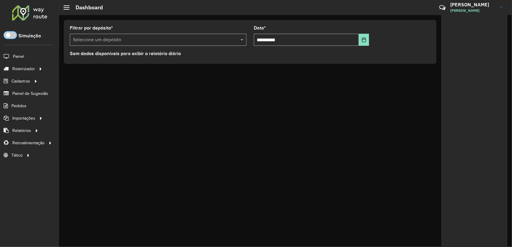
scroll to position [3, 2]
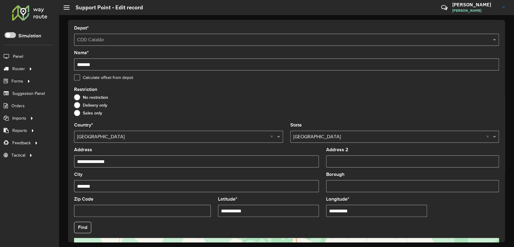
drag, startPoint x: 0, startPoint y: 0, endPoint x: 475, endPoint y: 3, distance: 474.7
click at [475, 2] on h3 "[PERSON_NAME]" at bounding box center [474, 5] width 45 height 6
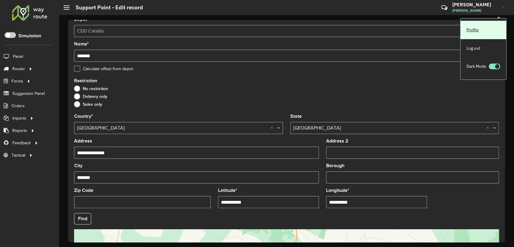
click at [471, 30] on link "Profile" at bounding box center [483, 30] width 46 height 18
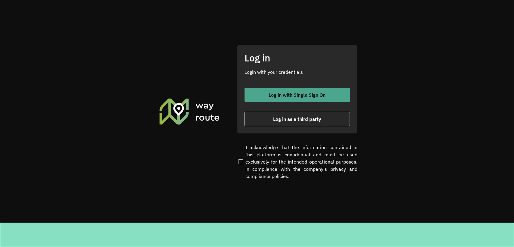
click at [278, 96] on span "Log in with Single Sign On" at bounding box center [297, 94] width 57 height 5
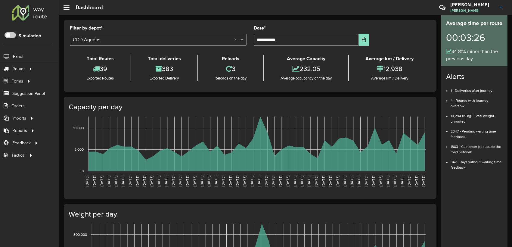
click at [481, 6] on h3 "[PERSON_NAME]" at bounding box center [472, 5] width 45 height 6
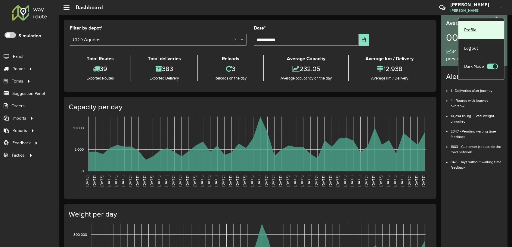
click at [470, 28] on link "Profile" at bounding box center [481, 30] width 46 height 18
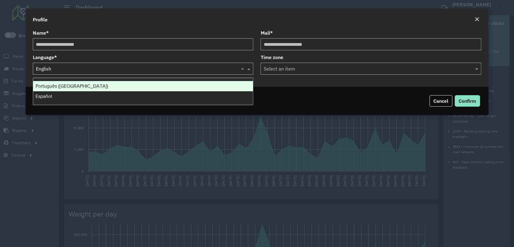
click at [90, 72] on input "text" at bounding box center [137, 68] width 202 height 7
click at [92, 87] on div "Português (Brasil)" at bounding box center [143, 86] width 220 height 10
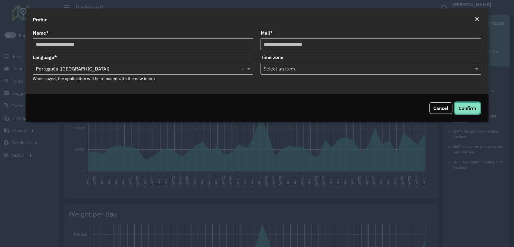
click at [468, 106] on span "Confirm" at bounding box center [466, 108] width 17 height 6
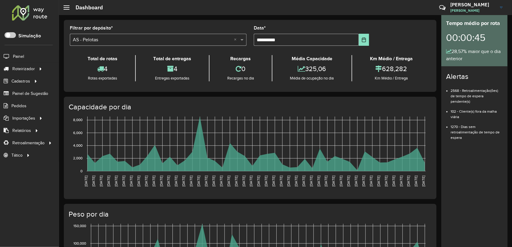
click at [150, 22] on div "**********" at bounding box center [250, 56] width 373 height 72
click at [83, 70] on span "Entregas" at bounding box center [76, 69] width 17 height 6
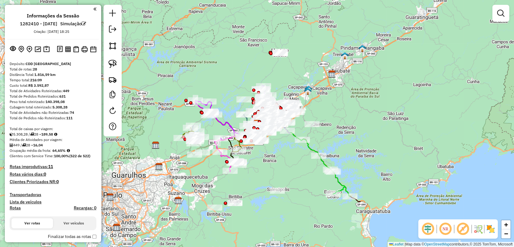
click at [291, 52] on div "Janela de atendimento Grade de atendimento Capacidade Transportadoras Veículos …" at bounding box center [257, 123] width 514 height 247
click at [68, 50] on img at bounding box center [68, 49] width 6 height 6
click at [77, 49] on img at bounding box center [76, 49] width 6 height 6
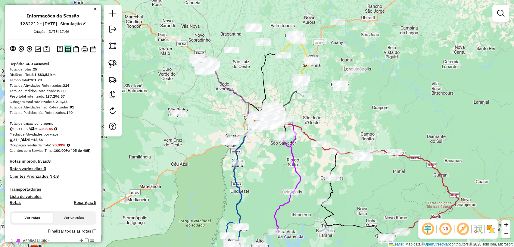
click at [68, 45] on button at bounding box center [68, 49] width 8 height 8
click at [75, 50] on img at bounding box center [76, 49] width 6 height 6
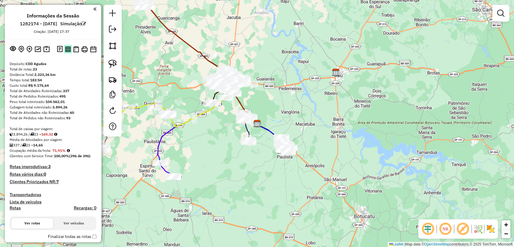
click at [66, 48] on img at bounding box center [68, 49] width 6 height 6
click at [76, 51] on img at bounding box center [76, 49] width 6 height 6
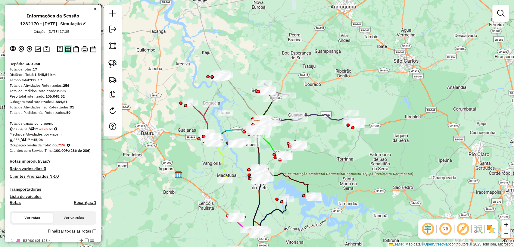
click at [65, 48] on img at bounding box center [68, 49] width 6 height 6
click at [76, 48] on img at bounding box center [76, 49] width 6 height 6
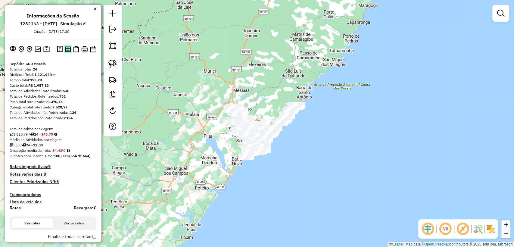
click at [65, 51] on img at bounding box center [68, 49] width 6 height 6
click at [76, 48] on img at bounding box center [76, 49] width 6 height 6
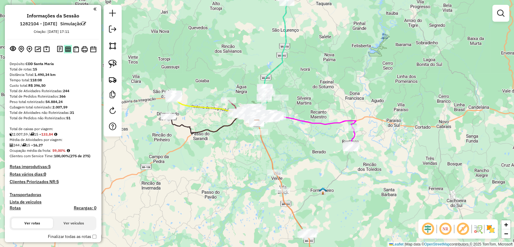
click at [67, 50] on img at bounding box center [68, 49] width 6 height 6
click at [77, 49] on img at bounding box center [76, 49] width 6 height 6
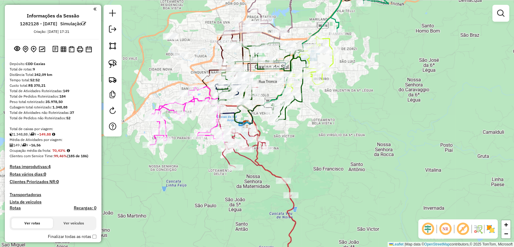
click at [446, 227] on em at bounding box center [445, 229] width 14 height 14
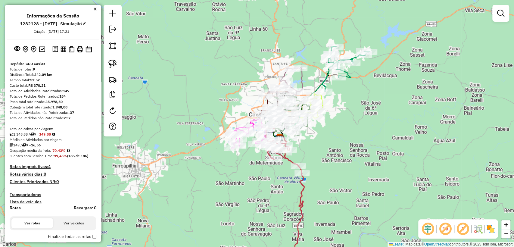
click at [448, 228] on em at bounding box center [445, 229] width 14 height 14
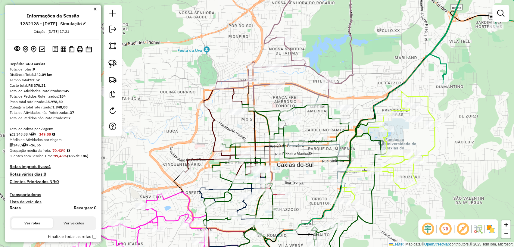
click at [199, 160] on icon at bounding box center [222, 134] width 75 height 91
select select "**********"
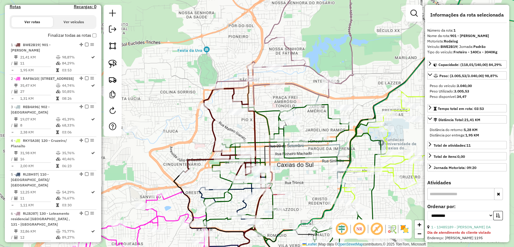
scroll to position [237, 0]
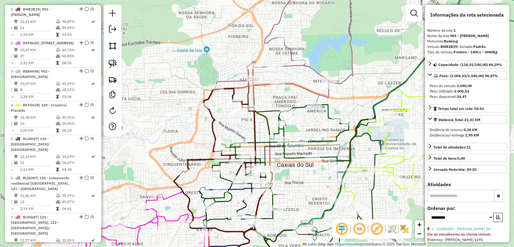
click at [191, 138] on div "Janela de atendimento Grade de atendimento Capacidade Transportadoras Veículos …" at bounding box center [257, 123] width 514 height 247
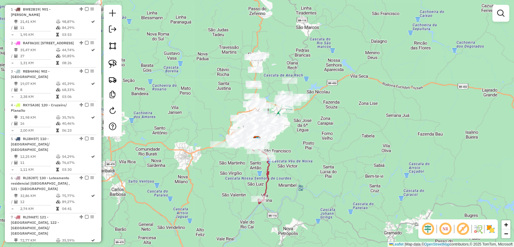
drag, startPoint x: 166, startPoint y: 112, endPoint x: 221, endPoint y: 96, distance: 56.8
click at [221, 96] on div "Janela de atendimento Grade de atendimento Capacidade Transportadoras Veículos …" at bounding box center [257, 123] width 514 height 247
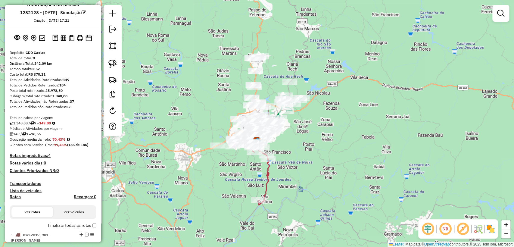
scroll to position [0, 0]
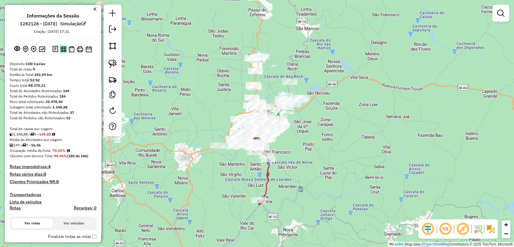
click at [63, 51] on img at bounding box center [64, 49] width 6 height 6
click at [71, 49] on img at bounding box center [72, 49] width 6 height 6
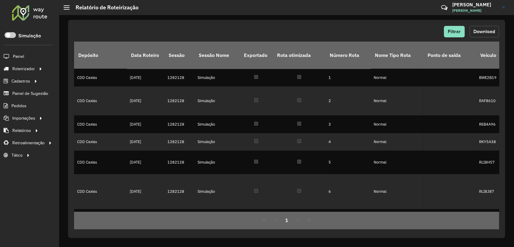
click at [495, 33] on button "Download" at bounding box center [484, 31] width 30 height 11
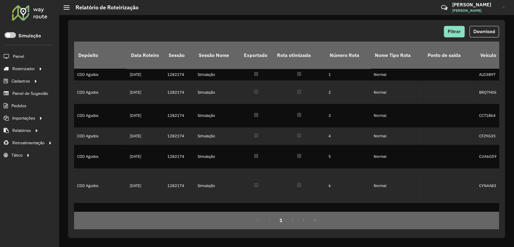
click at [474, 31] on span "Download" at bounding box center [484, 31] width 22 height 5
click at [481, 29] on span "Download" at bounding box center [484, 31] width 22 height 5
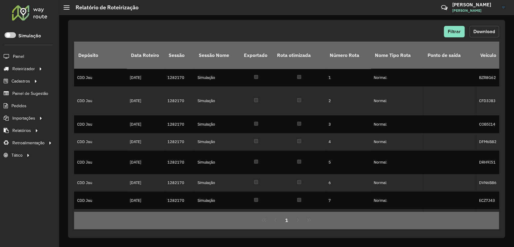
click at [478, 27] on button "Download" at bounding box center [484, 31] width 30 height 11
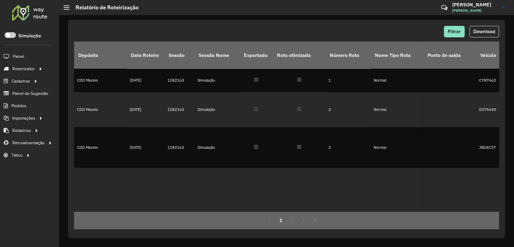
click at [479, 32] on span "Download" at bounding box center [484, 31] width 22 height 5
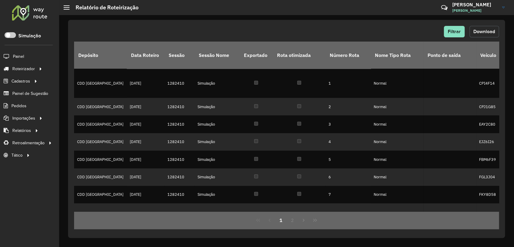
click at [476, 30] on span "Download" at bounding box center [484, 31] width 22 height 5
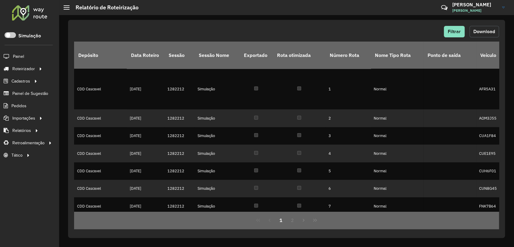
click at [477, 30] on span "Download" at bounding box center [484, 31] width 22 height 5
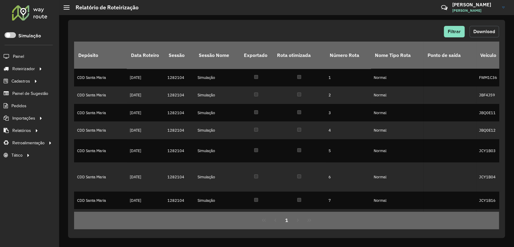
click at [481, 33] on span "Download" at bounding box center [484, 31] width 22 height 5
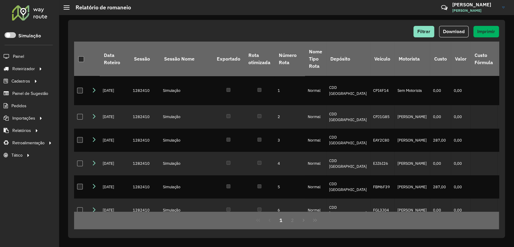
click at [307, 20] on div "Filtrar Download Imprimir Data Roteiro Sessão Sessão Nome Exportado Rota otimiz…" at bounding box center [286, 129] width 437 height 218
click at [455, 31] on span "Download" at bounding box center [454, 31] width 22 height 5
click at [294, 25] on div "Filtrar Download Imprimir Data Roteiro Sessão Sessão Nome Exportado Rota otimiz…" at bounding box center [286, 129] width 437 height 218
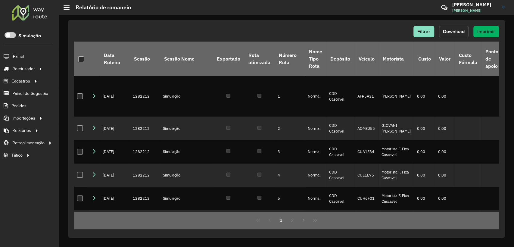
click at [457, 34] on button "Download" at bounding box center [454, 31] width 30 height 11
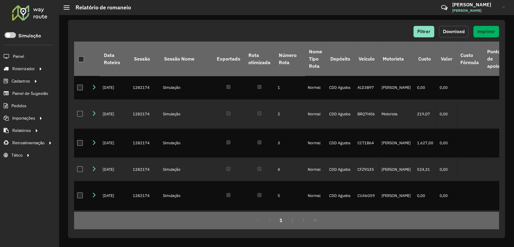
click at [457, 36] on button "Download" at bounding box center [454, 31] width 30 height 11
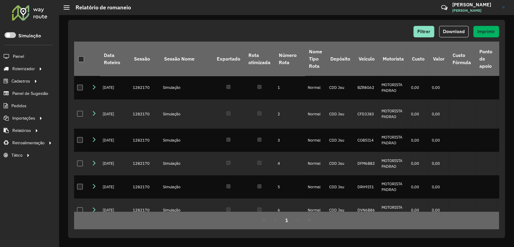
click at [349, 21] on div "Filtrar Download Imprimir Data Roteiro Sessão Sessão Nome Exportado Rota otimiz…" at bounding box center [286, 129] width 437 height 218
click at [449, 33] on span "Download" at bounding box center [454, 31] width 22 height 5
drag, startPoint x: 300, startPoint y: 21, endPoint x: 355, endPoint y: 3, distance: 57.2
click at [300, 21] on div "Filtrar Download Imprimir Data Roteiro Sessão Sessão Nome Exportado Rota otimiz…" at bounding box center [286, 129] width 437 height 218
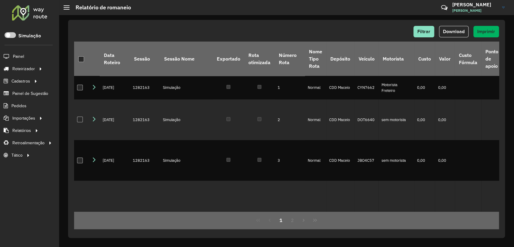
click at [296, 28] on div "Filtrar Download Imprimir" at bounding box center [286, 31] width 425 height 11
drag, startPoint x: 455, startPoint y: 31, endPoint x: 291, endPoint y: 60, distance: 166.7
click at [298, 36] on div "Filtrar Download Imprimir" at bounding box center [286, 31] width 425 height 11
click at [458, 28] on button "Download" at bounding box center [454, 31] width 30 height 11
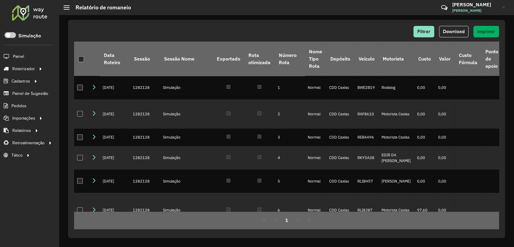
drag, startPoint x: 343, startPoint y: 30, endPoint x: 375, endPoint y: 33, distance: 32.9
click at [342, 30] on div "Filtrar Download Imprimir" at bounding box center [286, 31] width 425 height 11
drag, startPoint x: 452, startPoint y: 32, endPoint x: 449, endPoint y: 34, distance: 3.6
click at [452, 31] on span "Download" at bounding box center [454, 31] width 22 height 5
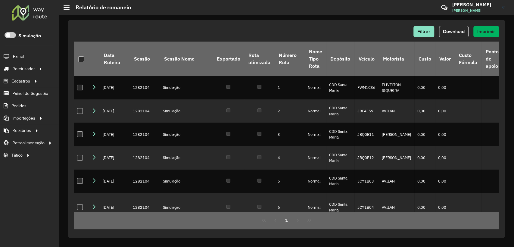
click at [317, 10] on hb-header "Relatório de romaneio Críticas? Dúvidas? Elogios? Sugestões? Entre em contato c…" at bounding box center [286, 7] width 455 height 15
click at [453, 28] on button "Download" at bounding box center [454, 31] width 30 height 11
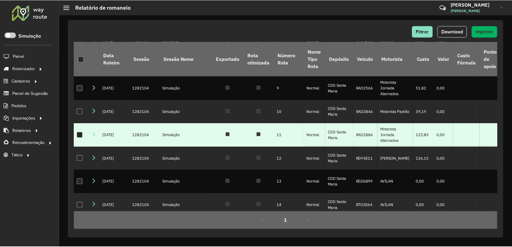
scroll to position [280, 0]
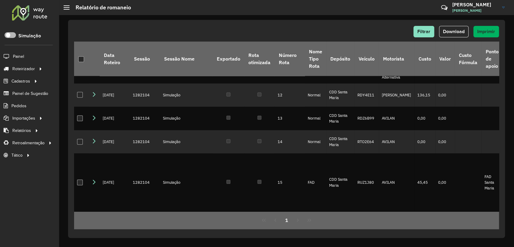
click at [9, 34] on span at bounding box center [10, 35] width 11 height 6
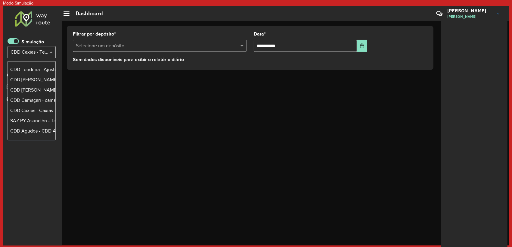
click at [36, 54] on input "text" at bounding box center [26, 52] width 30 height 7
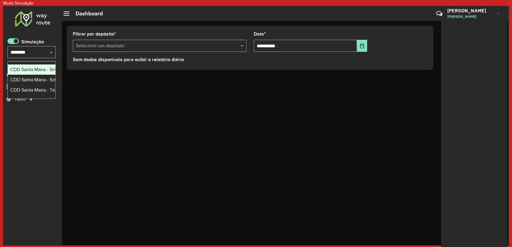
type input "*********"
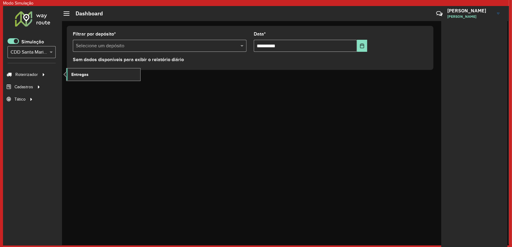
click at [88, 75] on span "Entregas" at bounding box center [79, 74] width 17 height 6
click at [13, 42] on span at bounding box center [13, 41] width 11 height 6
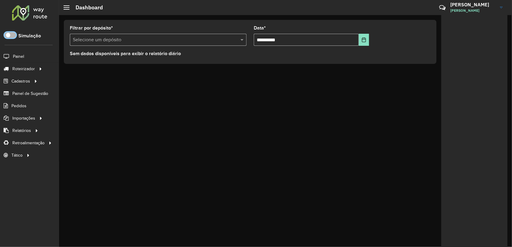
scroll to position [3, 2]
click at [13, 35] on span at bounding box center [10, 35] width 11 height 6
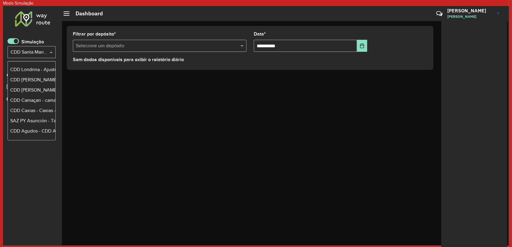
drag, startPoint x: 33, startPoint y: 51, endPoint x: 30, endPoint y: 50, distance: 3.6
click at [33, 51] on input "text" at bounding box center [26, 52] width 30 height 7
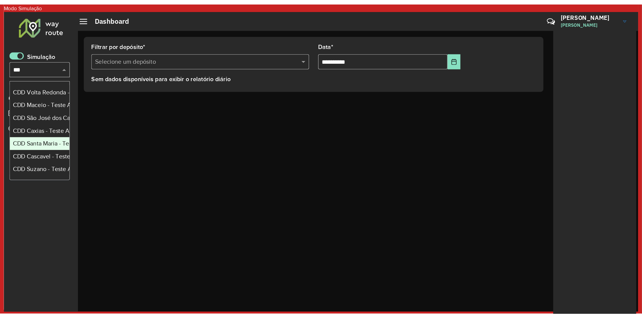
scroll to position [0, 0]
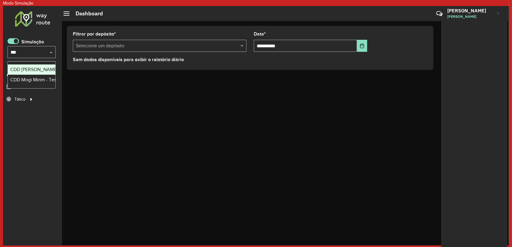
type input "****"
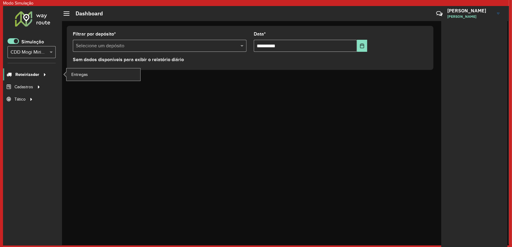
click at [43, 75] on icon at bounding box center [43, 74] width 5 height 9
click at [82, 78] on link "Entregas" at bounding box center [104, 74] width 74 height 12
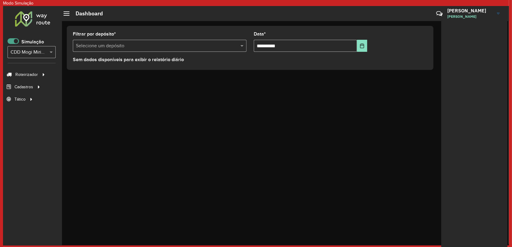
click at [12, 41] on span at bounding box center [13, 41] width 11 height 6
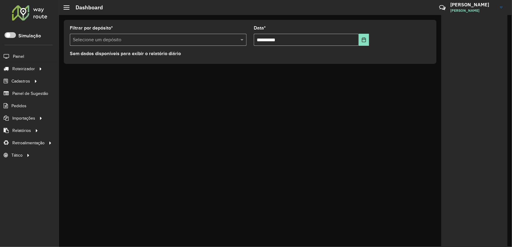
click at [130, 104] on div "**********" at bounding box center [285, 131] width 453 height 232
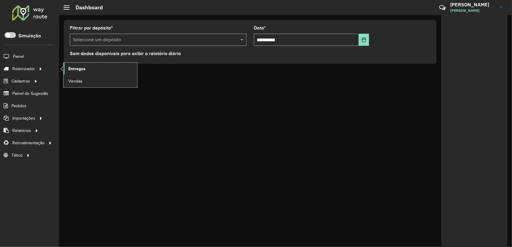
click at [87, 69] on link "Entregas" at bounding box center [101, 69] width 74 height 12
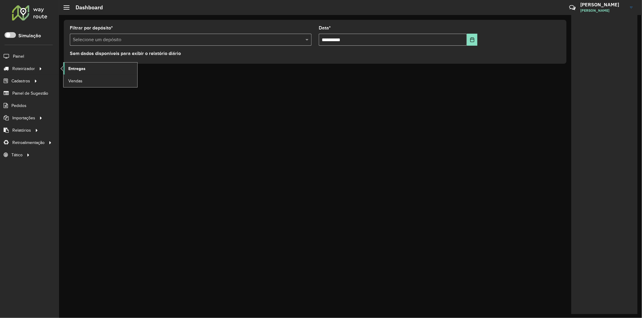
scroll to position [3, 2]
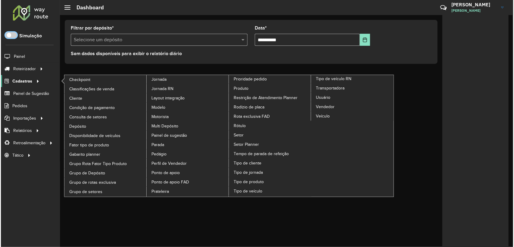
scroll to position [3, 2]
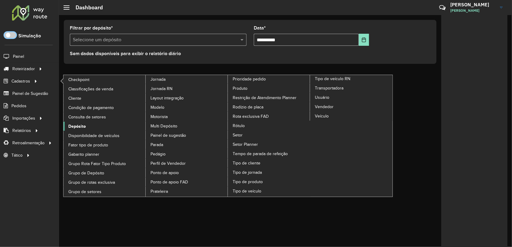
drag, startPoint x: 88, startPoint y: 129, endPoint x: 127, endPoint y: 133, distance: 39.3
click at [88, 129] on link "Depósito" at bounding box center [105, 126] width 82 height 9
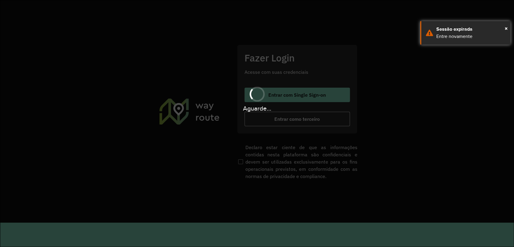
click at [281, 89] on hb-app "Aguarde... Pop-up bloqueado! Seu navegador bloqueou automáticamente a abertura …" at bounding box center [257, 123] width 514 height 247
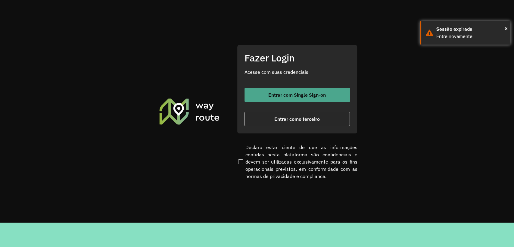
click at [282, 93] on span "Entrar com Single Sign-on" at bounding box center [296, 94] width 57 height 5
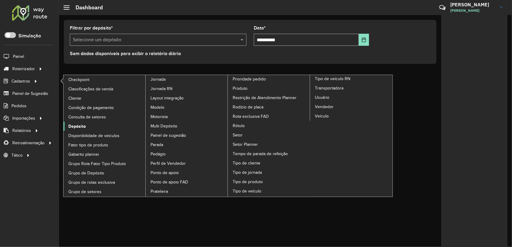
click at [87, 124] on link "Depósito" at bounding box center [105, 126] width 82 height 9
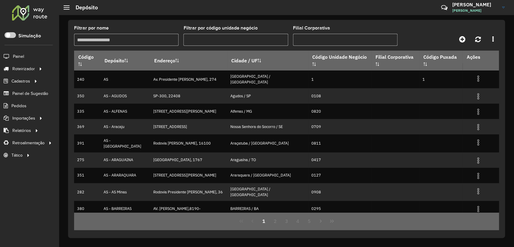
click at [124, 44] on input "Filtrar por nome" at bounding box center [126, 40] width 104 height 12
click at [155, 31] on div "Filtrar por nome" at bounding box center [126, 36] width 104 height 20
click at [126, 35] on input "Filtrar por nome" at bounding box center [126, 40] width 104 height 12
type input "****"
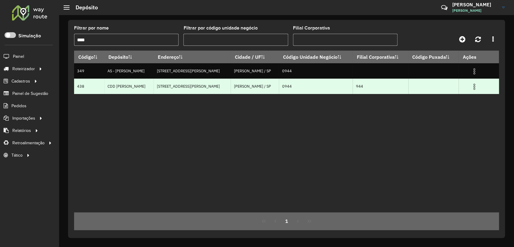
drag, startPoint x: 87, startPoint y: 85, endPoint x: 74, endPoint y: 89, distance: 13.7
click at [74, 89] on td "438" at bounding box center [89, 86] width 30 height 15
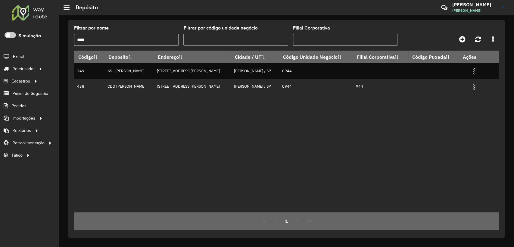
click at [25, 13] on div at bounding box center [29, 13] width 36 height 16
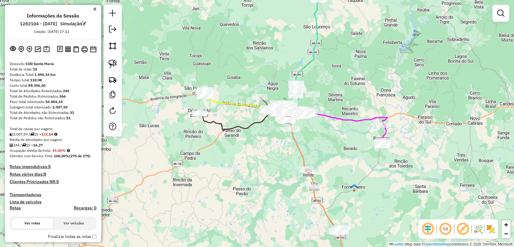
drag, startPoint x: 209, startPoint y: 164, endPoint x: 236, endPoint y: 161, distance: 27.3
click at [236, 161] on div "Janela de atendimento Grade de atendimento Capacidade Transportadoras Veículos …" at bounding box center [257, 123] width 514 height 247
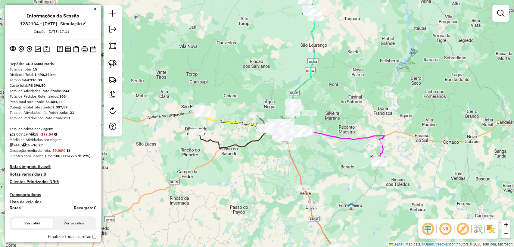
click at [352, 137] on icon at bounding box center [332, 146] width 104 height 34
select select "**********"
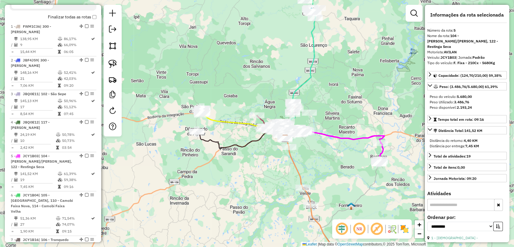
scroll to position [366, 0]
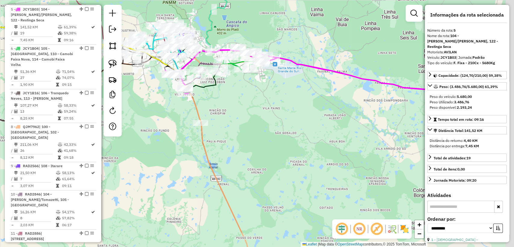
drag, startPoint x: 347, startPoint y: 163, endPoint x: 259, endPoint y: 123, distance: 96.1
click at [259, 123] on div "Janela de atendimento Grade de atendimento Capacidade Transportadoras Veículos …" at bounding box center [257, 123] width 514 height 247
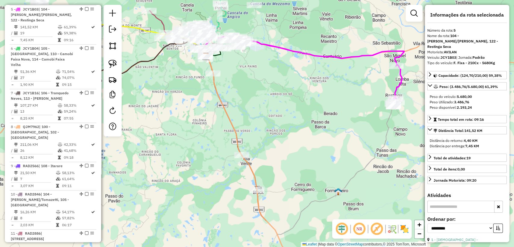
drag, startPoint x: 301, startPoint y: 164, endPoint x: 283, endPoint y: 113, distance: 54.5
click at [283, 113] on div "Janela de atendimento Grade de atendimento Capacidade Transportadoras Veículos …" at bounding box center [257, 123] width 514 height 247
click at [265, 164] on div "Janela de atendimento Grade de atendimento Capacidade Transportadoras Veículos …" at bounding box center [257, 123] width 514 height 247
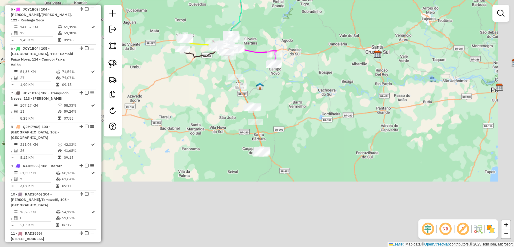
drag, startPoint x: 262, startPoint y: 107, endPoint x: 261, endPoint y: 99, distance: 7.6
click at [261, 99] on div "Janela de atendimento Grade de atendimento Capacidade Transportadoras Veículos …" at bounding box center [257, 123] width 514 height 247
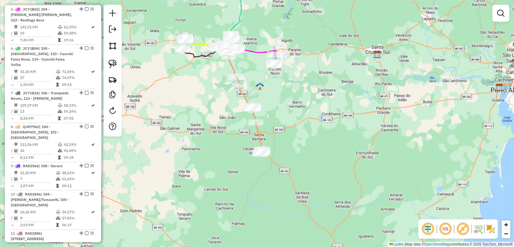
click at [262, 137] on icon at bounding box center [257, 130] width 12 height 47
select select "**********"
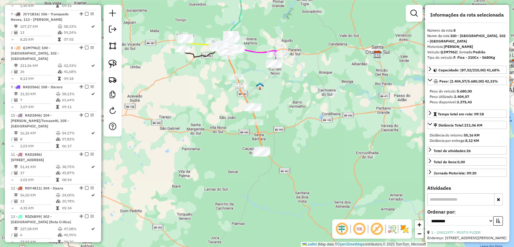
scroll to position [478, 0]
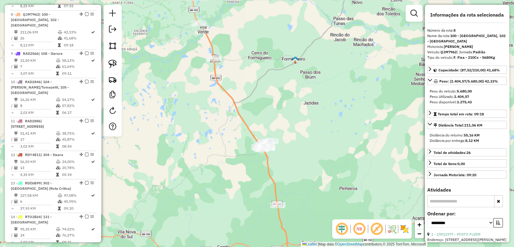
drag, startPoint x: 226, startPoint y: 28, endPoint x: 241, endPoint y: 86, distance: 59.5
click at [241, 86] on div "Janela de atendimento Grade de atendimento Capacidade Transportadoras Veículos …" at bounding box center [257, 123] width 514 height 247
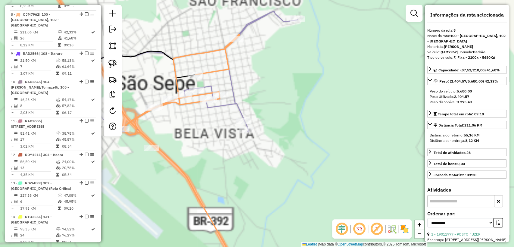
click at [239, 113] on icon at bounding box center [169, 123] width 255 height 296
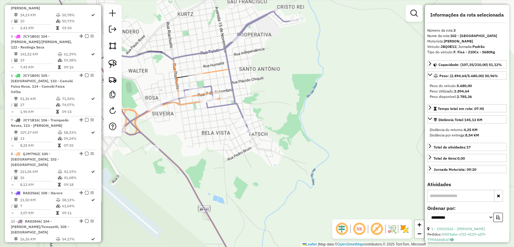
scroll to position [304, 0]
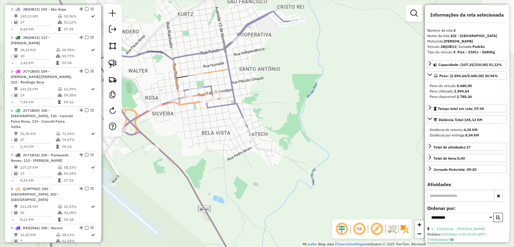
click at [241, 95] on div "Janela de atendimento Grade de atendimento Capacidade Transportadoras Veículos …" at bounding box center [257, 123] width 514 height 247
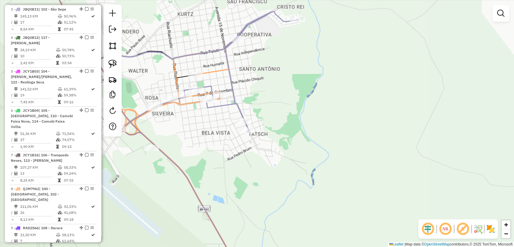
click at [236, 102] on icon at bounding box center [169, 123] width 255 height 296
select select "**********"
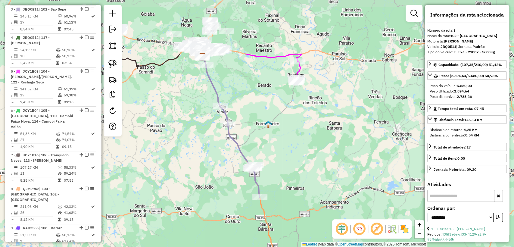
drag, startPoint x: 177, startPoint y: 66, endPoint x: 218, endPoint y: 144, distance: 88.5
click at [218, 144] on div "Janela de atendimento Grade de atendimento Capacidade Transportadoras Veículos …" at bounding box center [257, 123] width 514 height 247
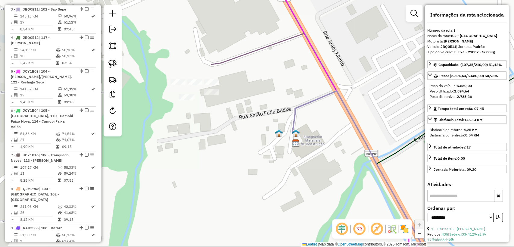
click at [250, 91] on div "Janela de atendimento Grade de atendimento Capacidade Transportadoras Veículos …" at bounding box center [257, 123] width 514 height 247
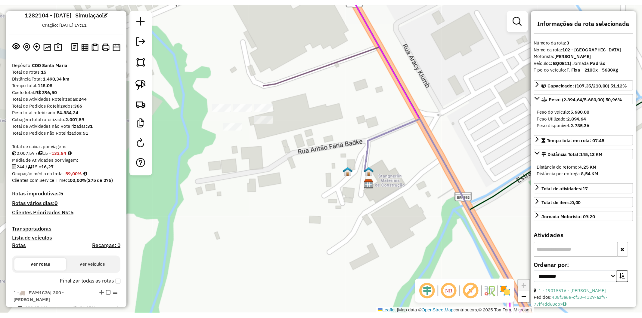
scroll to position [0, 0]
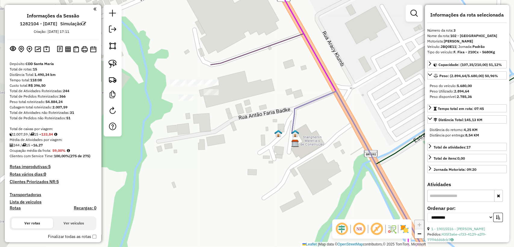
click at [158, 122] on div "Janela de atendimento Grade de atendimento Capacidade Transportadoras Veículos …" at bounding box center [257, 123] width 514 height 247
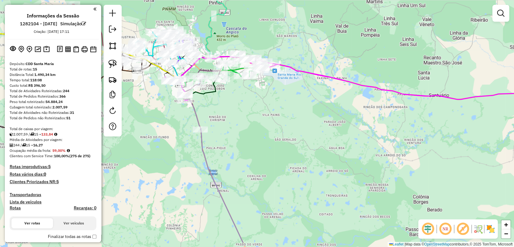
drag, startPoint x: 215, startPoint y: 118, endPoint x: 233, endPoint y: 95, distance: 29.4
click at [232, 92] on div "Janela de atendimento Grade de atendimento Capacidade Transportadoras Veículos …" at bounding box center [257, 123] width 514 height 247
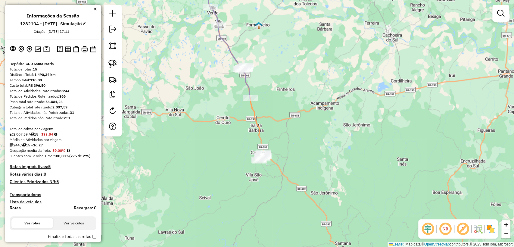
drag, startPoint x: 215, startPoint y: 128, endPoint x: 197, endPoint y: 54, distance: 76.9
click at [197, 54] on div "Janela de atendimento Grade de atendimento Capacidade Transportadoras Veículos …" at bounding box center [257, 123] width 514 height 247
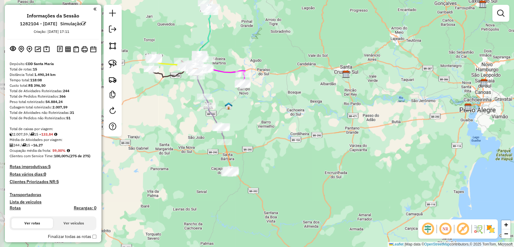
drag, startPoint x: 155, startPoint y: 147, endPoint x: 215, endPoint y: 177, distance: 67.2
click at [215, 177] on div "Janela de atendimento Grade de atendimento Capacidade Transportadoras Veículos …" at bounding box center [257, 123] width 514 height 247
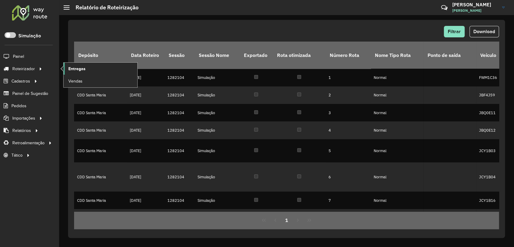
click at [82, 70] on span "Entregas" at bounding box center [76, 69] width 17 height 6
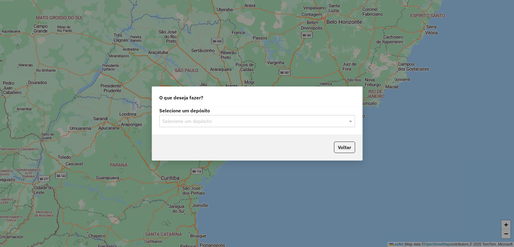
click at [181, 123] on input "text" at bounding box center [251, 121] width 178 height 7
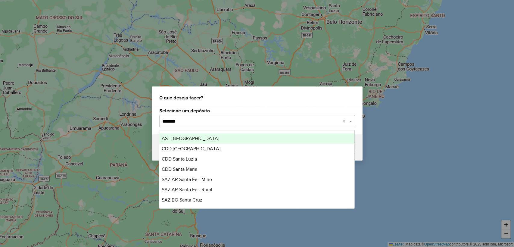
type input "********"
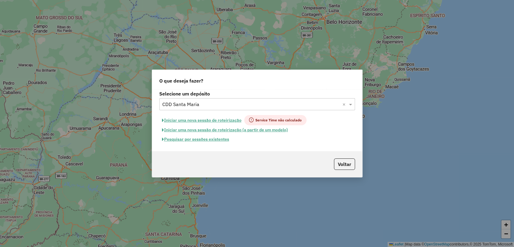
click at [203, 140] on button "Pesquisar por sessões existentes" at bounding box center [195, 139] width 73 height 9
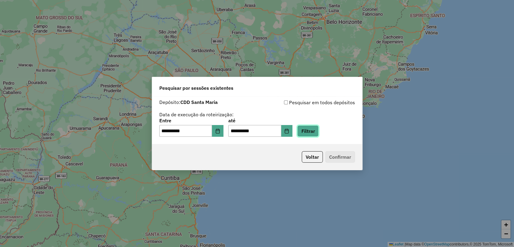
click at [314, 129] on button "Filtrar" at bounding box center [307, 130] width 21 height 11
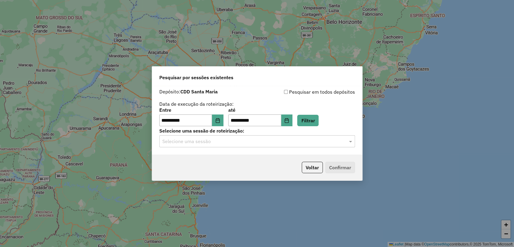
click at [270, 146] on div "Selecione uma sessão" at bounding box center [257, 141] width 196 height 12
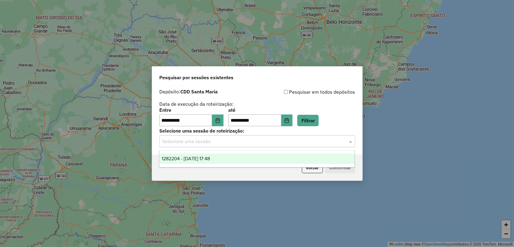
drag, startPoint x: 260, startPoint y: 157, endPoint x: 350, endPoint y: 178, distance: 93.1
click at [259, 157] on div "1282204 - 25/09/2025 17:48" at bounding box center [256, 159] width 195 height 10
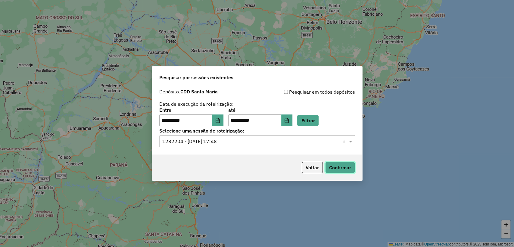
click at [344, 169] on button "Confirmar" at bounding box center [340, 167] width 30 height 11
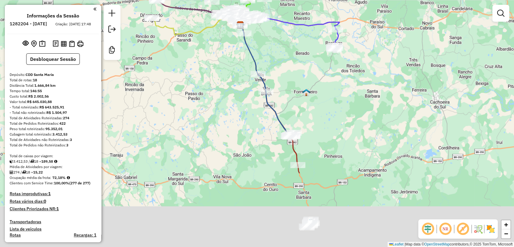
drag, startPoint x: 240, startPoint y: 173, endPoint x: 223, endPoint y: 73, distance: 100.8
click at [223, 73] on div "Janela de atendimento Grade de atendimento Capacidade Transportadoras Veículos …" at bounding box center [257, 123] width 514 height 247
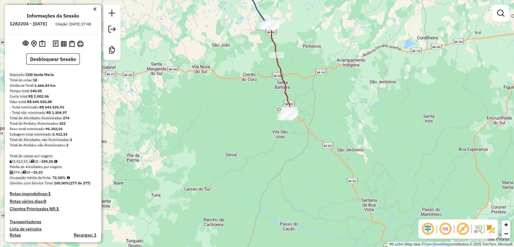
drag, startPoint x: 245, startPoint y: 179, endPoint x: 224, endPoint y: 70, distance: 111.0
click at [224, 70] on div "Janela de atendimento Grade de atendimento Capacidade Transportadoras Veículos …" at bounding box center [257, 123] width 514 height 247
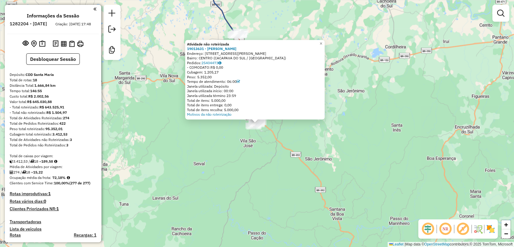
click at [194, 145] on div "Atividade não roteirizada 19013631 - [PERSON_NAME]: [STREET_ADDRESS][PERSON_NAM…" at bounding box center [257, 123] width 514 height 247
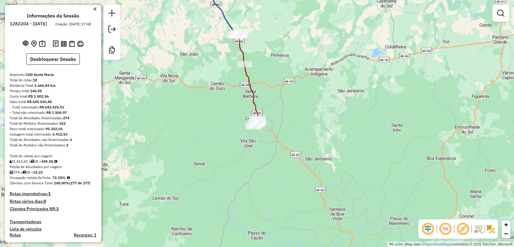
drag, startPoint x: 214, startPoint y: 89, endPoint x: 229, endPoint y: 179, distance: 91.3
click at [229, 179] on div "Janela de atendimento Grade de atendimento Capacidade Transportadoras Veículos …" at bounding box center [257, 123] width 514 height 247
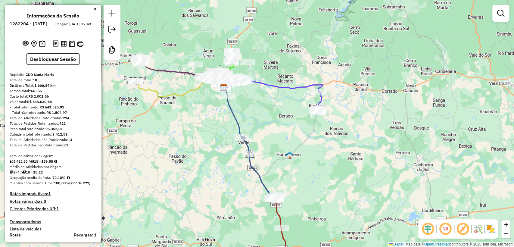
drag, startPoint x: 183, startPoint y: 101, endPoint x: 205, endPoint y: 174, distance: 76.5
click at [205, 174] on div "Janela de atendimento Grade de atendimento Capacidade Transportadoras Veículos …" at bounding box center [257, 123] width 514 height 247
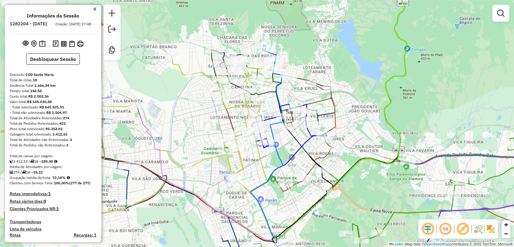
click at [179, 64] on icon at bounding box center [112, 158] width 327 height 204
select select "**********"
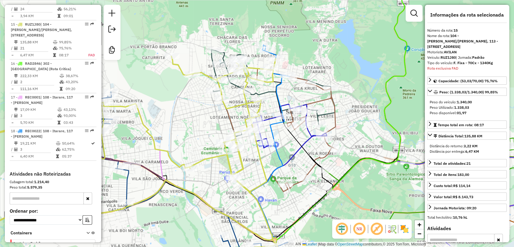
scroll to position [800, 0]
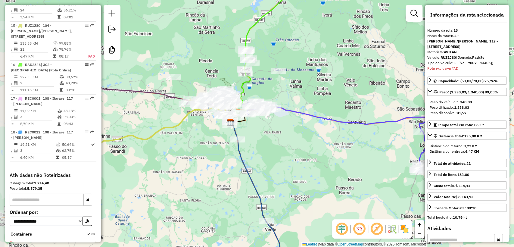
drag, startPoint x: 168, startPoint y: 141, endPoint x: 202, endPoint y: 129, distance: 35.7
click at [202, 129] on div "Janela de atendimento Grade de atendimento Capacidade Transportadoras Veículos …" at bounding box center [257, 123] width 514 height 247
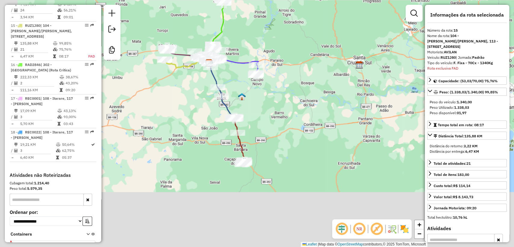
drag, startPoint x: 189, startPoint y: 146, endPoint x: 195, endPoint y: 90, distance: 57.0
click at [195, 90] on div "Janela de atendimento Grade de atendimento Capacidade Transportadoras Veículos …" at bounding box center [257, 123] width 514 height 247
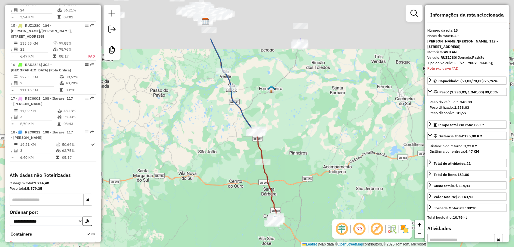
drag, startPoint x: 219, startPoint y: 129, endPoint x: 234, endPoint y: 153, distance: 28.0
click at [234, 153] on div "Janela de atendimento Grade de atendimento Capacidade Transportadoras Veículos …" at bounding box center [257, 123] width 514 height 247
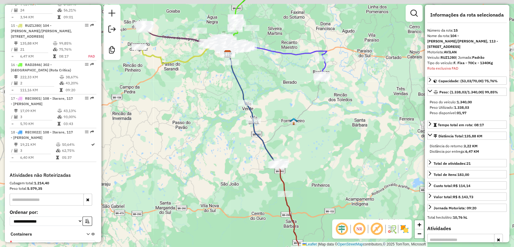
drag, startPoint x: 191, startPoint y: 111, endPoint x: 200, endPoint y: 119, distance: 12.0
click at [199, 120] on div "Janela de atendimento Grade de atendimento Capacidade Transportadoras Veículos …" at bounding box center [257, 123] width 514 height 247
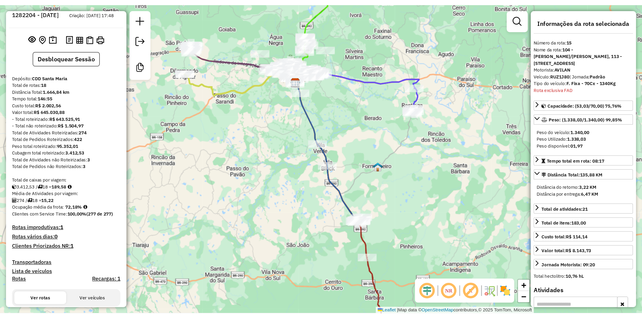
scroll to position [0, 0]
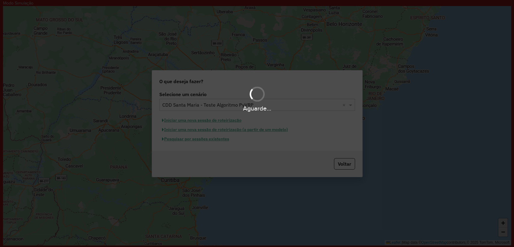
click at [205, 140] on hb-app "Modo Simulação Aguarde... Pop-up bloqueado! Seu navegador bloqueou automáticame…" at bounding box center [257, 122] width 508 height 245
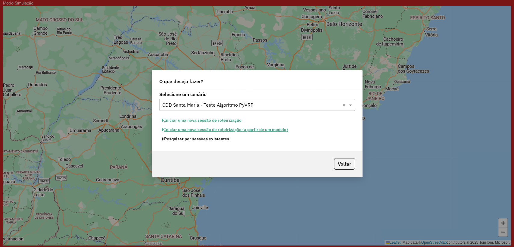
click at [205, 140] on button "Pesquisar por sessões existentes" at bounding box center [195, 138] width 73 height 9
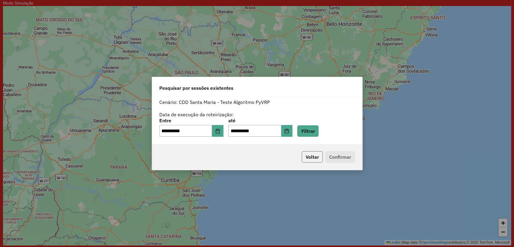
click at [308, 160] on button "Voltar" at bounding box center [312, 156] width 21 height 11
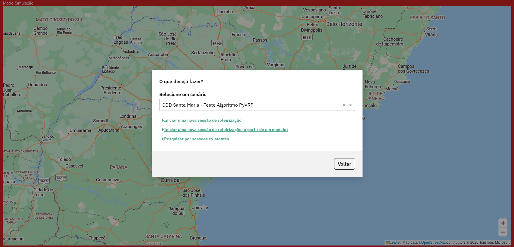
click at [216, 121] on button "Iniciar uma nova sessão de roteirização" at bounding box center [201, 120] width 85 height 9
select select "*"
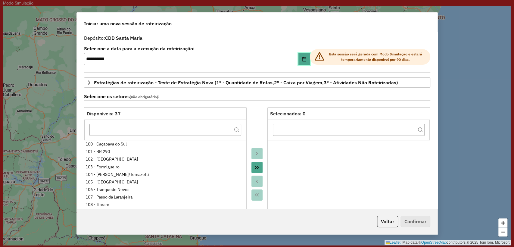
click at [302, 60] on icon "Choose Date" at bounding box center [304, 59] width 5 height 5
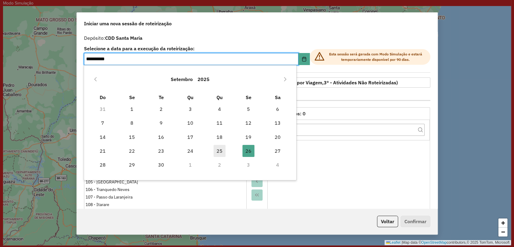
click at [217, 149] on span "25" at bounding box center [219, 151] width 12 height 12
type input "**********"
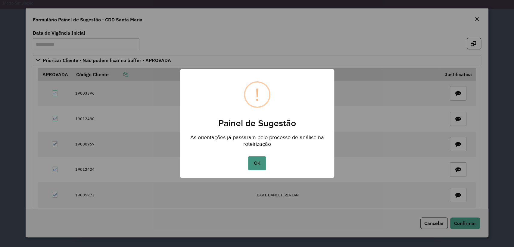
click at [258, 160] on button "OK" at bounding box center [257, 163] width 18 height 14
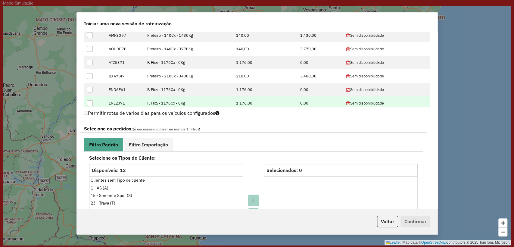
scroll to position [535, 0]
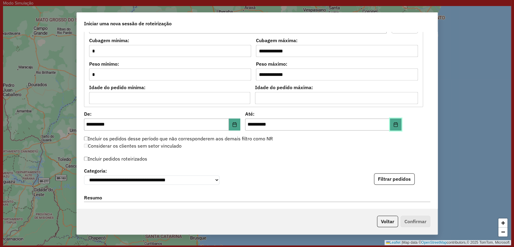
click at [393, 124] on icon "Choose Date" at bounding box center [395, 124] width 5 height 5
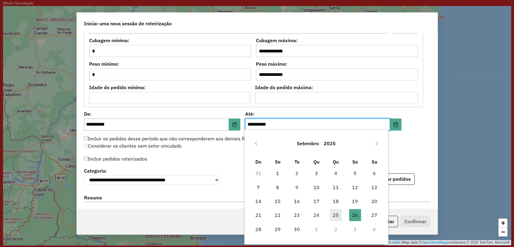
click at [338, 219] on span "25" at bounding box center [336, 215] width 12 height 12
type input "**********"
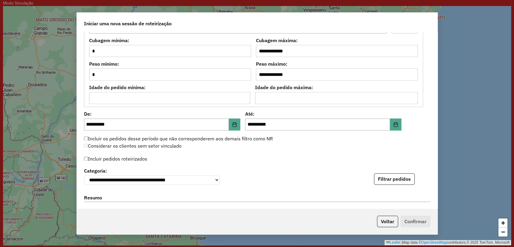
click at [286, 148] on div "**********" at bounding box center [257, 120] width 361 height 176
click at [127, 158] on label "Incluir pedidos roteirizados" at bounding box center [115, 158] width 63 height 11
click at [384, 177] on button "Filtrar pedidos" at bounding box center [394, 178] width 41 height 11
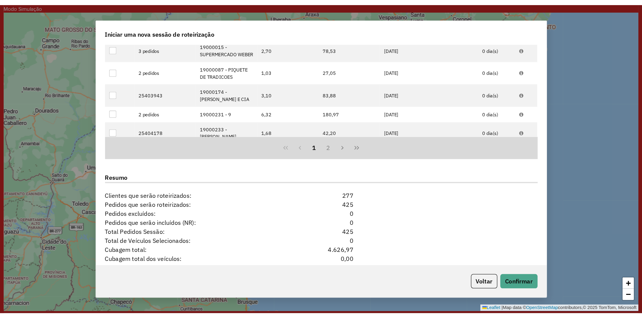
scroll to position [736, 0]
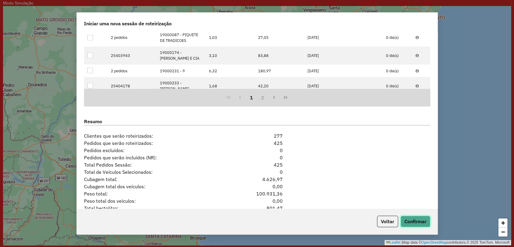
click at [414, 222] on button "Confirmar" at bounding box center [415, 221] width 30 height 11
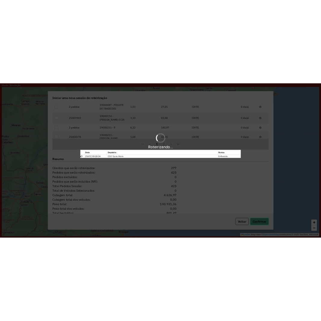
scroll to position [715, 0]
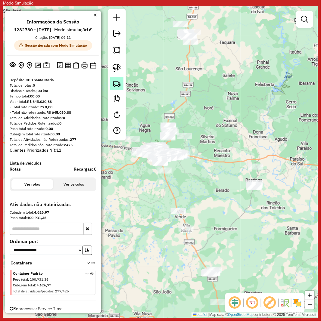
click at [120, 82] on img at bounding box center [117, 83] width 8 height 8
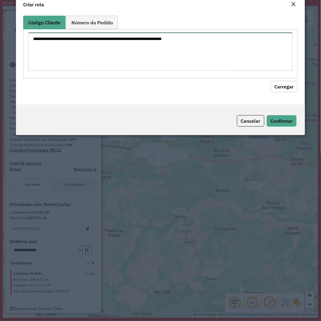
drag, startPoint x: 120, startPoint y: 82, endPoint x: 168, endPoint y: 66, distance: 50.5
click at [152, 64] on textarea at bounding box center [160, 52] width 264 height 38
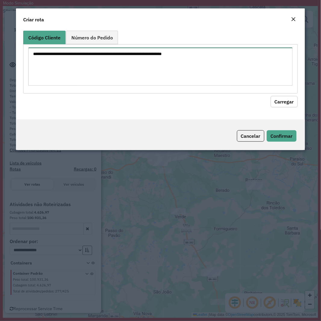
paste textarea "******** ******** ******** ******** ******** ******** ******** ******** *******…"
type textarea "******** ******** ******** ******** ******** ******** ******** ******** *******…"
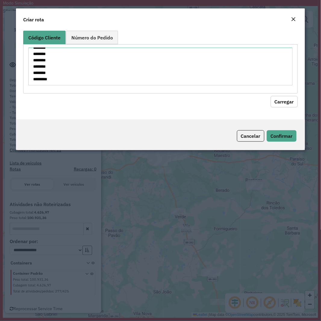
click at [287, 97] on button "Carregar" at bounding box center [284, 101] width 27 height 11
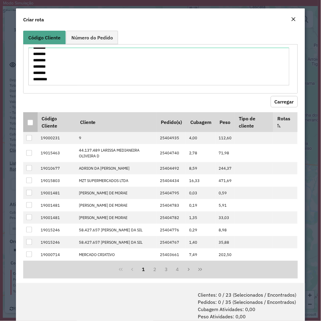
click at [29, 124] on div at bounding box center [30, 123] width 6 height 6
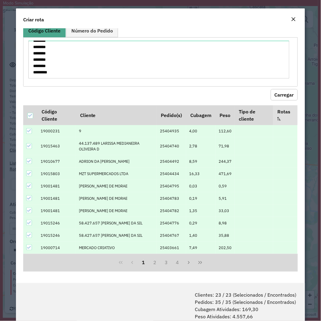
scroll to position [30, 0]
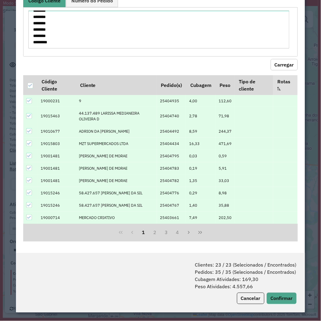
click at [278, 247] on div "Clientes: 23 / 23 (Selecionados / Encontrados) Pedidos: 35 / 35 (Selecionados /…" at bounding box center [160, 283] width 289 height 60
click at [283, 247] on button "Confirmar" at bounding box center [282, 298] width 30 height 11
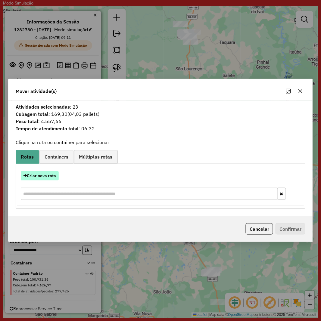
click at [42, 174] on button "Criar nova rota" at bounding box center [40, 175] width 38 height 9
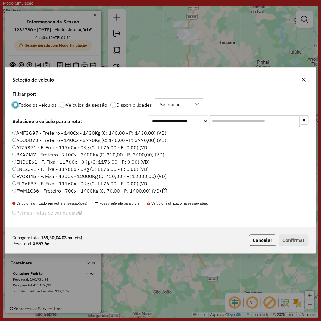
scroll to position [3, 2]
click at [248, 128] on div "**********" at bounding box center [160, 158] width 311 height 138
click at [247, 126] on input "text" at bounding box center [255, 121] width 90 height 12
paste input "*******"
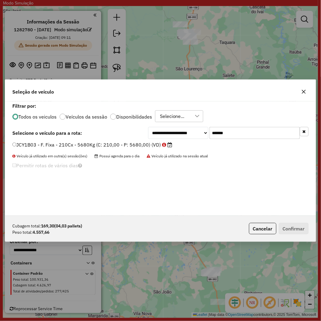
type input "*******"
click at [104, 146] on label "JCY1B03 - F. Fixa - 210Cx - 5680Kg (C: 210,00 - P: 5680,00) (VD)" at bounding box center [92, 144] width 160 height 7
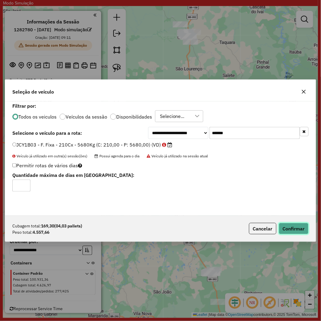
click at [288, 223] on button "Confirmar" at bounding box center [294, 228] width 30 height 11
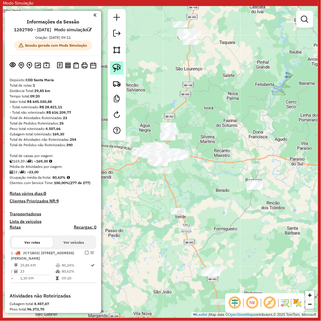
click at [123, 73] on link at bounding box center [116, 67] width 13 height 13
click at [120, 84] on img at bounding box center [117, 83] width 8 height 8
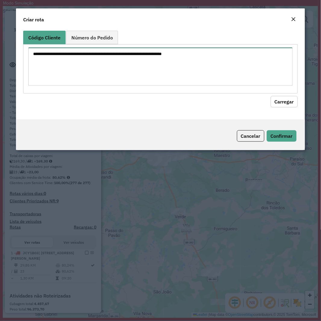
click at [146, 73] on textarea at bounding box center [160, 67] width 264 height 38
paste textarea "******** ******** ******** ******** ******** ******** ******** ******** *******…"
type textarea "******** ******** ******** ******** ******** ******** ******** ******** *******…"
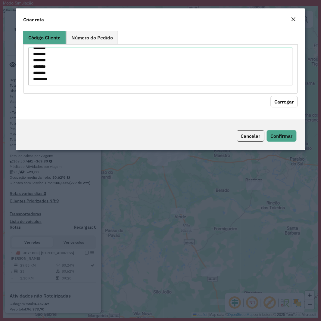
click at [280, 101] on button "Carregar" at bounding box center [284, 101] width 27 height 11
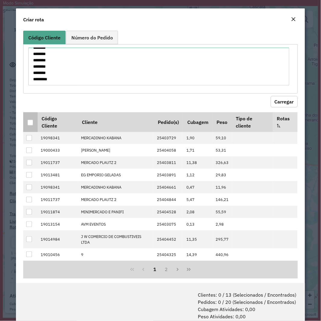
click at [30, 123] on div at bounding box center [30, 123] width 6 height 6
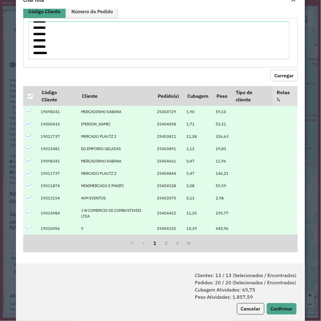
scroll to position [30, 0]
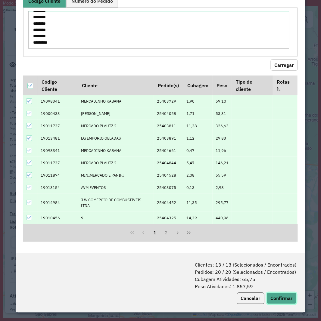
drag, startPoint x: 281, startPoint y: 302, endPoint x: 311, endPoint y: 271, distance: 43.2
click at [281, 247] on button "Confirmar" at bounding box center [282, 298] width 30 height 11
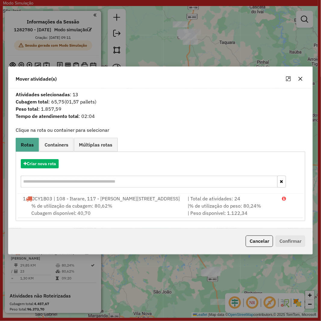
click at [37, 152] on div "Criar nova rota 1 JCY1B03 | 108 - Itarare, 117 - Salgado Filho, 118 - Vila Inde…" at bounding box center [161, 187] width 290 height 70
click at [39, 161] on button "Criar nova rota" at bounding box center [40, 163] width 38 height 9
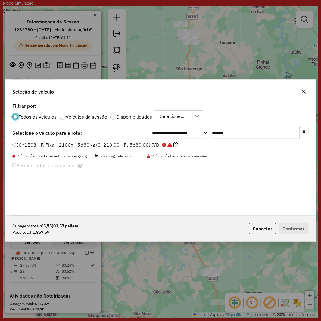
scroll to position [3, 2]
click at [229, 135] on input "*******" at bounding box center [255, 133] width 90 height 12
paste input "text"
type input "*******"
click at [107, 142] on label "JCY1B04 - F. Fixa - 210Cx - 5680Kg (C: 210,00 - P: 5680,00) (VD)" at bounding box center [92, 144] width 160 height 7
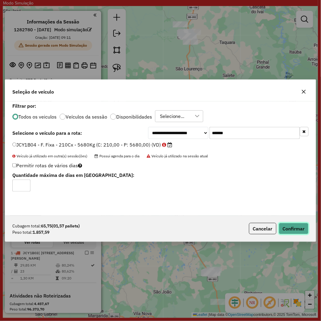
click at [288, 226] on button "Confirmar" at bounding box center [294, 228] width 30 height 11
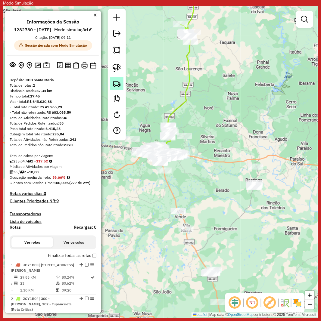
click at [119, 85] on img at bounding box center [117, 83] width 8 height 8
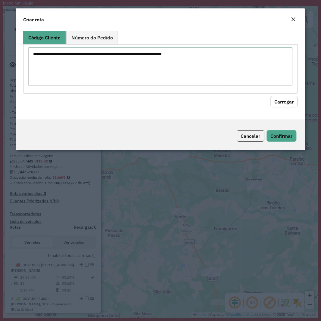
click at [144, 71] on textarea at bounding box center [160, 67] width 264 height 38
paste textarea "******** ******** ******** ******** ******** ******** ******** ******** *******…"
type textarea "******** ******** ******** ******** ******** ******** ******** ******** *******…"
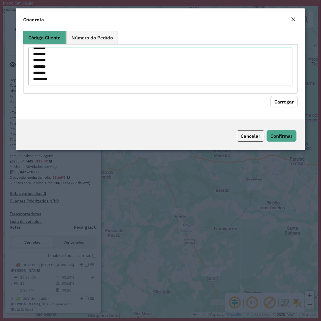
drag, startPoint x: 276, startPoint y: 101, endPoint x: 268, endPoint y: 101, distance: 7.8
click at [276, 101] on button "Carregar" at bounding box center [284, 101] width 27 height 11
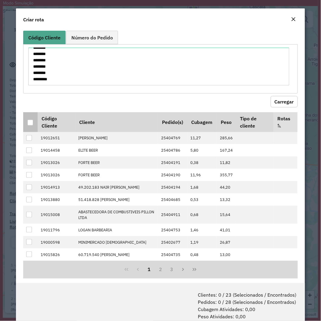
click at [30, 119] on p-tableheadercheckbox at bounding box center [30, 122] width 6 height 6
click at [31, 121] on div at bounding box center [30, 123] width 6 height 6
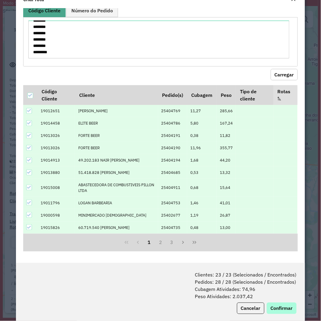
scroll to position [30, 0]
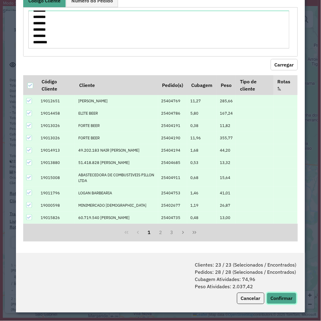
click at [281, 247] on button "Confirmar" at bounding box center [282, 298] width 30 height 11
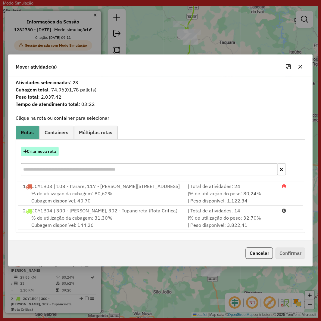
click at [34, 148] on button "Criar nova rota" at bounding box center [40, 151] width 38 height 9
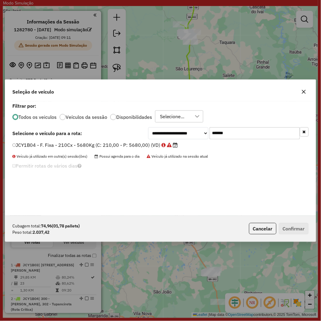
scroll to position [3, 2]
click at [247, 131] on input "*******" at bounding box center [255, 133] width 90 height 12
paste input "text"
type input "*******"
click at [119, 139] on div "**********" at bounding box center [160, 133] width 296 height 12
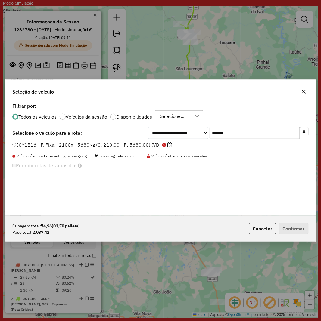
click at [119, 143] on label "JCY1B16 - F. Fixa - 210Cx - 5680Kg (C: 210,00 - P: 5680,00) (VD)" at bounding box center [92, 144] width 160 height 7
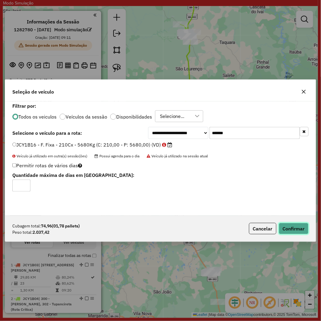
drag, startPoint x: 302, startPoint y: 233, endPoint x: 316, endPoint y: 248, distance: 20.9
click at [302, 233] on button "Confirmar" at bounding box center [294, 228] width 30 height 11
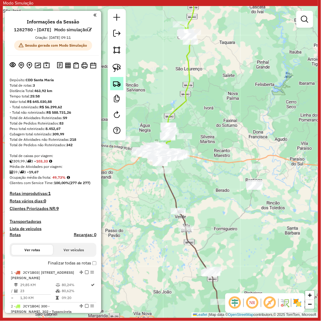
click at [121, 86] on link at bounding box center [116, 83] width 13 height 13
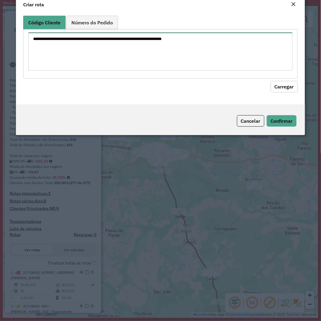
click at [143, 62] on textarea at bounding box center [160, 52] width 264 height 38
paste textarea "******** ******** ******** ******** ******** ******** ******** ******** *******…"
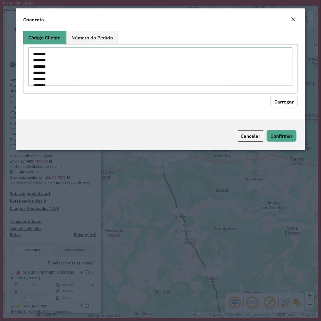
scroll to position [123, 0]
type textarea "******** ******** ******** ******** ******** ******** ******** ******** *******…"
drag, startPoint x: 283, startPoint y: 100, endPoint x: 227, endPoint y: 104, distance: 56.2
click at [281, 100] on button "Carregar" at bounding box center [284, 101] width 27 height 11
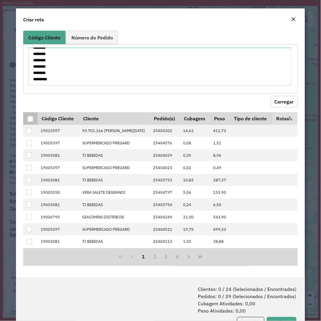
click at [29, 119] on div at bounding box center [30, 119] width 6 height 6
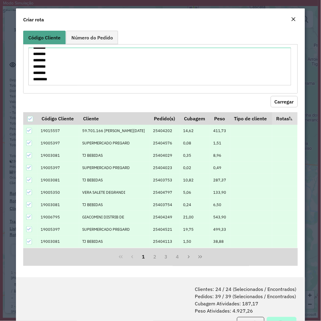
drag, startPoint x: 278, startPoint y: 316, endPoint x: 278, endPoint y: 320, distance: 3.6
click at [278, 247] on div "Clientes: 24 / 24 (Selecionados / Encontrados) Pedidos: 39 / 39 (Selecionados /…" at bounding box center [160, 308] width 289 height 60
click at [278, 247] on button "Confirmar" at bounding box center [282, 322] width 30 height 11
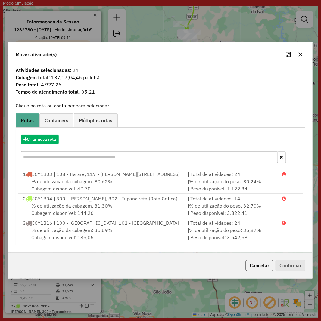
click at [37, 142] on div "Criar nova rota" at bounding box center [160, 149] width 287 height 39
click at [47, 137] on button "Criar nova rota" at bounding box center [40, 139] width 38 height 9
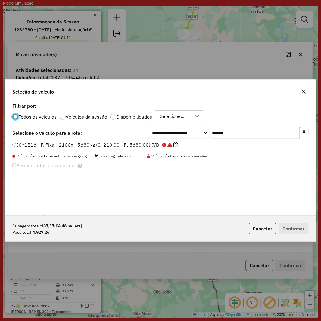
scroll to position [3, 2]
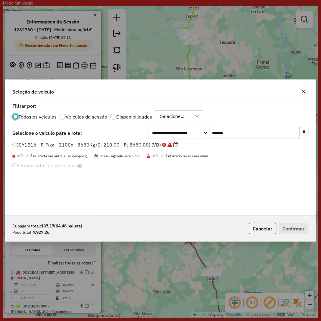
click at [235, 132] on input "*******" at bounding box center [255, 133] width 90 height 12
paste input "text"
type input "*******"
click at [85, 137] on div "**********" at bounding box center [160, 133] width 296 height 12
drag, startPoint x: 80, startPoint y: 145, endPoint x: 120, endPoint y: 161, distance: 42.4
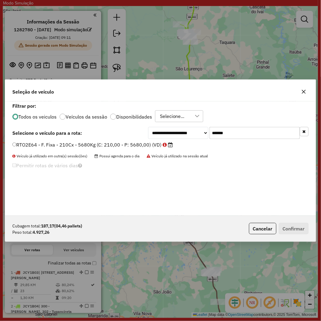
click at [79, 145] on label "RTO2E64 - F. Fixa - 210Cx - 5680Kg (C: 210,00 - P: 5680,00) (VD)" at bounding box center [92, 144] width 160 height 7
click at [67, 149] on div "RTO2E64 - F. Fixa - 210Cx - 5680Kg (C: 210,00 - P: 5680,00) (VD)" at bounding box center [160, 147] width 303 height 12
click at [63, 145] on label "RTO2E64 - F. Fixa - 210Cx - 5680Kg (C: 210,00 - P: 5680,00) (VD)" at bounding box center [92, 144] width 160 height 7
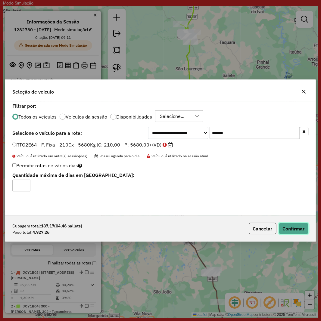
click at [297, 229] on button "Confirmar" at bounding box center [294, 228] width 30 height 11
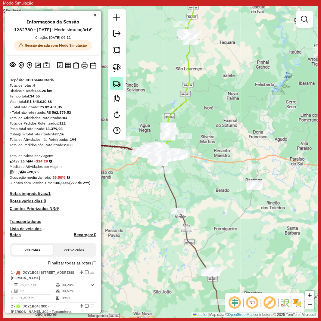
click at [116, 89] on link at bounding box center [116, 83] width 13 height 13
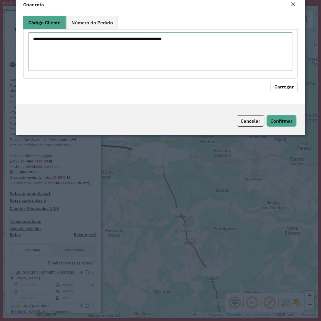
click at [152, 70] on textarea at bounding box center [160, 52] width 264 height 38
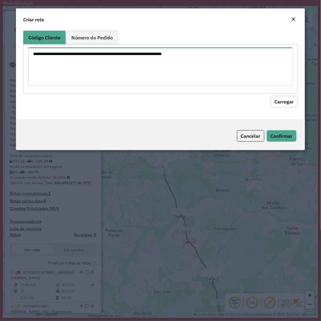
paste textarea "******** ******** ******** ******** ******** ******** ******** ******** *******…"
type textarea "******** ******** ******** ******** ******** ******** ******** ******** *******…"
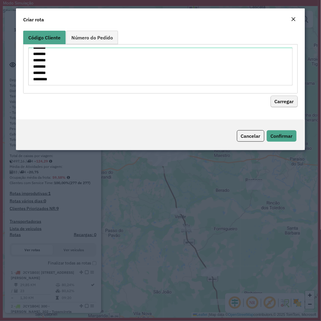
drag, startPoint x: 293, startPoint y: 93, endPoint x: 287, endPoint y: 101, distance: 9.0
click at [292, 95] on hb-field-button "Carregar" at bounding box center [160, 101] width 274 height 14
drag, startPoint x: 287, startPoint y: 101, endPoint x: 60, endPoint y: 110, distance: 228.1
click at [287, 101] on button "Carregar" at bounding box center [284, 101] width 27 height 11
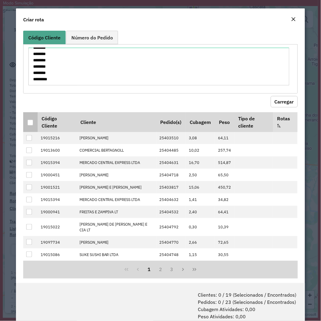
click at [34, 124] on th at bounding box center [30, 122] width 14 height 20
click at [31, 122] on div at bounding box center [30, 123] width 6 height 6
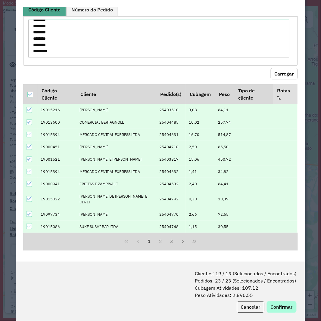
scroll to position [30, 0]
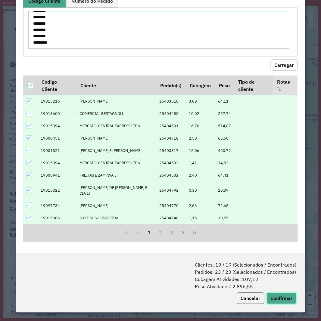
click at [283, 247] on button "Confirmar" at bounding box center [282, 298] width 30 height 11
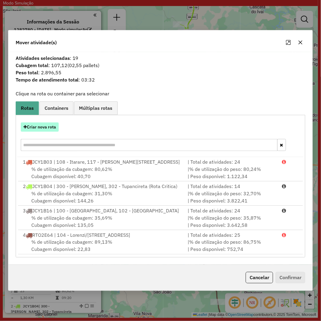
click at [52, 123] on button "Criar nova rota" at bounding box center [40, 127] width 38 height 9
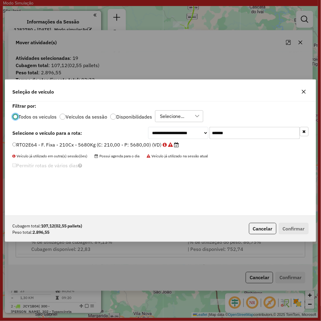
scroll to position [3, 2]
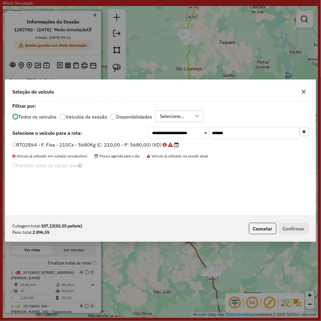
click at [255, 138] on input "*******" at bounding box center [255, 133] width 90 height 12
paste input "text"
type input "*******"
click at [119, 139] on div "**********" at bounding box center [160, 158] width 311 height 114
click at [124, 148] on label "JBQ0E11 - F. Fixa - 210Cx - 5680Kg (C: 210,00 - P: 5680,00) (VD)" at bounding box center [92, 144] width 160 height 7
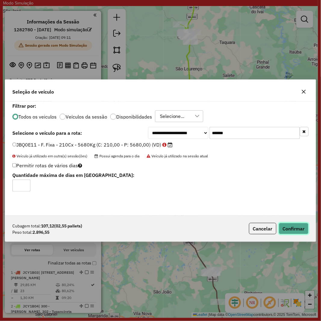
click at [300, 230] on button "Confirmar" at bounding box center [294, 228] width 30 height 11
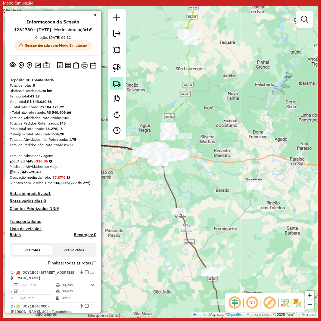
click at [118, 80] on img at bounding box center [117, 83] width 8 height 8
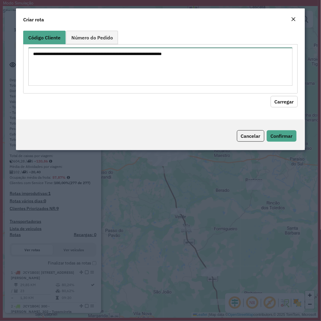
click at [153, 55] on textarea at bounding box center [160, 67] width 264 height 38
paste textarea "******** ******** ******** ******** ******** ******** ******** ******** *******…"
type textarea "******** ******** ******** ******** ******** ******** ******** ******** *******…"
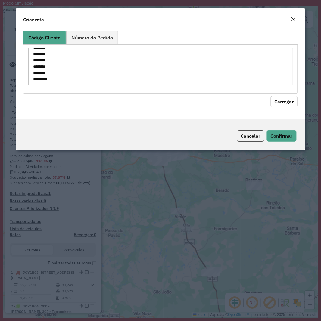
click at [287, 104] on button "Carregar" at bounding box center [284, 101] width 27 height 11
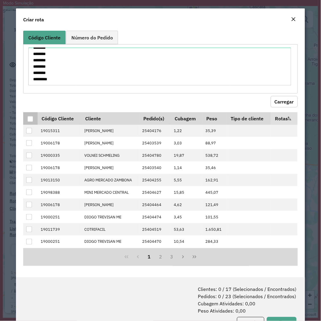
click at [33, 118] on th at bounding box center [30, 118] width 14 height 13
click at [32, 118] on div at bounding box center [30, 119] width 6 height 6
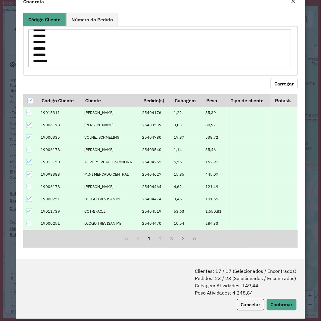
scroll to position [24, 0]
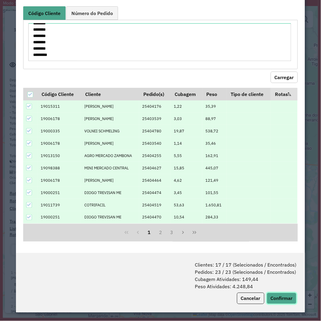
drag, startPoint x: 286, startPoint y: 294, endPoint x: 312, endPoint y: 251, distance: 49.8
click at [286, 247] on button "Confirmar" at bounding box center [282, 298] width 30 height 11
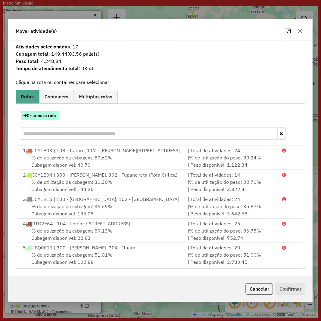
drag, startPoint x: 30, startPoint y: 112, endPoint x: 33, endPoint y: 113, distance: 3.2
click at [33, 113] on button "Criar nova rota" at bounding box center [40, 115] width 38 height 9
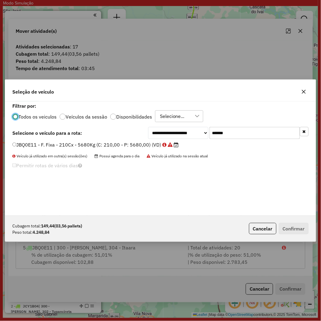
scroll to position [3, 2]
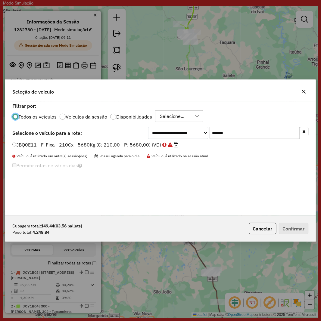
drag, startPoint x: 241, startPoint y: 124, endPoint x: 243, endPoint y: 134, distance: 10.4
click at [243, 129] on div "**********" at bounding box center [160, 158] width 311 height 114
click at [243, 134] on input "*******" at bounding box center [255, 133] width 90 height 12
paste input "text"
type input "*******"
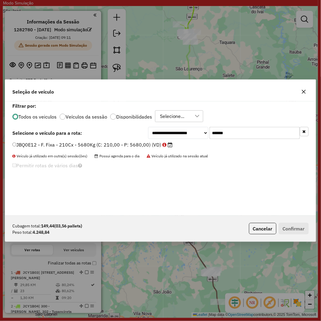
click at [122, 142] on label "JBQ0E12 - F. Fixa - 210Cx - 5680Kg (C: 210,00 - P: 5680,00) (VD)" at bounding box center [92, 144] width 160 height 7
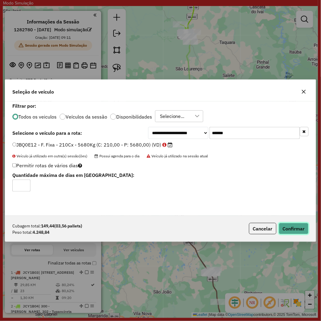
click at [295, 226] on button "Confirmar" at bounding box center [294, 228] width 30 height 11
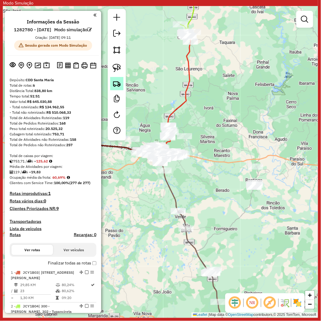
click at [120, 85] on img at bounding box center [117, 83] width 8 height 8
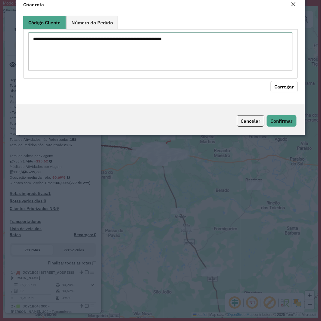
click at [144, 61] on textarea at bounding box center [160, 52] width 264 height 38
paste textarea "******** ******** ******** ******** ******** ******** ******** ******** *******…"
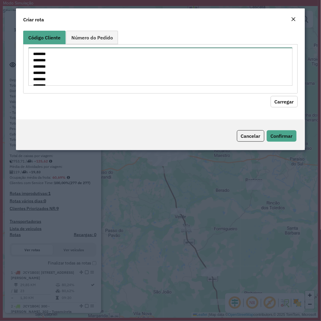
scroll to position [91, 0]
type textarea "******** ******** ******** ******** ******** ******** ******** ******** *******…"
drag, startPoint x: 288, startPoint y: 96, endPoint x: 240, endPoint y: 110, distance: 49.7
click at [289, 96] on button "Carregar" at bounding box center [284, 101] width 27 height 11
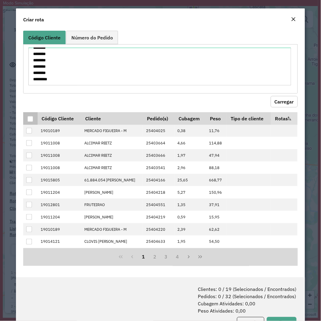
click at [31, 117] on div at bounding box center [30, 119] width 6 height 6
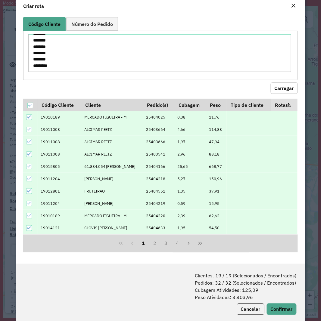
scroll to position [24, 0]
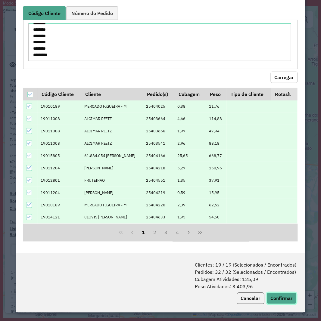
click at [281, 247] on button "Confirmar" at bounding box center [282, 298] width 30 height 11
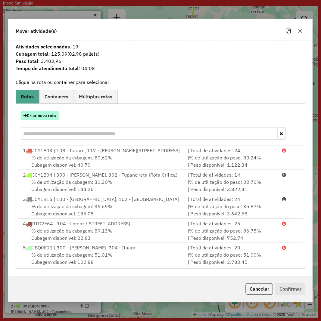
click at [58, 116] on button "Criar nova rota" at bounding box center [40, 115] width 38 height 9
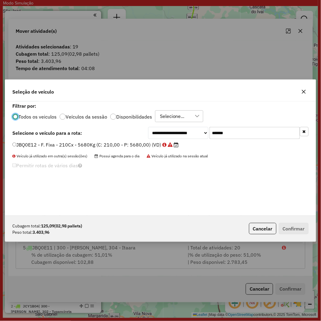
scroll to position [3, 2]
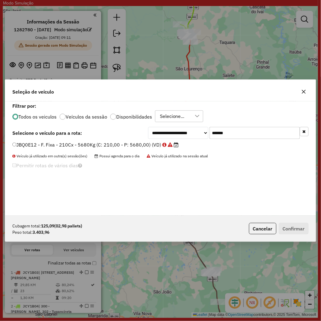
click at [237, 132] on input "*******" at bounding box center [255, 133] width 90 height 12
paste input "text"
type input "*******"
click at [107, 143] on label "QJM7962 - F. Fixa - 210Cx - 5680Kg (C: 210,00 - P: 5680,00) (VD)" at bounding box center [92, 144] width 161 height 7
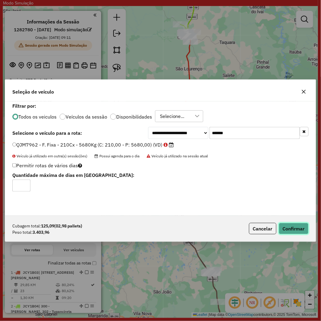
click at [296, 227] on button "Confirmar" at bounding box center [294, 228] width 30 height 11
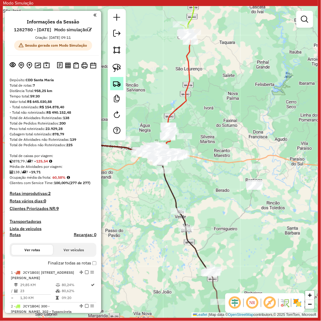
click at [118, 85] on img at bounding box center [117, 83] width 8 height 8
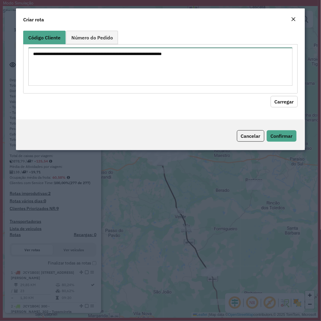
click at [154, 76] on textarea at bounding box center [160, 67] width 264 height 38
paste textarea "******** ******** ******** ******** ******** ******** ******** ******** *******…"
type textarea "******** ******** ******** ******** ******** ******** ******** ******** *******…"
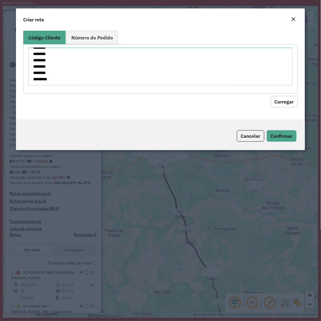
drag, startPoint x: 290, startPoint y: 103, endPoint x: 269, endPoint y: 100, distance: 22.0
click at [288, 103] on button "Carregar" at bounding box center [284, 101] width 27 height 11
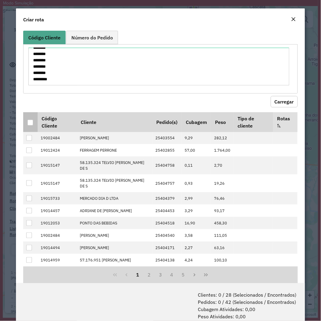
drag, startPoint x: 29, startPoint y: 119, endPoint x: 70, endPoint y: 141, distance: 46.3
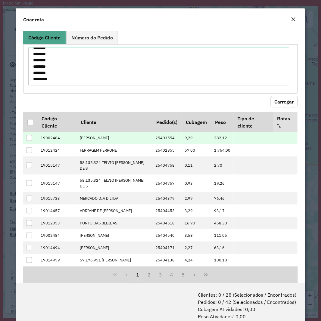
click at [30, 120] on div at bounding box center [30, 123] width 6 height 6
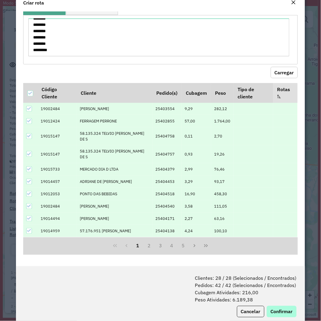
scroll to position [30, 0]
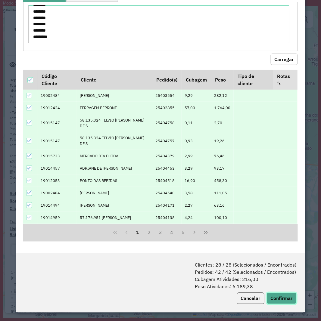
click at [282, 247] on button "Confirmar" at bounding box center [282, 298] width 30 height 11
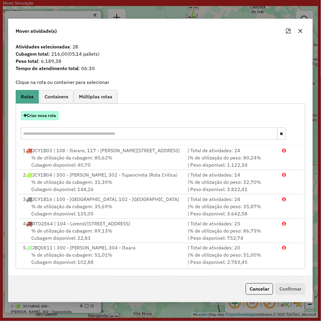
click at [38, 112] on button "Criar nova rota" at bounding box center [40, 115] width 38 height 9
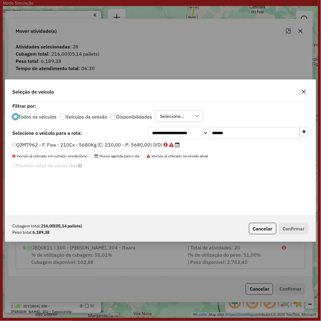
scroll to position [3, 2]
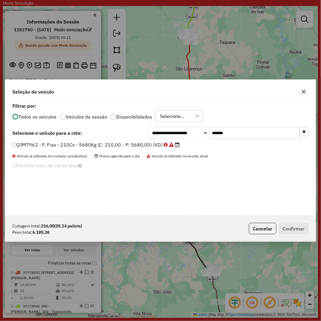
click at [237, 135] on input "*******" at bounding box center [255, 133] width 90 height 12
paste input "text"
type input "*******"
click at [131, 148] on label "JBF4J59 - F. Fixa - 336Cx - 7220Kg (C: 336,00 - P: 7220,00) (VD)" at bounding box center [91, 144] width 159 height 7
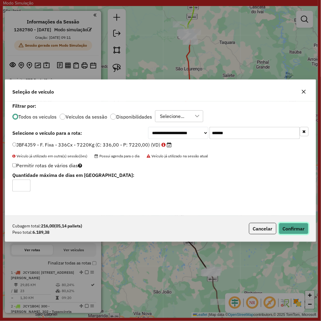
click at [293, 230] on button "Confirmar" at bounding box center [294, 228] width 30 height 11
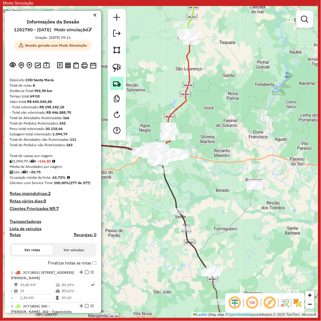
click at [120, 85] on img at bounding box center [117, 83] width 8 height 8
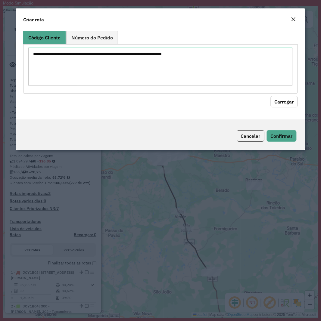
click at [155, 64] on textarea at bounding box center [160, 67] width 264 height 38
type textarea "******** ******** ******** ******** ******** ******** ******** ******** *******…"
click at [280, 94] on hb-field-button "Carregar" at bounding box center [160, 101] width 274 height 14
drag, startPoint x: 277, startPoint y: 101, endPoint x: 274, endPoint y: 101, distance: 3.1
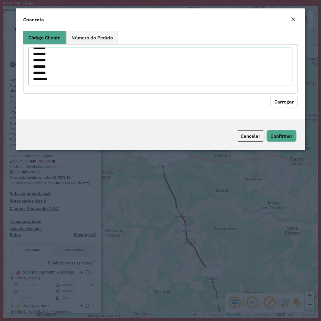
click at [278, 101] on button "Carregar" at bounding box center [284, 101] width 27 height 11
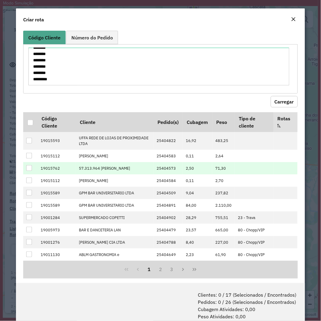
drag, startPoint x: 31, startPoint y: 123, endPoint x: 92, endPoint y: 172, distance: 78.4
click at [31, 123] on div at bounding box center [30, 123] width 6 height 6
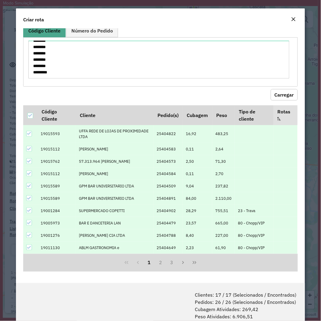
scroll to position [30, 0]
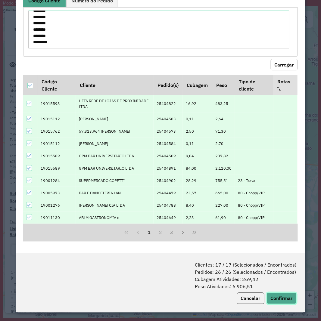
click at [281, 247] on button "Confirmar" at bounding box center [282, 298] width 30 height 11
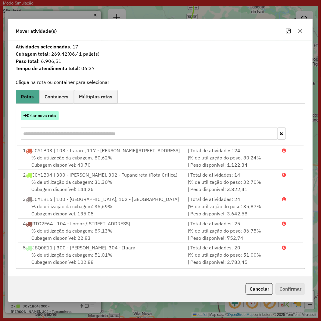
click at [49, 116] on button "Criar nova rota" at bounding box center [40, 115] width 38 height 9
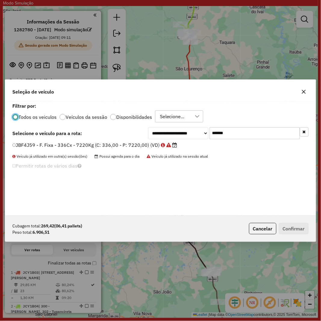
scroll to position [3, 2]
click at [257, 136] on input "*******" at bounding box center [255, 133] width 90 height 12
paste input "text"
type input "*******"
click at [110, 147] on label "RDY4E11 - F. Fixa - 336Cx - 8335Kg (C: 336,00 - P: 8335,00) (VD)" at bounding box center [92, 144] width 160 height 7
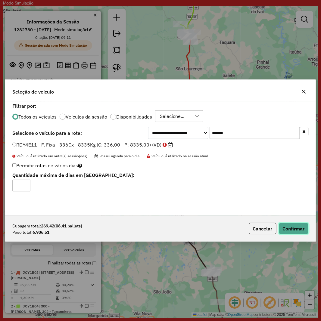
click at [288, 226] on button "Confirmar" at bounding box center [294, 228] width 30 height 11
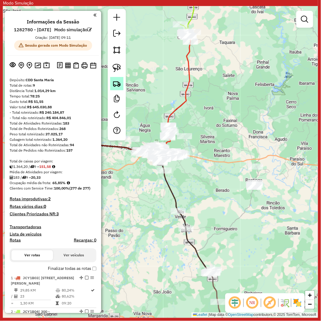
click at [114, 84] on img at bounding box center [117, 83] width 8 height 8
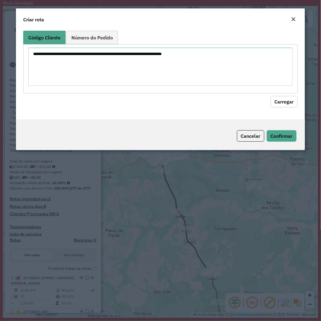
click at [140, 64] on textarea at bounding box center [160, 67] width 264 height 38
type textarea "******** ******** ******** ******** ******** ******** ******** ******** *******…"
click at [286, 97] on button "Carregar" at bounding box center [284, 101] width 27 height 11
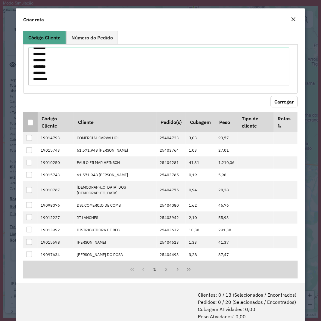
click at [33, 125] on div at bounding box center [30, 123] width 6 height 6
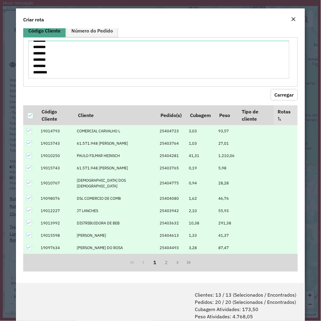
scroll to position [30, 0]
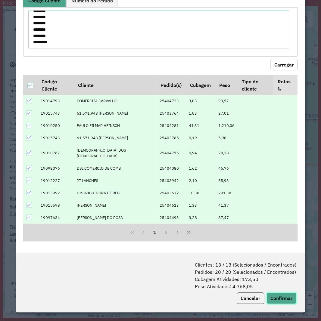
click at [279, 247] on button "Confirmar" at bounding box center [282, 298] width 30 height 11
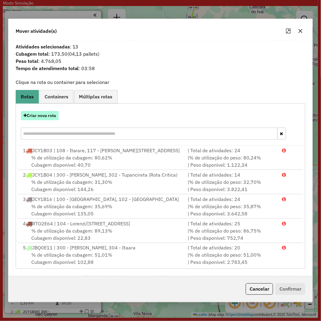
drag, startPoint x: 39, startPoint y: 113, endPoint x: 43, endPoint y: 115, distance: 5.0
click at [43, 115] on button "Criar nova rota" at bounding box center [40, 115] width 38 height 9
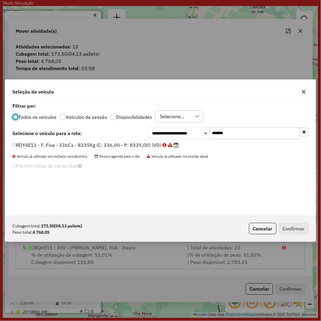
scroll to position [3, 2]
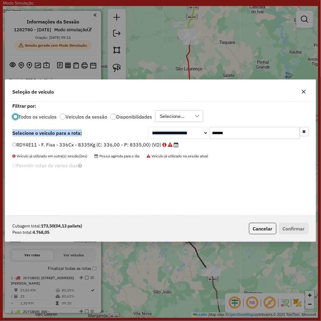
click at [268, 133] on div "**********" at bounding box center [160, 158] width 311 height 114
click at [264, 136] on input "*******" at bounding box center [255, 133] width 90 height 12
paste input "text"
type input "*******"
click at [86, 146] on label "RDZ6B99 - F. Fixa - 336Cx - 9090Kg (C: 336,00 - P: 9090,00) (VD)" at bounding box center [92, 144] width 161 height 7
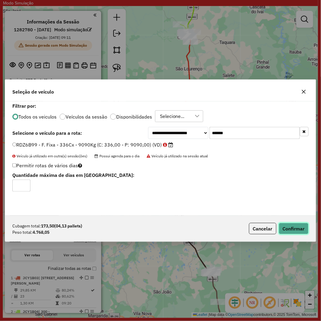
click at [294, 229] on button "Confirmar" at bounding box center [294, 228] width 30 height 11
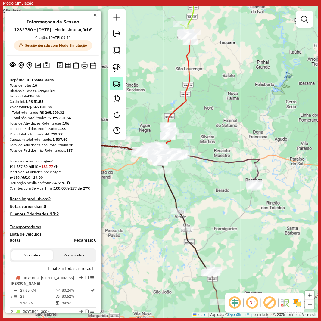
click at [121, 86] on link at bounding box center [116, 83] width 13 height 13
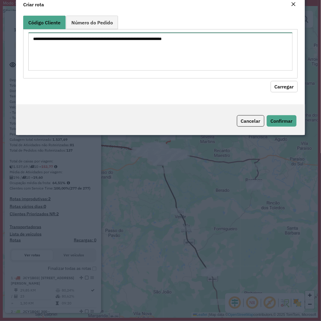
drag, startPoint x: 181, startPoint y: 59, endPoint x: 223, endPoint y: 70, distance: 43.7
click at [181, 59] on textarea at bounding box center [160, 52] width 264 height 38
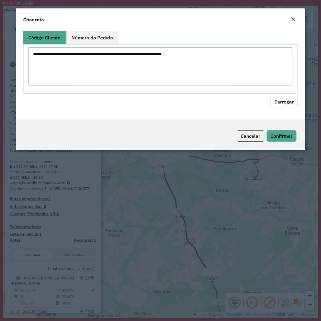
paste textarea "******** ******** ******** ******** ******** ******** ******** ******** *******…"
type textarea "******** ******** ******** ******** ******** ******** ******** ******** *******…"
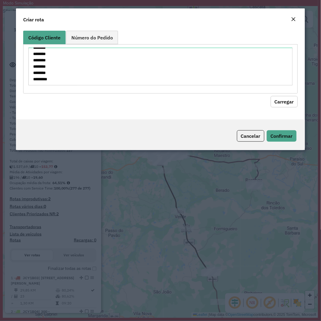
click at [294, 100] on button "Carregar" at bounding box center [284, 101] width 27 height 11
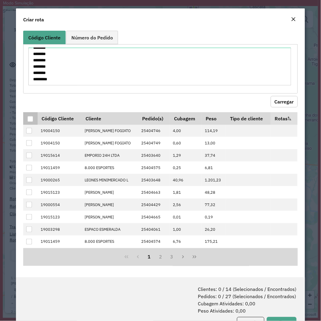
click at [29, 121] on div at bounding box center [30, 119] width 6 height 6
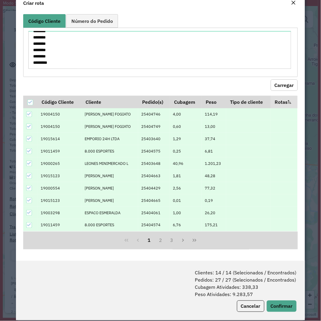
scroll to position [24, 0]
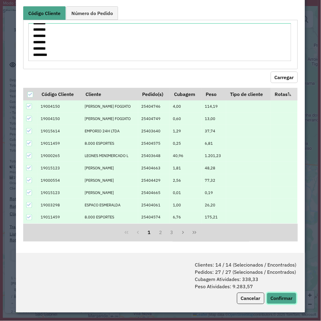
click at [287, 247] on button "Confirmar" at bounding box center [282, 298] width 30 height 11
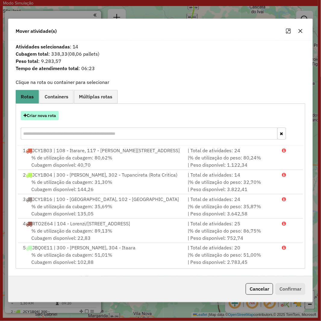
click at [46, 119] on button "Criar nova rota" at bounding box center [40, 115] width 38 height 9
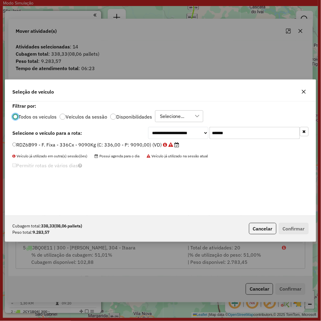
scroll to position [3, 2]
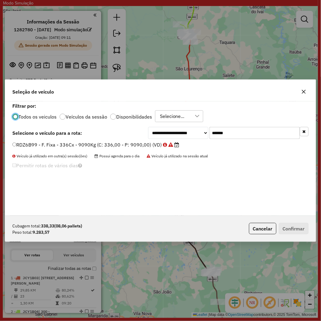
click at [270, 125] on div "**********" at bounding box center [160, 158] width 311 height 114
click at [269, 128] on input "*******" at bounding box center [255, 133] width 90 height 12
paste input "text"
type input "*******"
click at [128, 145] on label "RAD1536 - F. Fixa - 392CX - 12620KG (C: 392,00 - P: 12620,00) (VD)" at bounding box center [96, 144] width 169 height 7
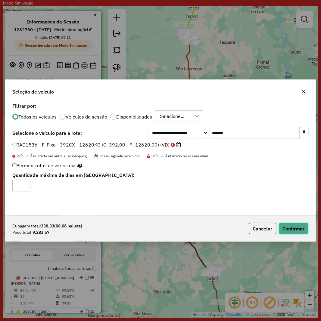
click at [285, 233] on button "Confirmar" at bounding box center [294, 228] width 30 height 11
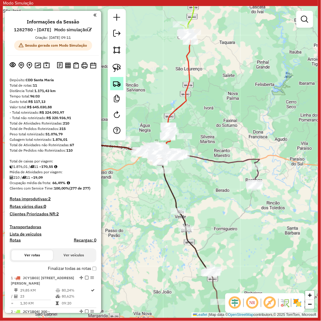
click at [118, 84] on img at bounding box center [117, 83] width 8 height 8
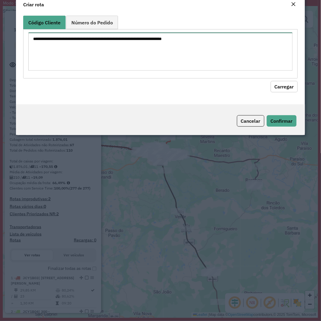
drag, startPoint x: 147, startPoint y: 64, endPoint x: 168, endPoint y: 70, distance: 21.7
click at [148, 64] on textarea at bounding box center [160, 52] width 264 height 38
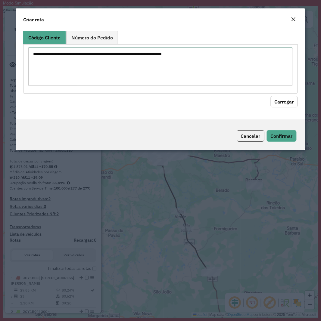
paste textarea "******** ******** ******** ******** ******** ******** ******** ******** *******…"
type textarea "******** ******** ******** ******** ******** ******** ******** ******** *******…"
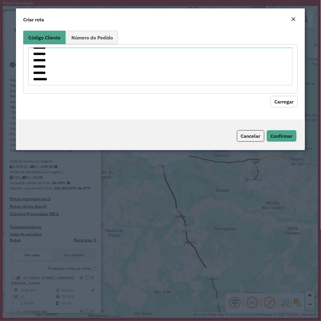
drag, startPoint x: 287, startPoint y: 101, endPoint x: 83, endPoint y: 109, distance: 204.3
click at [287, 101] on button "Carregar" at bounding box center [284, 101] width 27 height 11
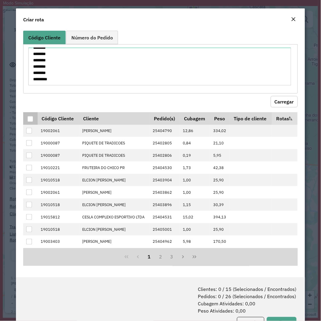
click at [30, 119] on div at bounding box center [30, 119] width 6 height 6
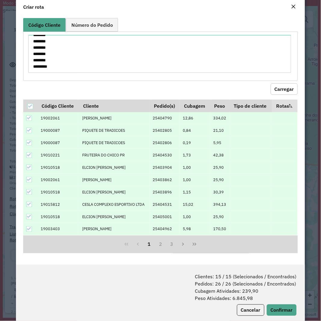
scroll to position [24, 0]
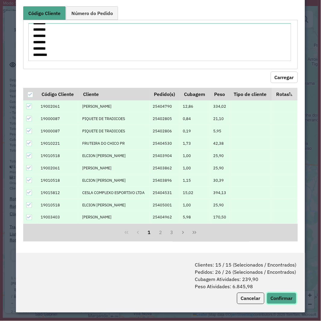
click at [277, 247] on button "Confirmar" at bounding box center [282, 298] width 30 height 11
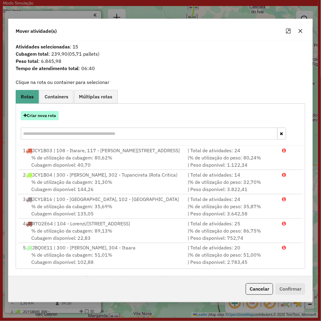
click at [53, 115] on button "Criar nova rota" at bounding box center [40, 115] width 38 height 9
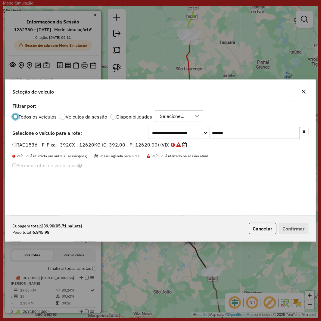
scroll to position [3, 2]
click at [235, 130] on input "*******" at bounding box center [255, 133] width 90 height 12
paste input "text"
type input "*******"
click at [104, 145] on label "RAD2886 - F. Fixa - 392CX - 12620KG (C: 392,00 - P: 12620,00) (VD)" at bounding box center [96, 144] width 169 height 7
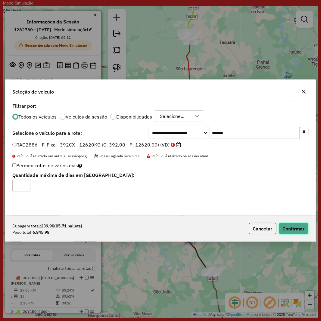
click at [290, 229] on button "Confirmar" at bounding box center [294, 228] width 30 height 11
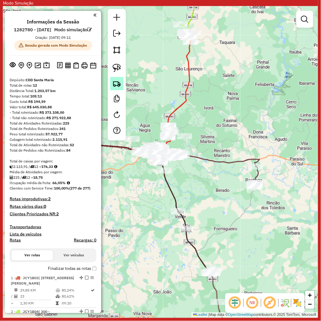
click at [119, 80] on img at bounding box center [117, 83] width 8 height 8
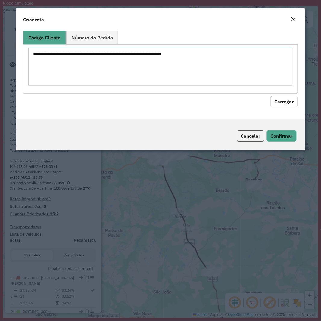
click at [156, 61] on textarea at bounding box center [160, 67] width 264 height 38
type textarea "******** ******** ******** ******** ******** ******** ******** ******** *******…"
drag, startPoint x: 286, startPoint y: 101, endPoint x: 182, endPoint y: 96, distance: 104.6
click at [284, 101] on button "Carregar" at bounding box center [284, 101] width 27 height 11
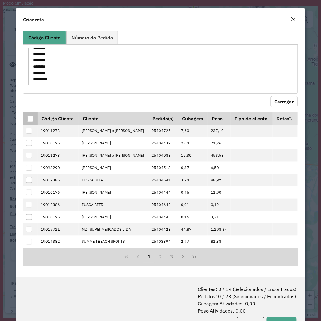
click at [31, 117] on div at bounding box center [30, 119] width 6 height 6
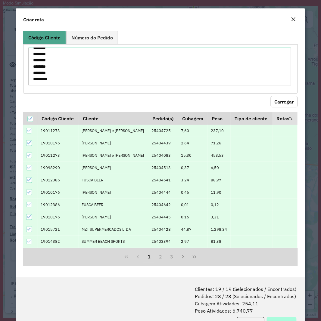
scroll to position [24, 0]
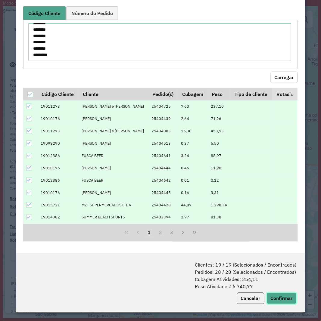
click at [281, 247] on button "Confirmar" at bounding box center [282, 298] width 30 height 11
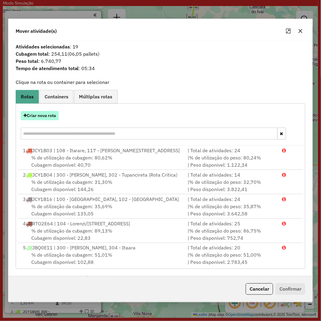
click at [26, 111] on button "Criar nova rota" at bounding box center [40, 115] width 38 height 9
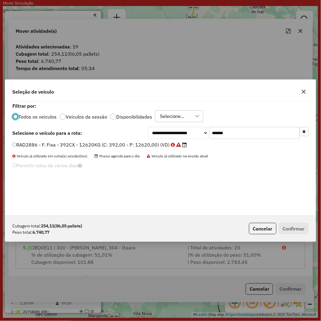
scroll to position [3, 2]
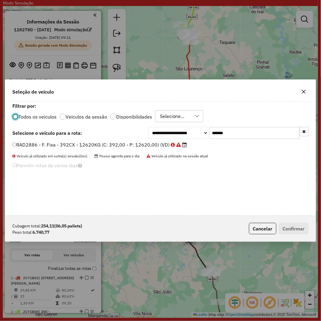
click at [240, 134] on input "*******" at bounding box center [255, 133] width 90 height 12
paste input "text"
type input "*******"
drag, startPoint x: 122, startPoint y: 146, endPoint x: 125, endPoint y: 149, distance: 4.0
click at [121, 146] on label "RAD2566 - F. Fixa - 420CX - 12620KG (C: 420,00 - P: 12620,00) (VD)" at bounding box center [96, 144] width 169 height 7
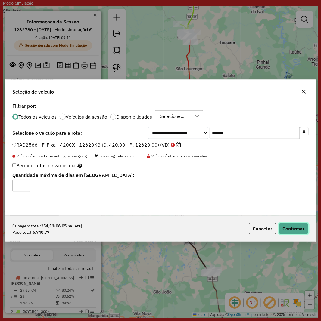
click at [289, 231] on button "Confirmar" at bounding box center [294, 228] width 30 height 11
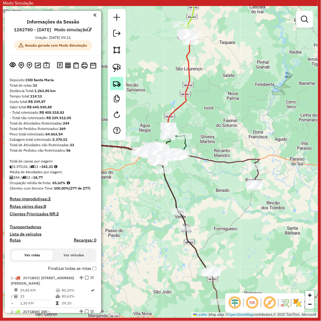
click at [116, 83] on img at bounding box center [117, 83] width 8 height 8
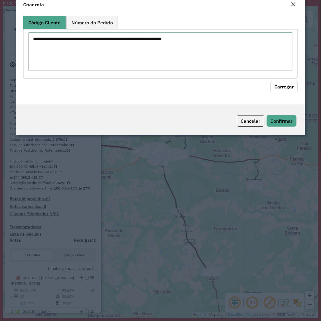
click at [201, 62] on textarea at bounding box center [160, 52] width 264 height 38
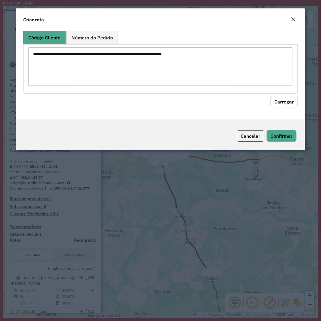
paste textarea "******** ******** ******** ******** ******** ******** ******** ******** *******…"
type textarea "******** ******** ******** ******** ******** ******** ******** ******** *******…"
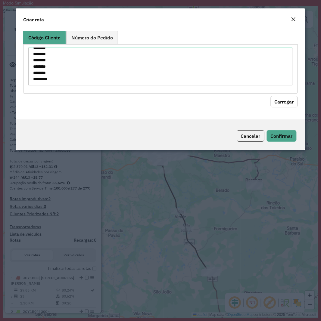
click at [293, 109] on div "Código Cliente Número do Pedido ******** ******** ******** ******** ******** **…" at bounding box center [160, 73] width 289 height 91
drag, startPoint x: 282, startPoint y: 100, endPoint x: 266, endPoint y: 101, distance: 16.9
click at [282, 100] on button "Carregar" at bounding box center [284, 101] width 27 height 11
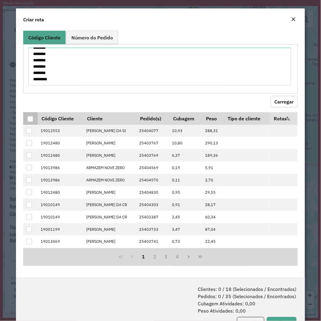
click at [26, 118] on th at bounding box center [30, 118] width 14 height 13
click at [28, 118] on div at bounding box center [30, 119] width 6 height 6
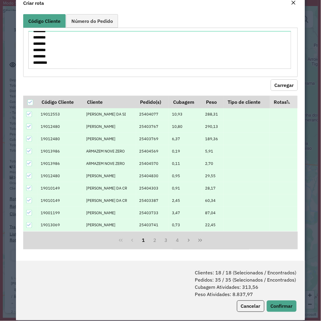
scroll to position [24, 0]
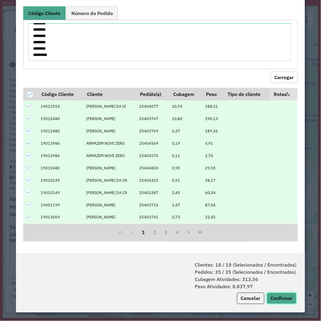
click at [276, 247] on button "Confirmar" at bounding box center [282, 298] width 30 height 11
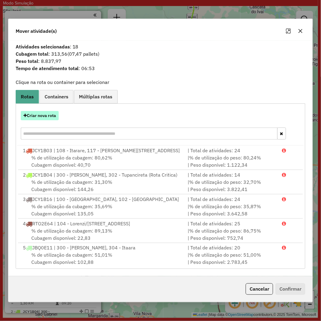
click at [44, 111] on button "Criar nova rota" at bounding box center [40, 115] width 38 height 9
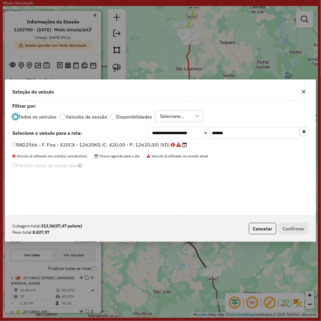
scroll to position [3, 2]
drag, startPoint x: 227, startPoint y: 127, endPoint x: 230, endPoint y: 130, distance: 4.7
click at [229, 130] on input "*******" at bounding box center [255, 133] width 90 height 12
paste input "text"
type input "*******"
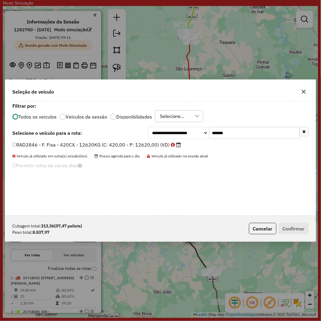
click at [137, 146] on label "RAD2846 - F. Fixa - 420CX - 12620KG (C: 420,00 - P: 12620,00) (VD)" at bounding box center [96, 144] width 169 height 7
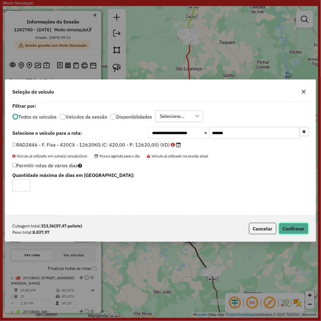
click at [289, 231] on button "Confirmar" at bounding box center [294, 228] width 30 height 11
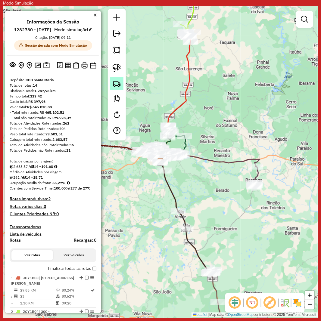
click at [118, 80] on img at bounding box center [117, 83] width 8 height 8
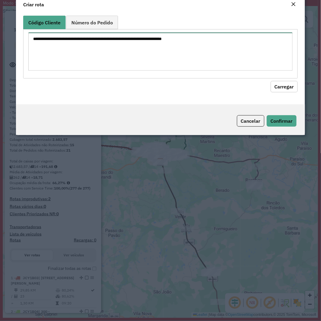
drag, startPoint x: 153, startPoint y: 56, endPoint x: 156, endPoint y: 58, distance: 3.5
click at [154, 56] on textarea at bounding box center [160, 52] width 264 height 38
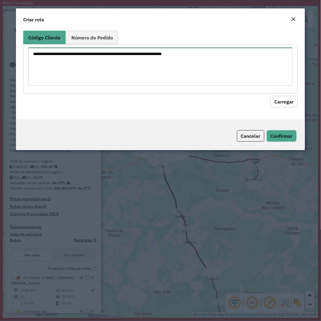
paste textarea "******** ******** ******** ******** ******** ******** ******** ******** ********"
type textarea "******** ******** ******** ******** ******** ******** ******** ******** ********"
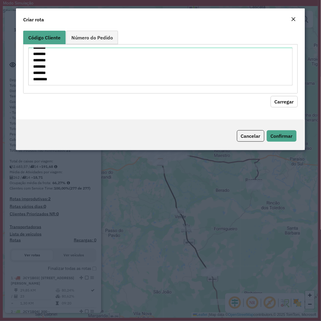
drag, startPoint x: 284, startPoint y: 104, endPoint x: 61, endPoint y: 107, distance: 222.5
click at [283, 104] on button "Carregar" at bounding box center [284, 101] width 27 height 11
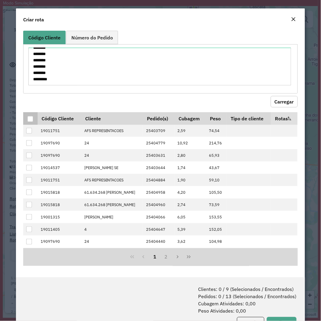
click at [30, 121] on div at bounding box center [30, 119] width 6 height 6
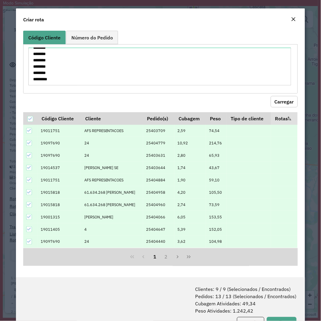
scroll to position [24, 0]
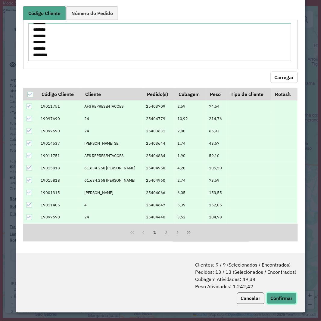
click at [279, 247] on button "Confirmar" at bounding box center [282, 298] width 30 height 11
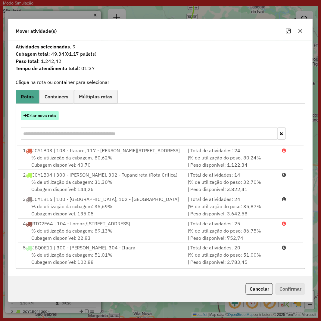
click at [49, 119] on button "Criar nova rota" at bounding box center [40, 115] width 38 height 9
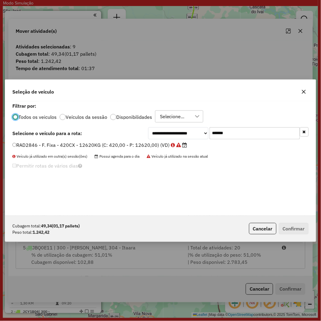
scroll to position [3, 2]
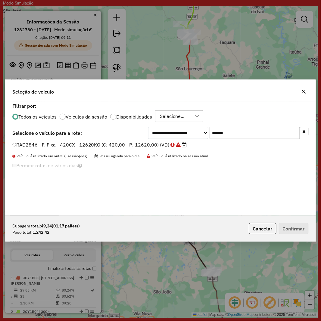
click at [240, 134] on input "*******" at bounding box center [255, 133] width 90 height 12
paste input "text"
type input "*******"
click at [126, 146] on label "RUZ1J80 - F. Fixa - 70Cx - 1340Kg (C: 70,00 - P: 1340,00) (VD)" at bounding box center [89, 144] width 154 height 7
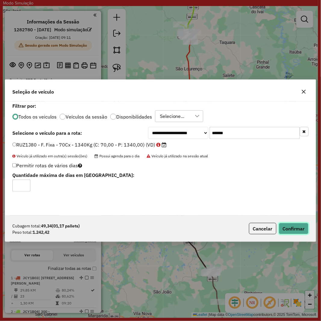
drag, startPoint x: 296, startPoint y: 228, endPoint x: 288, endPoint y: 236, distance: 10.7
click at [295, 228] on button "Confirmar" at bounding box center [294, 228] width 30 height 11
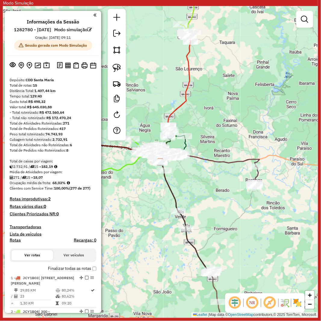
click at [84, 169] on div "2.732,91 / 15 = 182,19" at bounding box center [53, 166] width 87 height 5
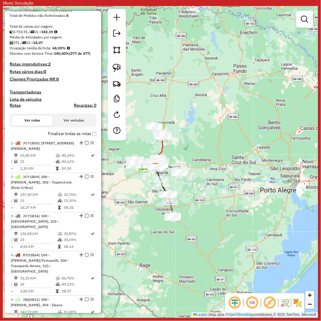
scroll to position [98, 0]
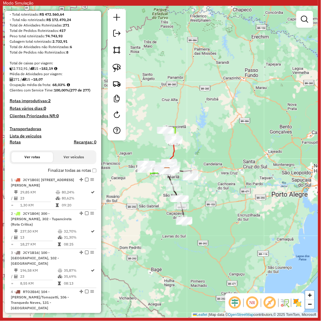
drag, startPoint x: 130, startPoint y: 216, endPoint x: 138, endPoint y: 219, distance: 9.2
click at [138, 219] on div "Janela de atendimento Grade de atendimento Capacidade Transportadoras Veículos …" at bounding box center [160, 162] width 315 height 312
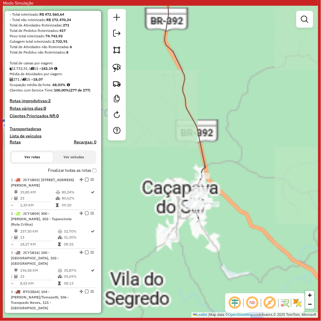
drag, startPoint x: 164, startPoint y: 227, endPoint x: 193, endPoint y: 156, distance: 76.3
click at [193, 156] on div "Janela de atendimento Grade de atendimento Capacidade Transportadoras Veículos …" at bounding box center [160, 162] width 315 height 312
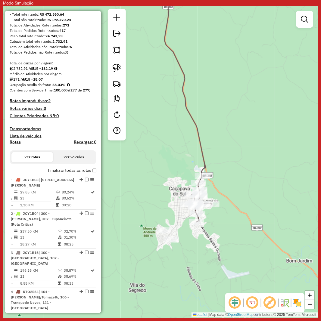
click at [203, 152] on icon at bounding box center [188, 98] width 47 height 247
select select "**********"
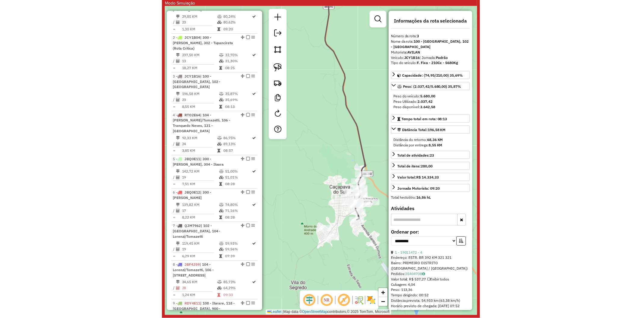
scroll to position [349, 0]
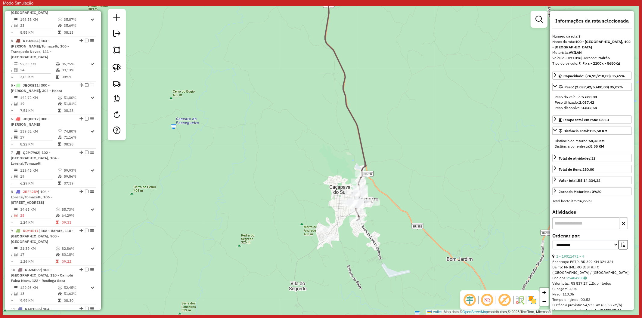
click at [366, 158] on icon at bounding box center [348, 98] width 47 height 246
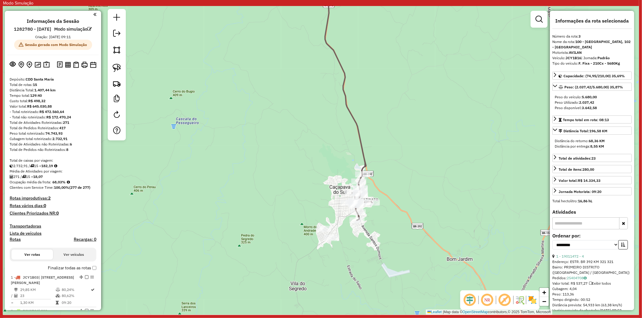
scroll to position [0, 0]
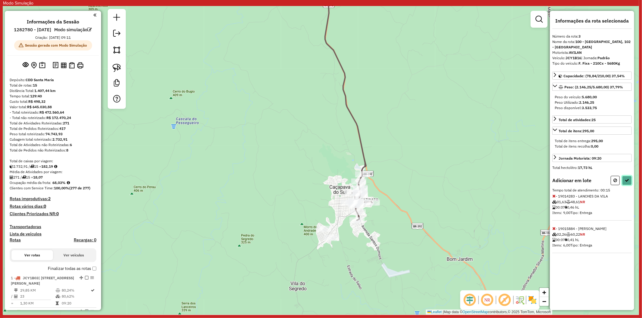
click at [514, 185] on button at bounding box center [627, 180] width 10 height 9
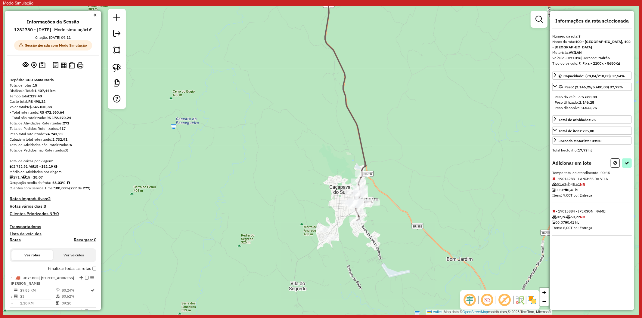
select select "**********"
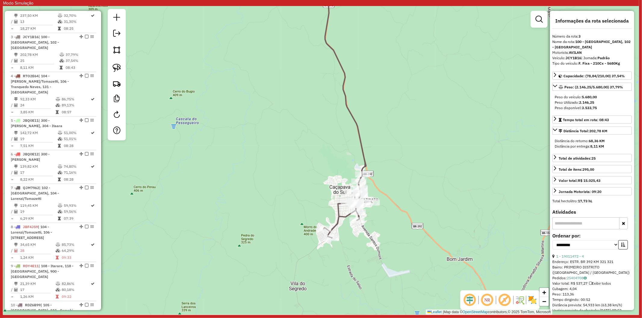
scroll to position [349, 0]
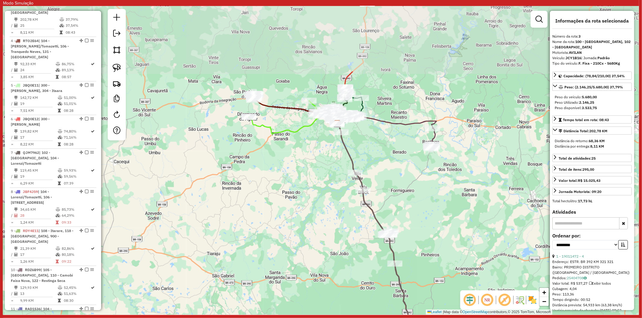
drag, startPoint x: 337, startPoint y: 184, endPoint x: 349, endPoint y: 243, distance: 60.7
click at [349, 243] on div "Janela de atendimento Grade de atendimento Capacidade Transportadoras Veículos …" at bounding box center [321, 160] width 636 height 309
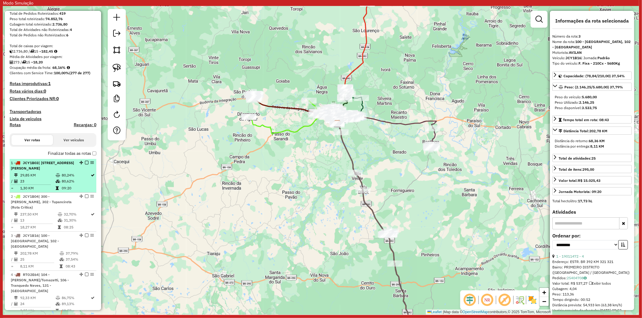
scroll to position [0, 0]
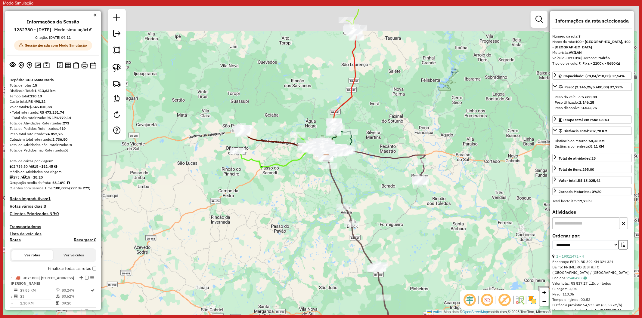
drag, startPoint x: 280, startPoint y: 151, endPoint x: 268, endPoint y: 176, distance: 27.5
click at [267, 178] on div "Janela de atendimento Grade de atendimento Capacidade Transportadoras Veículos …" at bounding box center [321, 160] width 636 height 309
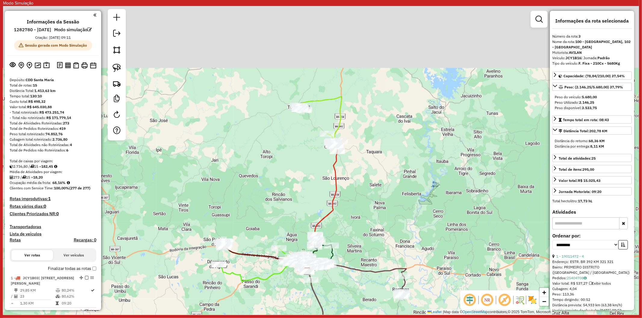
drag, startPoint x: 272, startPoint y: 135, endPoint x: 262, endPoint y: 215, distance: 79.8
click at [262, 215] on div "Janela de atendimento Grade de atendimento Capacidade Transportadoras Veículos …" at bounding box center [321, 160] width 636 height 309
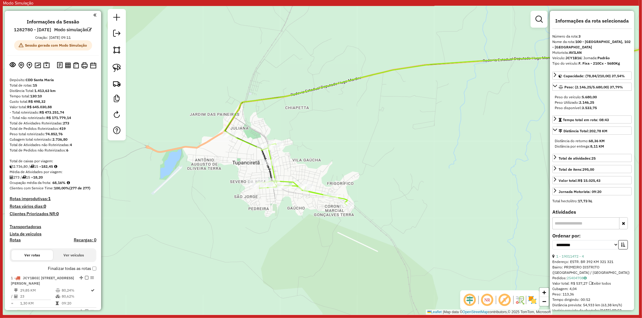
click at [263, 101] on icon at bounding box center [464, 122] width 478 height 165
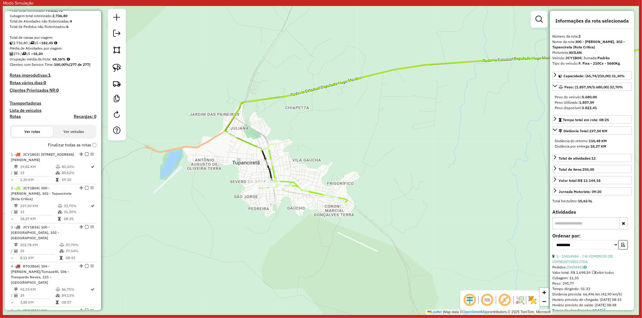
scroll to position [310, 0]
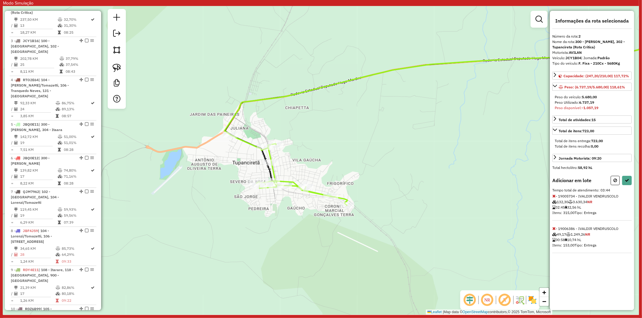
click at [514, 196] on icon at bounding box center [553, 196] width 3 height 4
click at [514, 180] on div "Adicionar em lote" at bounding box center [591, 180] width 79 height 9
click at [514, 180] on button at bounding box center [615, 180] width 9 height 9
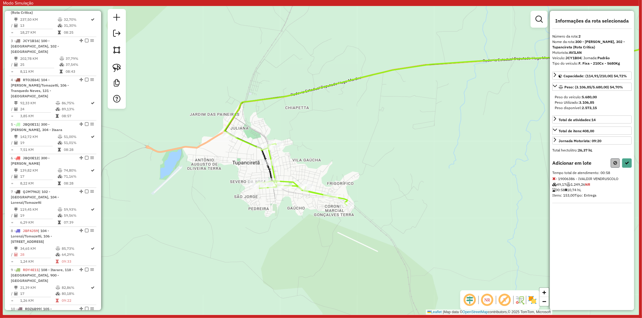
select select "**********"
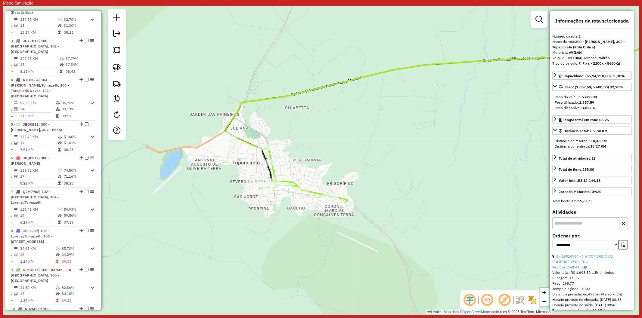
click at [299, 94] on icon at bounding box center [464, 122] width 478 height 165
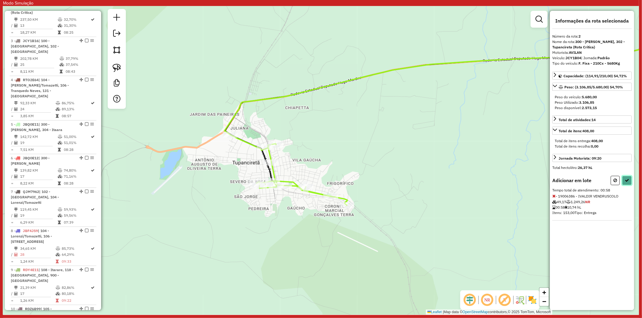
click at [514, 181] on icon at bounding box center [627, 181] width 4 height 4
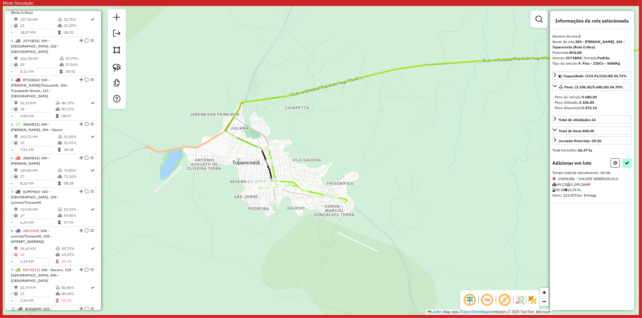
select select "**********"
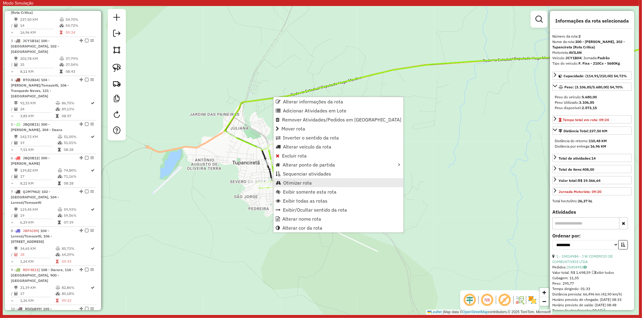
click at [302, 182] on span "Otimizar rota" at bounding box center [297, 183] width 29 height 5
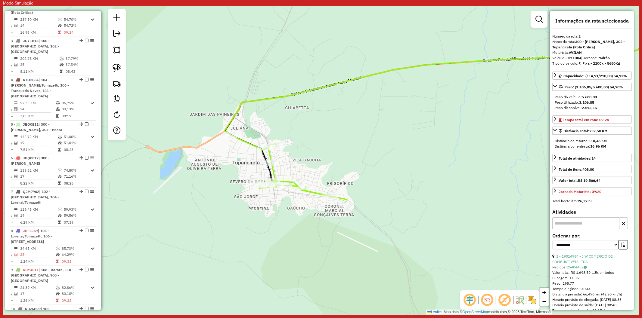
click at [317, 193] on icon at bounding box center [464, 122] width 478 height 165
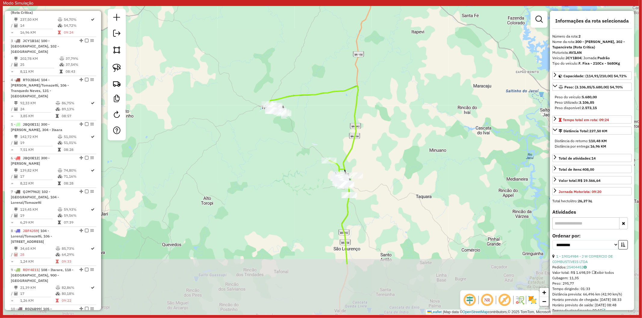
drag, startPoint x: 347, startPoint y: 245, endPoint x: 336, endPoint y: 187, distance: 58.7
click at [313, 164] on div "Janela de atendimento Grade de atendimento Capacidade Transportadoras Veículos …" at bounding box center [321, 160] width 636 height 309
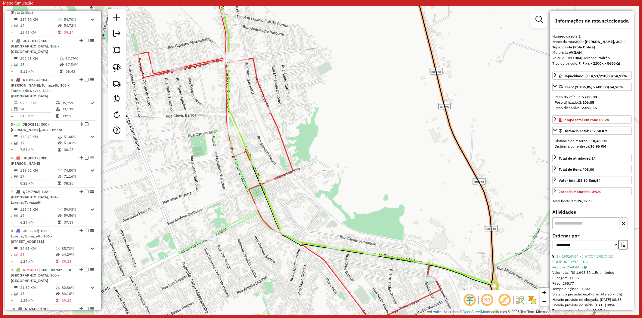
click at [235, 221] on icon at bounding box center [393, 181] width 430 height 331
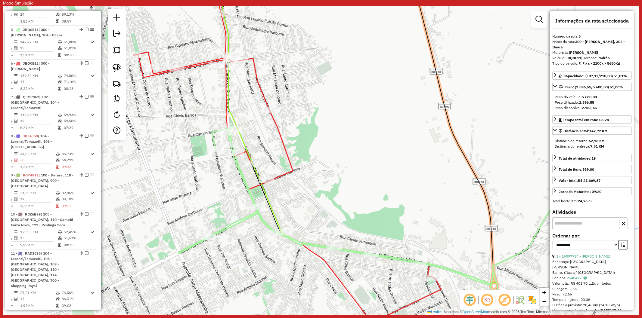
scroll to position [422, 0]
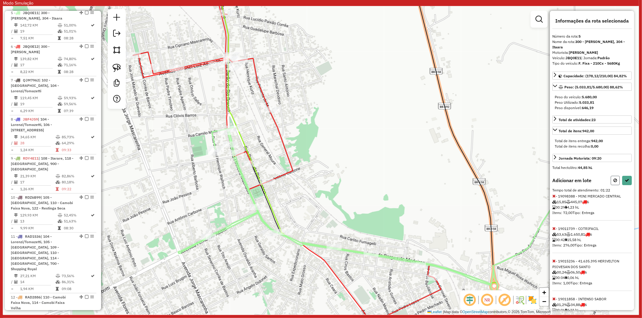
click at [514, 182] on button at bounding box center [615, 180] width 9 height 9
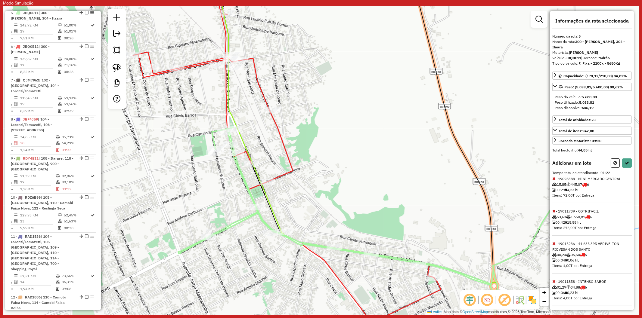
select select "**********"
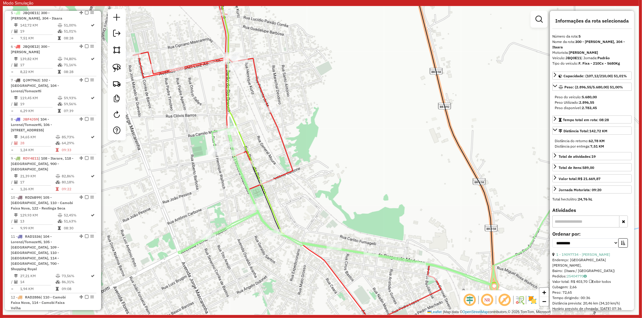
click at [359, 214] on div "Janela de atendimento Grade de atendimento Capacidade Transportadoras Veículos …" at bounding box center [321, 160] width 636 height 309
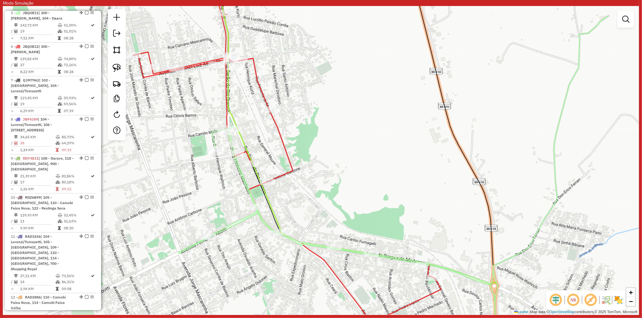
click at [274, 205] on icon at bounding box center [248, 104] width 69 height 259
select select "**********"
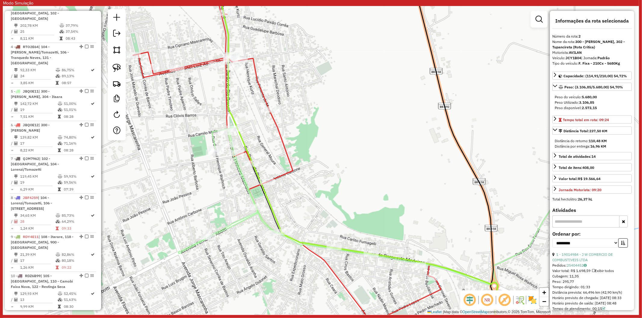
scroll to position [310, 0]
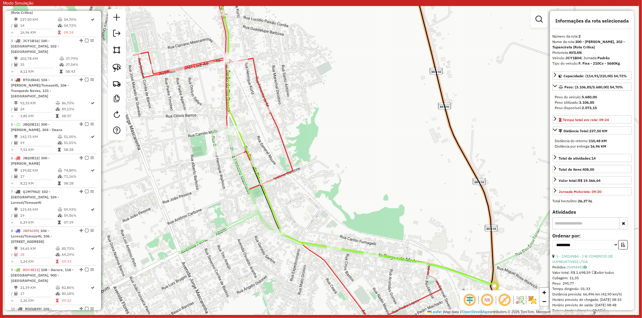
click at [277, 205] on div "Janela de atendimento Grade de atendimento Capacidade Transportadoras Veículos …" at bounding box center [321, 160] width 636 height 309
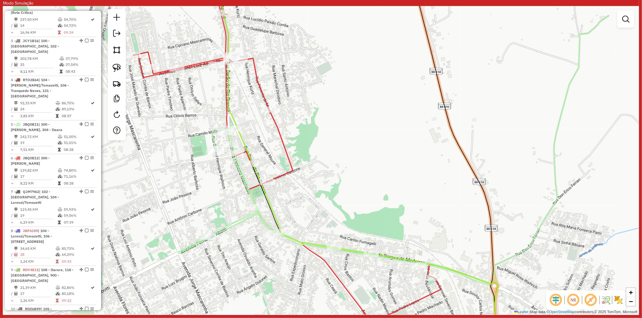
click at [241, 218] on icon at bounding box center [393, 181] width 430 height 331
select select "**********"
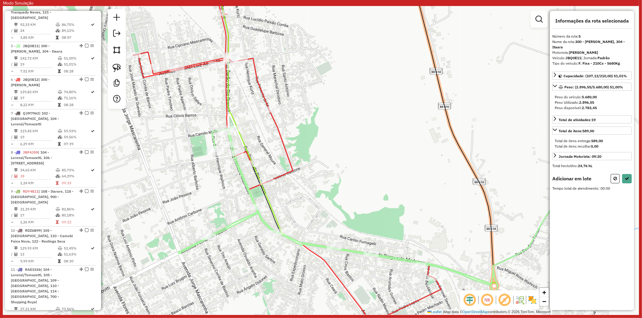
scroll to position [422, 0]
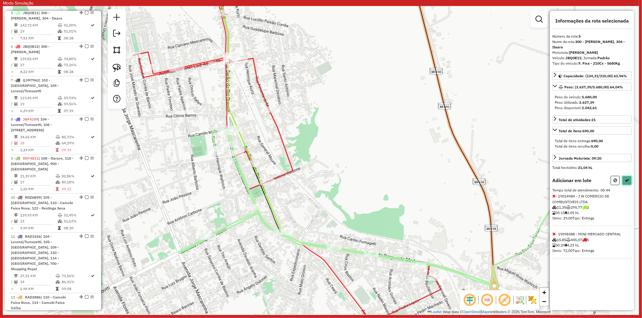
click at [514, 181] on icon at bounding box center [627, 181] width 4 height 4
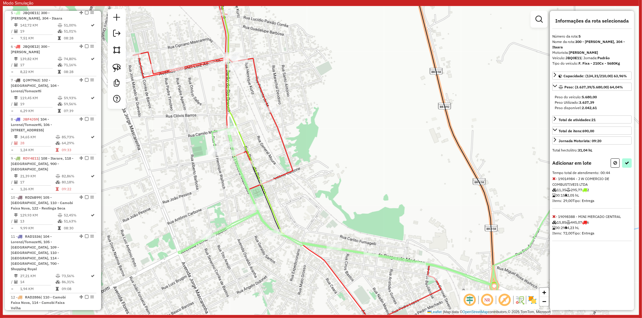
select select "**********"
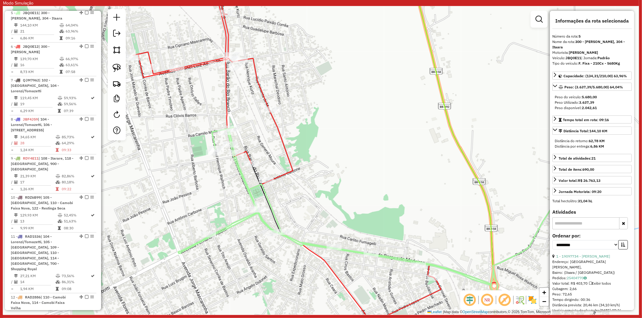
click at [216, 196] on div "Janela de atendimento Grade de atendimento Capacidade Transportadoras Veículos …" at bounding box center [321, 160] width 636 height 309
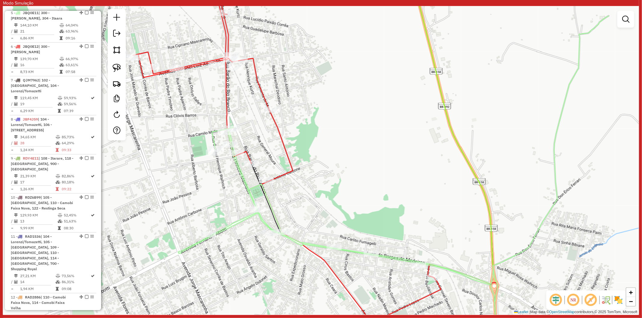
click at [285, 172] on icon at bounding box center [287, 150] width 308 height 350
click at [286, 172] on icon at bounding box center [288, 150] width 308 height 350
select select "**********"
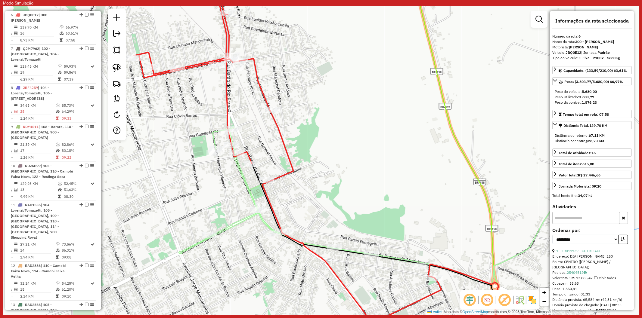
scroll to position [456, 0]
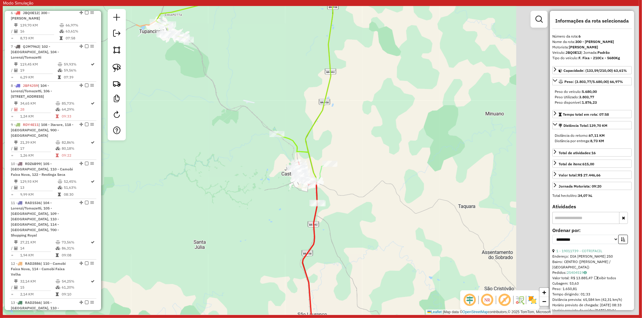
click at [291, 139] on icon at bounding box center [245, 69] width 179 height 168
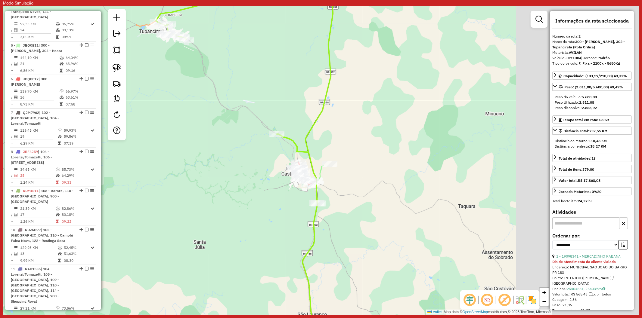
scroll to position [310, 0]
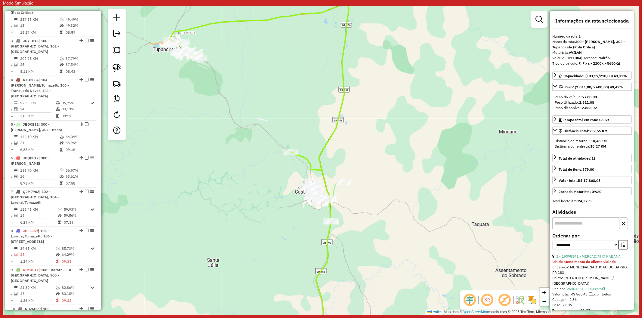
drag, startPoint x: 250, startPoint y: 90, endPoint x: 258, endPoint y: 96, distance: 9.4
click at [258, 96] on div "Janela de atendimento Grade de atendimento Capacidade Transportadoras Veículos …" at bounding box center [321, 160] width 636 height 309
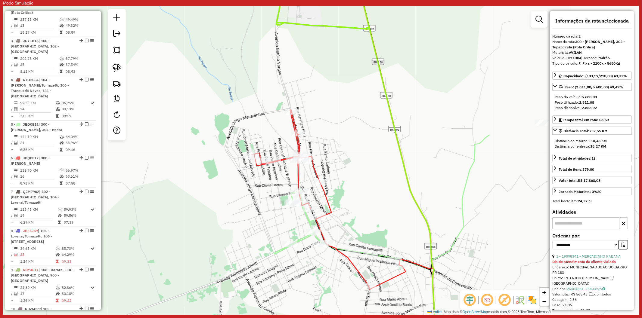
click at [299, 143] on icon at bounding box center [329, 200] width 154 height 180
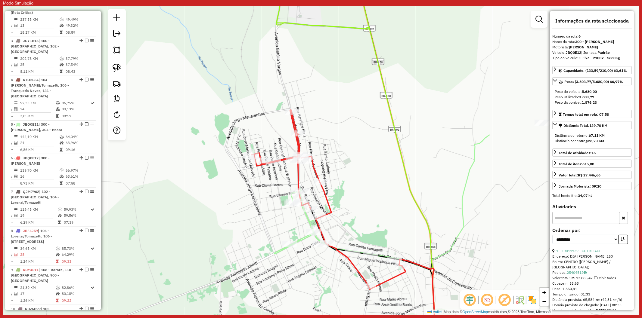
scroll to position [456, 0]
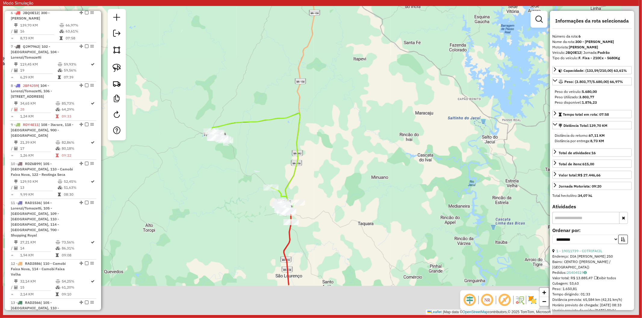
drag, startPoint x: 336, startPoint y: 233, endPoint x: 249, endPoint y: 172, distance: 106.6
click at [249, 172] on div "Janela de atendimento Grade de atendimento Capacidade Transportadoras Veículos …" at bounding box center [321, 160] width 636 height 309
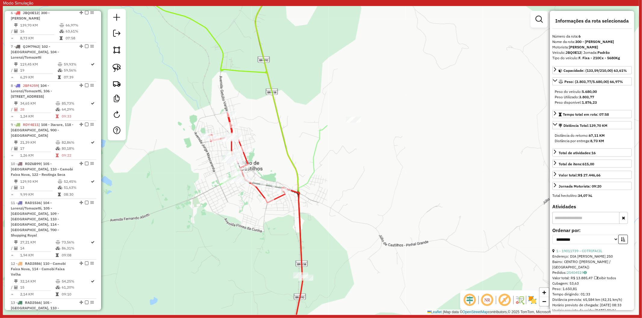
click at [314, 167] on icon at bounding box center [273, 236] width 108 height 221
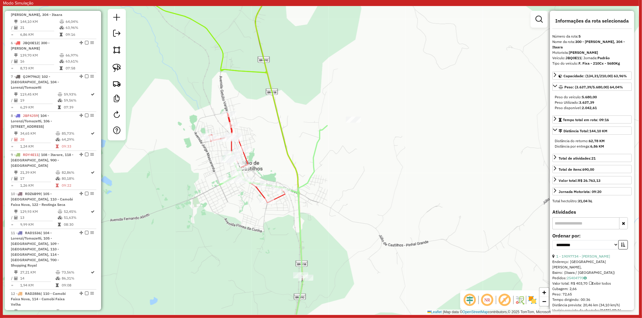
scroll to position [422, 0]
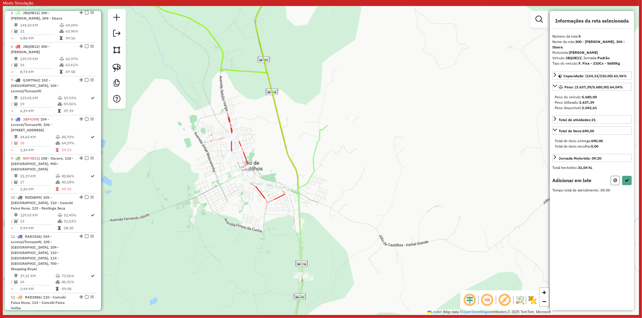
click at [514, 177] on button at bounding box center [615, 180] width 9 height 9
select select "**********"
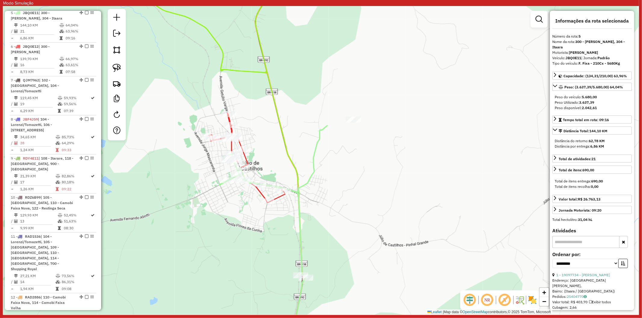
drag, startPoint x: 377, startPoint y: 186, endPoint x: 334, endPoint y: 173, distance: 45.5
click at [377, 185] on div "Janela de atendimento Grade de atendimento Capacidade Transportadoras Veículos …" at bounding box center [321, 160] width 636 height 309
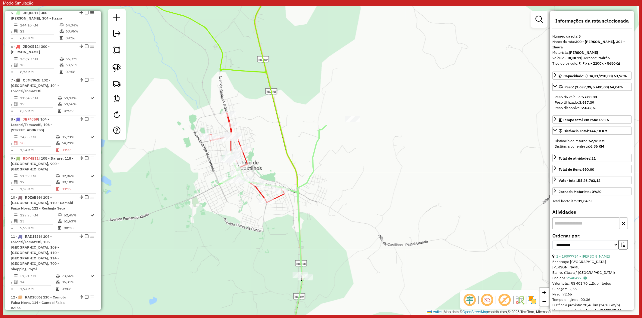
click at [314, 163] on icon at bounding box center [273, 236] width 108 height 221
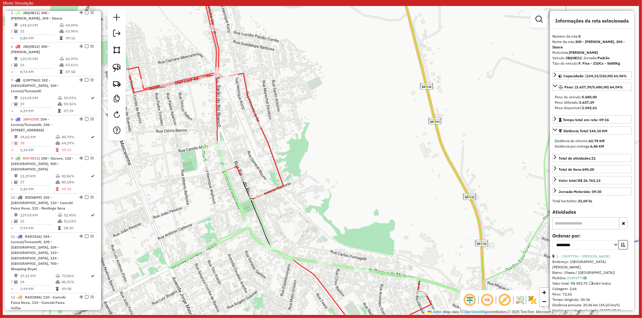
click at [252, 113] on icon at bounding box center [277, 160] width 308 height 360
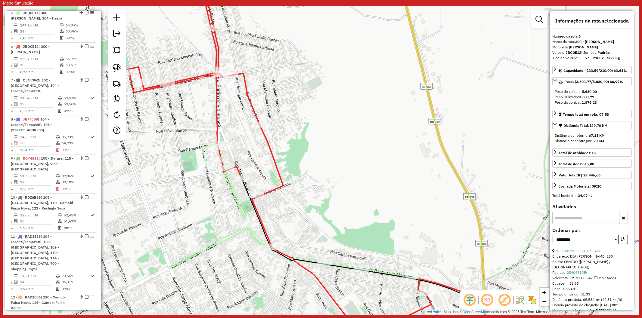
scroll to position [456, 0]
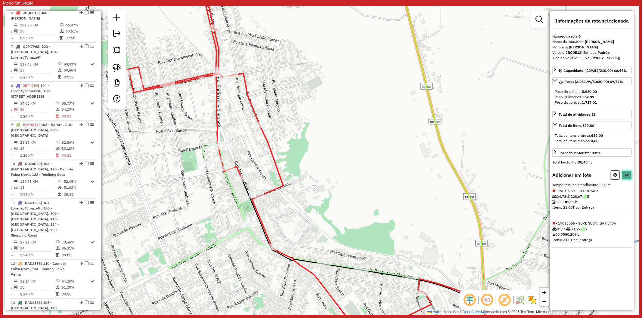
click at [514, 176] on icon at bounding box center [627, 175] width 4 height 4
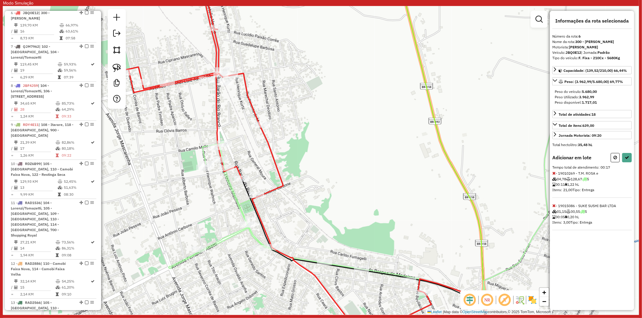
select select "**********"
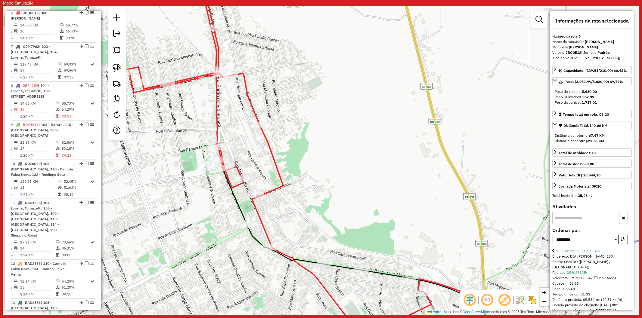
click at [238, 205] on icon at bounding box center [352, 244] width 269 height 204
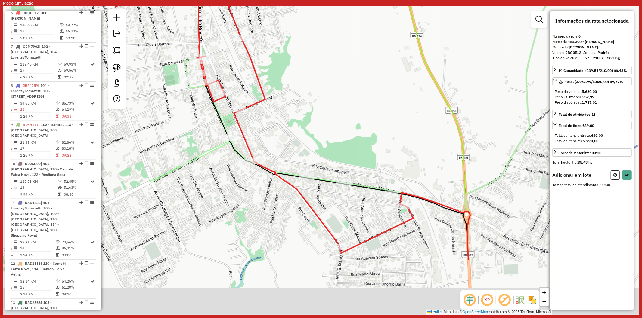
drag, startPoint x: 363, startPoint y: 206, endPoint x: 350, endPoint y: 178, distance: 30.7
click at [349, 175] on div "Janela de atendimento Grade de atendimento Capacidade Transportadoras Veículos …" at bounding box center [321, 160] width 636 height 309
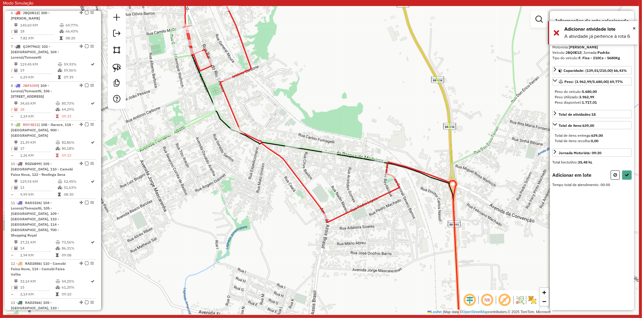
drag, startPoint x: 617, startPoint y: 173, endPoint x: 359, endPoint y: 159, distance: 258.1
click at [514, 173] on icon at bounding box center [616, 175] width 4 height 4
select select "**********"
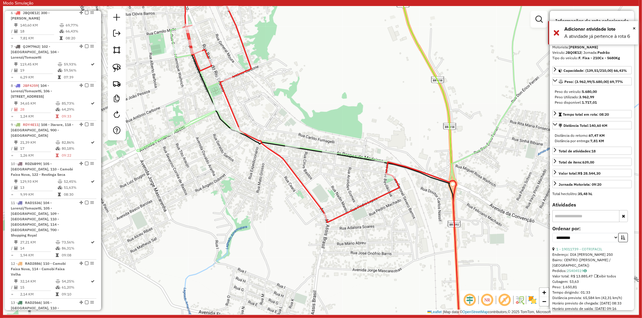
click at [350, 152] on icon at bounding box center [334, 160] width 395 height 371
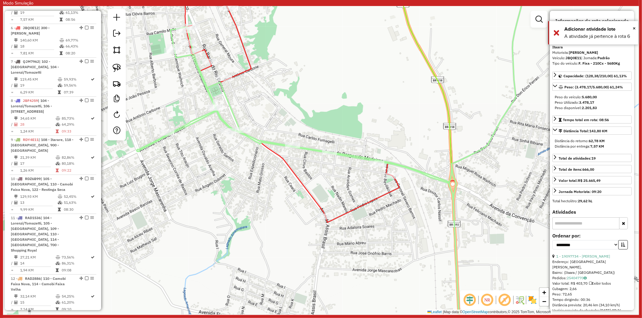
scroll to position [422, 0]
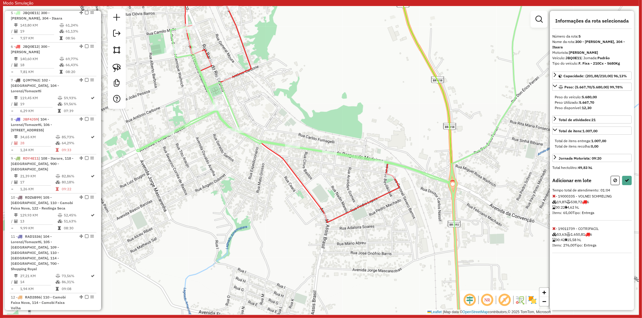
click at [514, 228] on icon at bounding box center [553, 229] width 3 height 4
click at [514, 178] on button at bounding box center [627, 180] width 10 height 9
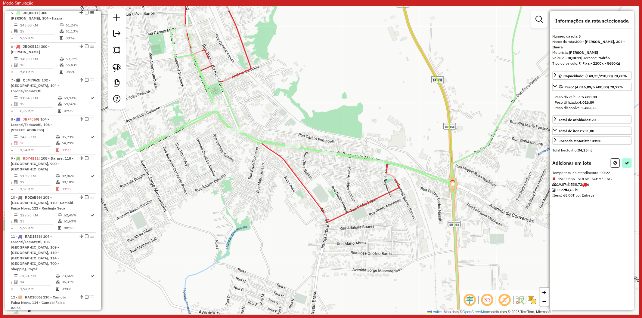
select select "**********"
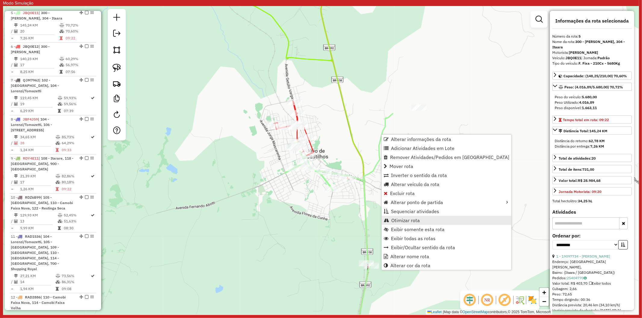
click at [402, 222] on span "Otimizar rota" at bounding box center [405, 220] width 29 height 5
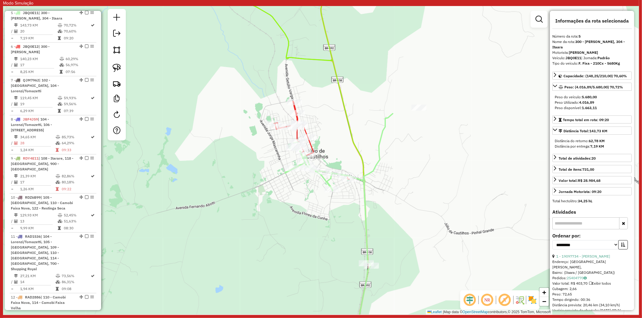
click at [380, 146] on icon at bounding box center [339, 230] width 108 height 233
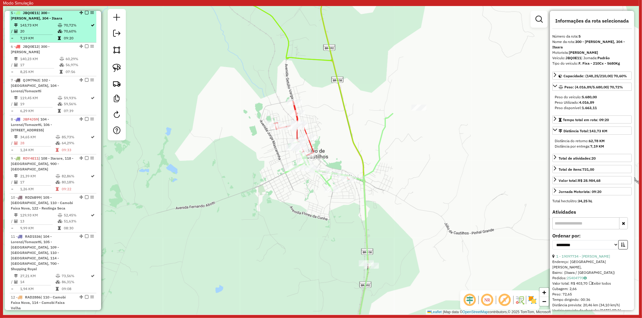
click at [85, 14] on em at bounding box center [87, 13] width 4 height 4
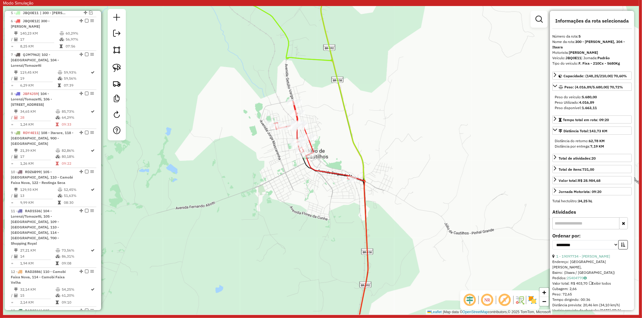
click at [342, 101] on icon at bounding box center [287, 167] width 162 height 359
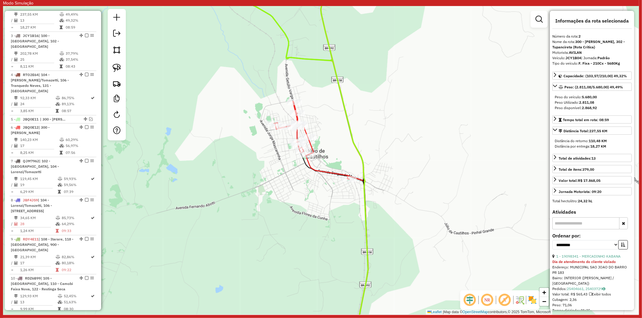
scroll to position [310, 0]
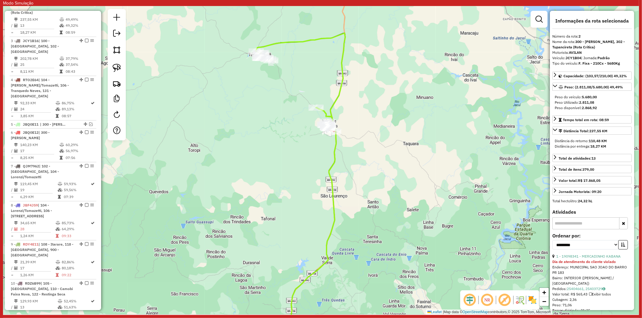
click at [331, 109] on icon at bounding box center [301, 74] width 90 height 83
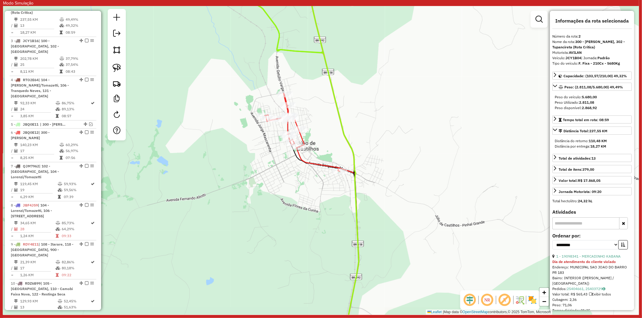
click at [309, 165] on icon at bounding box center [302, 132] width 75 height 78
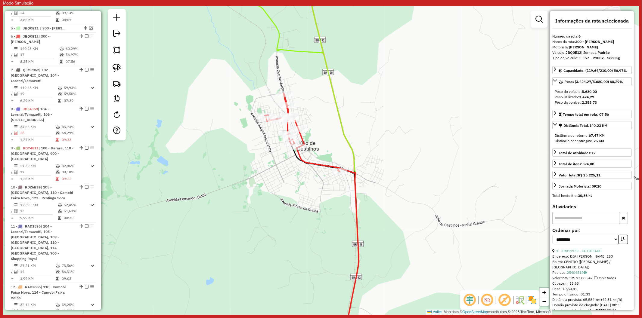
scroll to position [430, 0]
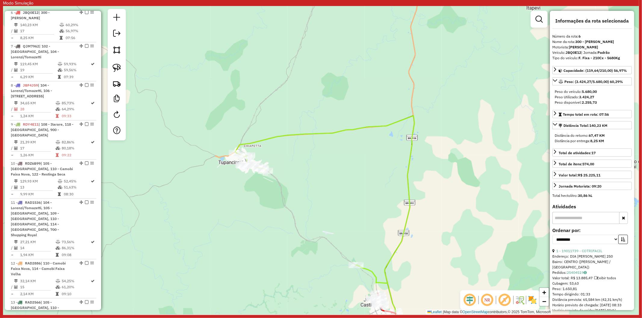
click at [265, 138] on icon at bounding box center [324, 200] width 179 height 168
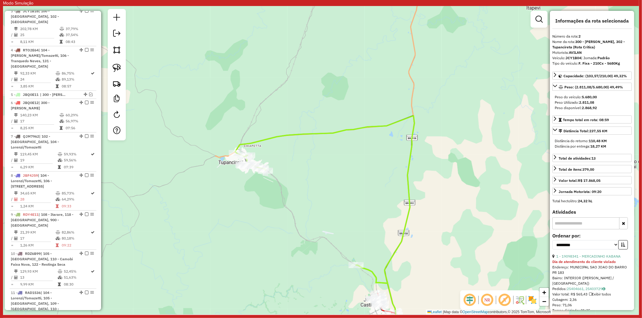
scroll to position [310, 0]
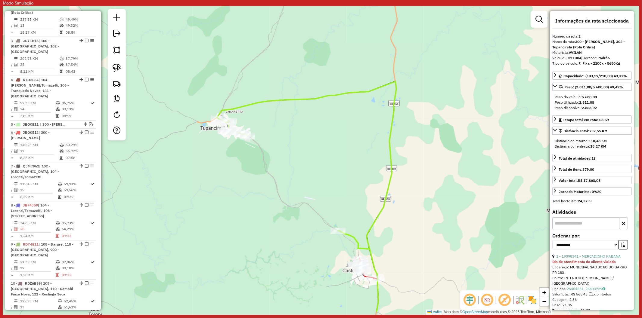
drag, startPoint x: 328, startPoint y: 255, endPoint x: 350, endPoint y: 263, distance: 23.7
click at [325, 247] on div "Janela de atendimento Grade de atendimento Capacidade Transportadoras Veículos …" at bounding box center [321, 160] width 636 height 309
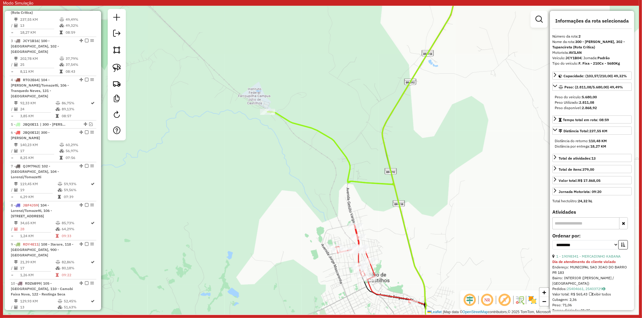
click at [381, 247] on icon at bounding box center [372, 264] width 75 height 78
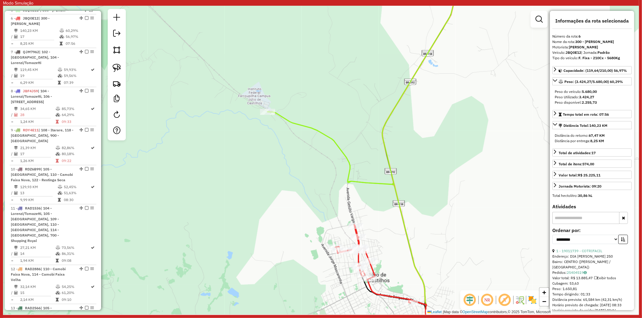
scroll to position [430, 0]
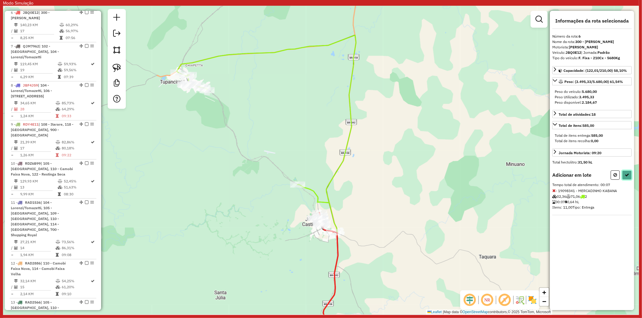
click at [514, 176] on icon at bounding box center [627, 175] width 4 height 4
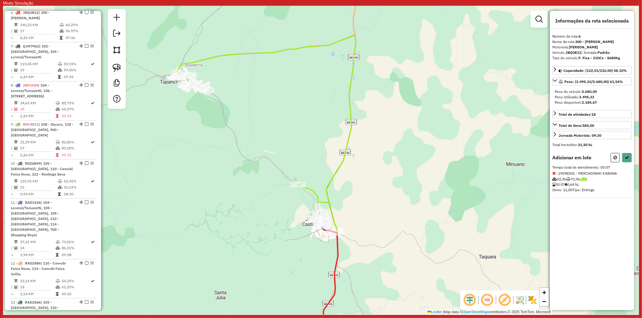
select select "**********"
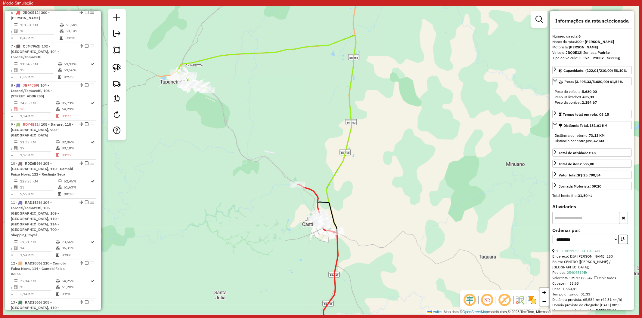
click at [314, 202] on div "Janela de atendimento Grade de atendimento Capacidade Transportadoras Veículos …" at bounding box center [321, 160] width 636 height 309
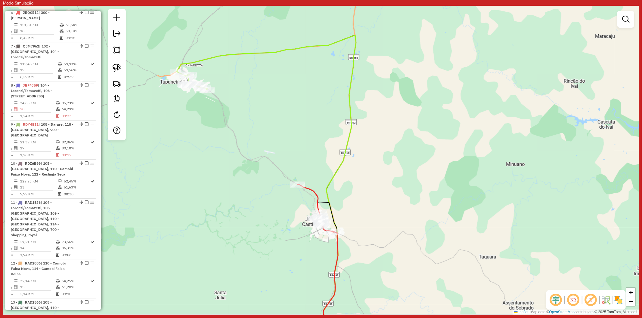
click at [318, 195] on icon at bounding box center [316, 209] width 36 height 48
select select "**********"
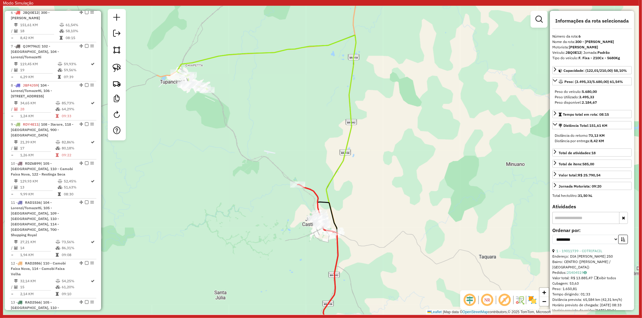
click at [318, 195] on icon at bounding box center [316, 209] width 36 height 48
click at [200, 57] on icon at bounding box center [266, 190] width 179 height 311
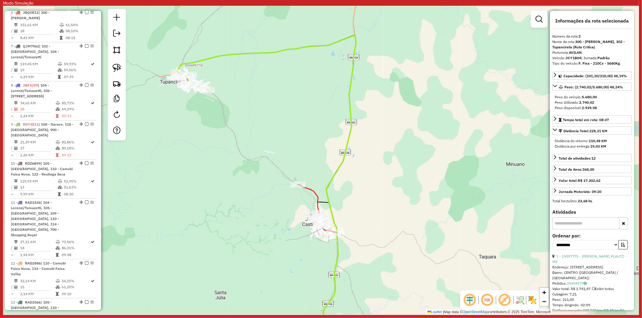
scroll to position [310, 0]
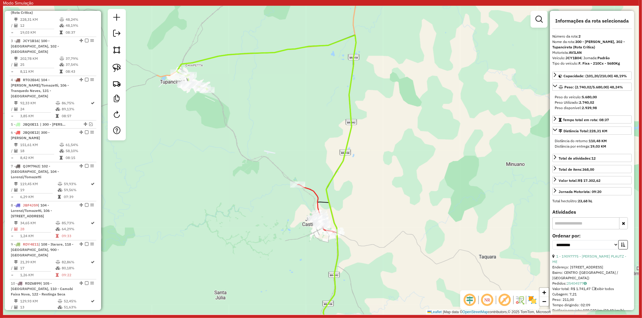
click at [200, 58] on icon at bounding box center [266, 190] width 179 height 311
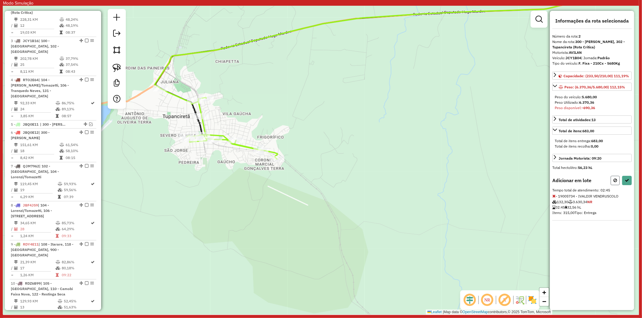
click at [514, 182] on icon at bounding box center [616, 181] width 4 height 4
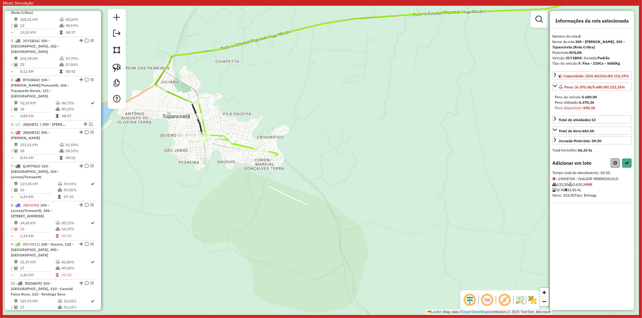
select select "**********"
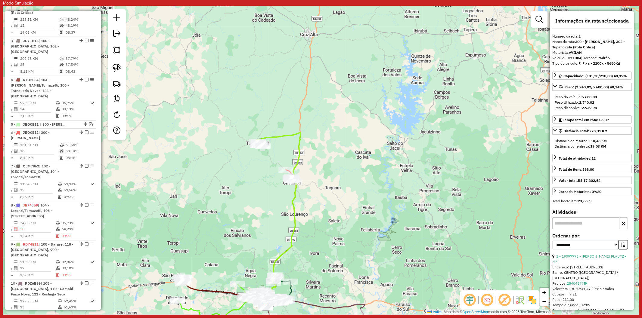
click at [273, 136] on icon at bounding box center [278, 220] width 45 height 175
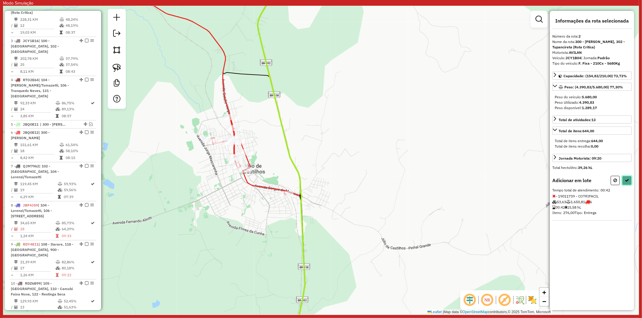
click at [514, 183] on button at bounding box center [627, 180] width 10 height 9
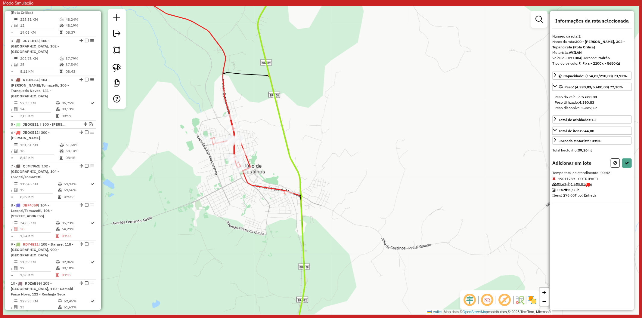
select select "**********"
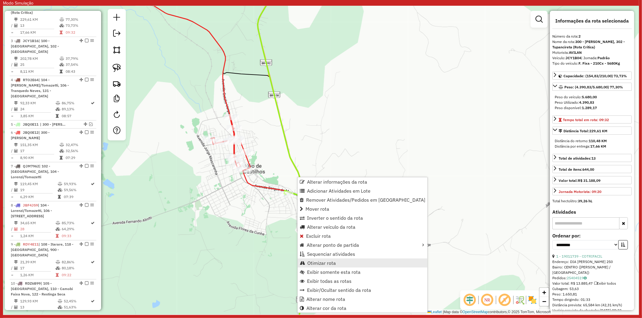
click at [324, 247] on span "Otimizar rota" at bounding box center [321, 263] width 29 height 5
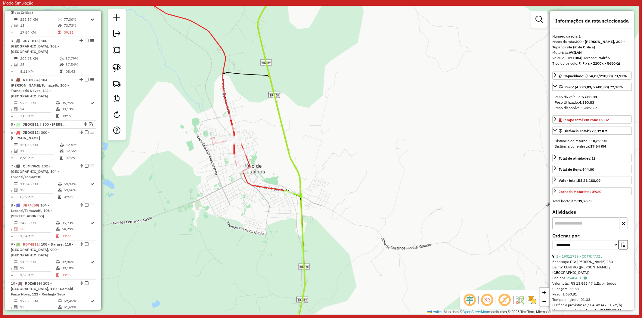
click at [251, 181] on icon at bounding box center [274, 258] width 62 height 176
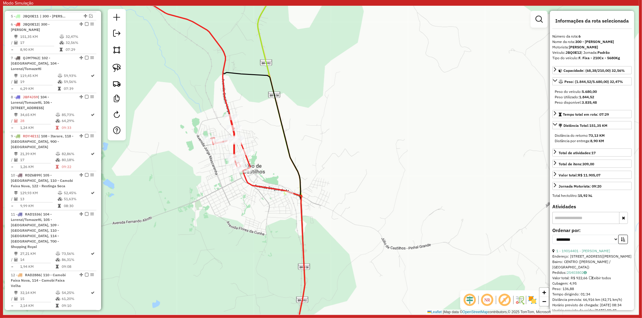
scroll to position [430, 0]
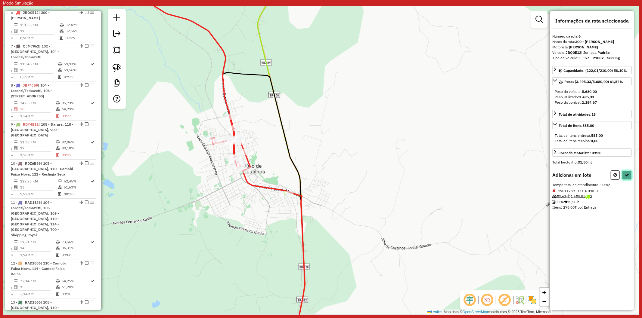
click at [514, 175] on icon at bounding box center [627, 175] width 4 height 4
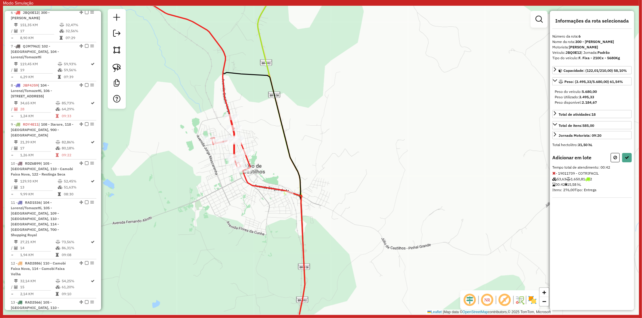
select select "**********"
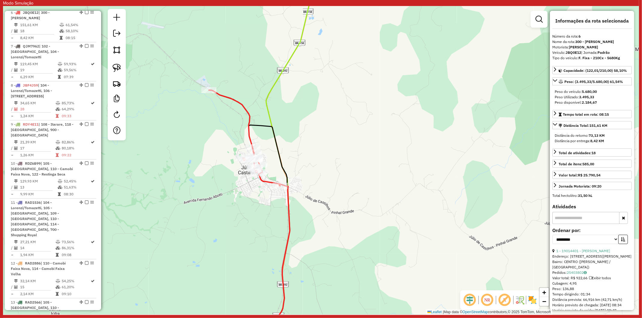
drag, startPoint x: 279, startPoint y: 110, endPoint x: 274, endPoint y: 107, distance: 6.2
click at [278, 110] on div "Janela de atendimento Grade de atendimento Capacidade Transportadoras Veículos …" at bounding box center [321, 160] width 636 height 309
click at [264, 102] on icon at bounding box center [287, 160] width 56 height 371
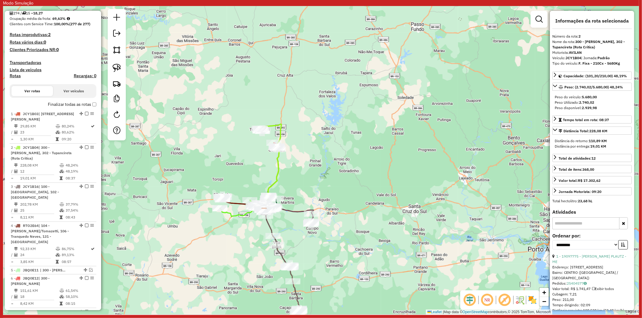
scroll to position [110, 0]
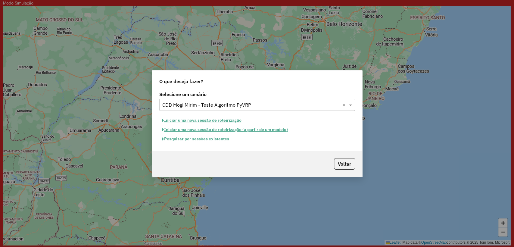
click at [211, 140] on button "Pesquisar por sessões existentes" at bounding box center [195, 138] width 73 height 9
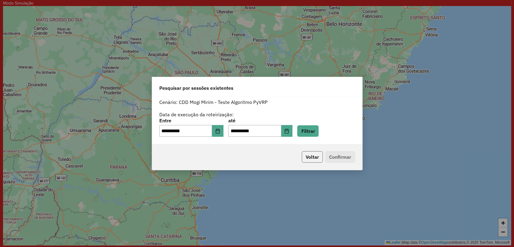
click at [309, 157] on button "Voltar" at bounding box center [312, 156] width 21 height 11
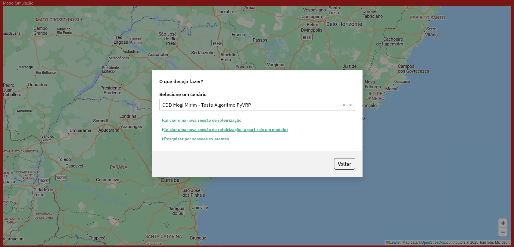
click at [187, 119] on button "Iniciar uma nova sessão de roteirização" at bounding box center [201, 120] width 85 height 9
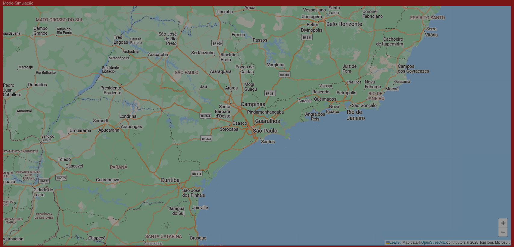
select select "*"
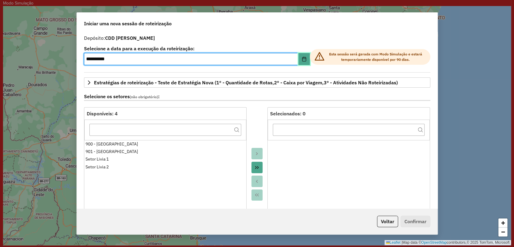
click at [302, 58] on icon "Choose Date" at bounding box center [304, 59] width 5 height 5
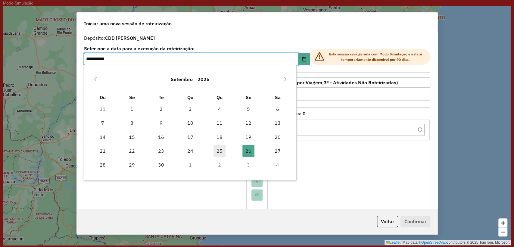
click at [218, 151] on span "25" at bounding box center [219, 151] width 12 height 12
type input "**********"
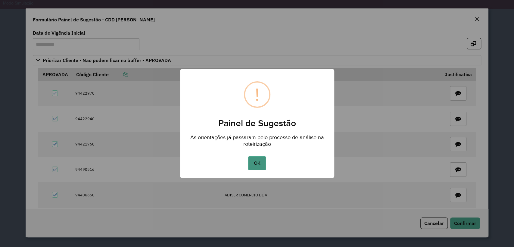
click at [258, 164] on button "OK" at bounding box center [257, 163] width 18 height 14
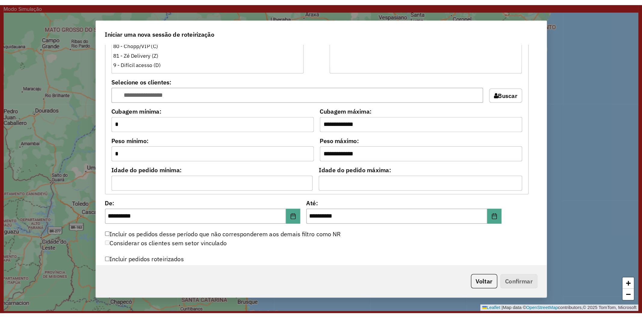
scroll to position [568, 0]
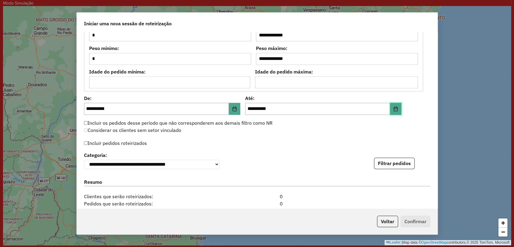
click at [393, 106] on icon "Choose Date" at bounding box center [395, 108] width 5 height 5
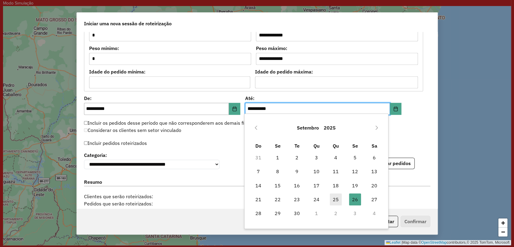
click at [335, 194] on span "25" at bounding box center [336, 199] width 12 height 12
type input "**********"
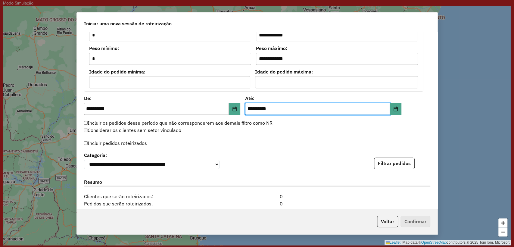
click at [263, 128] on div "Considerar os clientes sem setor vinculado" at bounding box center [253, 130] width 346 height 7
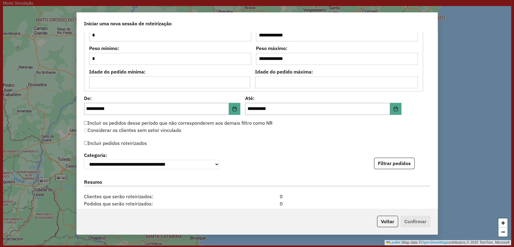
click at [131, 142] on label "Incluir pedidos roteirizados" at bounding box center [115, 142] width 63 height 11
click at [408, 160] on button "Filtrar pedidos" at bounding box center [394, 162] width 41 height 11
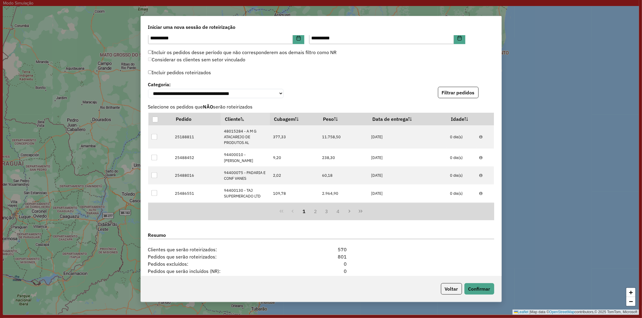
scroll to position [733, 0]
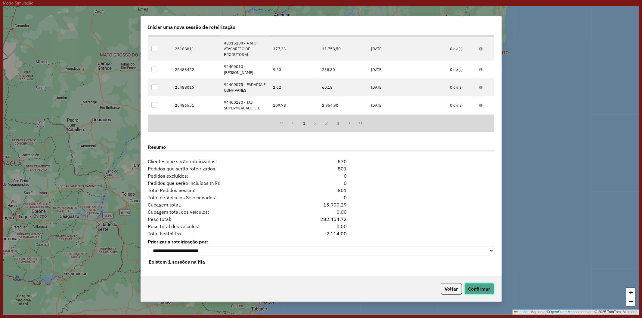
click at [474, 247] on button "Confirmar" at bounding box center [479, 289] width 30 height 11
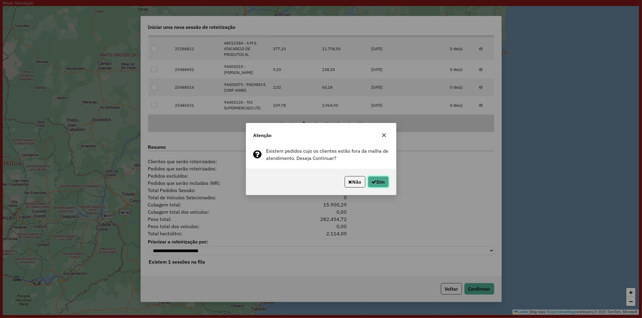
click at [377, 178] on button "Sim" at bounding box center [378, 181] width 21 height 11
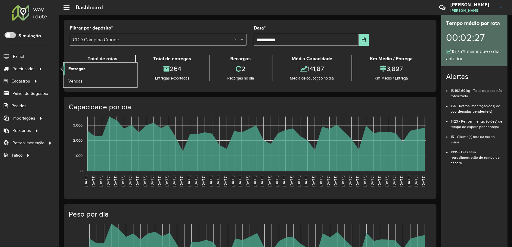
click at [86, 67] on link "Entregas" at bounding box center [101, 69] width 74 height 12
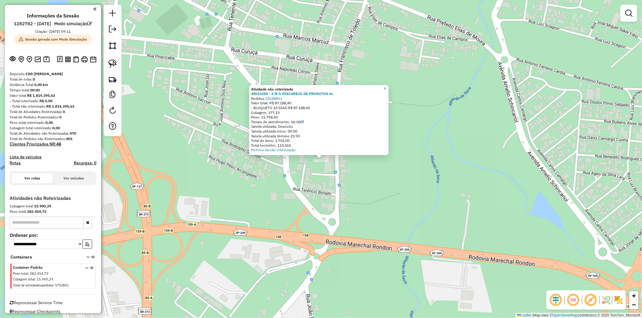
click at [309, 178] on div "Atividade não roteirizada 48015284 - A M G ATACAREJO DE PRODUTOS AL Pedidos: 25…" at bounding box center [321, 159] width 642 height 318
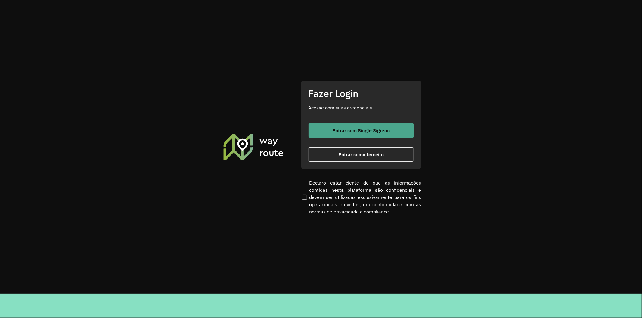
click at [338, 130] on span "Entrar com Single Sign-on" at bounding box center [360, 130] width 57 height 5
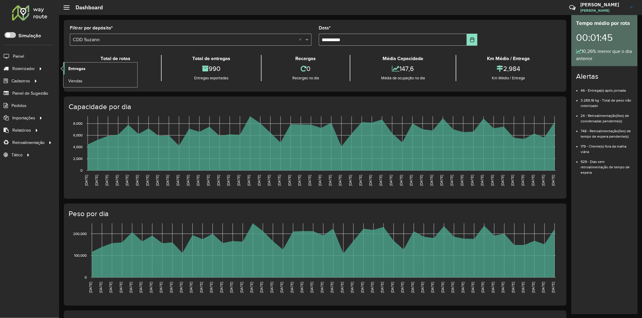
click at [77, 68] on span "Entregas" at bounding box center [76, 69] width 17 height 6
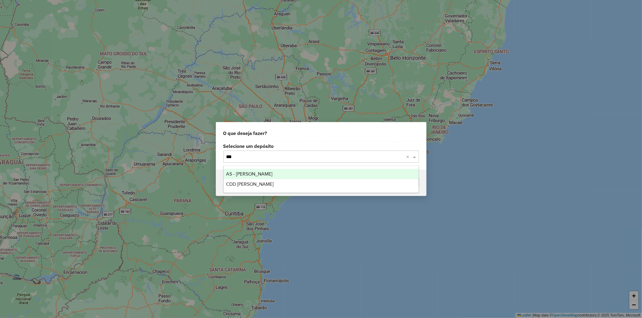
type input "****"
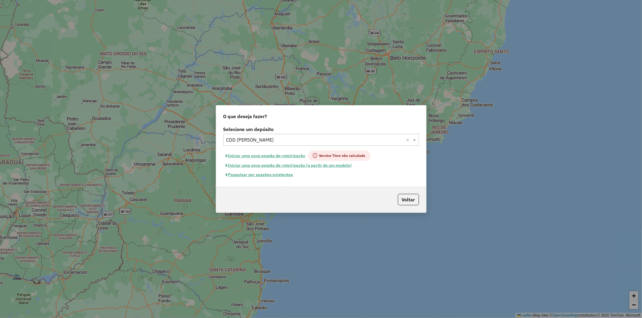
click at [272, 176] on button "Pesquisar por sessões existentes" at bounding box center [259, 174] width 73 height 9
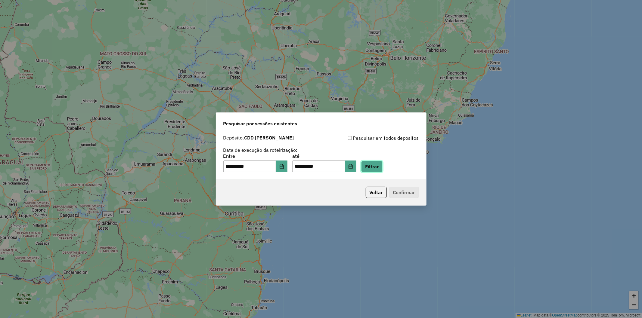
click at [374, 167] on button "Filtrar" at bounding box center [371, 166] width 21 height 11
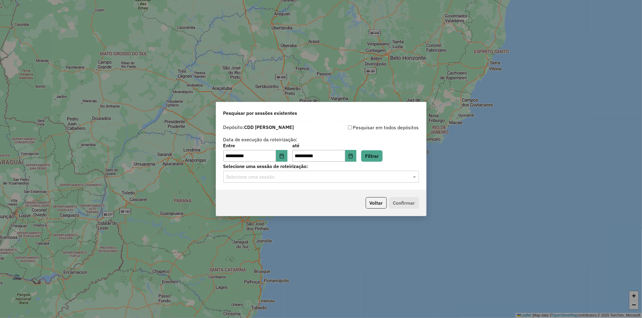
click at [327, 176] on input "text" at bounding box center [315, 177] width 178 height 7
click at [301, 193] on div "1282589 - [DATE] 19:28" at bounding box center [321, 195] width 195 height 10
click at [399, 200] on button "Confirmar" at bounding box center [404, 202] width 30 height 11
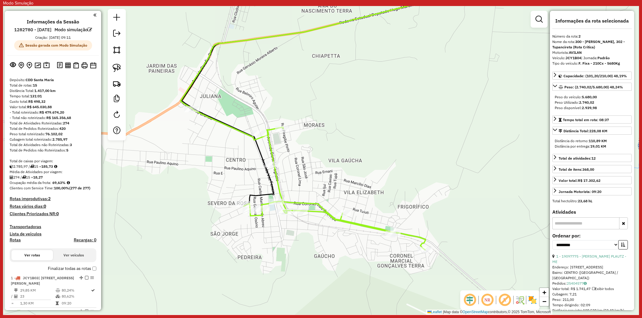
select select "**********"
click at [115, 65] on img at bounding box center [117, 68] width 8 height 8
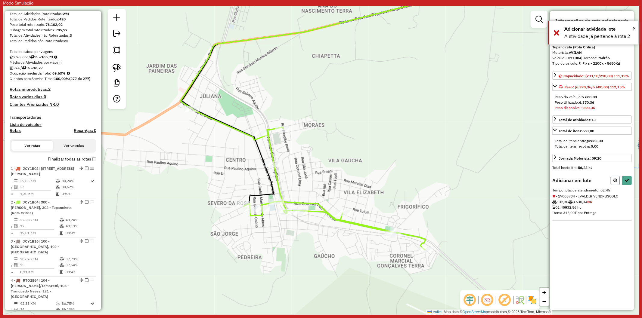
click at [617, 177] on button at bounding box center [615, 180] width 9 height 9
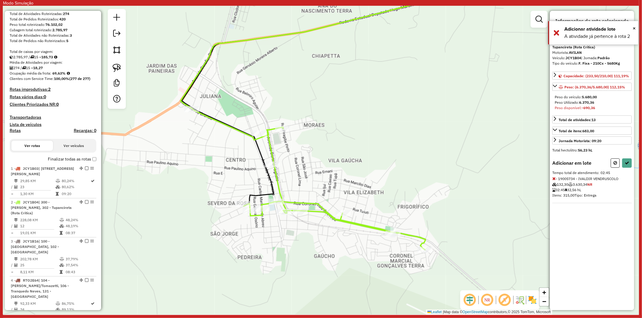
select select "**********"
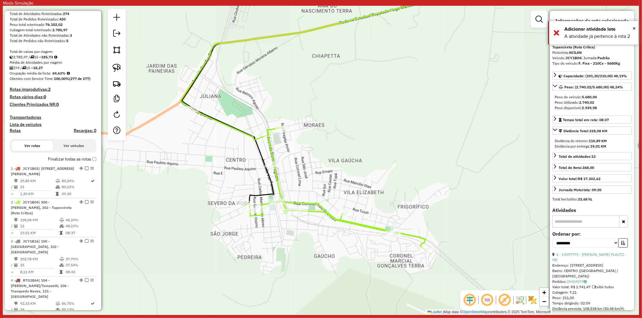
click at [359, 142] on div "Janela de atendimento Grade de atendimento Capacidade Transportadoras Veículos …" at bounding box center [321, 160] width 636 height 309
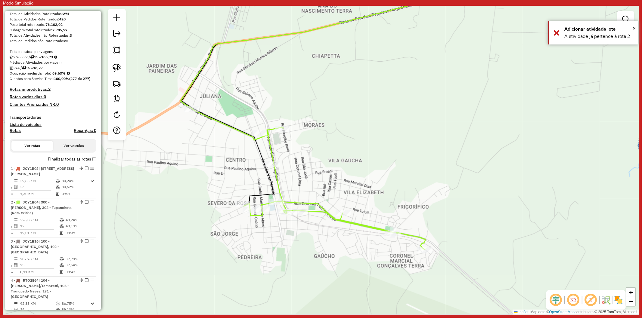
click at [360, 224] on icon at bounding box center [309, 179] width 234 height 141
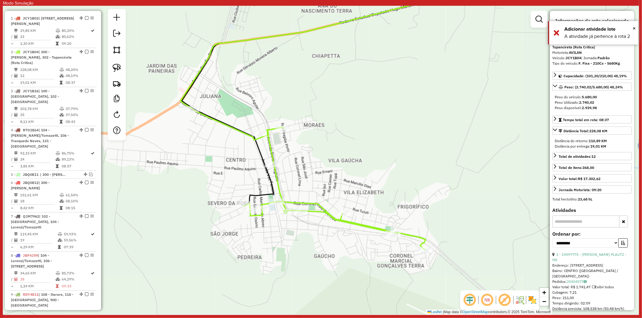
scroll to position [310, 0]
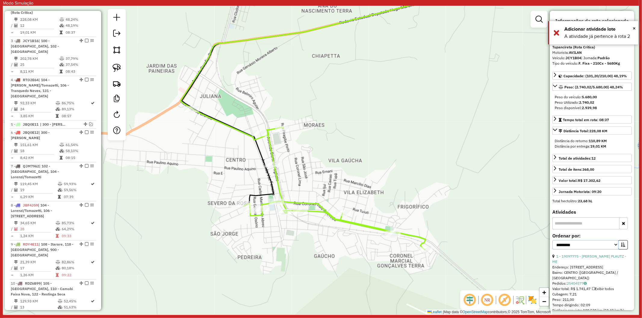
click at [605, 243] on select "**********" at bounding box center [585, 245] width 66 height 9
select select "**********"
click at [552, 241] on select "**********" at bounding box center [585, 245] width 66 height 9
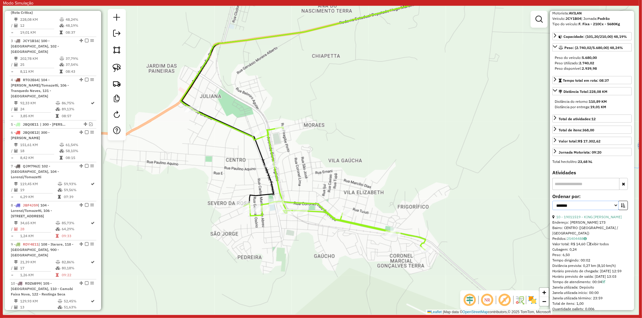
scroll to position [100, 0]
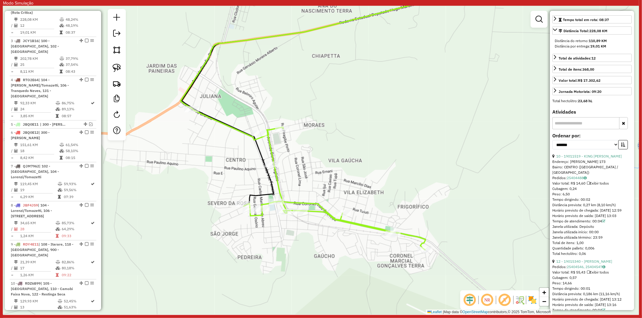
click at [629, 144] on div "**********" at bounding box center [591, 144] width 79 height 20
click at [626, 144] on button "button" at bounding box center [623, 144] width 10 height 9
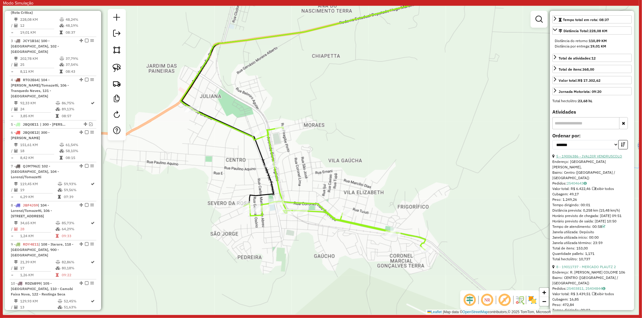
click at [597, 157] on link "5 - 19006386 - IVALDIR VENDRUSCOLO" at bounding box center [589, 156] width 66 height 5
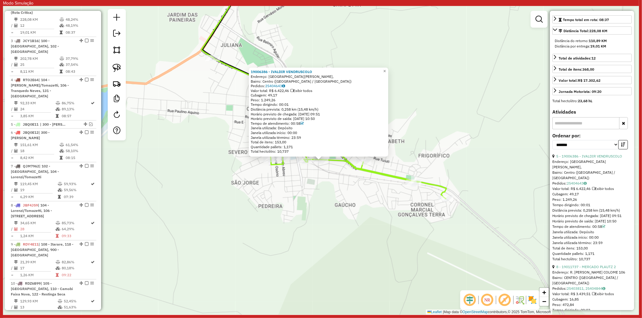
click at [351, 193] on div "19006386 - IVALDIR VENDRUSCOLO Endereço: Avenida Vaz Ferreira, Bairro: Centro (…" at bounding box center [321, 160] width 636 height 309
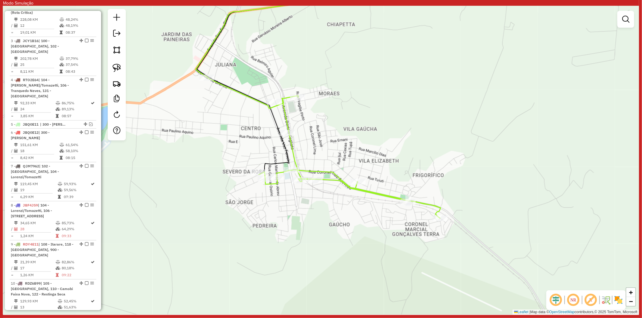
drag, startPoint x: 337, startPoint y: 181, endPoint x: 331, endPoint y: 205, distance: 25.6
click at [331, 205] on div "Janela de atendimento Grade de atendimento Capacidade Transportadoras Veículos …" at bounding box center [321, 160] width 636 height 309
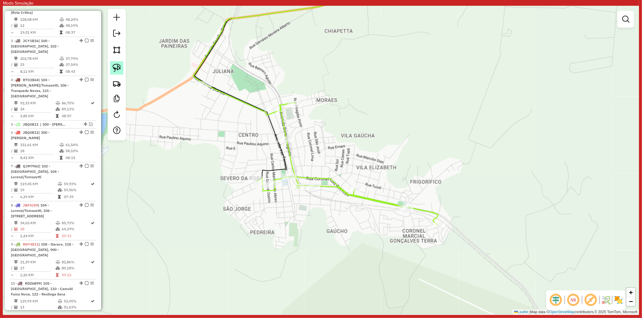
click at [117, 68] on img at bounding box center [117, 68] width 8 height 8
click at [119, 83] on img at bounding box center [117, 83] width 8 height 8
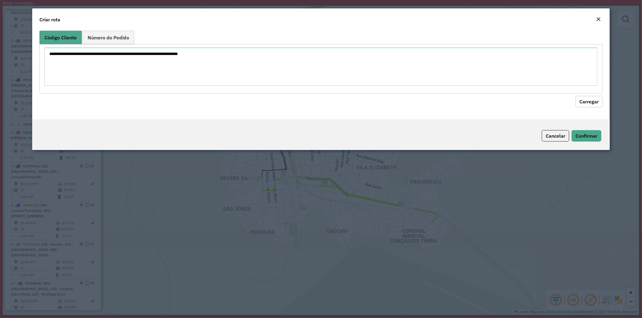
click at [598, 17] on em "Close" at bounding box center [598, 19] width 5 height 5
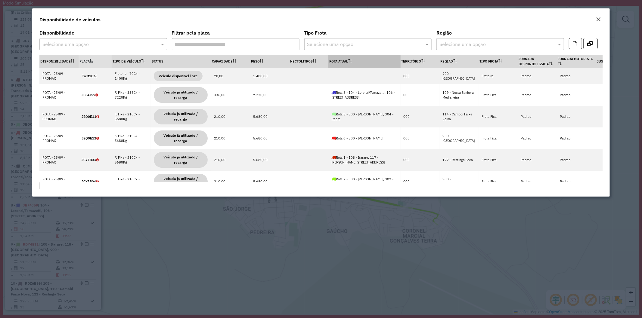
click at [341, 60] on th "Rota Atual" at bounding box center [364, 61] width 72 height 13
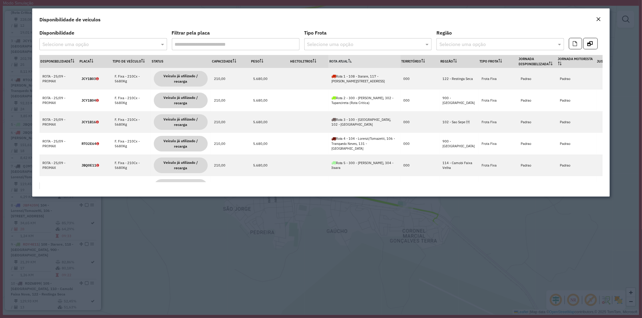
click at [341, 60] on th "Rota Atual" at bounding box center [364, 61] width 72 height 13
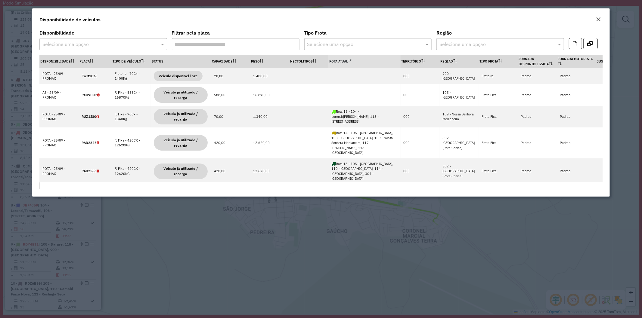
click at [598, 18] on em "Close" at bounding box center [598, 19] width 5 height 5
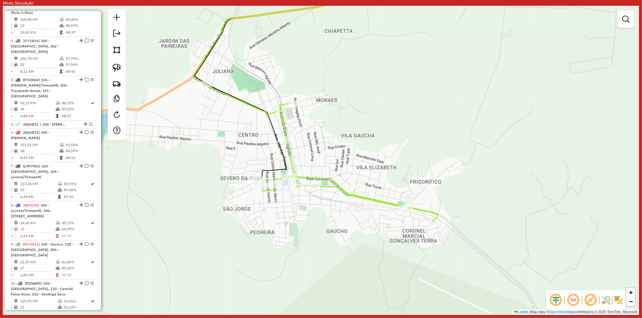
click at [290, 158] on icon at bounding box center [322, 154] width 234 height 141
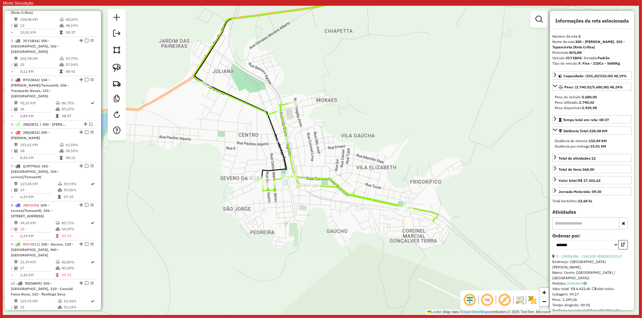
click at [291, 120] on div "Janela de atendimento Grade de atendimento Capacidade Transportadoras Veículos …" at bounding box center [321, 160] width 636 height 309
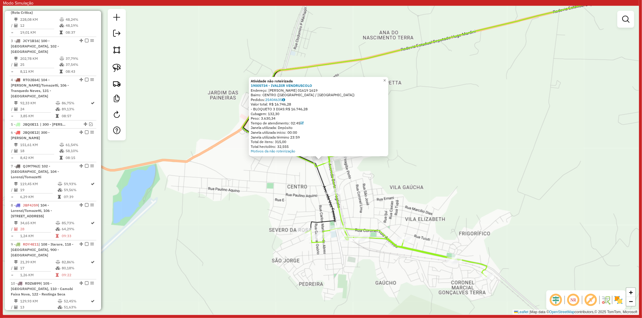
click at [416, 211] on div "Atividade não roteirizada 19005734 - IVALDIR VENDRUSCOLO Endereço: R VAZ FERREI…" at bounding box center [321, 160] width 636 height 309
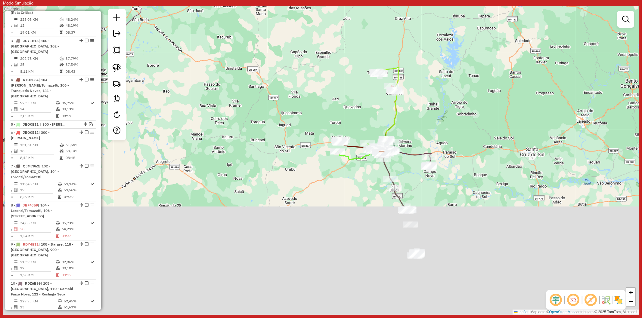
drag, startPoint x: 372, startPoint y: 239, endPoint x: 334, endPoint y: 95, distance: 149.2
click at [334, 95] on div "Janela de atendimento Grade de atendimento Capacidade Transportadoras Veículos …" at bounding box center [321, 160] width 636 height 309
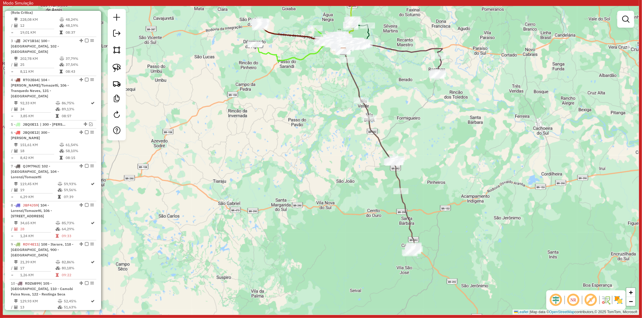
click at [408, 210] on icon at bounding box center [404, 208] width 22 height 91
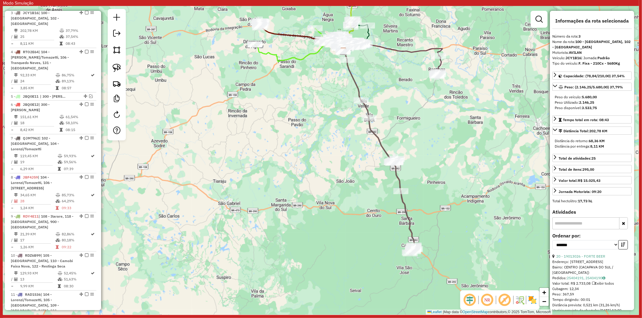
scroll to position [349, 0]
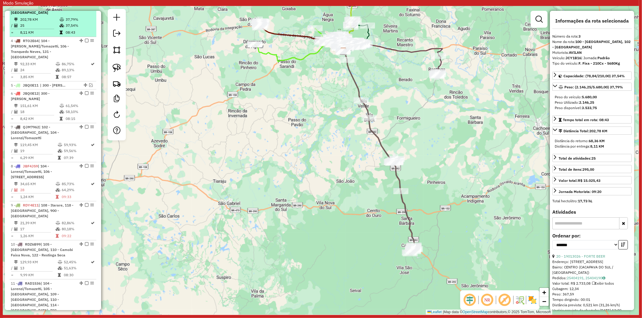
click at [85, 3] on em at bounding box center [87, 2] width 4 height 4
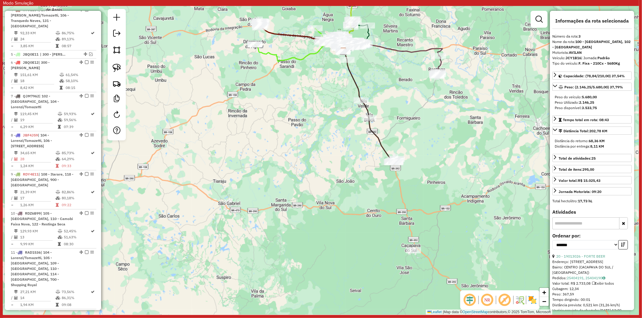
click at [372, 132] on icon at bounding box center [370, 107] width 54 height 111
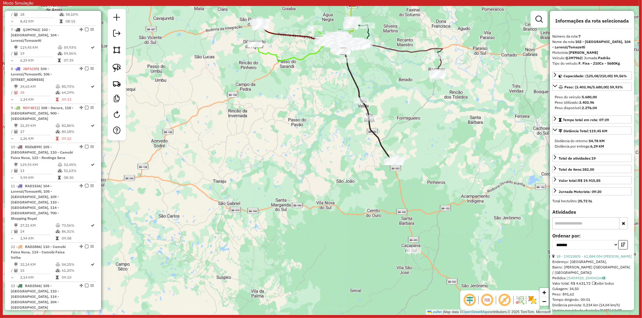
scroll to position [438, 0]
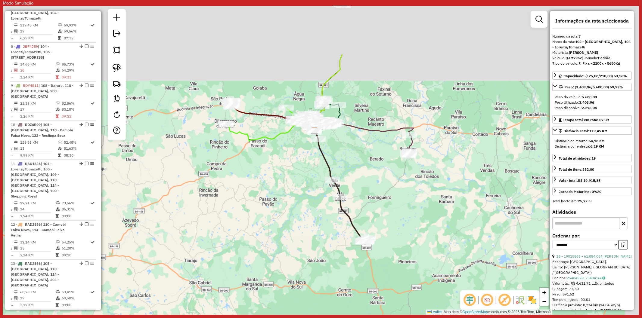
drag, startPoint x: 306, startPoint y: 190, endPoint x: 294, endPoint y: 242, distance: 53.2
click at [294, 242] on div "Janela de atendimento Grade de atendimento Capacidade Transportadoras Veículos …" at bounding box center [321, 160] width 636 height 309
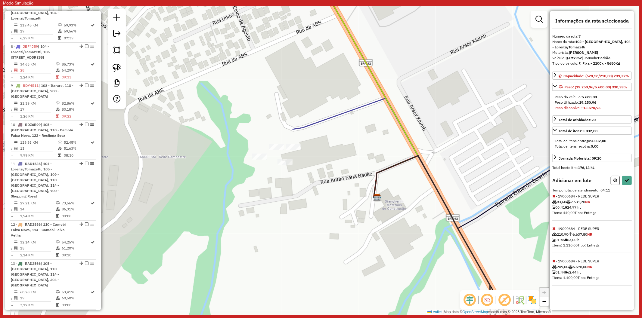
click at [555, 197] on icon at bounding box center [553, 196] width 3 height 4
click at [554, 227] on icon at bounding box center [553, 229] width 3 height 4
click at [552, 196] on icon at bounding box center [553, 196] width 3 height 4
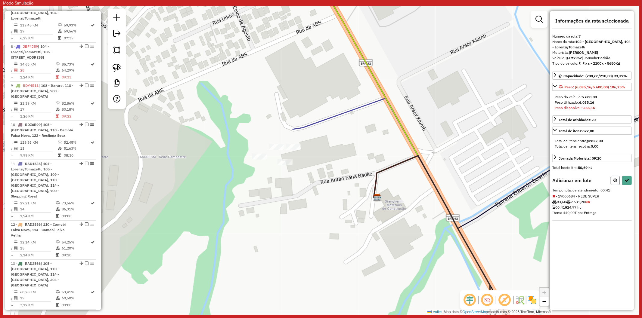
click at [614, 179] on icon at bounding box center [616, 181] width 4 height 4
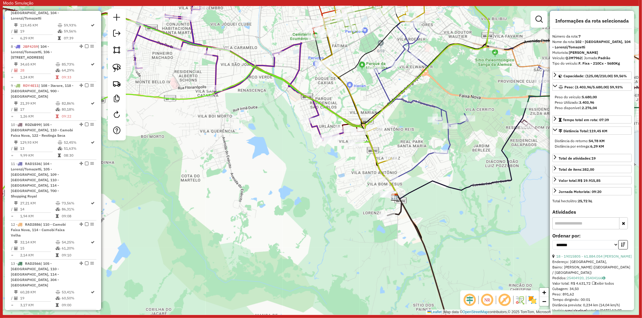
click at [396, 214] on icon at bounding box center [420, 275] width 66 height 142
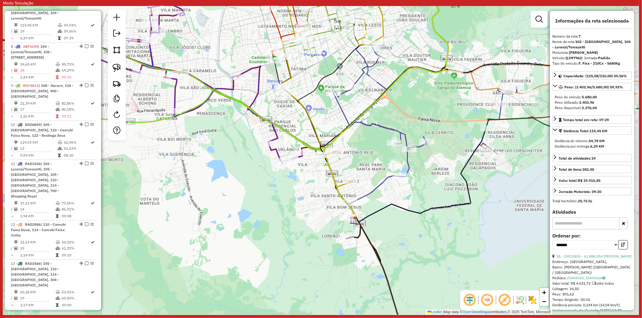
drag, startPoint x: 457, startPoint y: 213, endPoint x: 419, endPoint y: 233, distance: 43.1
click at [419, 233] on div "Janela de atendimento Grade de atendimento Capacidade Transportadoras Veículos …" at bounding box center [321, 160] width 636 height 309
click at [414, 238] on div "Janela de atendimento Grade de atendimento Capacidade Transportadoras Veículos …" at bounding box center [321, 160] width 636 height 309
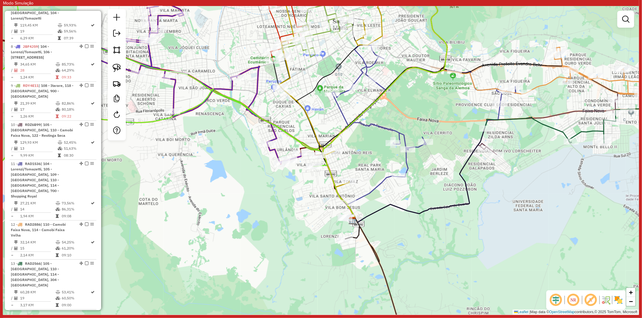
click at [374, 250] on icon at bounding box center [376, 287] width 63 height 119
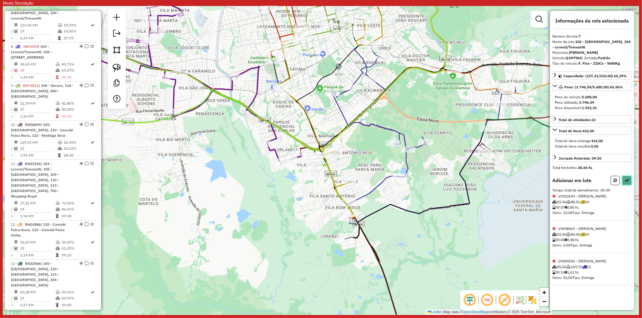
click at [630, 182] on button at bounding box center [627, 180] width 10 height 9
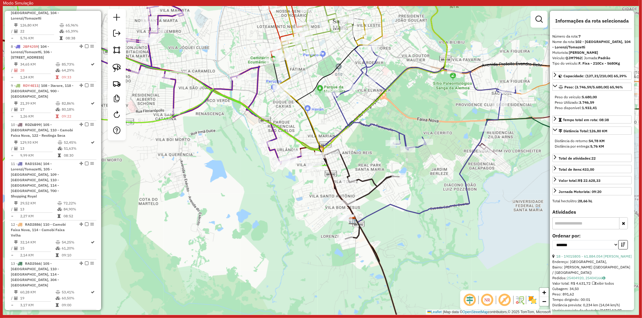
click at [377, 191] on icon at bounding box center [370, 248] width 73 height 197
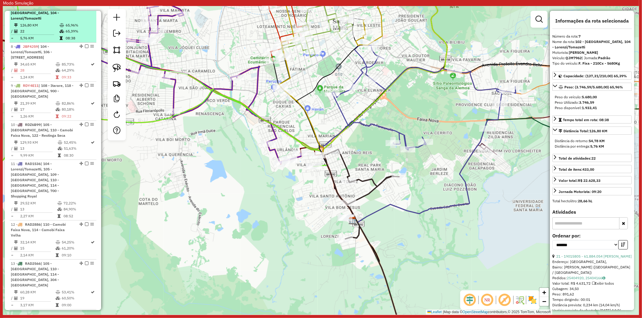
click at [85, 9] on em at bounding box center [87, 7] width 4 height 4
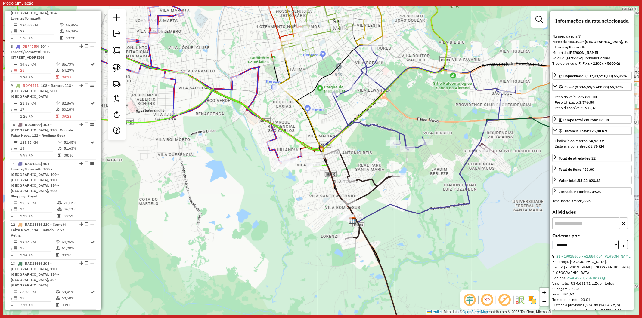
scroll to position [413, 0]
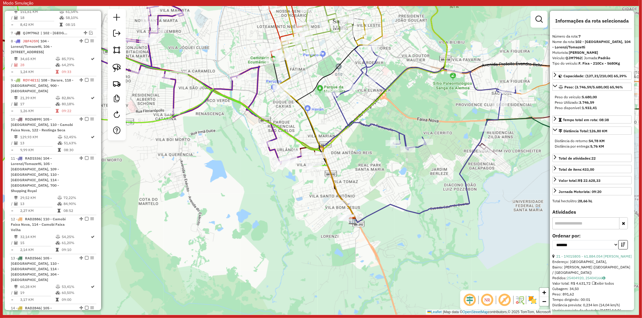
click at [275, 133] on icon at bounding box center [193, 82] width 215 height 163
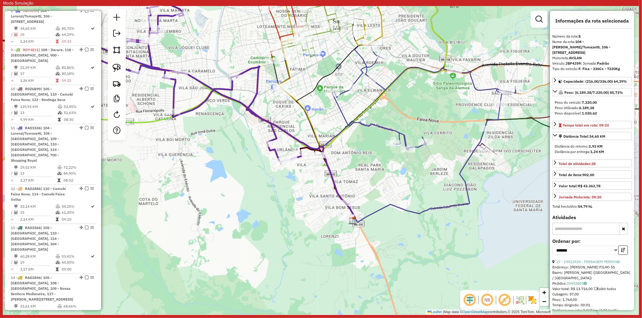
scroll to position [447, 0]
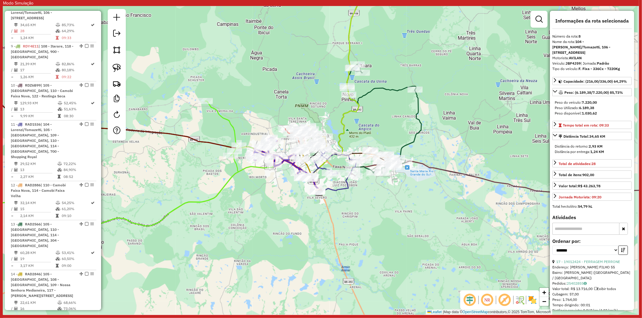
drag, startPoint x: 384, startPoint y: 203, endPoint x: 262, endPoint y: 187, distance: 123.6
click at [259, 186] on div "Janela de atendimento Grade de atendimento Capacidade Transportadoras Veículos …" at bounding box center [321, 160] width 636 height 309
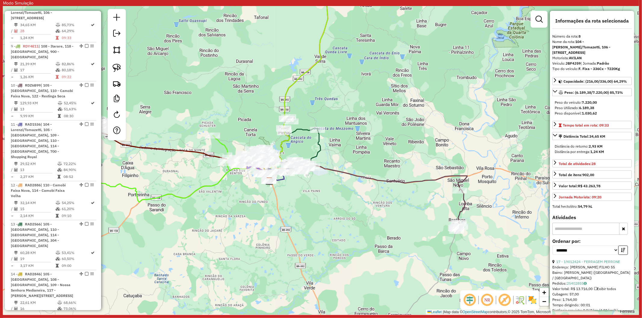
click at [374, 176] on div "Janela de atendimento Grade de atendimento Capacidade Transportadoras Veículos …" at bounding box center [321, 160] width 636 height 309
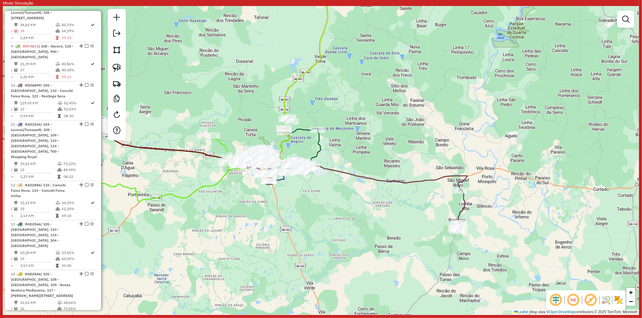
click at [374, 179] on icon at bounding box center [376, 199] width 182 height 66
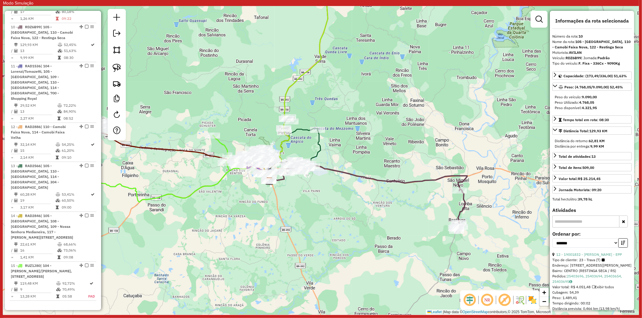
scroll to position [530, 0]
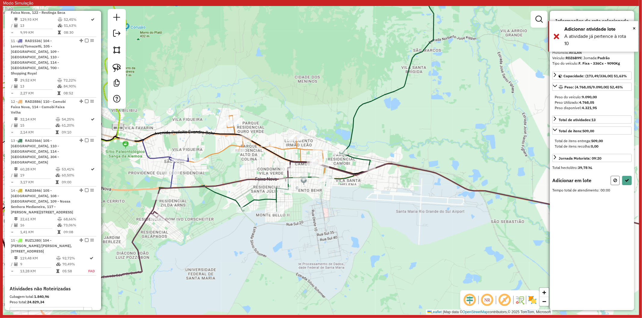
click at [615, 179] on icon at bounding box center [616, 181] width 4 height 4
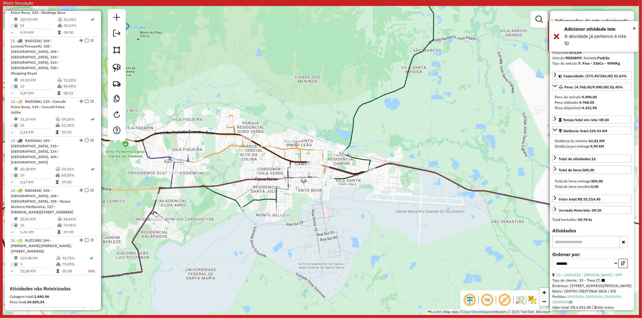
drag, startPoint x: 402, startPoint y: 191, endPoint x: 410, endPoint y: 176, distance: 17.5
click at [403, 190] on div "Janela de atendimento Grade de atendimento Capacidade Transportadoras Veículos …" at bounding box center [321, 160] width 636 height 309
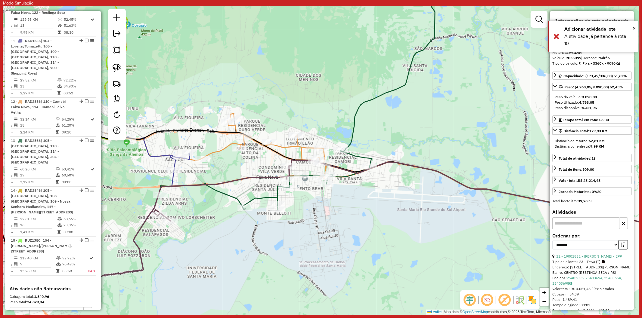
click at [414, 168] on icon at bounding box center [427, 199] width 551 height 79
click at [415, 165] on icon at bounding box center [427, 199] width 551 height 79
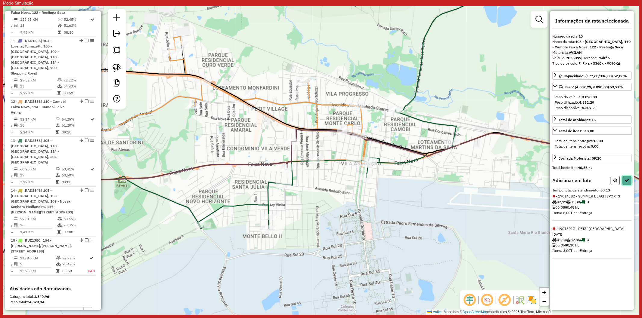
click at [629, 182] on button at bounding box center [627, 180] width 10 height 9
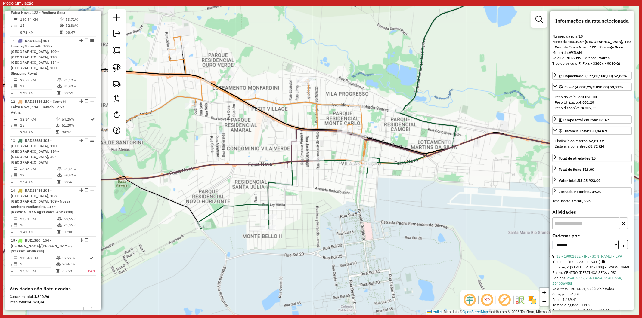
click at [260, 164] on icon at bounding box center [360, 190] width 686 height 123
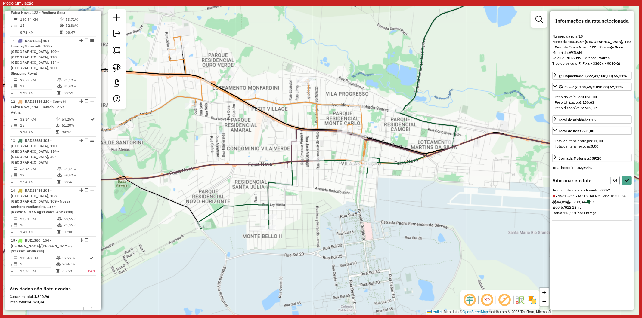
click at [613, 178] on button at bounding box center [615, 180] width 9 height 9
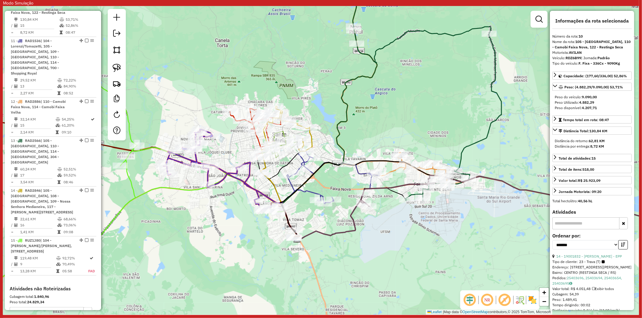
click at [380, 190] on icon at bounding box center [531, 202] width 343 height 53
click at [465, 149] on icon at bounding box center [427, 92] width 149 height 218
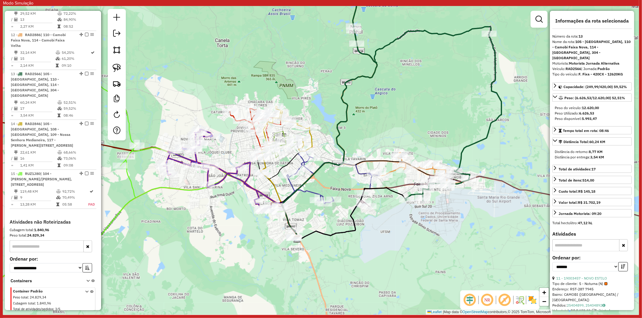
scroll to position [627, 0]
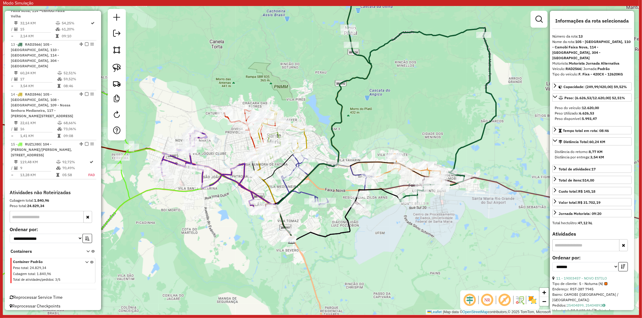
drag, startPoint x: 440, startPoint y: 125, endPoint x: 435, endPoint y: 126, distance: 5.6
click at [435, 126] on div "Janela de atendimento Grade de atendimento Capacidade Transportadoras Veículos …" at bounding box center [321, 160] width 636 height 309
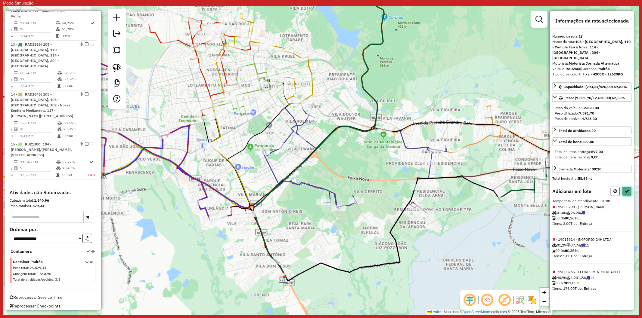
click at [628, 189] on icon at bounding box center [627, 191] width 4 height 4
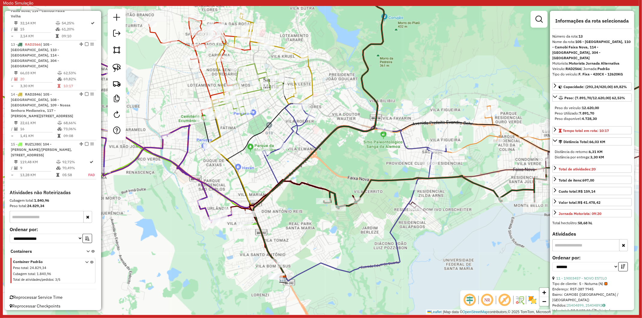
click at [368, 191] on icon at bounding box center [508, 92] width 368 height 234
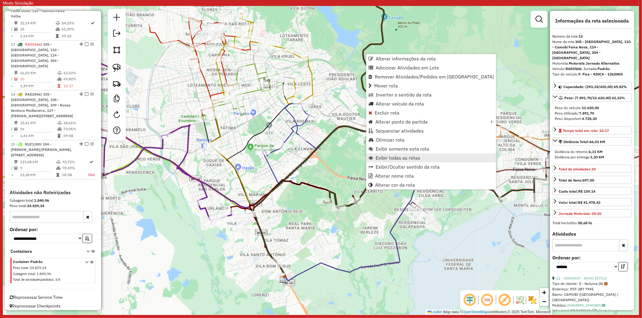
click at [401, 156] on span "Exibir todas as rotas" at bounding box center [398, 158] width 45 height 5
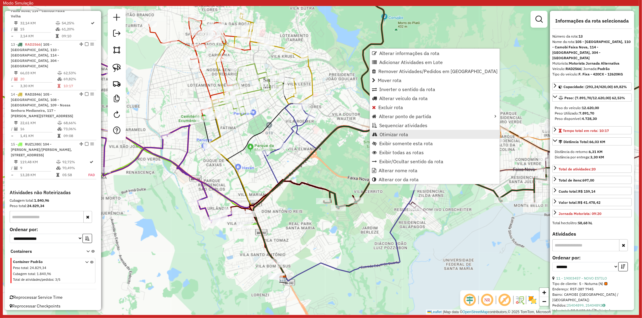
click at [393, 136] on span "Otimizar rota" at bounding box center [394, 134] width 29 height 5
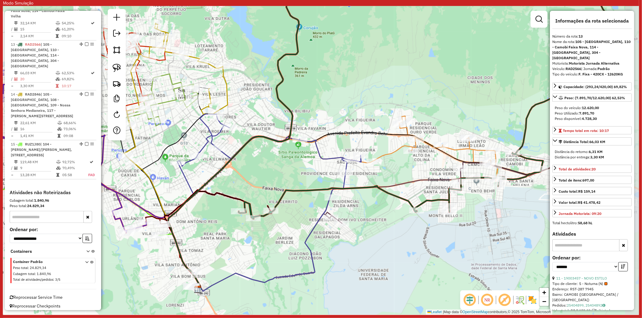
drag, startPoint x: 453, startPoint y: 228, endPoint x: 366, endPoint y: 238, distance: 87.6
click at [366, 238] on div "Janela de atendimento Grade de atendimento Capacidade Transportadoras Veículos …" at bounding box center [321, 160] width 636 height 309
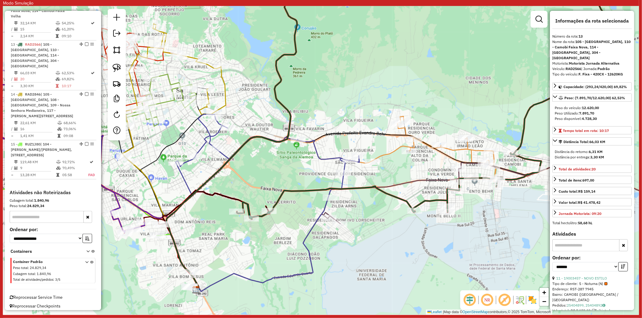
click at [523, 133] on icon at bounding box center [421, 97] width 368 height 244
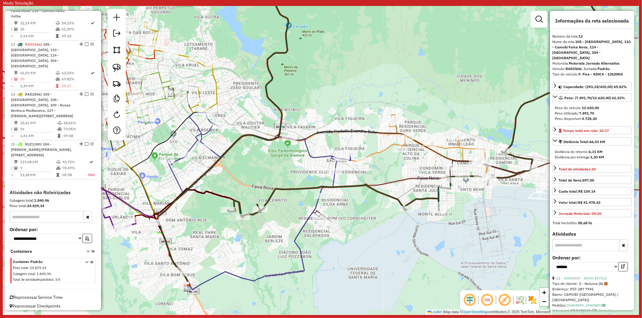
drag, startPoint x: 505, startPoint y: 242, endPoint x: 399, endPoint y: 234, distance: 106.0
click at [399, 234] on div "Janela de atendimento Grade de atendimento Capacidade Transportadoras Veículos …" at bounding box center [321, 160] width 636 height 309
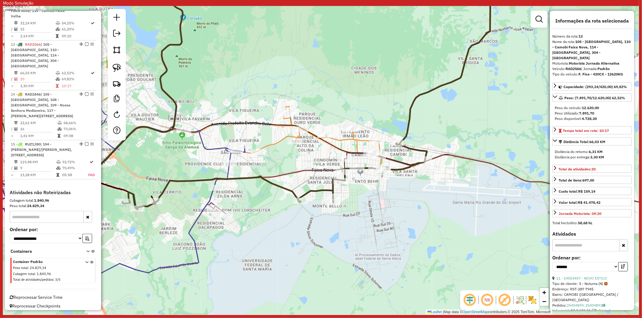
click at [474, 157] on icon at bounding box center [454, 185] width 495 height 64
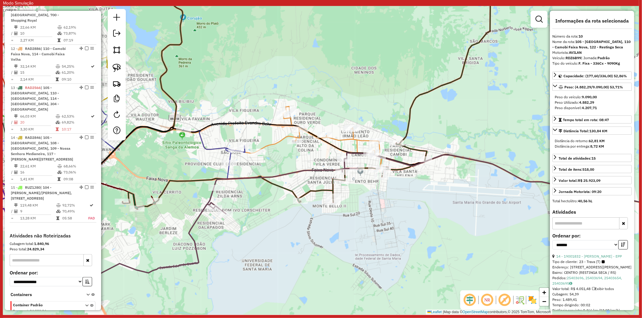
scroll to position [530, 0]
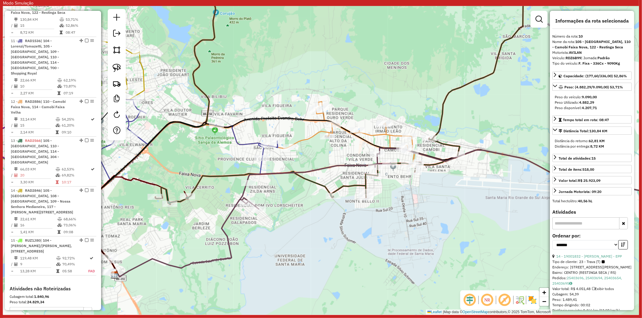
drag, startPoint x: 249, startPoint y: 196, endPoint x: 202, endPoint y: 197, distance: 47.3
click at [280, 191] on div "Janela de atendimento Grade de atendimento Capacidade Transportadoras Veículos …" at bounding box center [321, 160] width 636 height 309
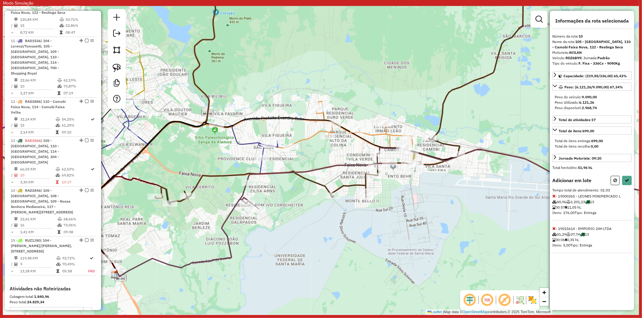
click at [554, 197] on icon at bounding box center [553, 196] width 3 height 4
click at [629, 180] on icon at bounding box center [627, 181] width 4 height 4
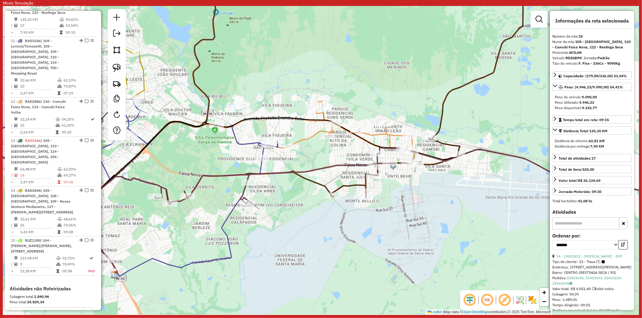
click at [310, 139] on icon at bounding box center [342, 133] width 147 height 64
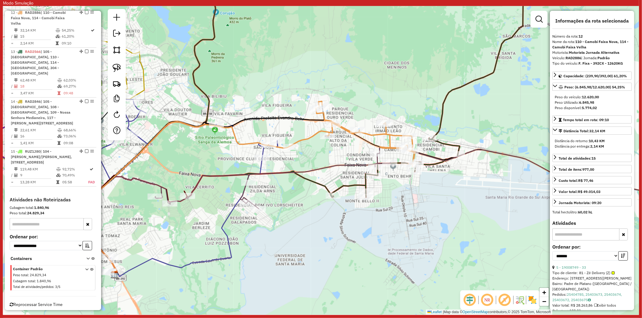
scroll to position [625, 0]
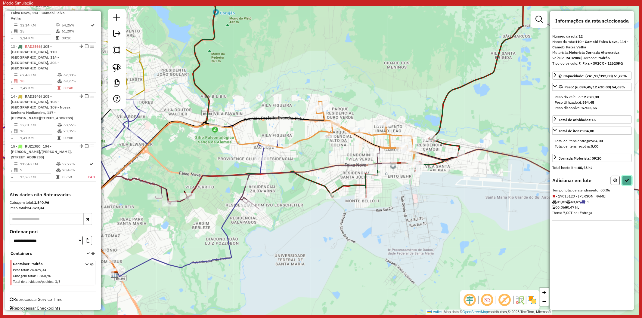
click at [624, 179] on button at bounding box center [627, 180] width 10 height 9
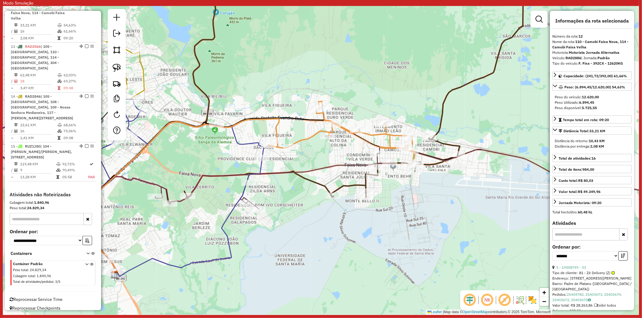
click at [315, 135] on icon at bounding box center [342, 133] width 147 height 64
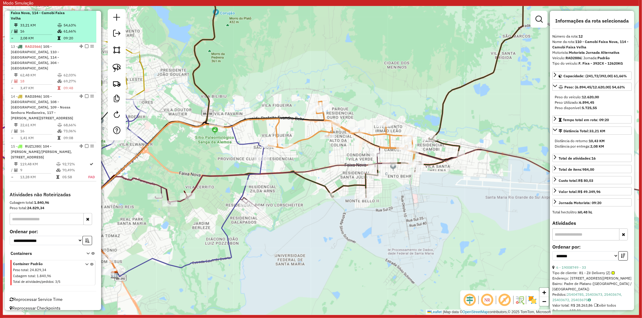
click at [85, 9] on em at bounding box center [87, 7] width 4 height 4
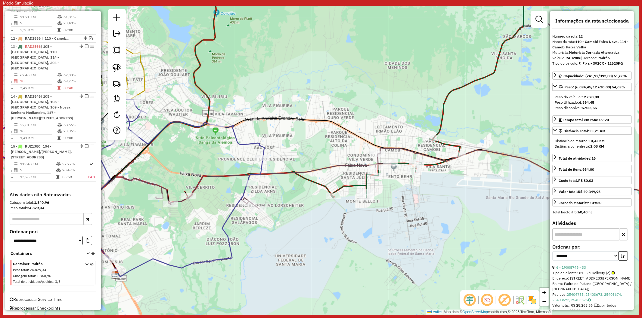
click at [441, 122] on icon at bounding box center [356, 86] width 336 height 223
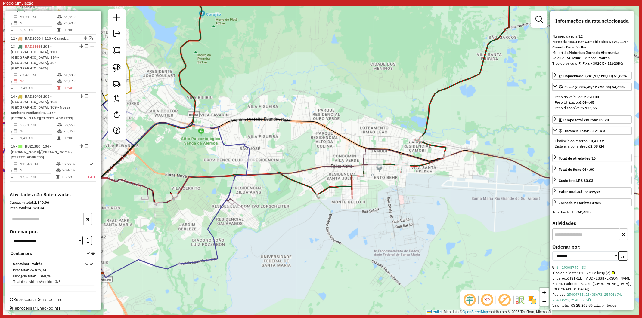
drag, startPoint x: 470, startPoint y: 183, endPoint x: 401, endPoint y: 187, distance: 69.0
click at [401, 187] on div "Janela de atendimento Grade de atendimento Capacidade Transportadoras Veículos …" at bounding box center [321, 160] width 636 height 309
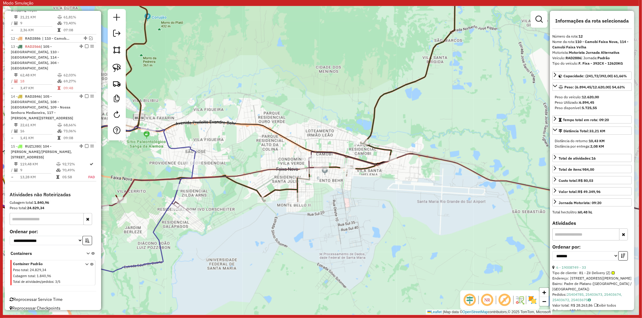
click at [405, 182] on div "Janela de atendimento Grade de atendimento Capacidade Transportadoras Veículos …" at bounding box center [321, 160] width 636 height 309
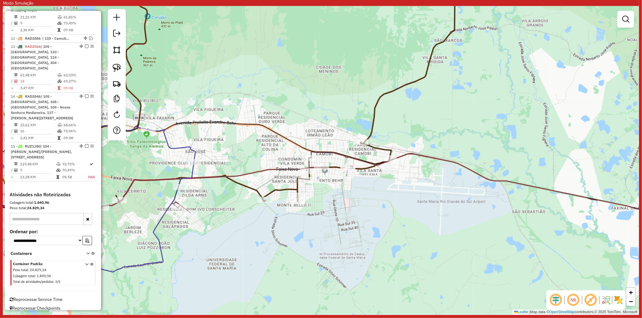
click at [407, 152] on icon at bounding box center [395, 188] width 616 height 73
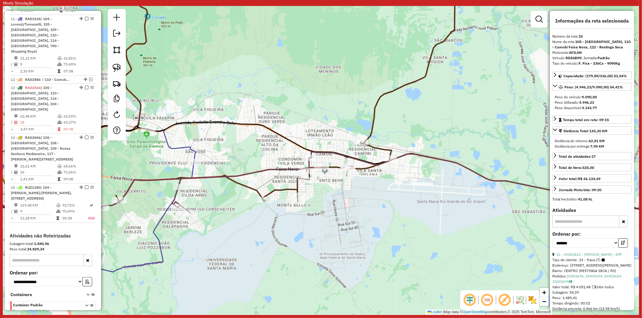
scroll to position [530, 0]
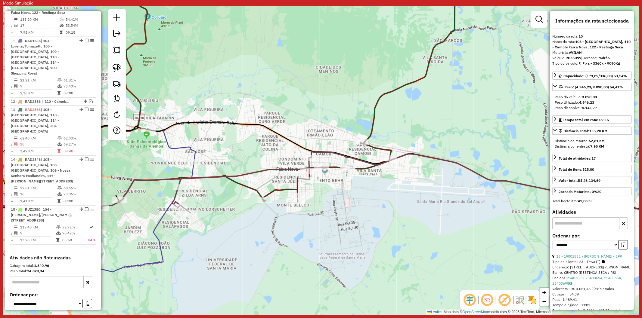
click at [388, 138] on div "Janela de atendimento Grade de atendimento Capacidade Transportadoras Veículos …" at bounding box center [321, 160] width 636 height 309
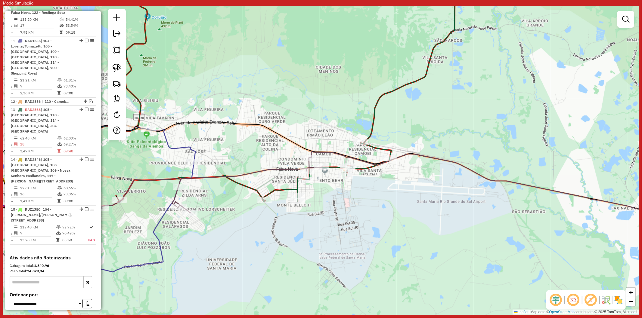
click at [377, 147] on icon at bounding box center [287, 88] width 336 height 227
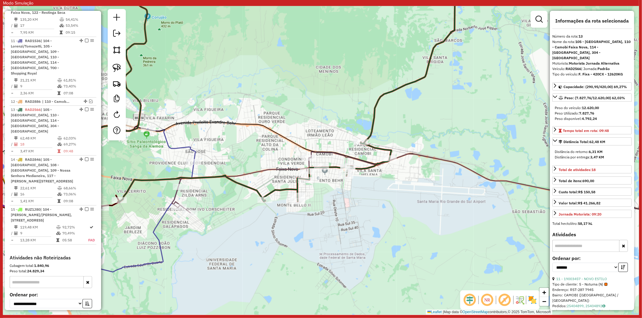
scroll to position [595, 0]
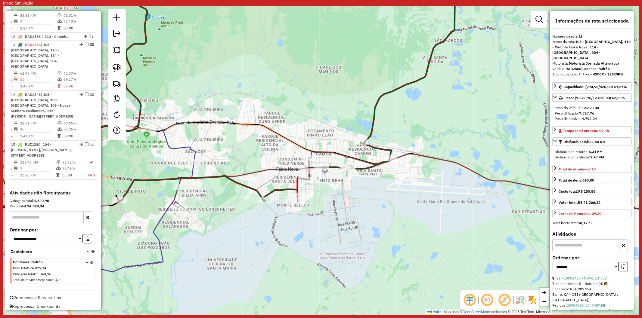
click at [437, 166] on div "Rota 13 - Placa RAD2566 19015721 - MZT SUPERMERCADOS LTDA Janela de atendimento…" at bounding box center [321, 160] width 636 height 309
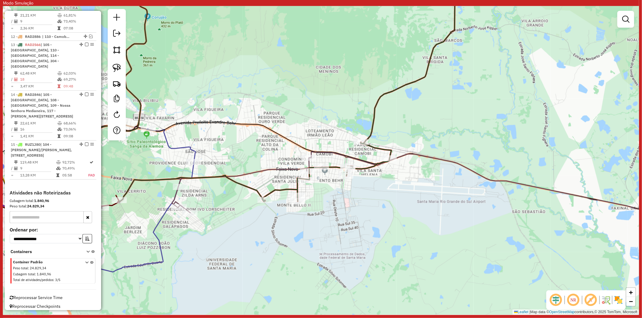
click at [436, 159] on icon at bounding box center [395, 188] width 616 height 73
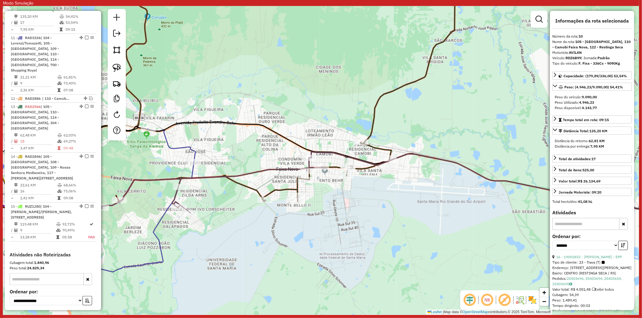
scroll to position [530, 0]
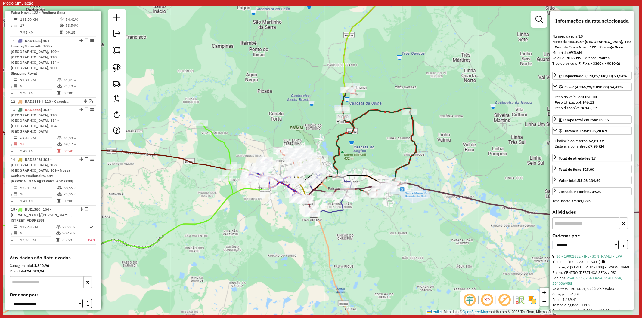
drag, startPoint x: 440, startPoint y: 219, endPoint x: 421, endPoint y: 212, distance: 20.4
click at [421, 212] on div "Janela de atendimento Grade de atendimento Capacidade Transportadoras Veículos …" at bounding box center [321, 160] width 636 height 309
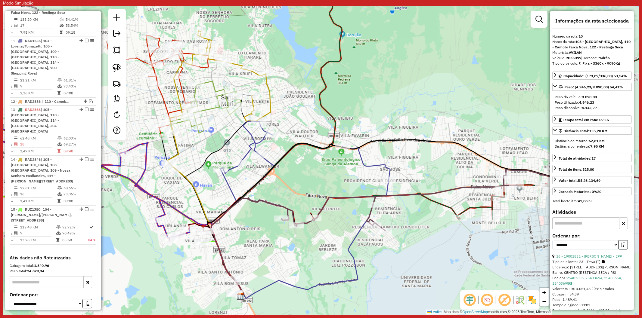
drag, startPoint x: 311, startPoint y: 197, endPoint x: 296, endPoint y: 194, distance: 15.3
click at [296, 194] on div "Janela de atendimento Grade de atendimento Capacidade Transportadoras Veículos …" at bounding box center [321, 160] width 636 height 309
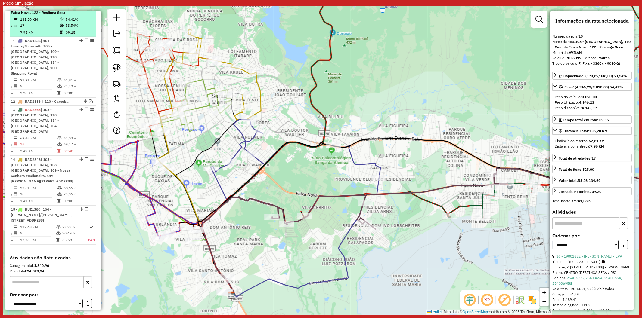
click at [85, 3] on em at bounding box center [87, 2] width 4 height 4
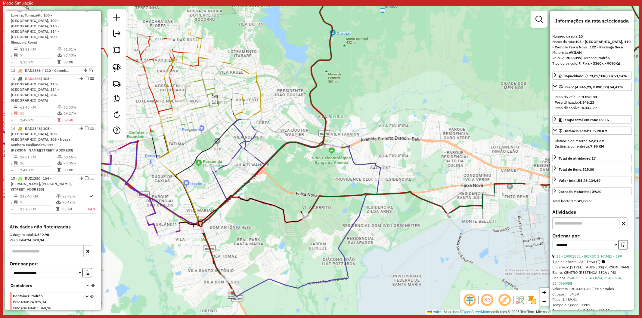
click at [359, 161] on icon at bounding box center [289, 209] width 182 height 178
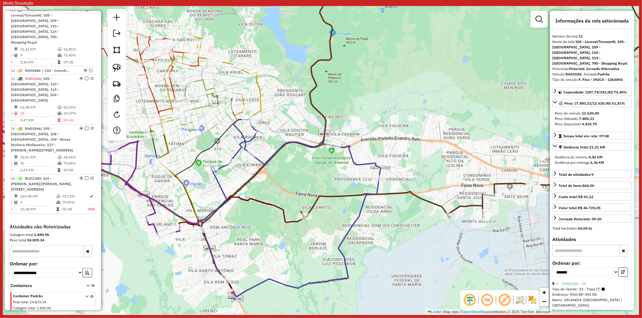
scroll to position [538, 0]
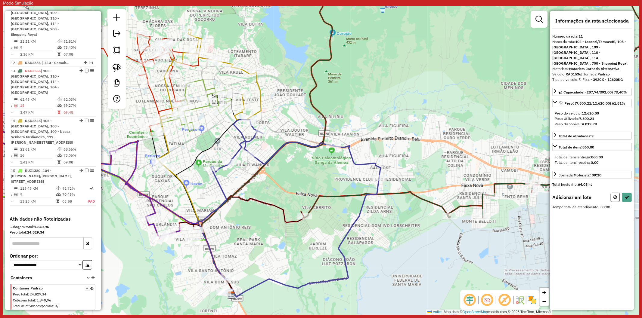
click at [304, 213] on icon at bounding box center [251, 246] width 106 height 100
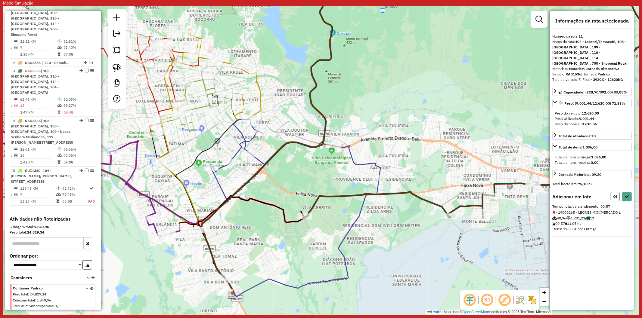
click at [611, 194] on button at bounding box center [615, 196] width 9 height 9
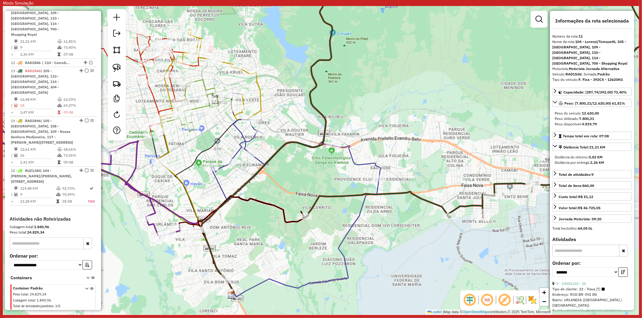
click at [416, 170] on div "Janela de atendimento Grade de atendimento Capacidade Transportadoras Veículos …" at bounding box center [321, 160] width 636 height 309
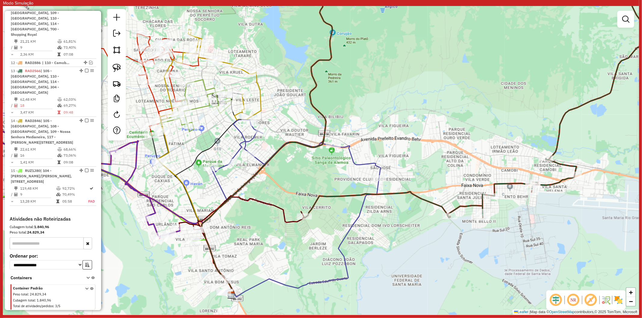
click at [381, 166] on icon at bounding box center [289, 209] width 182 height 178
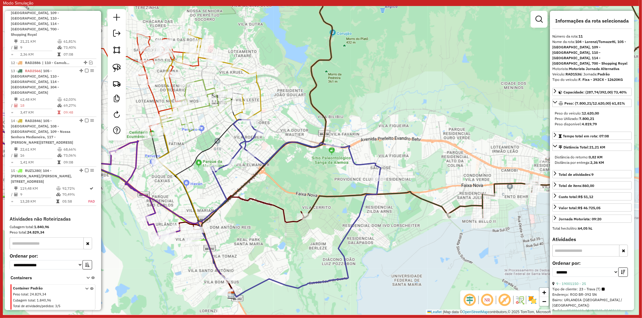
click at [398, 196] on icon at bounding box center [472, 96] width 336 height 243
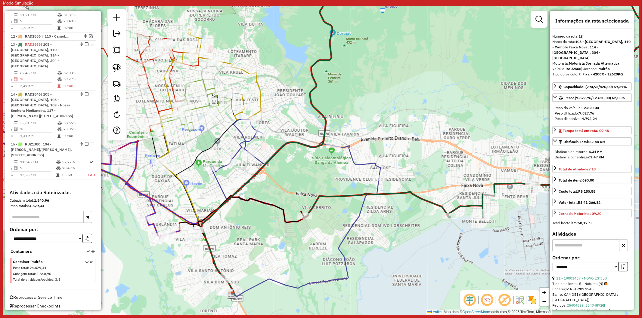
click at [372, 160] on icon at bounding box center [289, 209] width 182 height 178
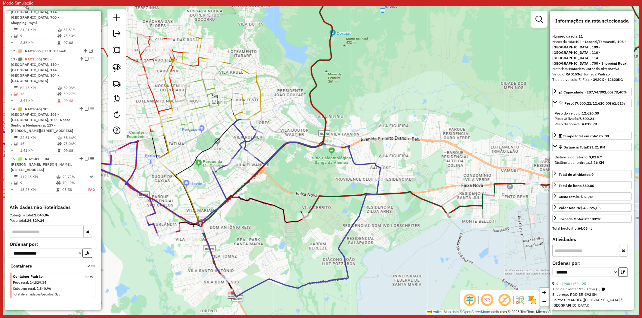
scroll to position [538, 0]
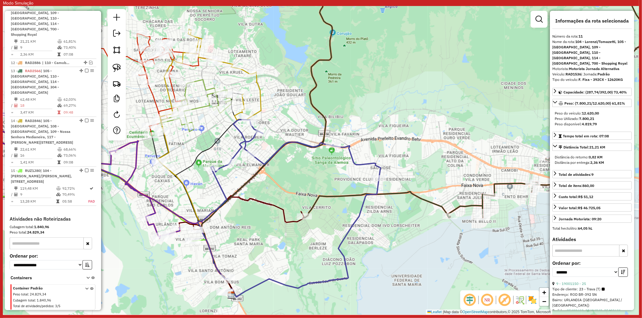
click at [389, 189] on div "Rota 11 - Placa RAD1536 19004150 - AURIA F. FOGIATO Janela de atendimento Grade…" at bounding box center [321, 160] width 636 height 309
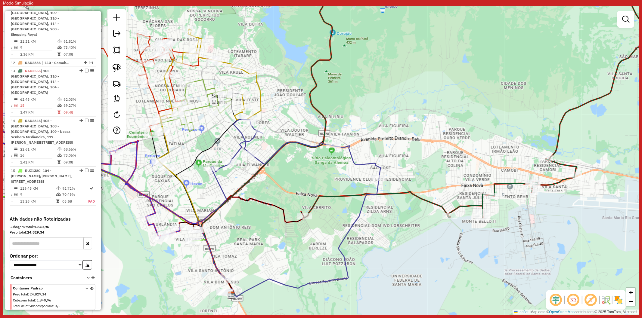
click at [390, 192] on icon at bounding box center [472, 96] width 336 height 243
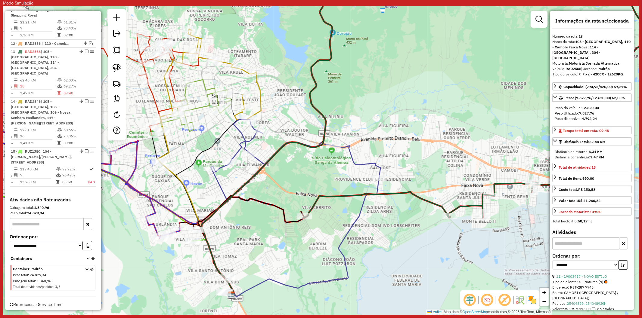
scroll to position [565, 0]
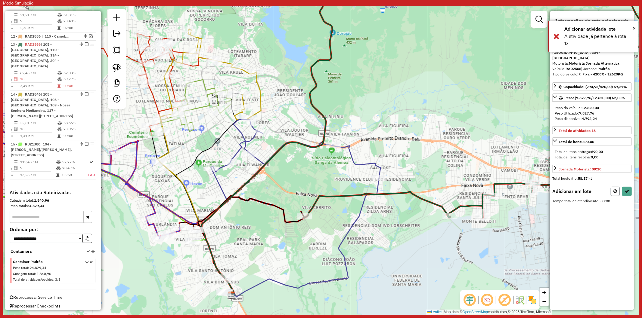
click at [613, 187] on button at bounding box center [615, 191] width 9 height 9
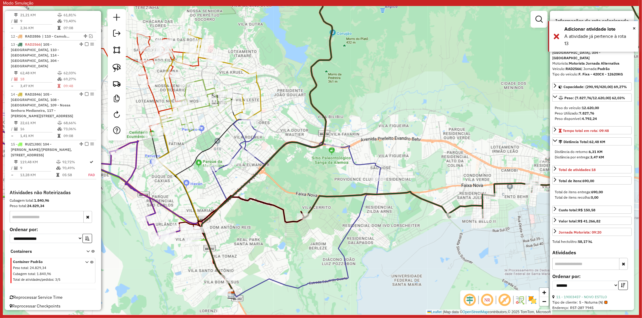
click at [368, 161] on icon at bounding box center [289, 209] width 182 height 178
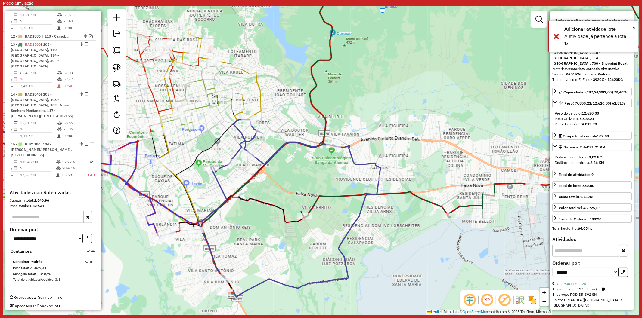
scroll to position [538, 0]
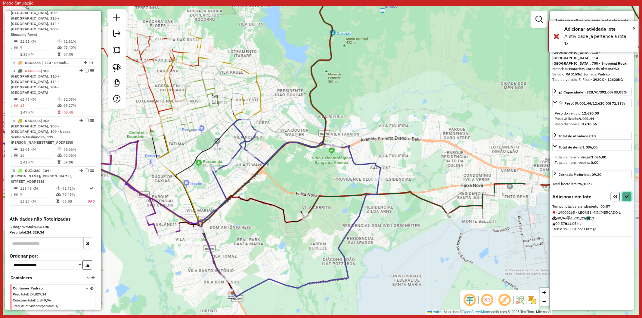
click at [629, 195] on icon at bounding box center [627, 197] width 4 height 4
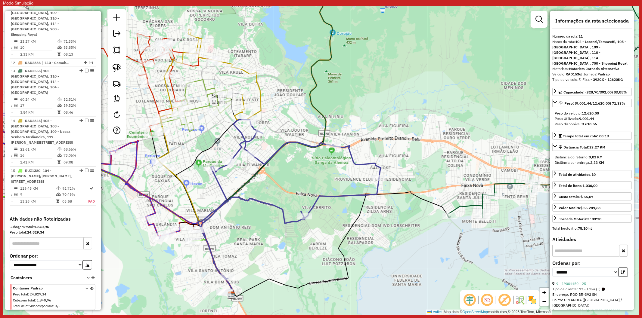
click at [387, 154] on div "Janela de atendimento Grade de atendimento Capacidade Transportadoras Veículos …" at bounding box center [321, 160] width 636 height 309
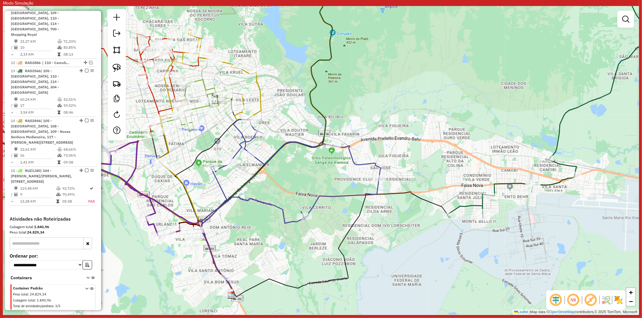
click at [371, 161] on icon at bounding box center [289, 205] width 182 height 171
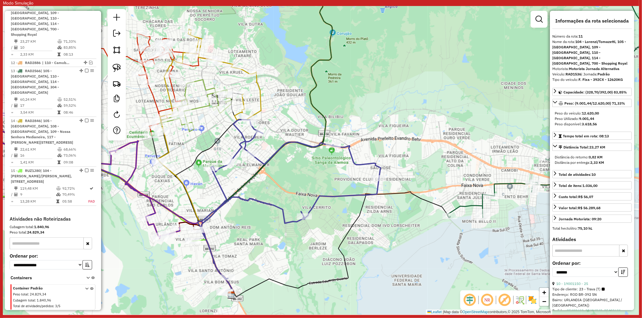
click at [417, 160] on div "Janela de atendimento Grade de atendimento Capacidade Transportadoras Veículos …" at bounding box center [321, 160] width 636 height 309
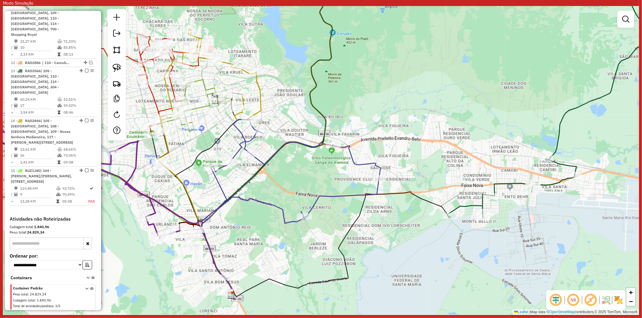
click at [413, 194] on icon at bounding box center [340, 244] width 219 height 105
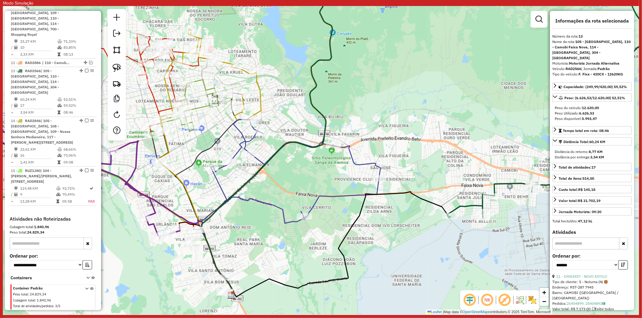
scroll to position [565, 0]
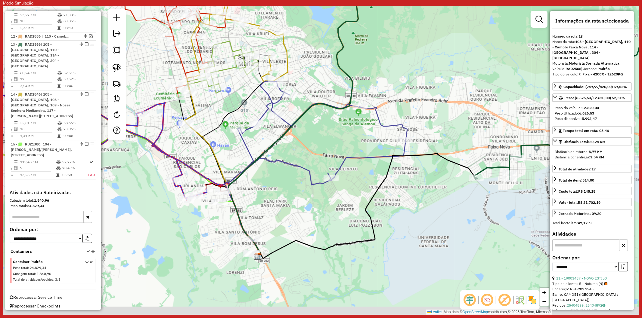
drag, startPoint x: 381, startPoint y: 242, endPoint x: 407, endPoint y: 207, distance: 43.6
click at [407, 207] on div "Janela de atendimento Grade de atendimento Capacidade Transportadoras Veículos …" at bounding box center [321, 160] width 636 height 309
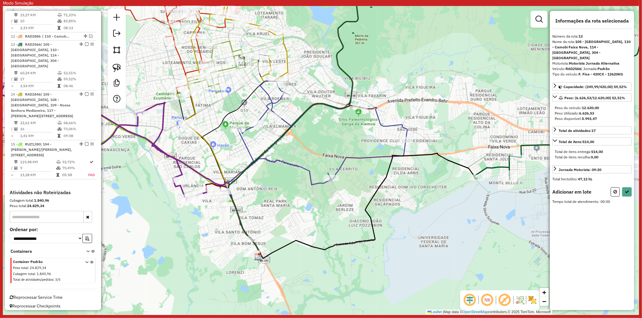
click at [251, 235] on icon at bounding box center [293, 116] width 131 height 282
click at [614, 189] on icon at bounding box center [616, 191] width 4 height 4
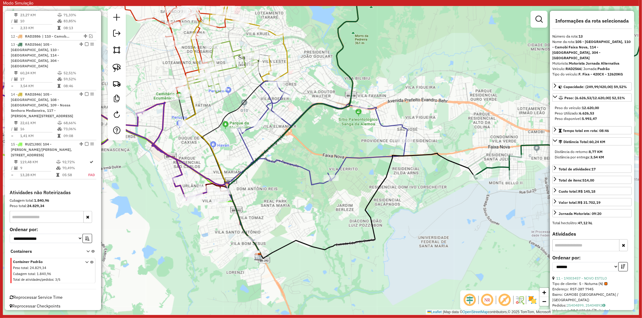
click at [434, 202] on div "Janela de atendimento Grade de atendimento Capacidade Transportadoras Veículos …" at bounding box center [321, 160] width 636 height 309
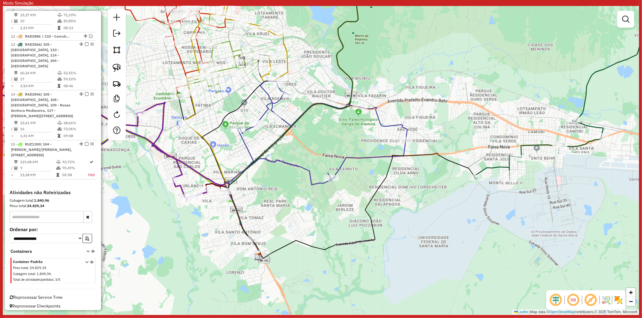
click at [403, 125] on icon at bounding box center [316, 166] width 182 height 171
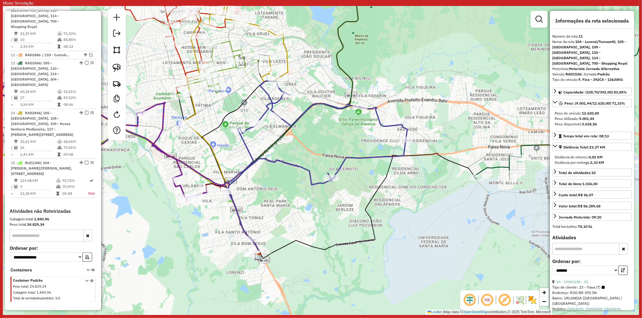
scroll to position [538, 0]
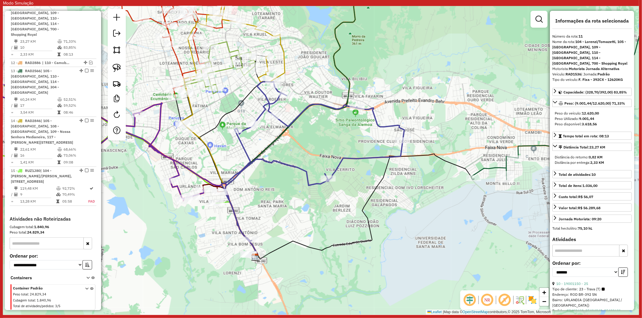
drag, startPoint x: 465, startPoint y: 179, endPoint x: 380, endPoint y: 185, distance: 85.0
click at [380, 184] on div "Rota 13 - Placa RAD2566 19004226 - PAINSPORT Janela de atendimento Grade de ate…" at bounding box center [321, 160] width 636 height 309
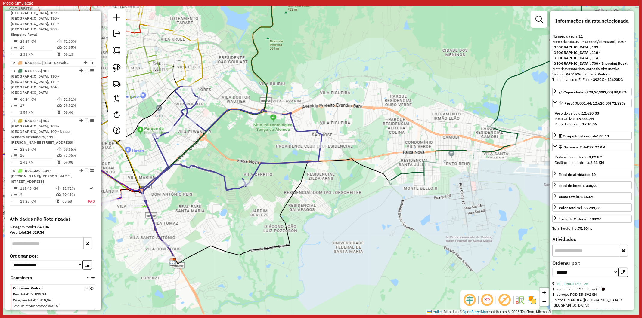
click at [400, 204] on div "Rota 13 - Placa RAD2566 19004226 - PAINSPORT Janela de atendimento Grade de ate…" at bounding box center [321, 160] width 636 height 309
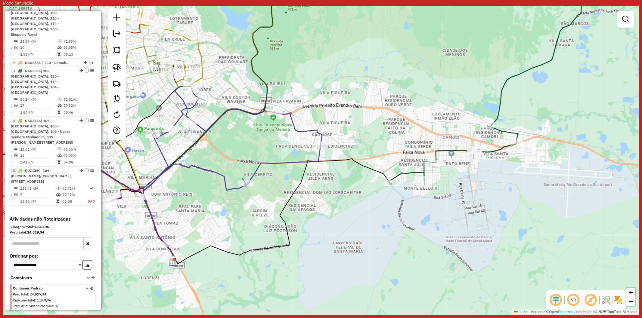
click at [404, 174] on icon at bounding box center [485, 80] width 193 height 210
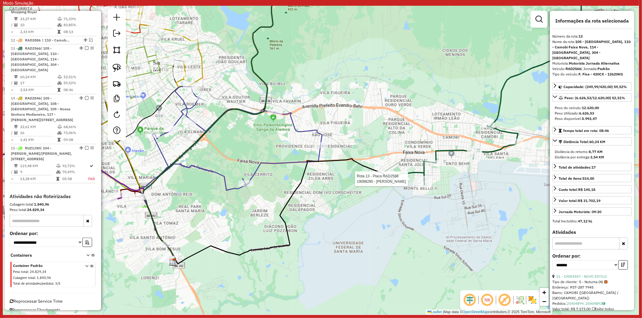
scroll to position [565, 0]
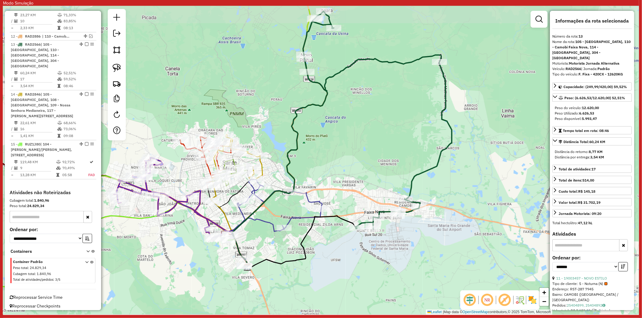
drag, startPoint x: 383, startPoint y: 220, endPoint x: 350, endPoint y: 254, distance: 47.1
click at [350, 254] on div "Janela de atendimento Grade de atendimento Capacidade Transportadoras Veículos …" at bounding box center [321, 160] width 636 height 309
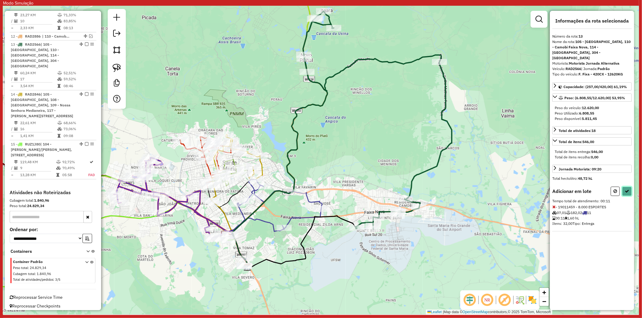
click at [629, 189] on button at bounding box center [627, 191] width 10 height 9
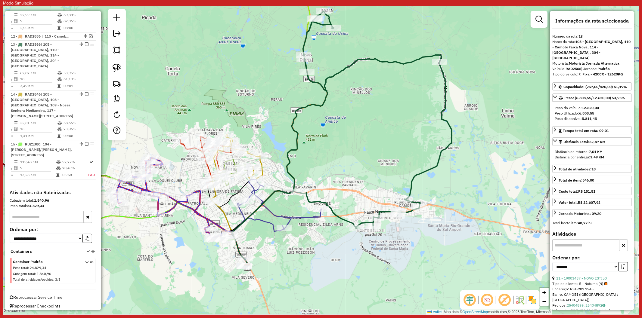
click at [328, 172] on div "Janela de atendimento Grade de atendimento Capacidade Transportadoras Veículos …" at bounding box center [321, 160] width 636 height 309
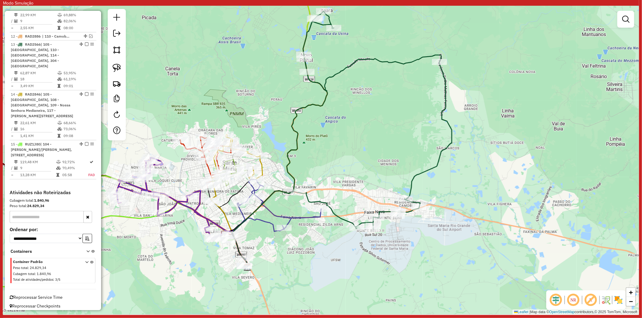
click at [290, 169] on icon at bounding box center [280, 170] width 95 height 196
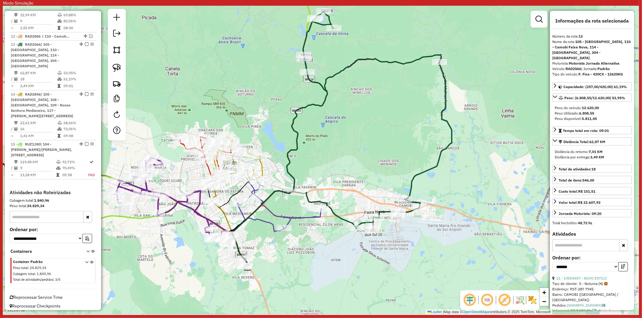
click at [317, 174] on div "Janela de atendimento Grade de atendimento Capacidade Transportadoras Veículos …" at bounding box center [321, 160] width 636 height 309
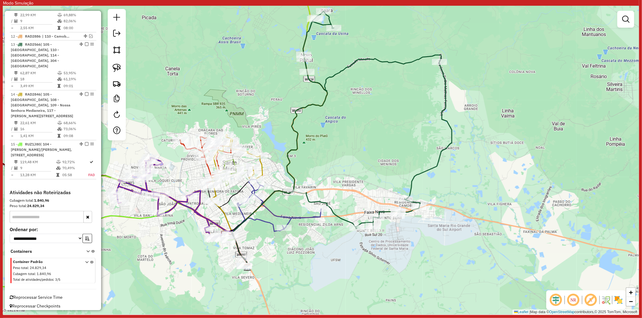
click at [284, 161] on div "Janela de atendimento Grade de atendimento Capacidade Transportadoras Veículos …" at bounding box center [321, 160] width 636 height 309
click at [291, 161] on icon at bounding box center [280, 170] width 95 height 196
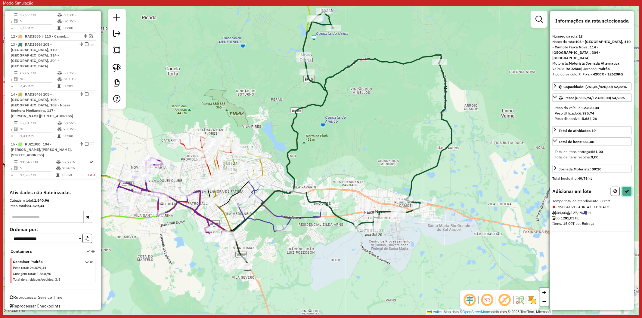
click at [624, 187] on button at bounding box center [627, 191] width 10 height 9
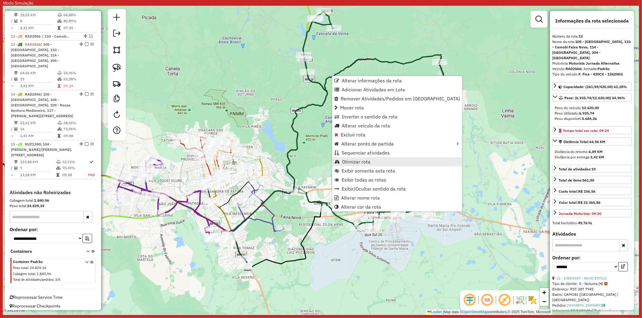
click at [358, 160] on span "Otimizar rota" at bounding box center [356, 162] width 29 height 5
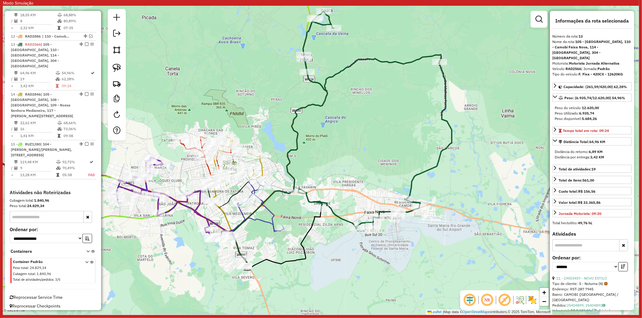
click at [269, 211] on icon at bounding box center [257, 223] width 53 height 86
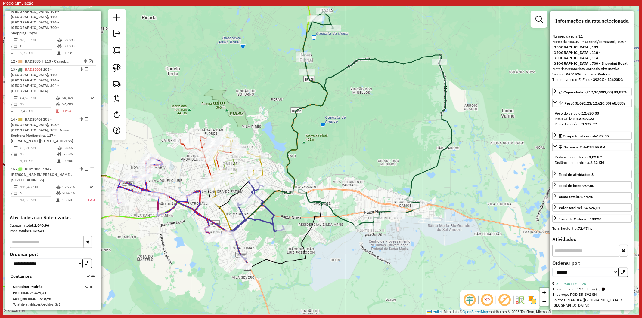
scroll to position [538, 0]
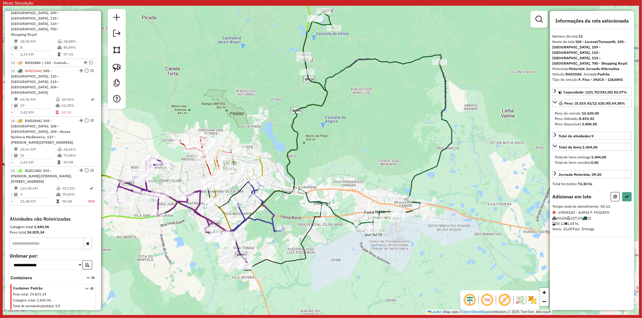
drag, startPoint x: 615, startPoint y: 191, endPoint x: 477, endPoint y: 185, distance: 138.9
click at [613, 192] on button at bounding box center [615, 196] width 9 height 9
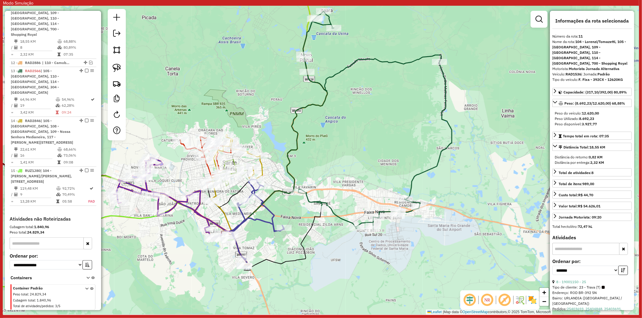
click at [344, 171] on div "Janela de atendimento Grade de atendimento Capacidade Transportadoras Veículos …" at bounding box center [321, 160] width 636 height 309
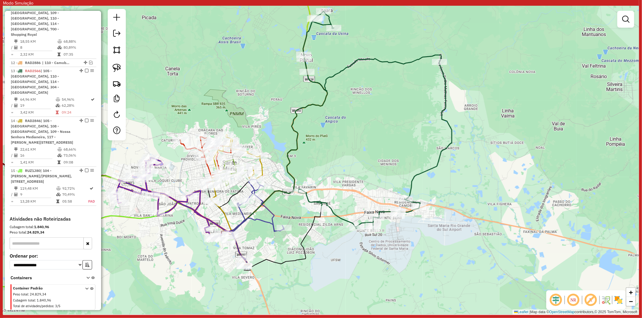
click at [341, 216] on icon at bounding box center [375, 120] width 154 height 218
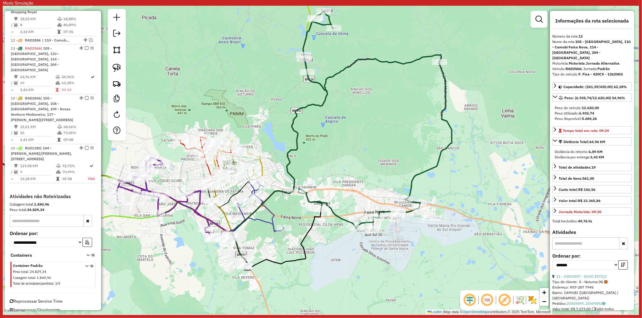
scroll to position [565, 0]
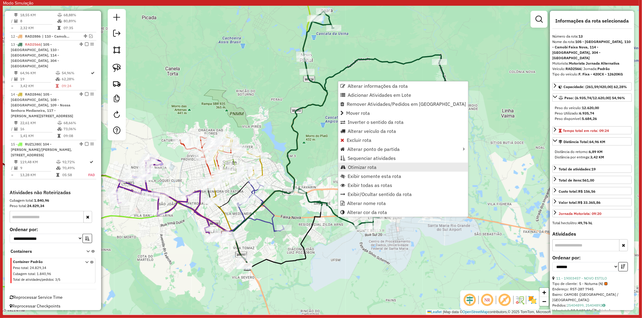
click at [362, 165] on span "Otimizar rota" at bounding box center [362, 167] width 29 height 5
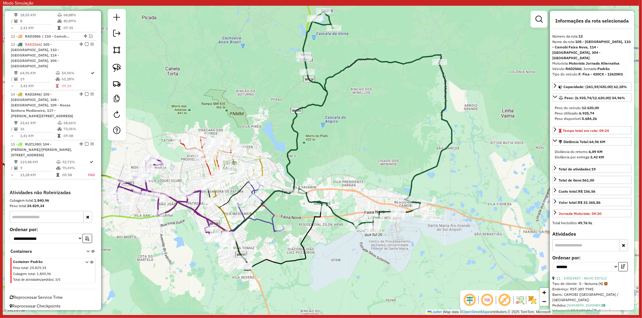
click at [273, 213] on icon at bounding box center [257, 223] width 53 height 86
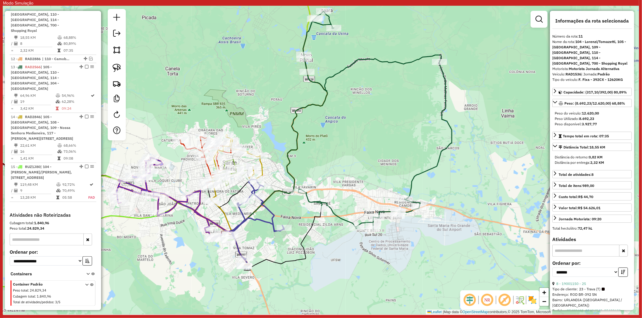
scroll to position [538, 0]
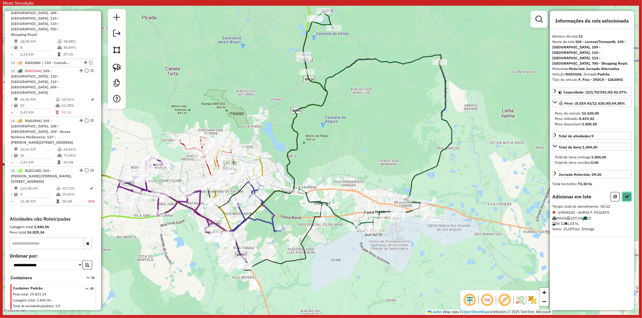
click at [625, 195] on icon at bounding box center [627, 197] width 4 height 4
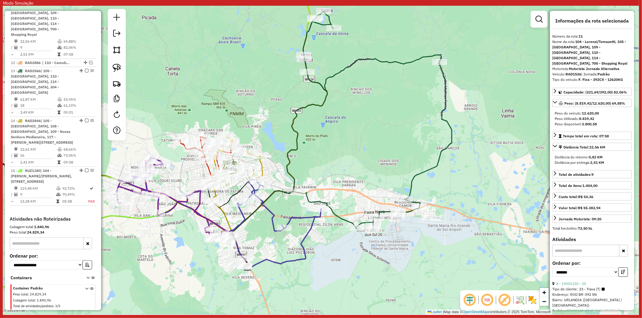
click at [336, 212] on icon at bounding box center [375, 120] width 154 height 218
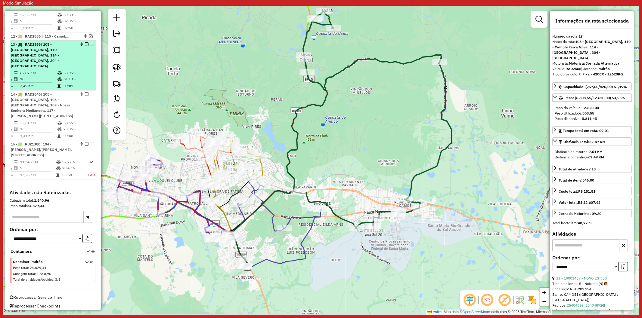
click at [86, 46] on em at bounding box center [87, 44] width 4 height 4
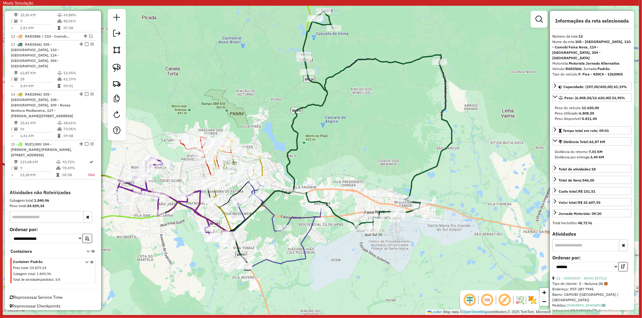
scroll to position [534, 0]
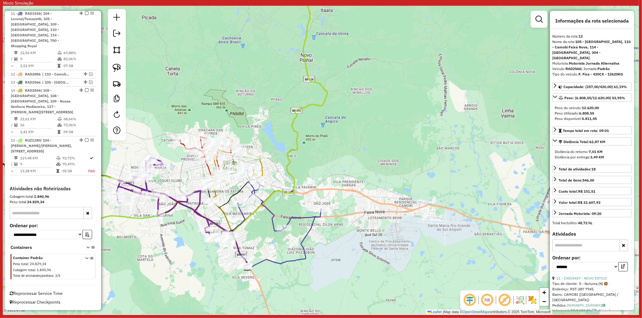
click at [301, 218] on icon at bounding box center [276, 224] width 90 height 89
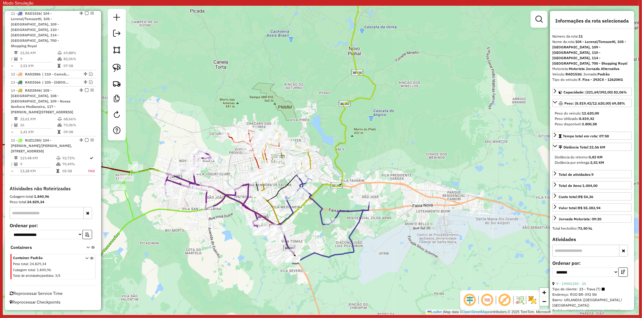
click at [226, 220] on div "Janela de atendimento Grade de atendimento Capacidade Transportadoras Veículos …" at bounding box center [321, 160] width 636 height 309
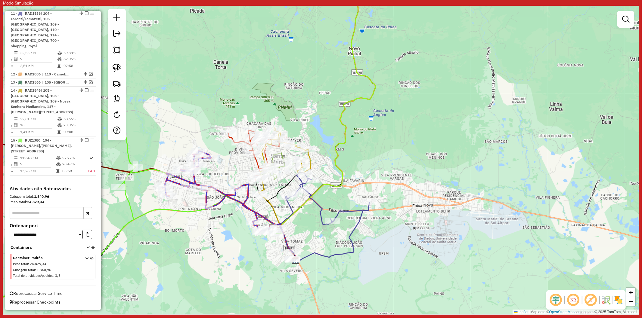
click at [182, 179] on icon at bounding box center [231, 217] width 130 height 88
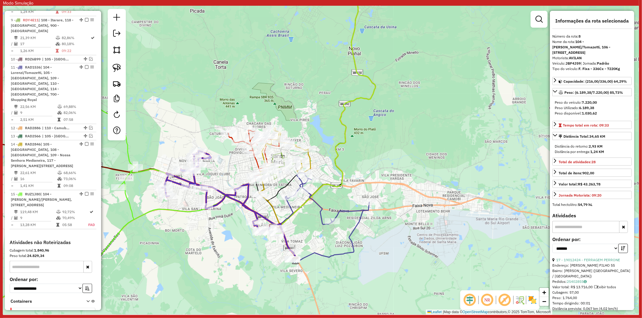
scroll to position [447, 0]
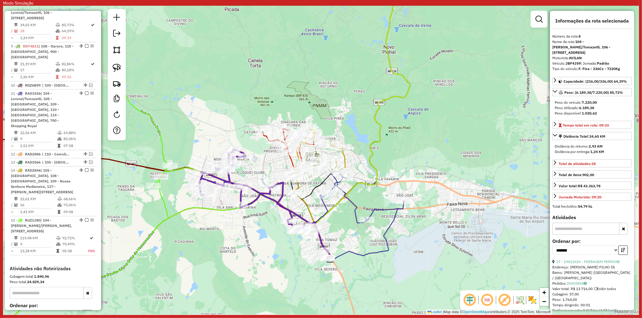
drag, startPoint x: 189, startPoint y: 214, endPoint x: 176, endPoint y: 191, distance: 26.5
click at [230, 212] on icon at bounding box center [152, 260] width 357 height 133
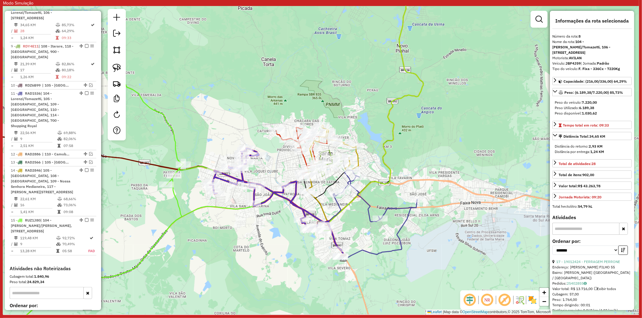
click at [175, 192] on icon at bounding box center [134, 200] width 391 height 250
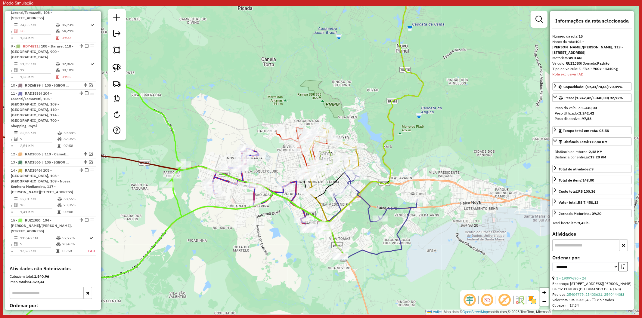
scroll to position [534, 0]
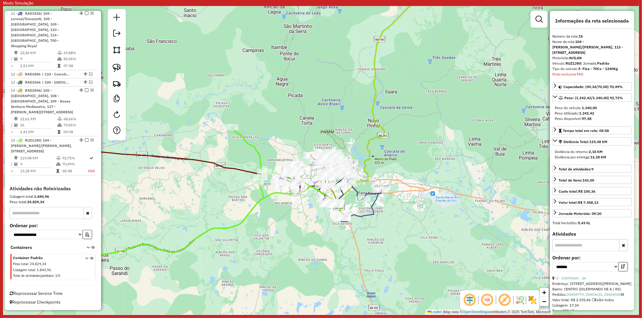
drag, startPoint x: 194, startPoint y: 246, endPoint x: 272, endPoint y: 236, distance: 77.7
click at [272, 236] on div "Janela de atendimento Grade de atendimento Capacidade Transportadoras Veículos …" at bounding box center [321, 160] width 636 height 309
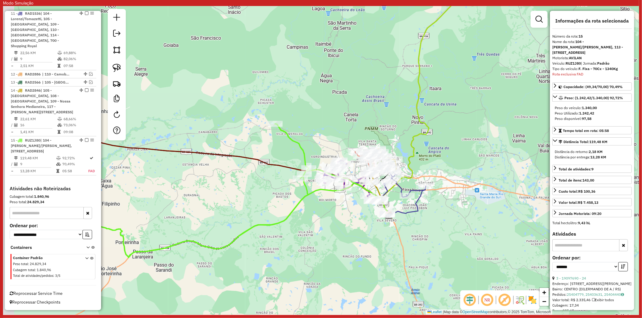
drag, startPoint x: 248, startPoint y: 234, endPoint x: 296, endPoint y: 230, distance: 47.4
click at [295, 230] on div "Janela de atendimento Grade de atendimento Capacidade Transportadoras Veículos …" at bounding box center [321, 160] width 636 height 309
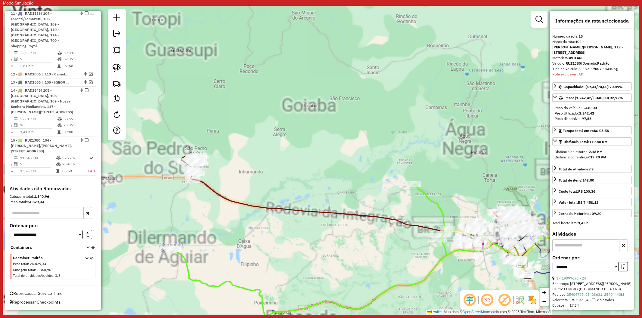
click at [242, 200] on icon at bounding box center [350, 208] width 338 height 104
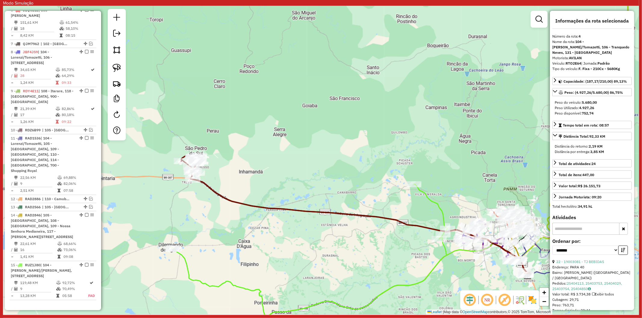
scroll to position [357, 0]
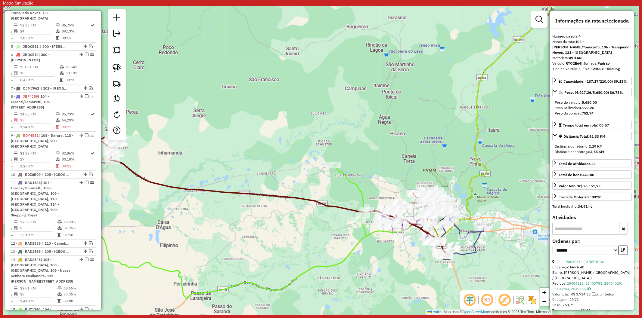
drag, startPoint x: 321, startPoint y: 203, endPoint x: 240, endPoint y: 185, distance: 82.9
click at [240, 185] on div "Janela de atendimento Grade de atendimento Capacidade Transportadoras Veículos …" at bounding box center [321, 160] width 636 height 309
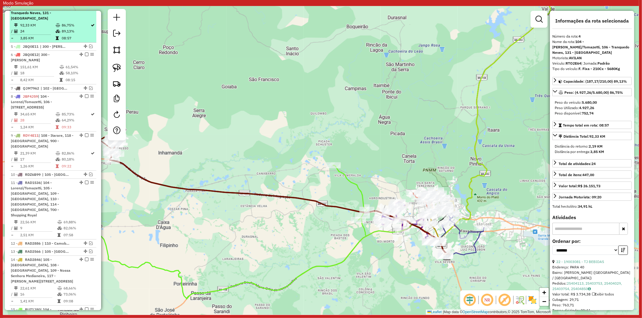
click at [85, 4] on em at bounding box center [87, 2] width 4 height 4
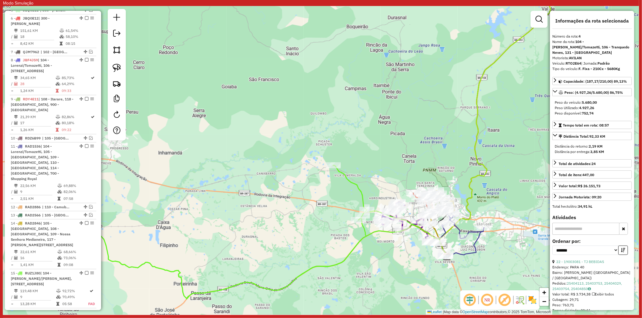
click at [366, 234] on icon at bounding box center [266, 233] width 350 height 134
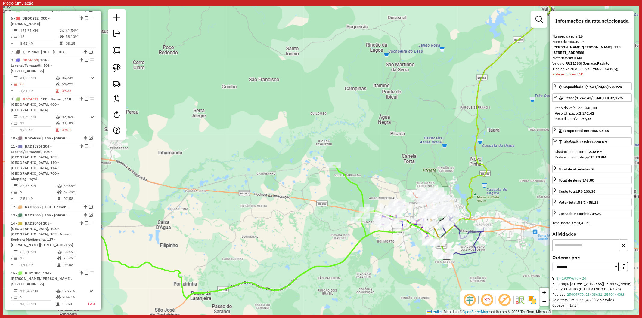
scroll to position [503, 0]
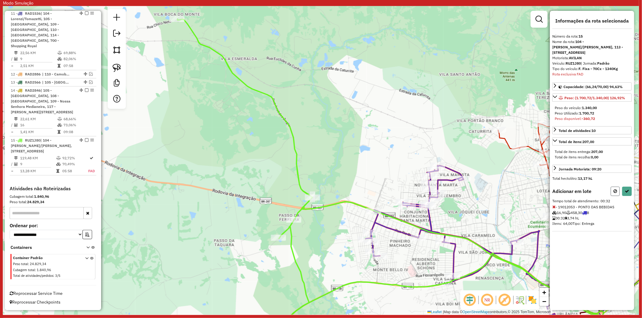
click at [616, 191] on icon at bounding box center [616, 191] width 4 height 4
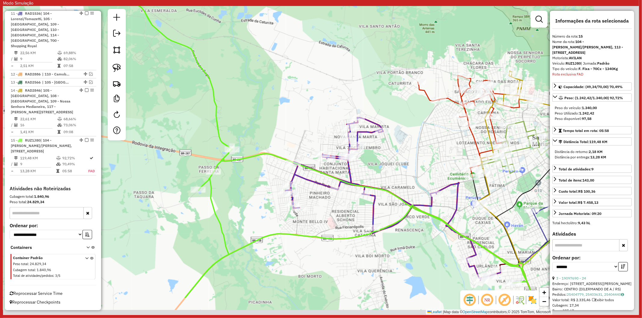
drag, startPoint x: 449, startPoint y: 243, endPoint x: 415, endPoint y: 222, distance: 40.3
click at [415, 222] on div "Janela de atendimento Grade de atendimento Capacidade Transportadoras Veículos …" at bounding box center [321, 160] width 636 height 309
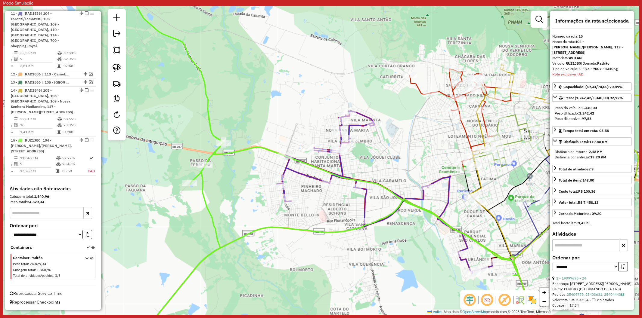
drag, startPoint x: 399, startPoint y: 218, endPoint x: 377, endPoint y: 203, distance: 27.3
click at [377, 203] on div "Janela de atendimento Grade de atendimento Capacidade Transportadoras Veículos …" at bounding box center [321, 160] width 636 height 309
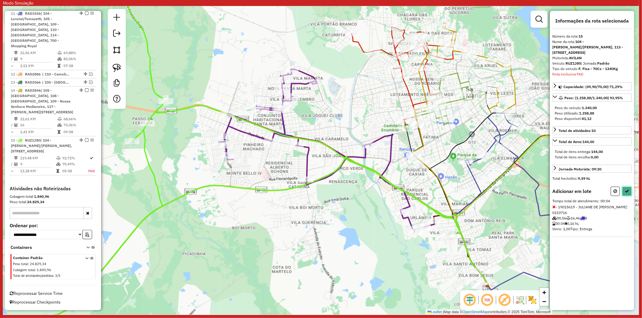
click at [627, 191] on icon at bounding box center [627, 191] width 4 height 4
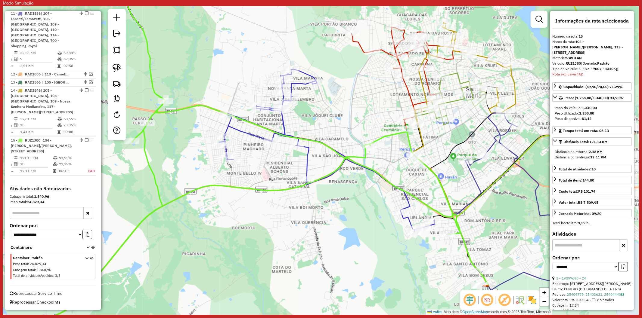
click at [275, 191] on icon at bounding box center [213, 247] width 549 height 181
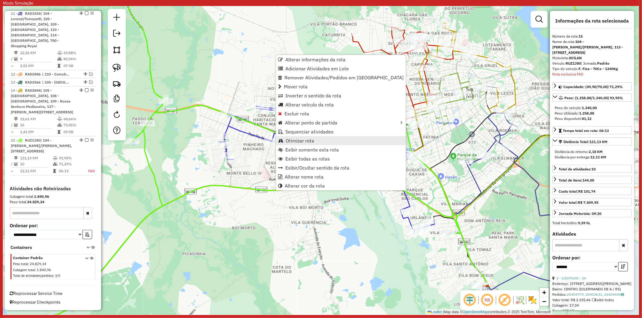
click at [306, 139] on span "Otimizar rota" at bounding box center [300, 140] width 29 height 5
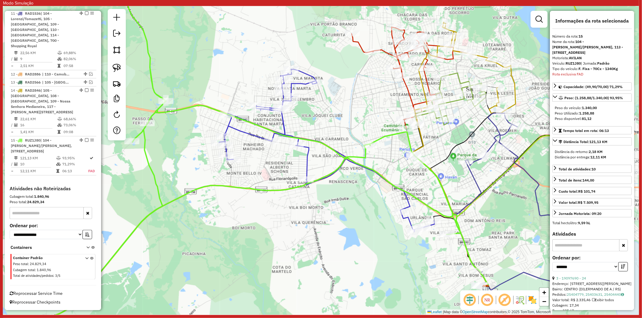
click at [276, 190] on icon at bounding box center [213, 247] width 549 height 181
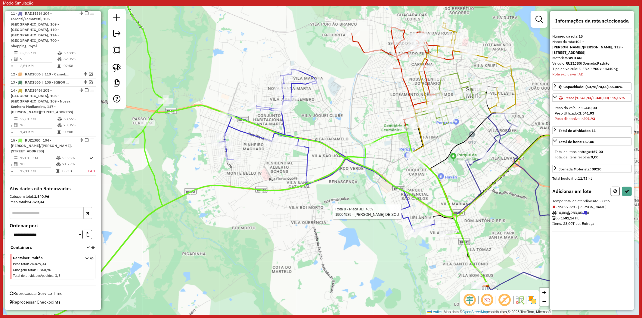
click at [401, 207] on icon at bounding box center [326, 150] width 215 height 163
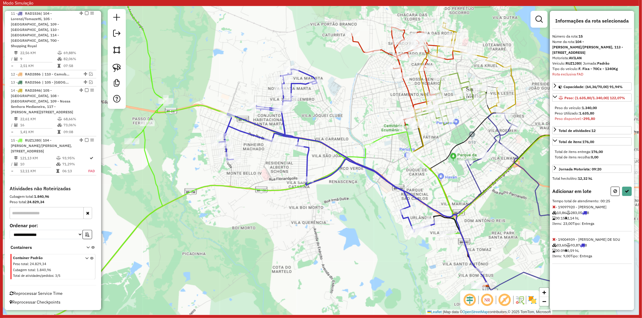
click at [553, 206] on icon at bounding box center [553, 207] width 3 height 4
click at [554, 206] on icon at bounding box center [553, 207] width 3 height 4
click at [310, 208] on div "Janela de atendimento Grade de atendimento Capacidade Transportadoras Veículos …" at bounding box center [321, 160] width 636 height 309
click at [282, 185] on div "Janela de atendimento Grade de atendimento Capacidade Transportadoras Veículos …" at bounding box center [321, 160] width 636 height 309
click at [282, 191] on icon at bounding box center [213, 247] width 549 height 181
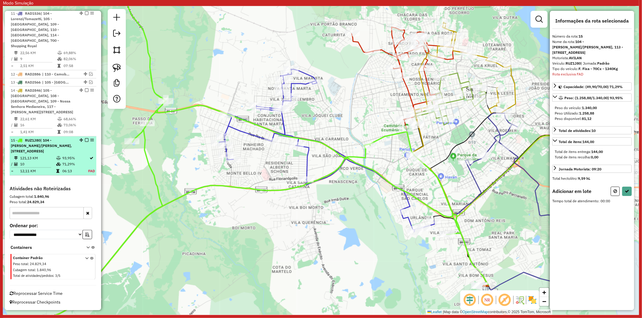
click at [85, 138] on em at bounding box center [87, 140] width 4 height 4
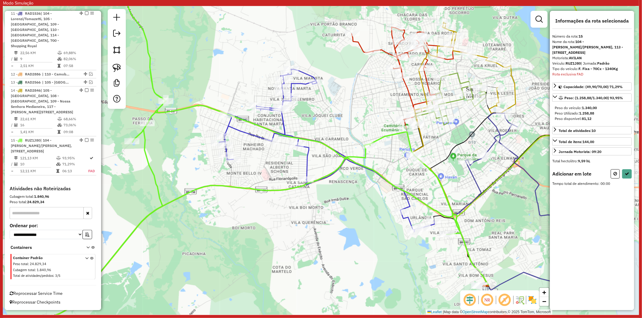
scroll to position [467, 0]
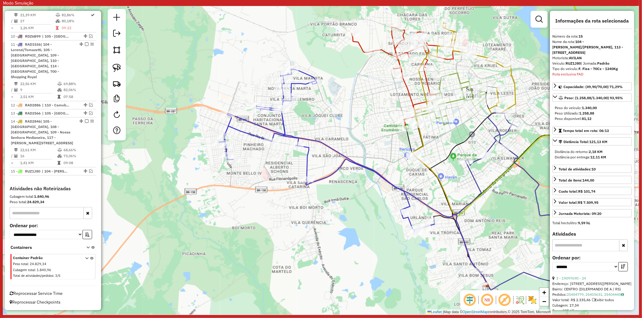
click at [308, 158] on icon at bounding box center [326, 150] width 215 height 163
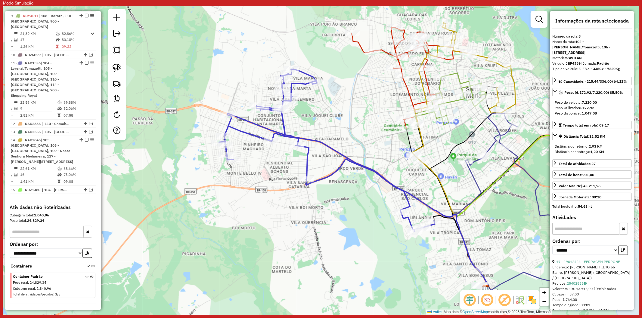
scroll to position [416, 0]
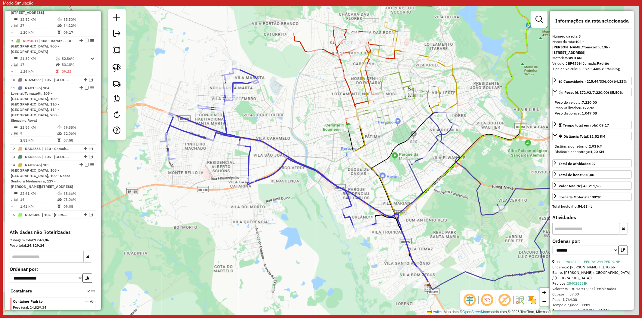
click at [316, 210] on div "Janela de atendimento Grade de atendimento Capacidade Transportadoras Veículos …" at bounding box center [321, 160] width 636 height 309
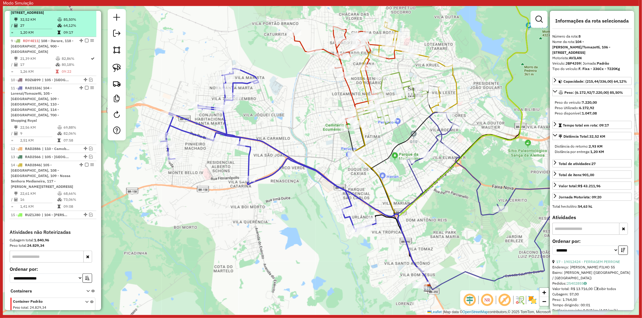
click at [85, 3] on em at bounding box center [87, 2] width 4 height 4
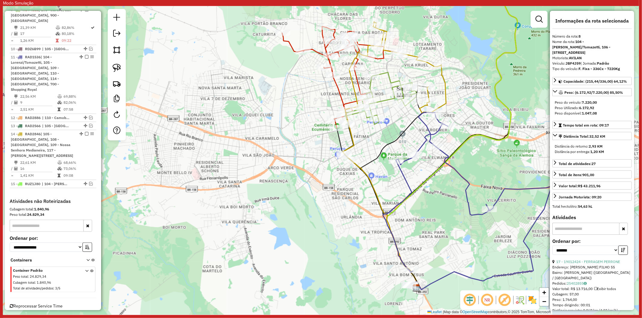
drag, startPoint x: 387, startPoint y: 191, endPoint x: 349, endPoint y: 200, distance: 38.5
click at [349, 200] on div "Janela de atendimento Grade de atendimento Capacidade Transportadoras Veículos …" at bounding box center [321, 160] width 636 height 309
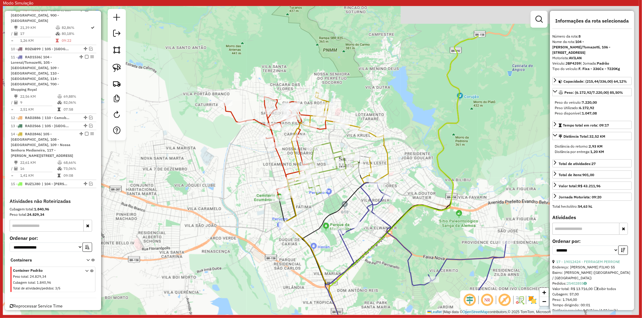
drag, startPoint x: 324, startPoint y: 194, endPoint x: 318, endPoint y: 218, distance: 24.2
click at [318, 218] on div "Janela de atendimento Grade de atendimento Capacidade Transportadoras Veículos …" at bounding box center [321, 160] width 636 height 309
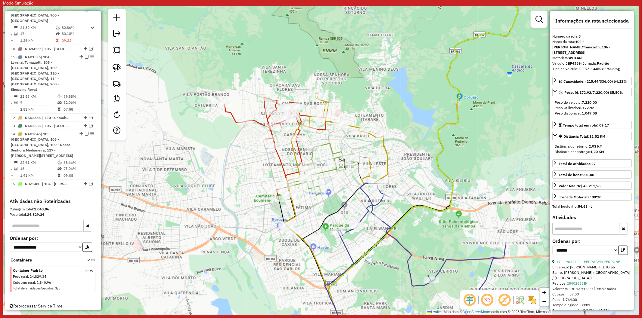
click at [281, 157] on icon at bounding box center [309, 222] width 91 height 249
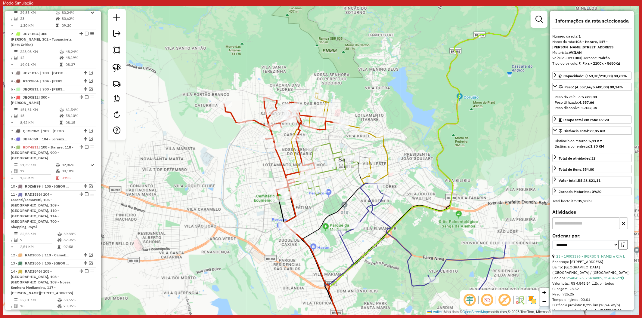
scroll to position [271, 0]
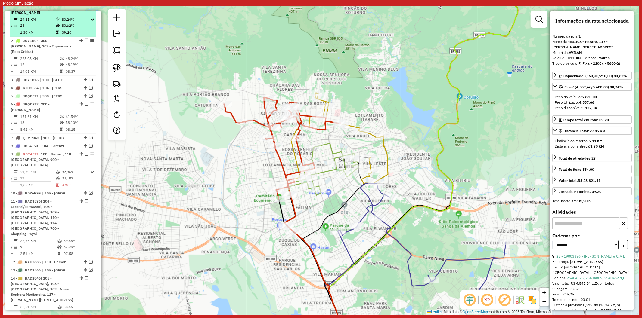
click at [85, 9] on em at bounding box center [87, 7] width 4 height 4
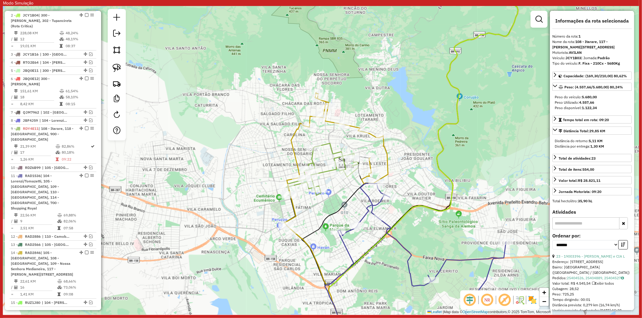
click at [295, 140] on icon at bounding box center [336, 162] width 103 height 139
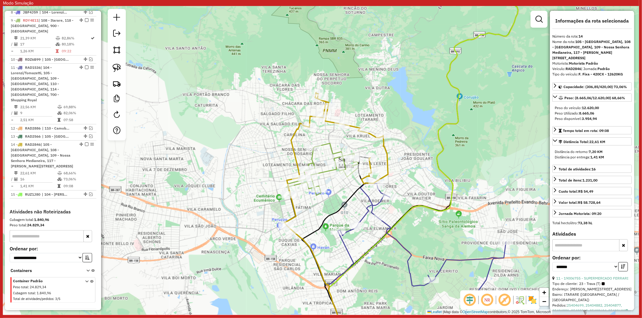
scroll to position [399, 0]
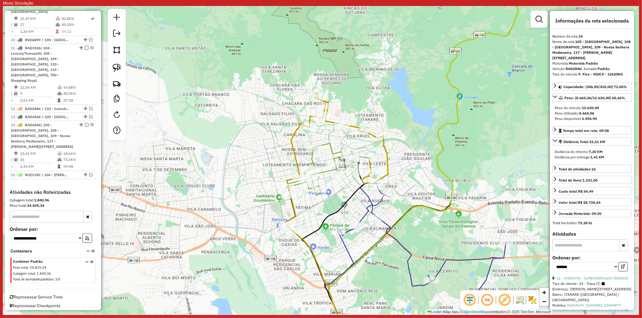
click at [330, 148] on icon at bounding box center [322, 170] width 73 height 52
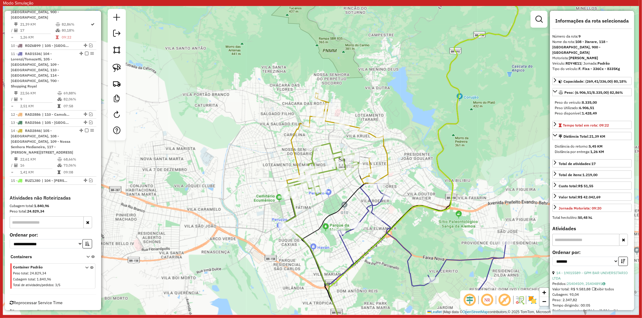
scroll to position [393, 0]
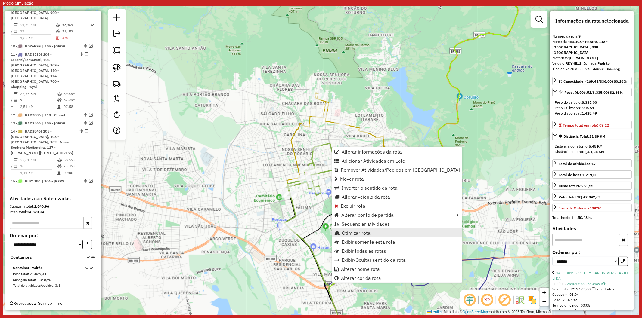
click at [356, 236] on link "Otimizar rota" at bounding box center [397, 233] width 130 height 9
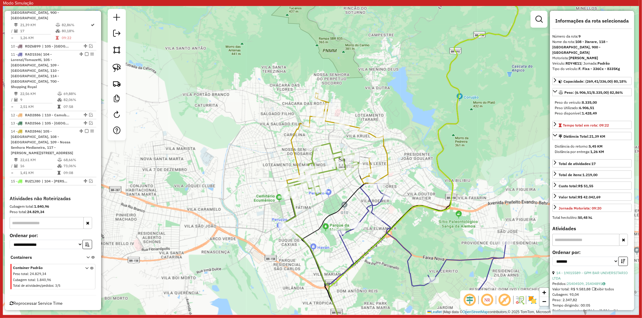
click at [371, 201] on icon at bounding box center [415, 265] width 181 height 163
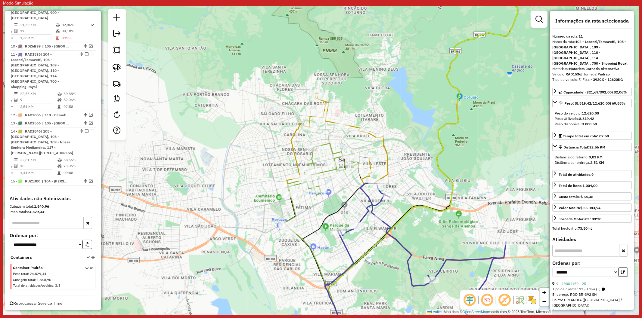
scroll to position [399, 0]
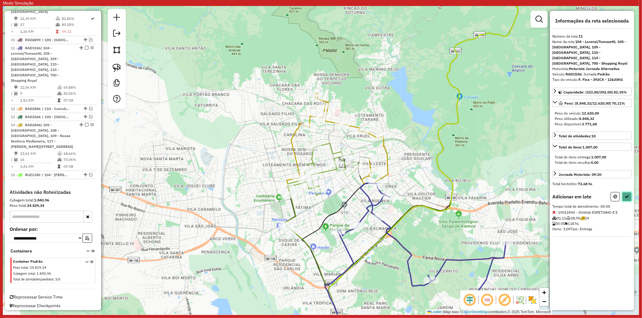
click at [627, 195] on icon at bounding box center [627, 197] width 4 height 4
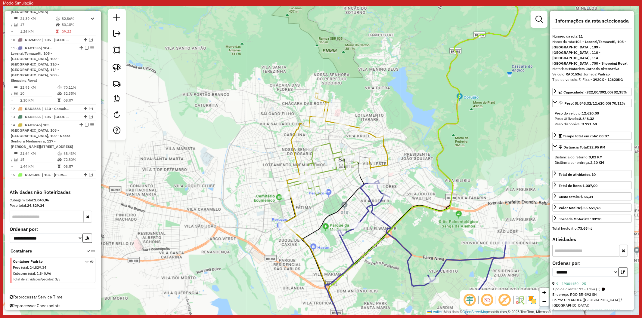
click at [289, 142] on icon at bounding box center [336, 162] width 103 height 139
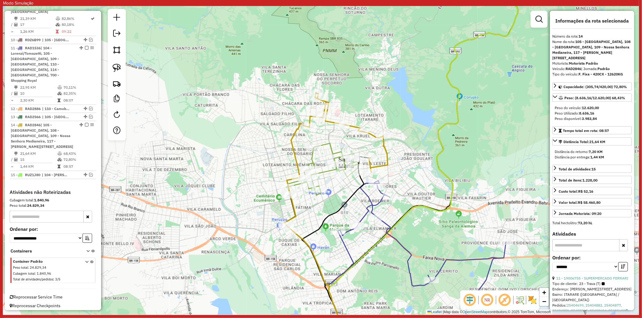
click at [330, 145] on icon at bounding box center [322, 170] width 73 height 52
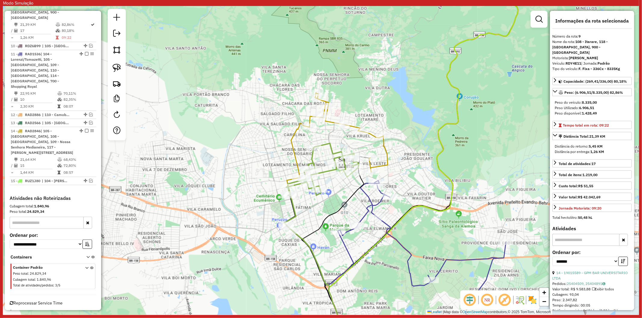
scroll to position [393, 0]
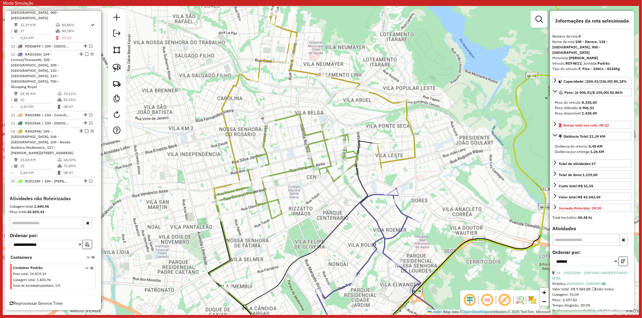
click at [225, 183] on icon at bounding box center [313, 152] width 206 height 278
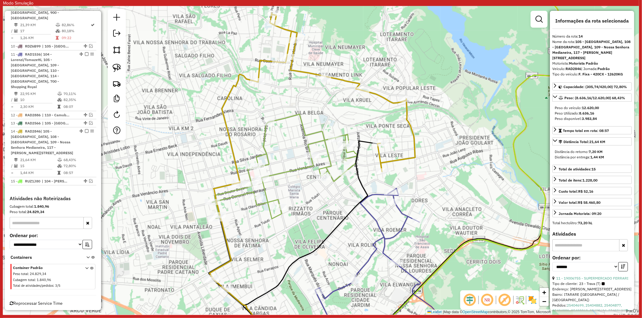
scroll to position [399, 0]
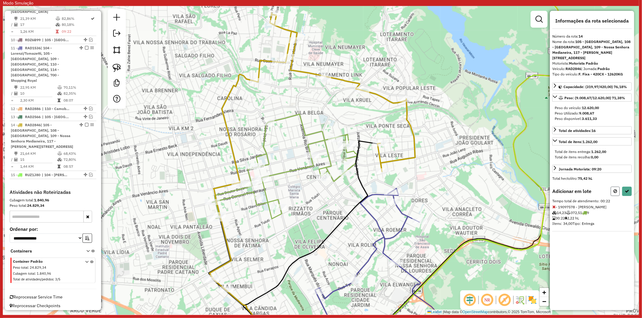
click at [612, 187] on button at bounding box center [615, 191] width 9 height 9
click at [614, 189] on icon at bounding box center [616, 191] width 4 height 4
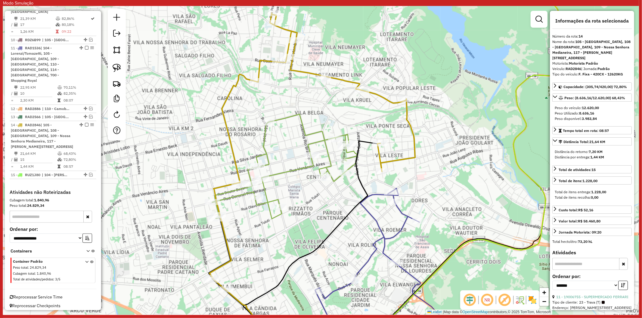
click at [324, 202] on div "Janela de atendimento Grade de atendimento Capacidade Transportadoras Veículos …" at bounding box center [321, 160] width 636 height 309
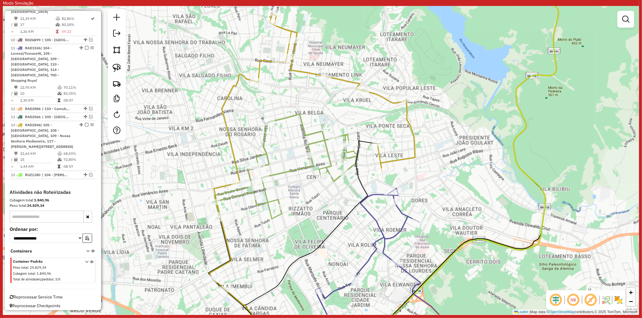
click at [296, 169] on icon at bounding box center [284, 166] width 145 height 105
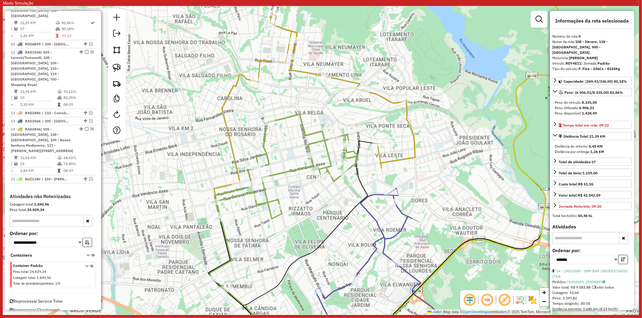
scroll to position [393, 0]
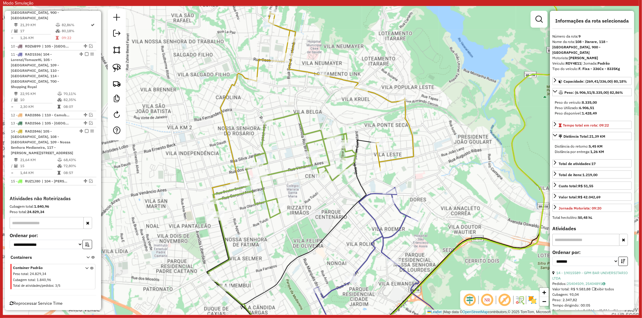
click at [391, 163] on icon at bounding box center [311, 151] width 206 height 278
click at [390, 160] on icon at bounding box center [311, 151] width 206 height 278
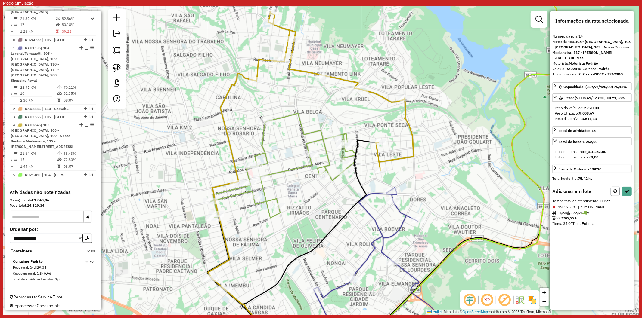
click at [617, 189] on icon at bounding box center [616, 191] width 4 height 4
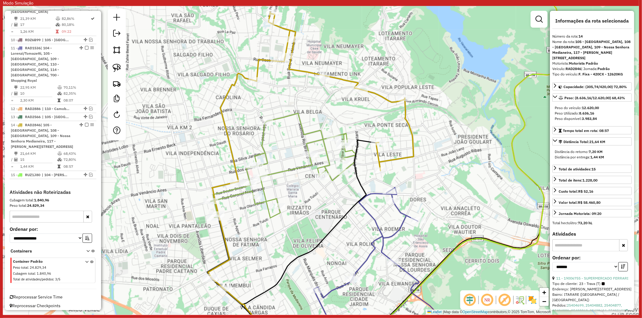
click at [318, 104] on div "Janela de atendimento Grade de atendimento Capacidade Transportadoras Veículos …" at bounding box center [321, 160] width 636 height 309
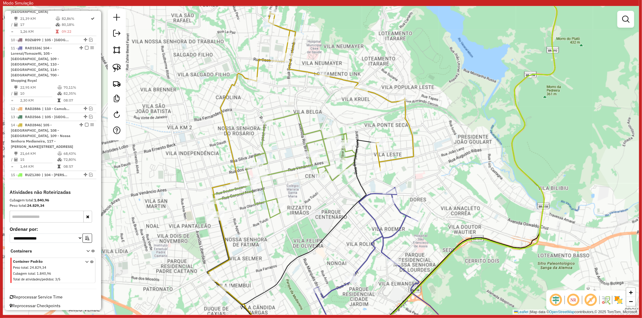
click at [300, 119] on icon at bounding box center [283, 165] width 145 height 105
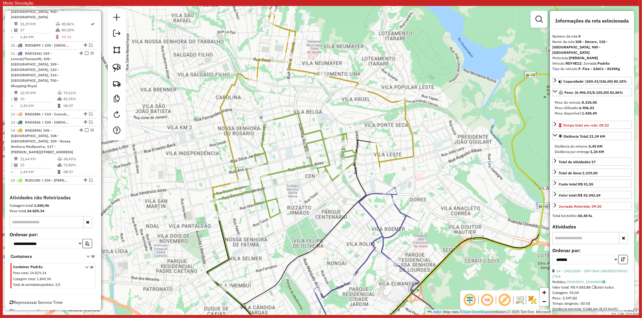
scroll to position [393, 0]
click at [323, 116] on div "Janela de atendimento Grade de atendimento Capacidade Transportadoras Veículos …" at bounding box center [321, 160] width 636 height 309
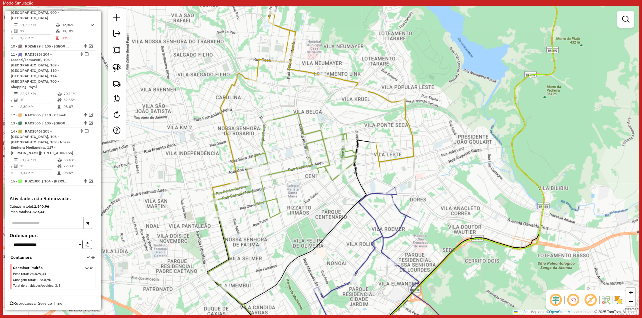
click at [387, 158] on icon at bounding box center [311, 151] width 206 height 278
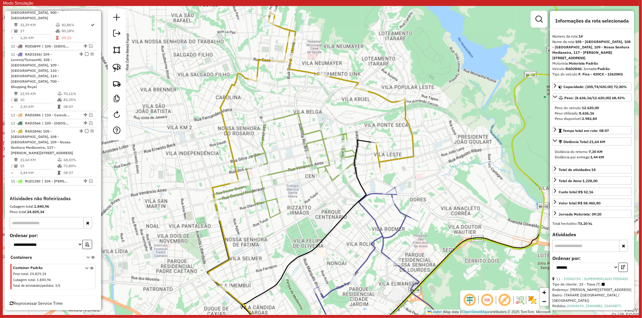
scroll to position [399, 0]
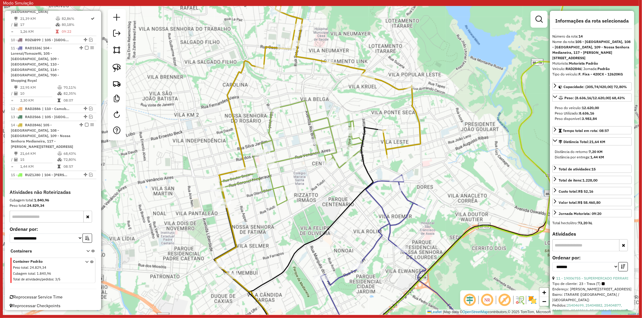
drag, startPoint x: 245, startPoint y: 254, endPoint x: 250, endPoint y: 235, distance: 19.8
click at [250, 235] on div "Janela de atendimento Grade de atendimento Capacidade Transportadoras Veículos …" at bounding box center [321, 160] width 636 height 309
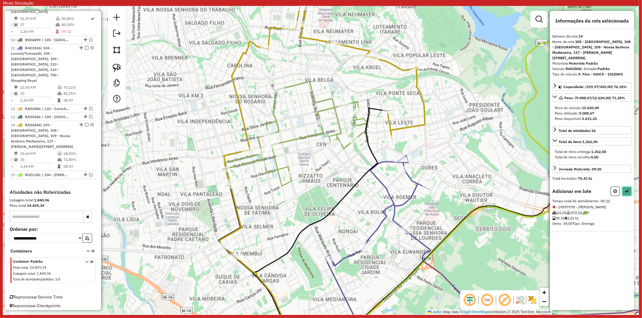
click at [625, 187] on button at bounding box center [627, 191] width 10 height 9
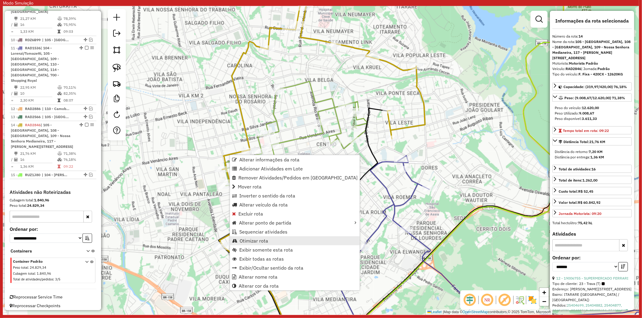
click at [251, 244] on link "Otimizar rota" at bounding box center [295, 241] width 130 height 9
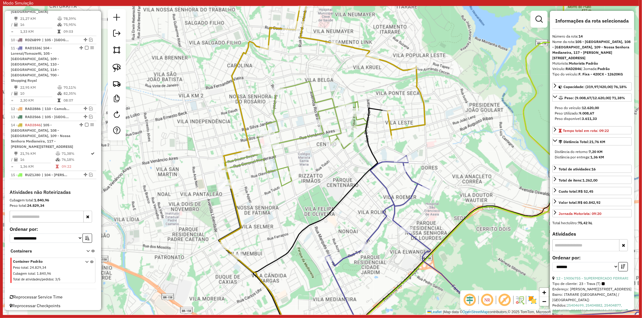
click at [277, 172] on icon at bounding box center [296, 134] width 143 height 105
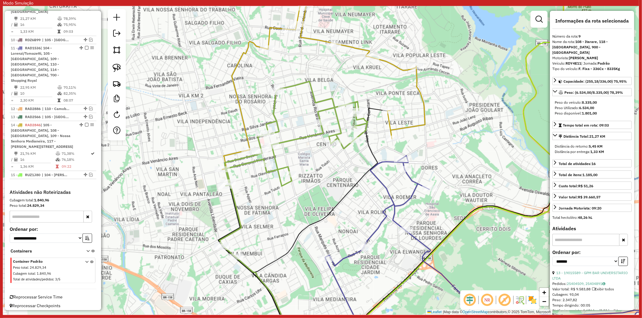
scroll to position [393, 0]
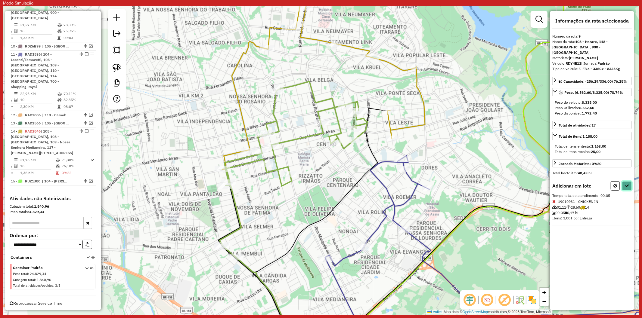
click at [627, 184] on icon at bounding box center [627, 186] width 4 height 4
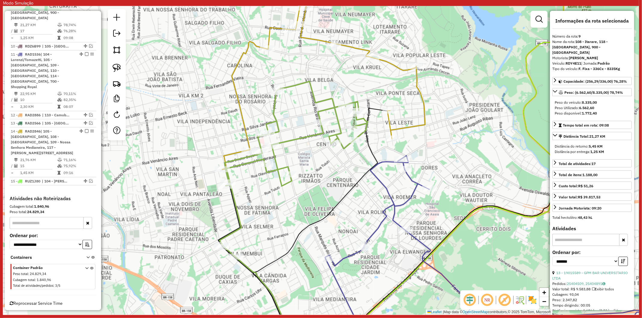
click at [331, 182] on div "Rota 11 - Placa RAD1536 19002941 - PLANETA BOLA QUADRAS Janela de atendimento G…" at bounding box center [321, 160] width 636 height 309
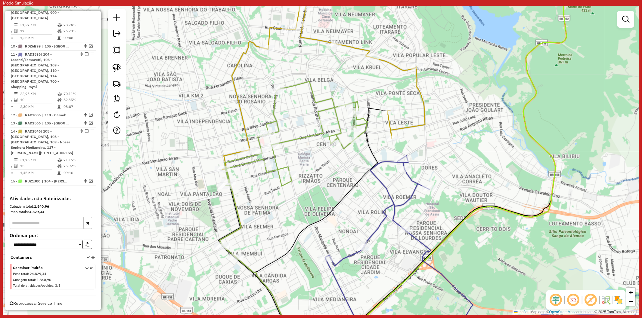
click at [303, 143] on div "Janela de atendimento Grade de atendimento Capacidade Transportadoras Veículos …" at bounding box center [321, 160] width 636 height 309
click at [302, 141] on icon at bounding box center [293, 170] width 148 height 176
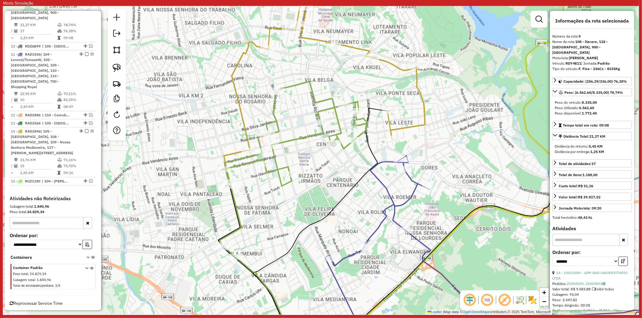
click at [245, 131] on icon at bounding box center [322, 112] width 206 height 265
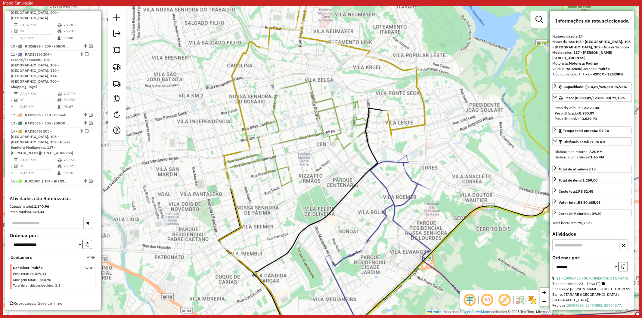
scroll to position [399, 0]
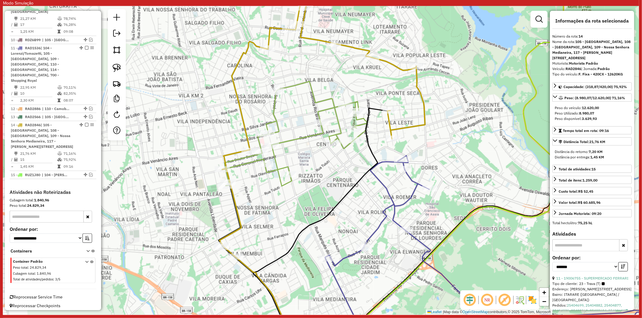
click at [374, 211] on div "Janela de atendimento Grade de atendimento Capacidade Transportadoras Veículos …" at bounding box center [321, 160] width 636 height 309
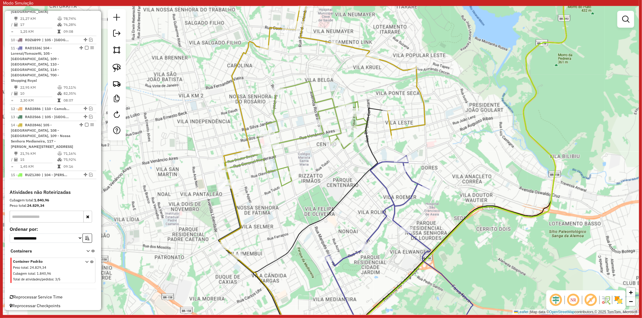
click at [381, 216] on icon at bounding box center [493, 251] width 337 height 191
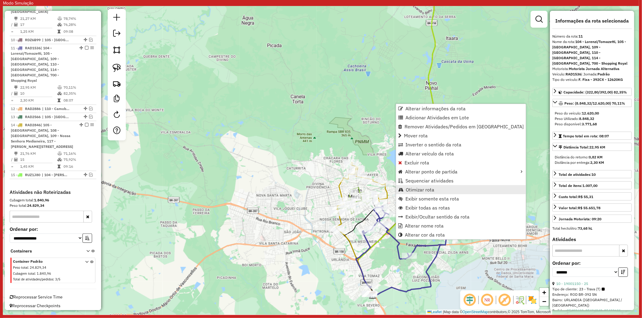
click at [413, 189] on span "Otimizar rota" at bounding box center [420, 190] width 29 height 5
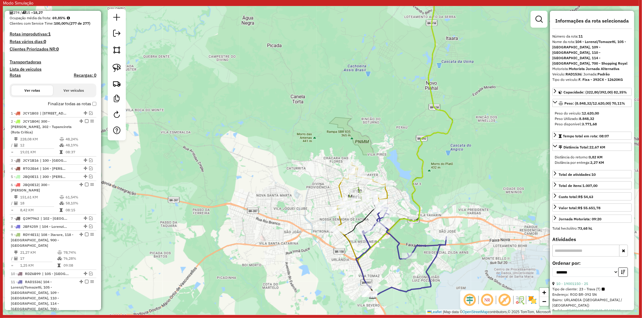
scroll to position [0, 0]
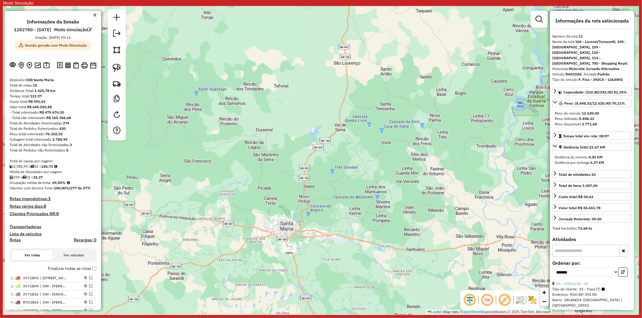
drag, startPoint x: 301, startPoint y: 151, endPoint x: 287, endPoint y: 194, distance: 45.5
click at [287, 194] on div "Janela de atendimento Grade de atendimento Capacidade Transportadoras Veículos …" at bounding box center [321, 160] width 636 height 309
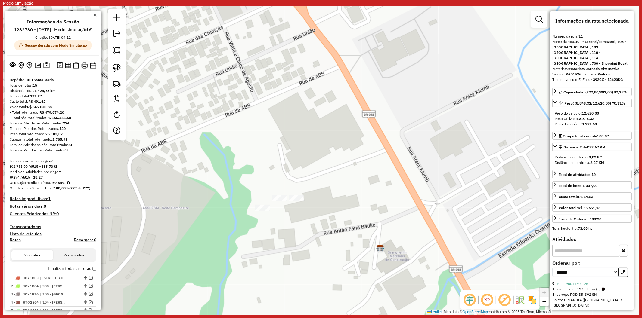
drag, startPoint x: 116, startPoint y: 64, endPoint x: 129, endPoint y: 73, distance: 16.0
click at [116, 65] on img at bounding box center [117, 68] width 8 height 8
drag, startPoint x: 317, startPoint y: 195, endPoint x: 290, endPoint y: 208, distance: 30.0
click at [120, 67] on img at bounding box center [117, 68] width 8 height 8
drag, startPoint x: 314, startPoint y: 209, endPoint x: 267, endPoint y: 232, distance: 52.9
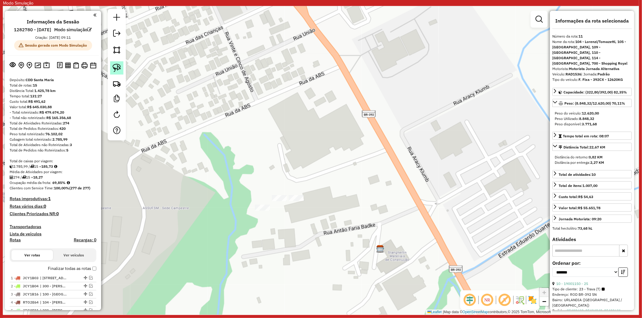
click at [113, 71] on img at bounding box center [117, 68] width 8 height 8
drag, startPoint x: 321, startPoint y: 200, endPoint x: 278, endPoint y: 217, distance: 46.1
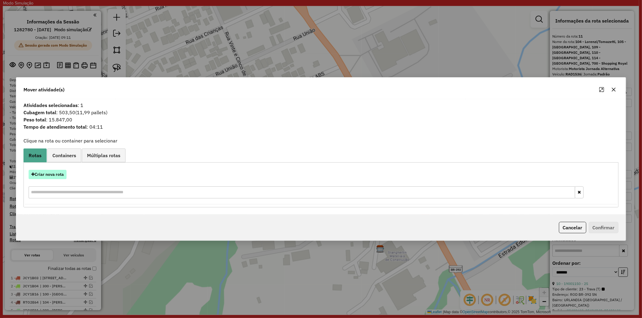
click at [54, 175] on button "Criar nova rota" at bounding box center [48, 174] width 38 height 9
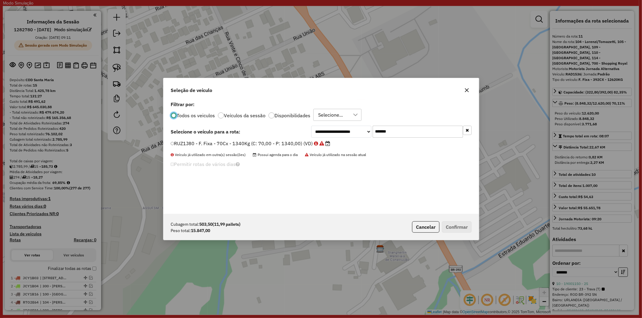
scroll to position [3, 2]
click at [270, 119] on div "Todos os veiculos Veículos da sessão Disponibilidades Selecione..." at bounding box center [321, 115] width 301 height 12
click at [468, 131] on icon "button" at bounding box center [467, 130] width 3 height 4
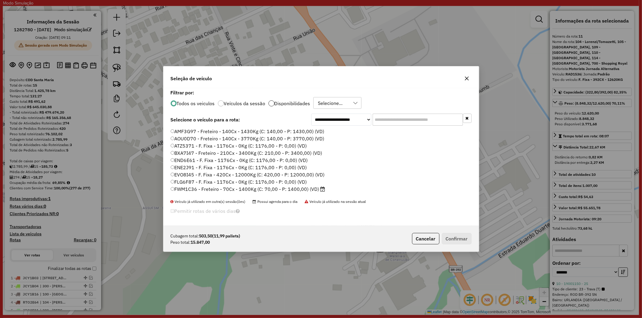
click at [268, 106] on div "Todos os veiculos Veículos da sessão Disponibilidades Selecione..." at bounding box center [321, 103] width 301 height 12
click at [271, 107] on div "Todos os veiculos Veículos da sessão Disponibilidades Selecione..." at bounding box center [321, 103] width 301 height 12
click at [270, 105] on div at bounding box center [272, 104] width 6 height 6
click at [398, 99] on div "Todos os veiculos Veículos da sessão Disponibilidades ROTA - 25/09 - PROMAX" at bounding box center [321, 103] width 301 height 12
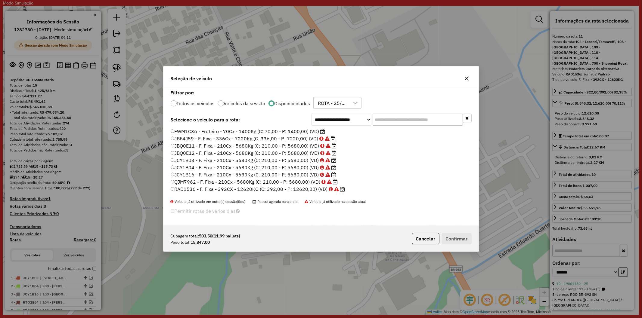
click at [280, 130] on label "FWM1C36 - Freteiro - 70Cx - 1400Kg (C: 70,00 - P: 1400,00) (VD)" at bounding box center [248, 131] width 155 height 7
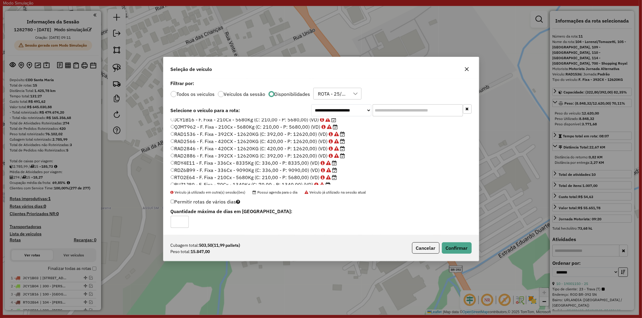
scroll to position [49, 0]
click at [203, 95] on label "Todos os veiculos" at bounding box center [196, 94] width 38 height 5
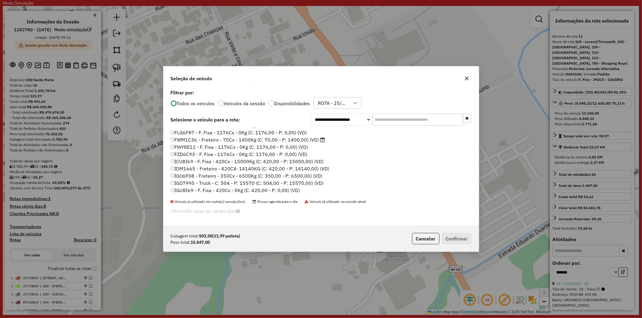
scroll to position [223, 0]
click at [390, 121] on input "text" at bounding box center [418, 120] width 90 height 12
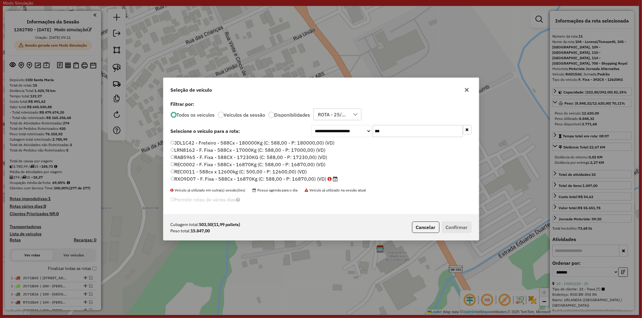
type input "***"
click at [308, 179] on label "RXO9D07 - F. Fixa - 588Cx - 16870Kg (C: 588,00 - P: 16870,00) (VD)" at bounding box center [254, 179] width 167 height 7
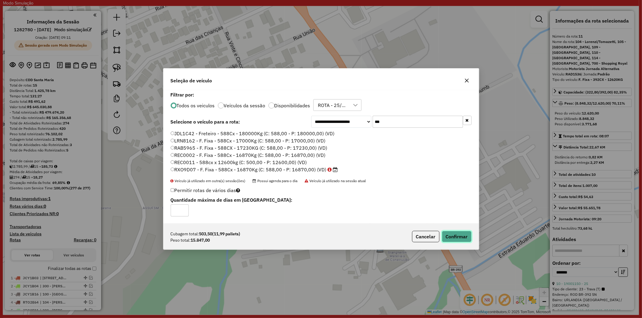
click at [459, 236] on button "Confirmar" at bounding box center [457, 236] width 30 height 11
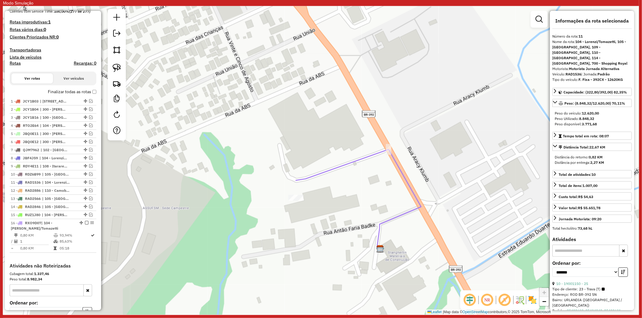
scroll to position [262, 0]
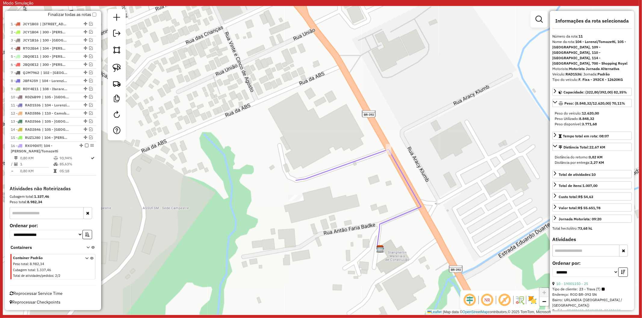
click at [345, 202] on div "Janela de atendimento Grade de atendimento Capacidade Transportadoras Veículos …" at bounding box center [321, 160] width 636 height 309
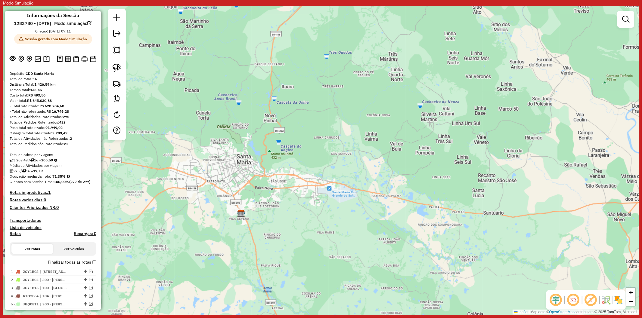
scroll to position [0, 0]
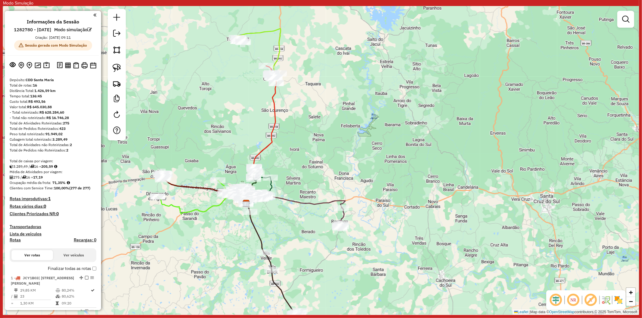
drag, startPoint x: 228, startPoint y: 235, endPoint x: 233, endPoint y: 219, distance: 17.0
click at [236, 234] on div "Janela de atendimento Grade de atendimento Capacidade Transportadoras Veículos …" at bounding box center [321, 160] width 636 height 309
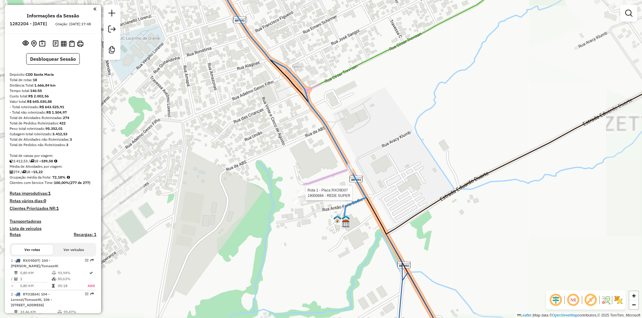
select select "**********"
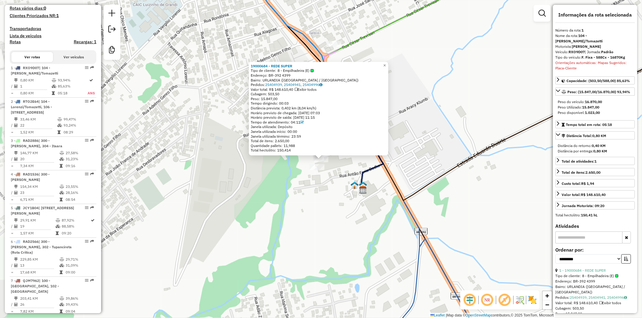
scroll to position [257, 0]
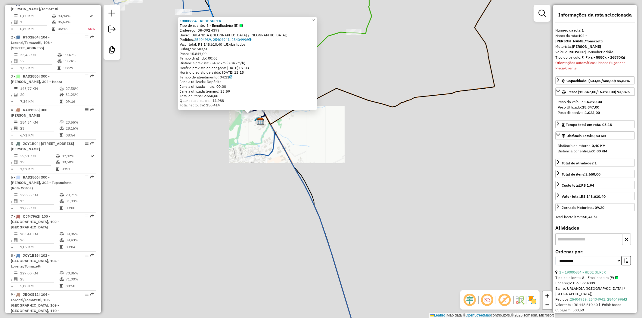
click at [208, 145] on div "19000684 - REDE SUPER Tipo de cliente: 8 - Empilhadeira (E) Endereço: BR-392 43…" at bounding box center [321, 159] width 642 height 318
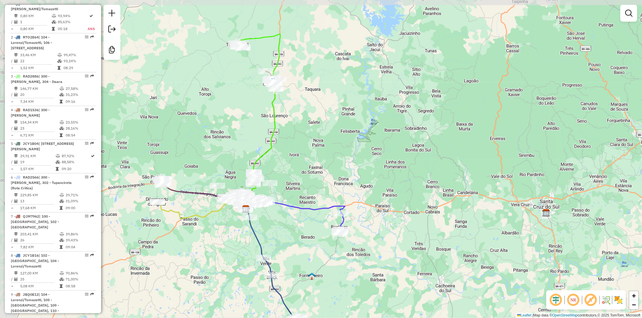
drag, startPoint x: 197, startPoint y: 181, endPoint x: 229, endPoint y: 232, distance: 60.2
click at [229, 232] on div "Janela de atendimento Grade de atendimento Capacidade Transportadoras Veículos …" at bounding box center [321, 159] width 642 height 318
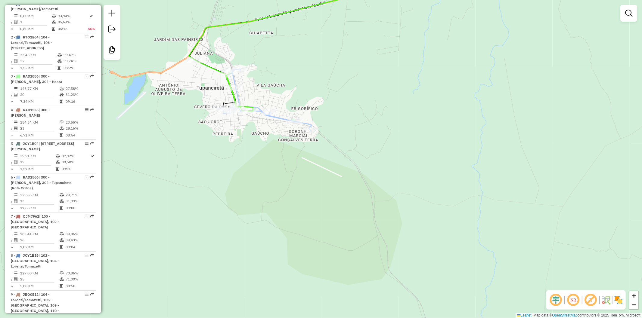
click at [213, 67] on icon at bounding box center [410, 39] width 442 height 143
select select "**********"
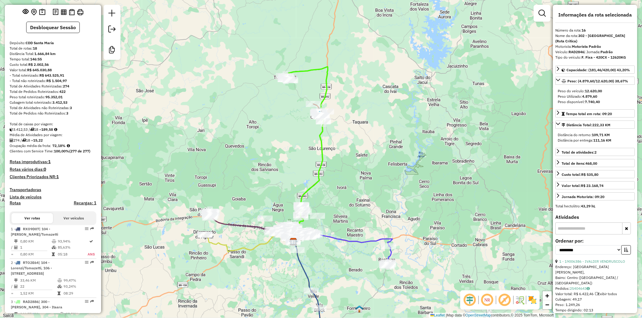
scroll to position [0, 0]
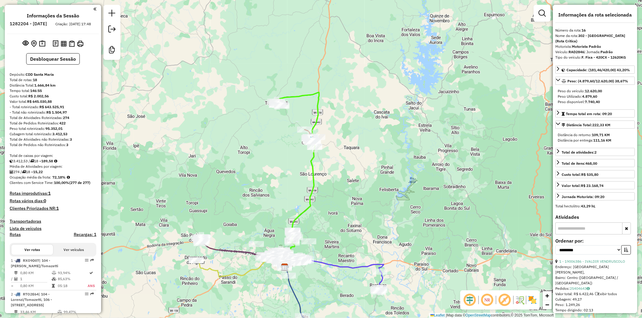
drag, startPoint x: 296, startPoint y: 89, endPoint x: 287, endPoint y: 116, distance: 28.1
click at [287, 116] on div "Janela de atendimento Grade de atendimento Capacidade Transportadoras Veículos …" at bounding box center [321, 159] width 642 height 318
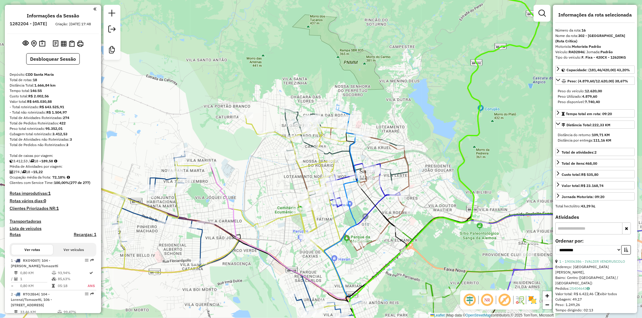
click at [281, 219] on icon at bounding box center [173, 233] width 352 height 235
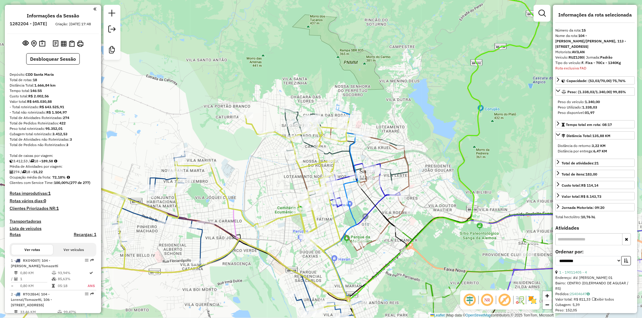
scroll to position [768, 0]
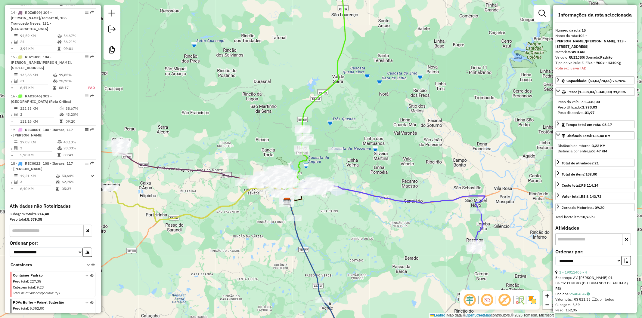
click at [349, 217] on div "Janela de atendimento Grade de atendimento Capacidade Transportadoras Veículos …" at bounding box center [321, 159] width 642 height 318
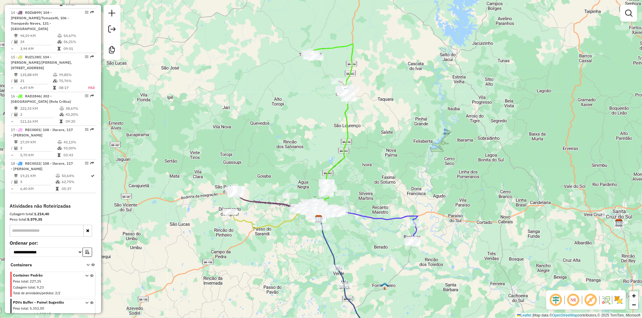
drag, startPoint x: 352, startPoint y: 226, endPoint x: 351, endPoint y: 235, distance: 9.3
click at [352, 238] on div "Janela de atendimento Grade de atendimento Capacidade Transportadoras Veículos …" at bounding box center [321, 159] width 642 height 318
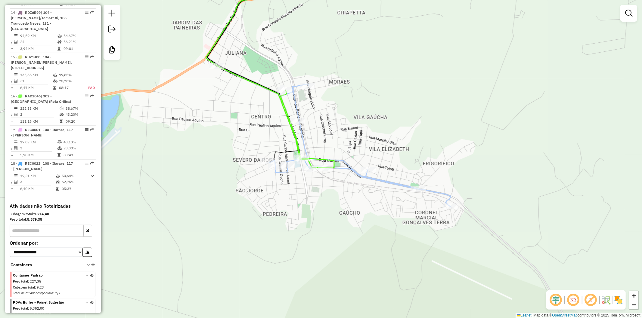
click at [298, 104] on icon at bounding box center [328, 87] width 245 height 239
select select "**********"
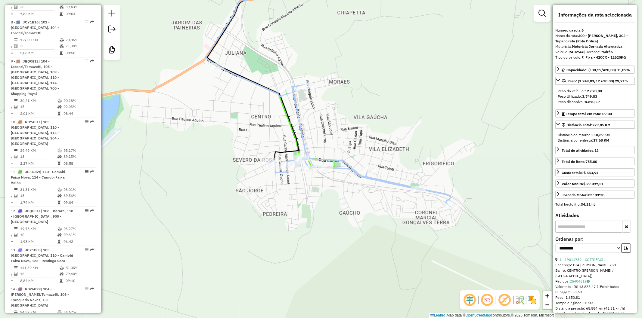
scroll to position [442, 0]
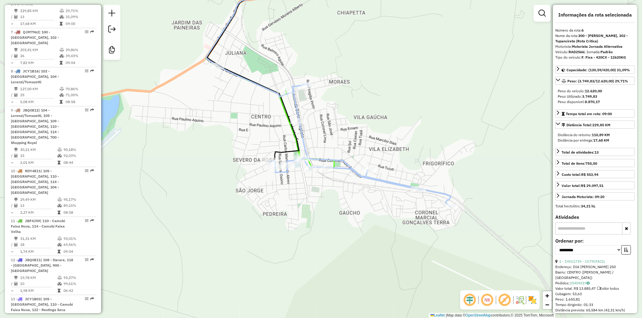
click at [312, 104] on div "Janela de atendimento Grade de atendimento Capacidade Transportadoras Veículos …" at bounding box center [321, 159] width 642 height 318
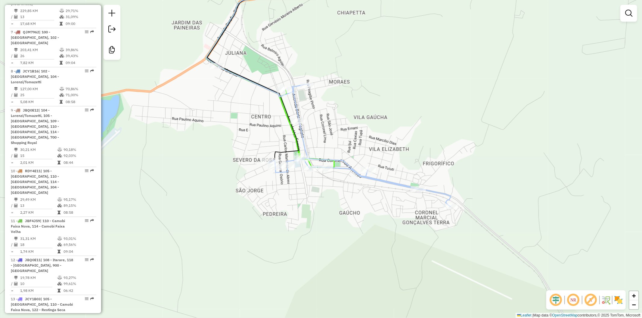
click at [283, 106] on icon at bounding box center [309, 65] width 205 height 195
select select "**********"
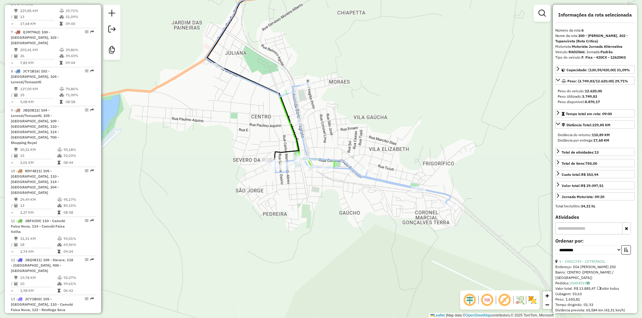
click at [330, 192] on div "Janela de atendimento Grade de atendimento Capacidade Transportadoras Veículos …" at bounding box center [321, 159] width 642 height 318
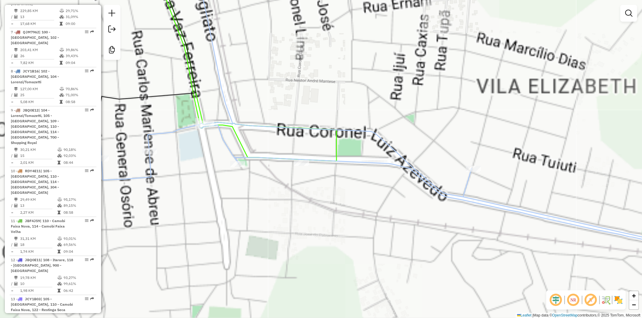
click at [337, 148] on icon at bounding box center [247, 64] width 179 height 193
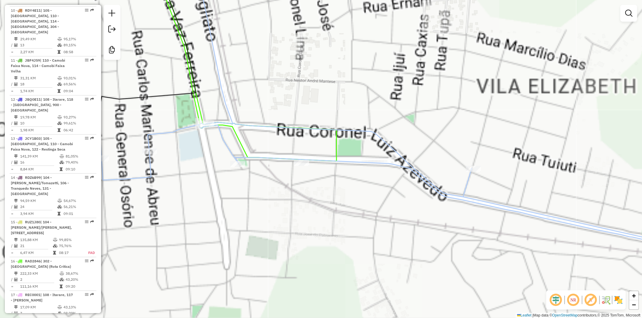
select select "**********"
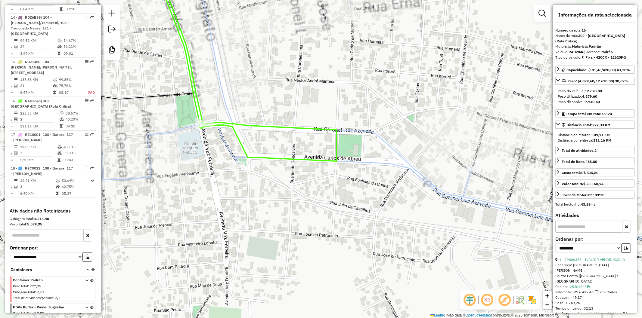
scroll to position [768, 0]
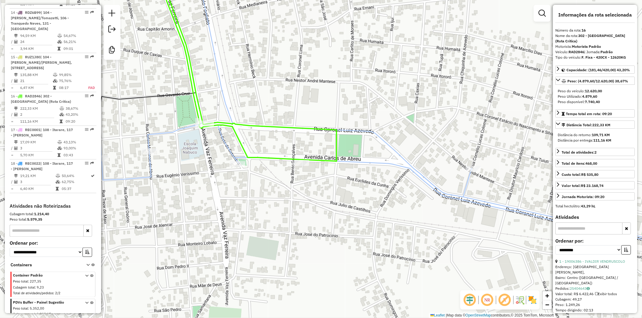
click at [310, 145] on div "Janela de atendimento Grade de atendimento Capacidade Transportadoras Veículos …" at bounding box center [321, 159] width 642 height 318
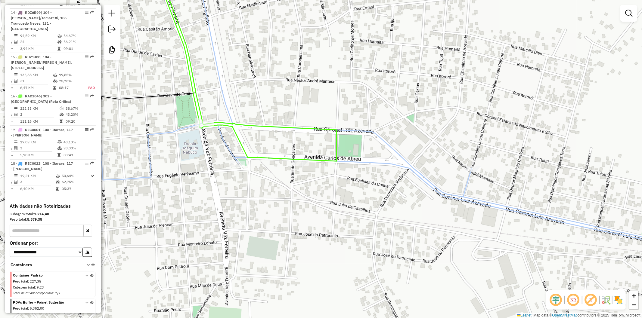
click at [275, 146] on div "Janela de atendimento Grade de atendimento Capacidade Transportadoras Veículos …" at bounding box center [321, 159] width 642 height 318
click at [232, 148] on icon at bounding box center [391, 109] width 629 height 283
select select "**********"
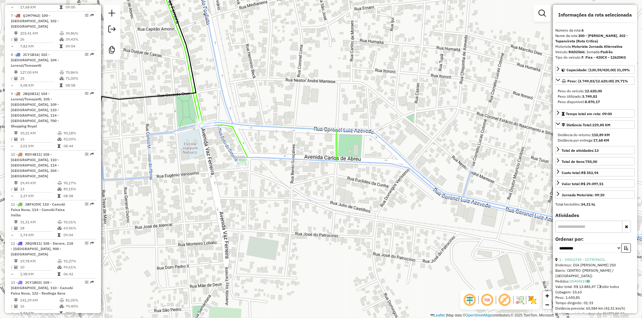
scroll to position [442, 0]
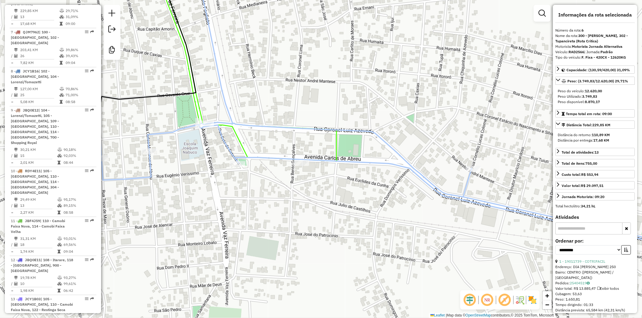
drag, startPoint x: 234, startPoint y: 197, endPoint x: 245, endPoint y: 188, distance: 14.3
click at [234, 198] on div "Janela de atendimento Grade de atendimento Capacidade Transportadoras Veículos …" at bounding box center [321, 159] width 642 height 318
click at [336, 142] on icon at bounding box center [246, 65] width 179 height 194
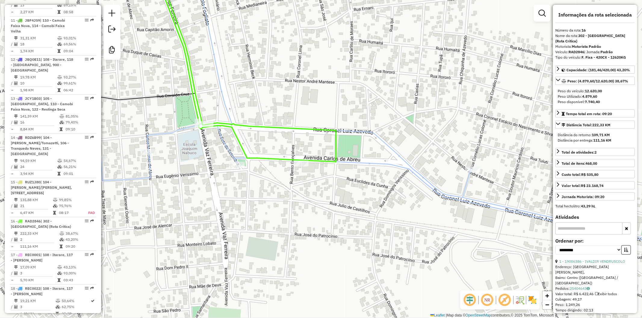
scroll to position [768, 0]
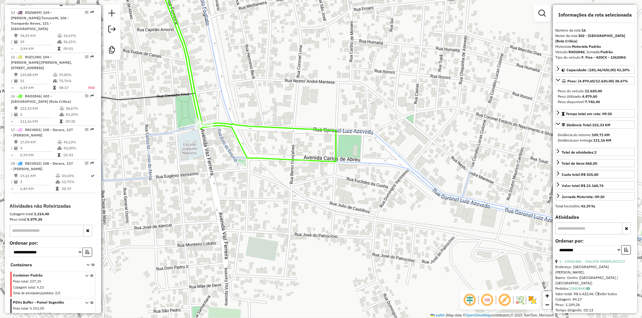
click at [314, 146] on div "Janela de atendimento Grade de atendimento Capacidade Transportadoras Veículos …" at bounding box center [321, 159] width 642 height 318
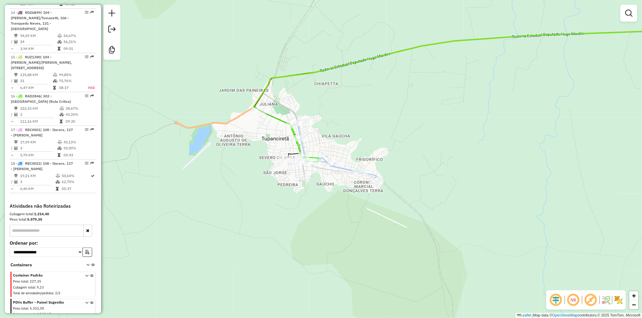
click at [346, 169] on icon at bounding box center [480, 99] width 453 height 163
select select "**********"
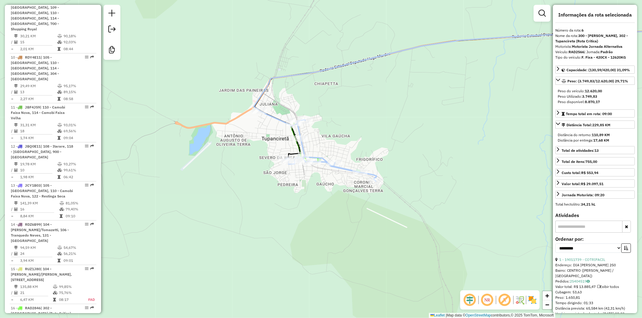
scroll to position [442, 0]
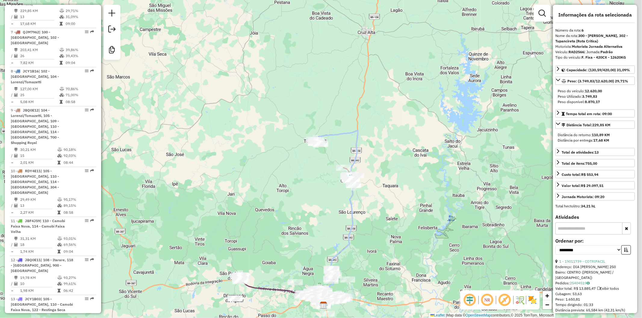
drag, startPoint x: 327, startPoint y: 236, endPoint x: 306, endPoint y: 149, distance: 88.9
click at [306, 147] on div "Janela de atendimento Grade de atendimento Capacidade Transportadoras Veículos …" at bounding box center [321, 159] width 642 height 318
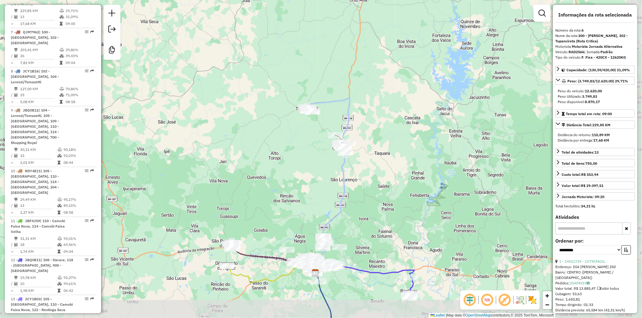
click at [305, 172] on div "Janela de atendimento Grade de atendimento Capacidade Transportadoras Veículos …" at bounding box center [321, 159] width 642 height 318
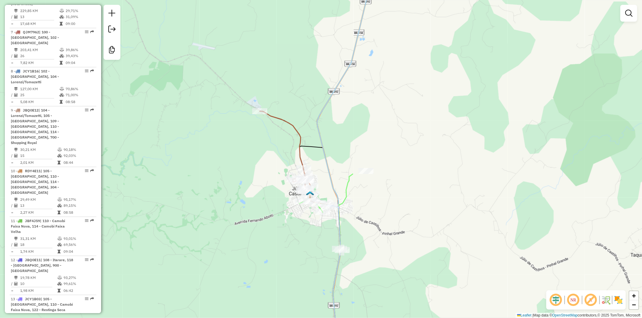
click at [297, 128] on icon at bounding box center [287, 157] width 55 height 92
select select "**********"
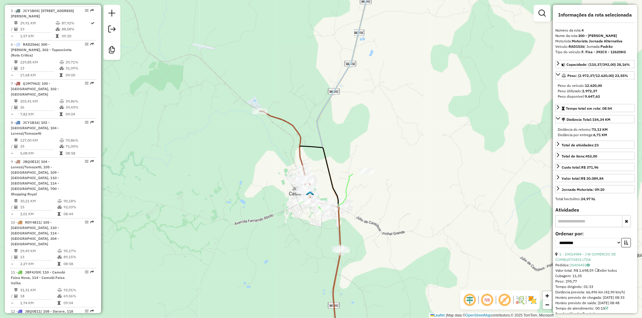
scroll to position [369, 0]
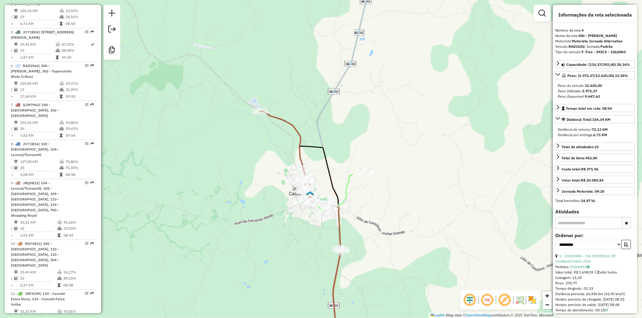
click at [272, 171] on div "Janela de atendimento Grade de atendimento Capacidade Transportadoras Veículos …" at bounding box center [321, 159] width 642 height 318
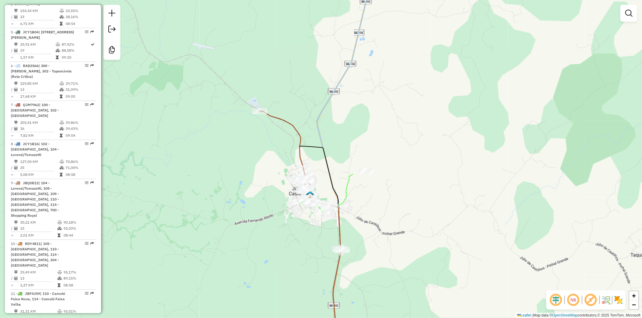
click at [351, 178] on icon at bounding box center [326, 262] width 54 height 176
select select "**********"
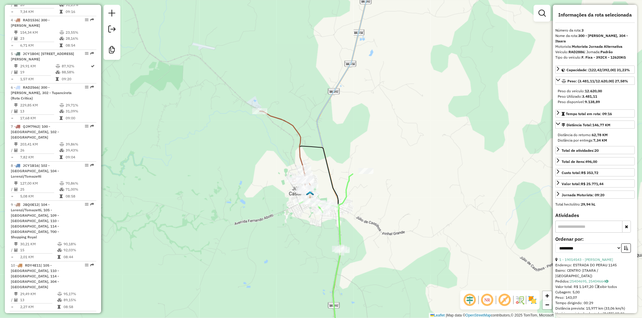
scroll to position [336, 0]
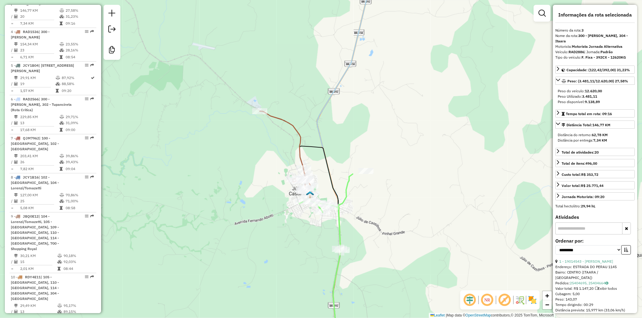
click at [381, 227] on div "Janela de atendimento Grade de atendimento Capacidade Transportadoras Veículos …" at bounding box center [321, 159] width 642 height 318
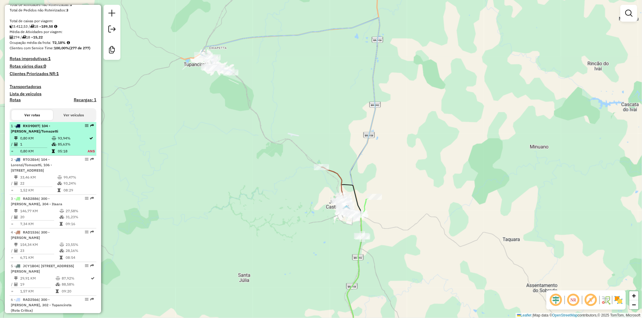
scroll to position [0, 0]
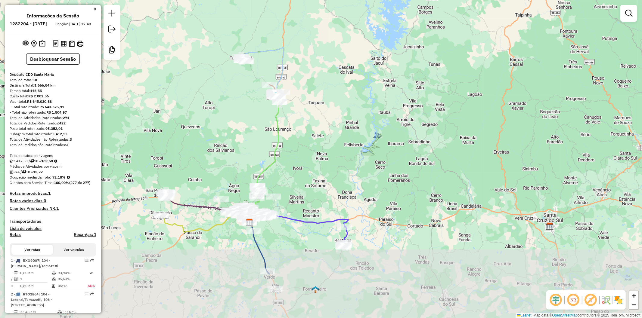
drag, startPoint x: 224, startPoint y: 200, endPoint x: 237, endPoint y: 135, distance: 66.3
click at [237, 135] on div "Janela de atendimento Grade de atendimento Capacidade Transportadoras Veículos …" at bounding box center [321, 159] width 642 height 318
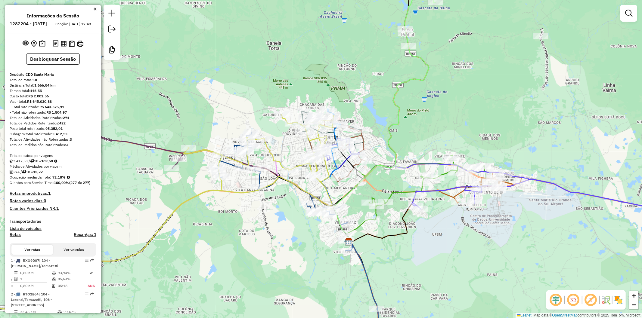
click at [279, 163] on icon at bounding box center [135, 211] width 398 height 195
select select "**********"
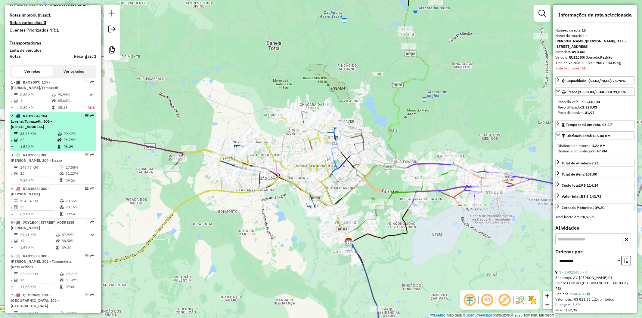
scroll to position [132, 0]
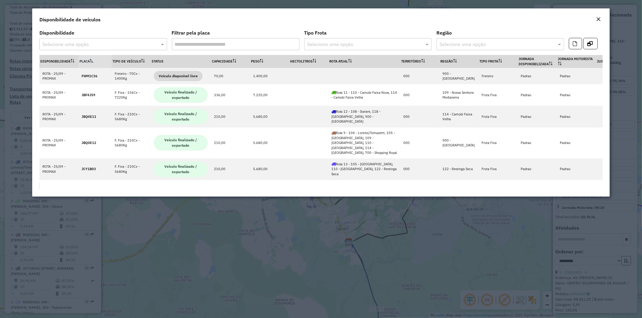
click at [129, 45] on input "text" at bounding box center [97, 44] width 110 height 7
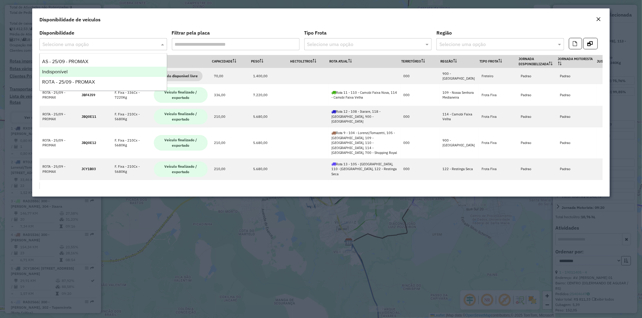
click at [86, 74] on div "Indisponível" at bounding box center [103, 72] width 127 height 10
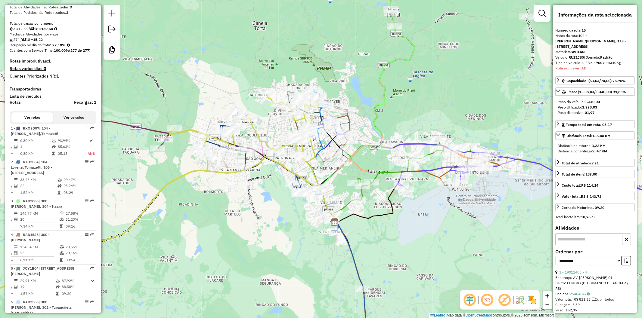
drag, startPoint x: 301, startPoint y: 253, endPoint x: 280, endPoint y: 221, distance: 39.2
click at [280, 221] on div "Janela de atendimento Grade de atendimento Capacidade Transportadoras Veículos …" at bounding box center [321, 159] width 642 height 318
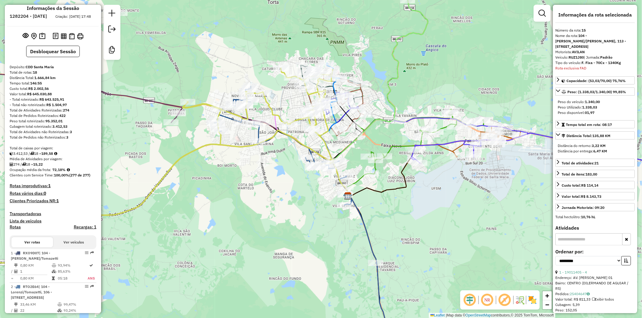
scroll to position [0, 0]
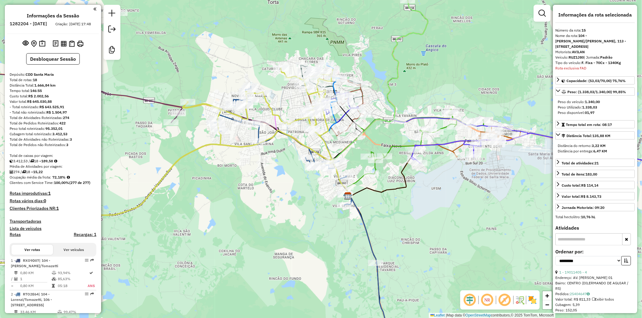
click at [252, 193] on div "Janela de atendimento Grade de atendimento Capacidade Transportadoras Veículos …" at bounding box center [321, 159] width 642 height 318
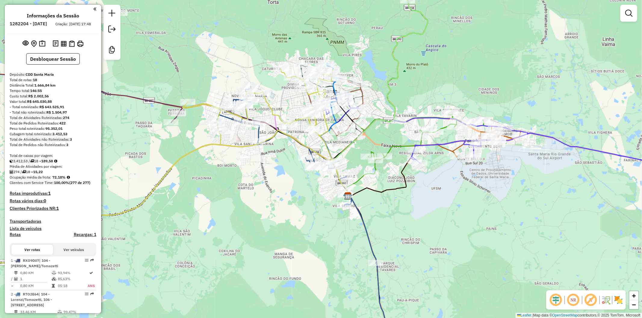
click at [74, 110] on div "- Total roteirizado: R$ 643.525,91" at bounding box center [53, 106] width 87 height 5
drag, startPoint x: 228, startPoint y: 192, endPoint x: 220, endPoint y: 42, distance: 149.5
click at [228, 191] on div "Janela de atendimento Grade de atendimento Capacidade Transportadoras Veículos …" at bounding box center [321, 159] width 642 height 318
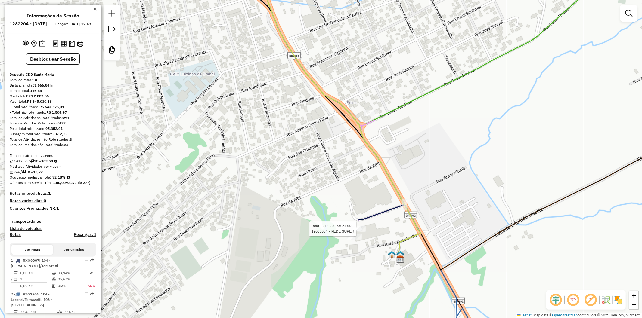
click at [354, 232] on div at bounding box center [358, 229] width 15 height 6
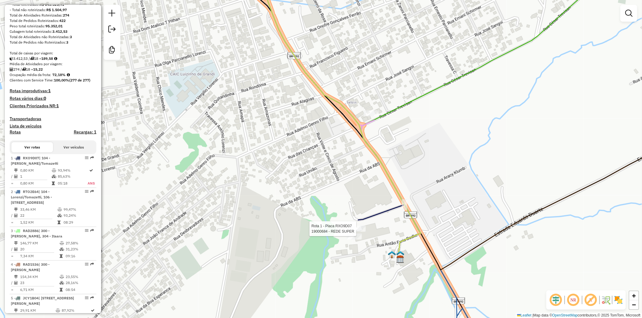
select select "**********"
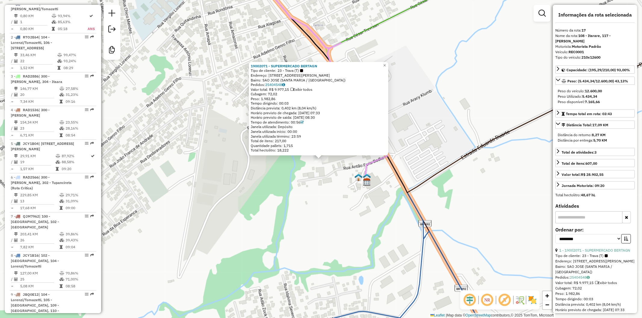
scroll to position [768, 0]
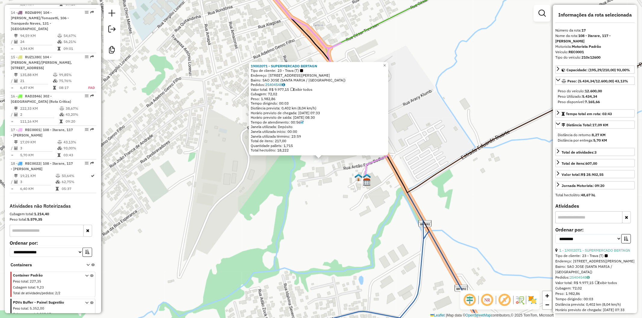
click at [310, 181] on div "19002071 - SUPERMERCADO BERTAGN Tipo de cliente: 23 - Trava (T) Endereço: R ANT…" at bounding box center [321, 159] width 642 height 318
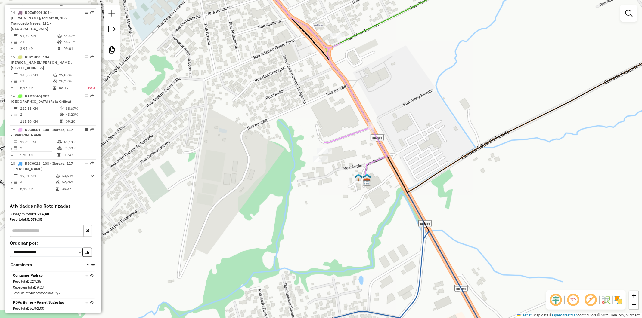
click at [328, 148] on div "Rota 17 - Placa REC0001 19002071 - SUPERMERCADO BERTAGN Rota 1 - Placa RXO9D07 …" at bounding box center [321, 159] width 642 height 318
select select "**********"
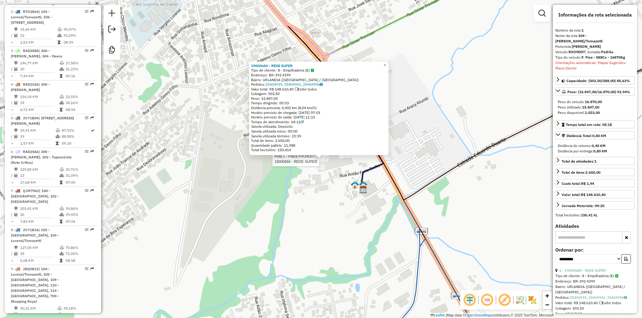
scroll to position [257, 0]
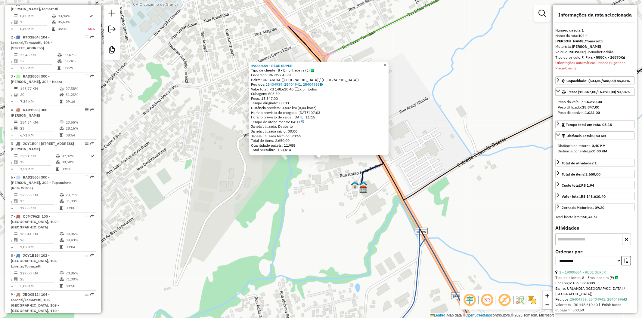
click at [320, 176] on div "19000684 - REDE SUPER Tipo de cliente: 8 - Empilhadeira (E) Endereço: BR-392 43…" at bounding box center [321, 159] width 642 height 318
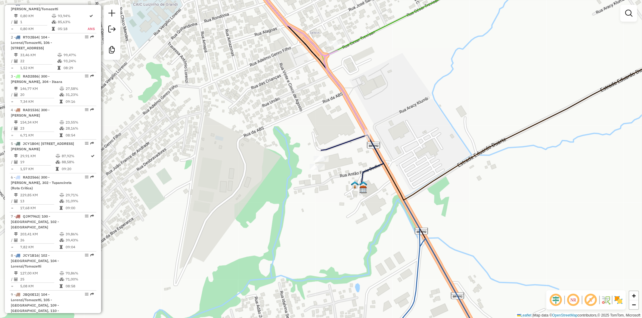
select select "**********"
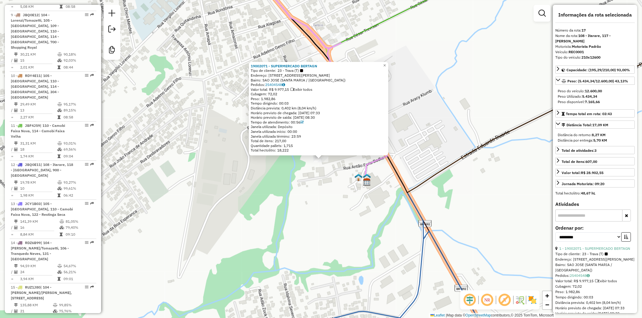
scroll to position [768, 0]
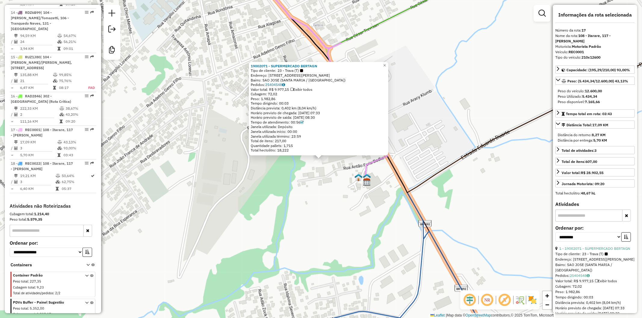
click at [301, 194] on div "19002071 - SUPERMERCADO BERTAGN Tipo de cliente: 23 - Trava (T) Endereço: R ANT…" at bounding box center [321, 159] width 642 height 318
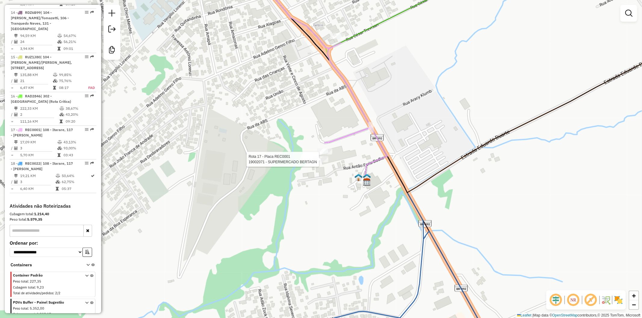
select select "**********"
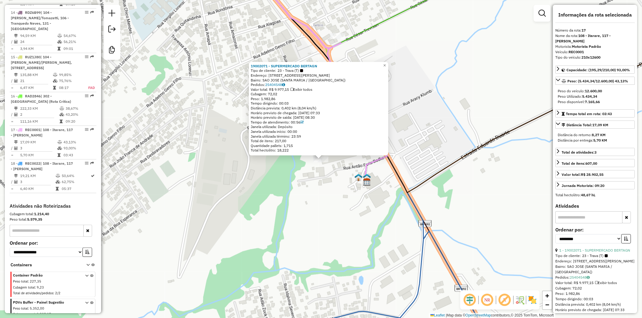
click at [315, 184] on div "19002071 - SUPERMERCADO BERTAGN Tipo de cliente: 23 - Trava (T) Endereço: R ANT…" at bounding box center [321, 159] width 642 height 318
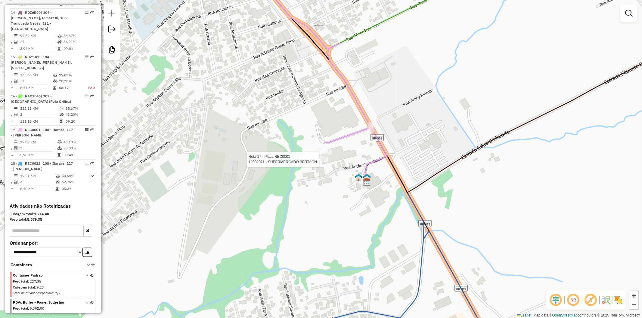
select select "**********"
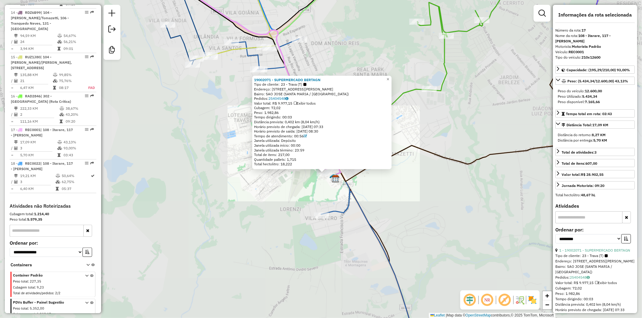
click at [323, 188] on div "19002071 - SUPERMERCADO BERTAGN Tipo de cliente: 23 - Trava (T) Endereço: R ANT…" at bounding box center [321, 159] width 642 height 318
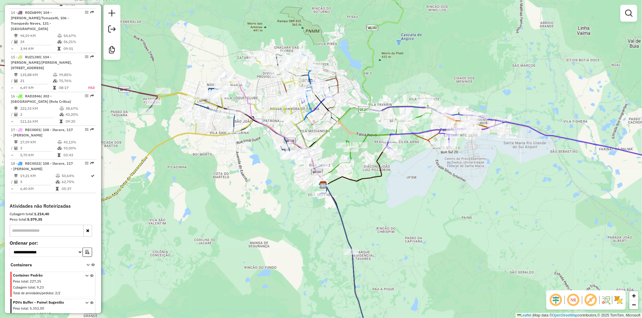
drag, startPoint x: 252, startPoint y: 162, endPoint x: 254, endPoint y: 167, distance: 5.5
click at [254, 167] on div "Janela de atendimento Grade de atendimento Capacidade Transportadoras Veículos …" at bounding box center [321, 159] width 642 height 318
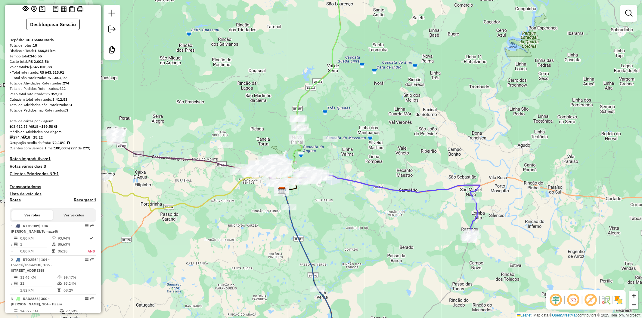
scroll to position [0, 0]
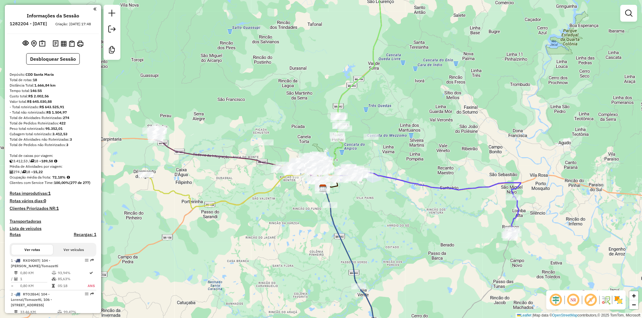
drag, startPoint x: 200, startPoint y: 230, endPoint x: 229, endPoint y: 229, distance: 29.2
click at [229, 229] on div "Janela de atendimento Grade de atendimento Capacidade Transportadoras Veículos …" at bounding box center [321, 159] width 642 height 318
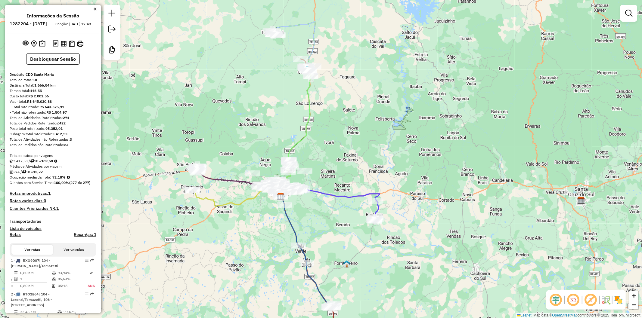
click at [36, 196] on h4 "Rotas improdutivas: 1" at bounding box center [53, 193] width 87 height 5
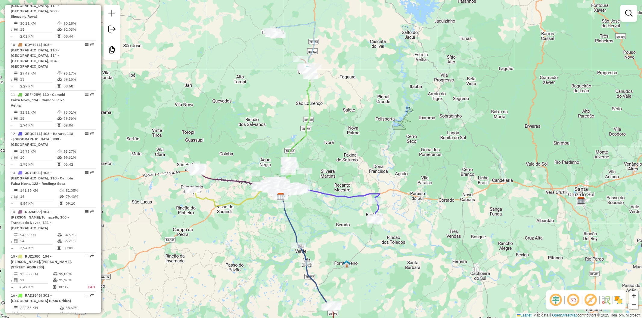
scroll to position [768, 0]
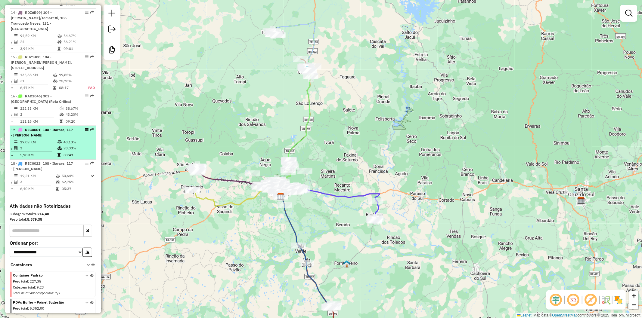
click at [65, 145] on td "93,00%" at bounding box center [78, 148] width 30 height 6
select select "**********"
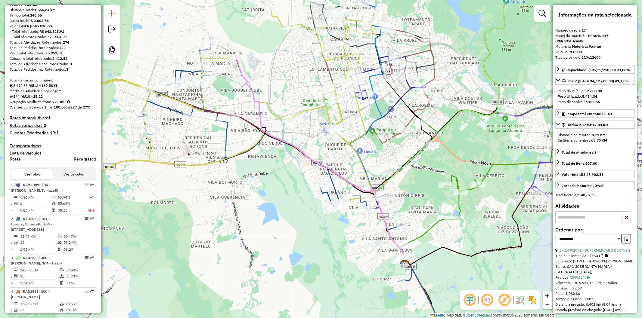
scroll to position [65, 0]
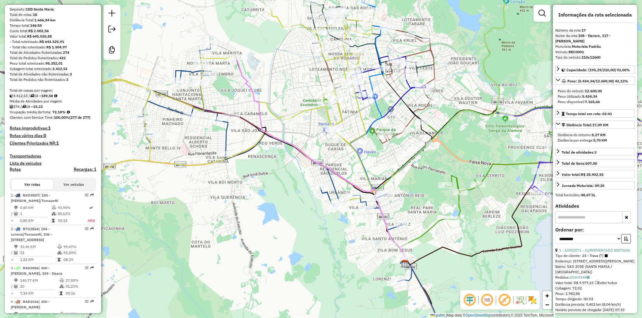
click at [31, 131] on h4 "Rotas improdutivas: 1" at bounding box center [53, 128] width 87 height 5
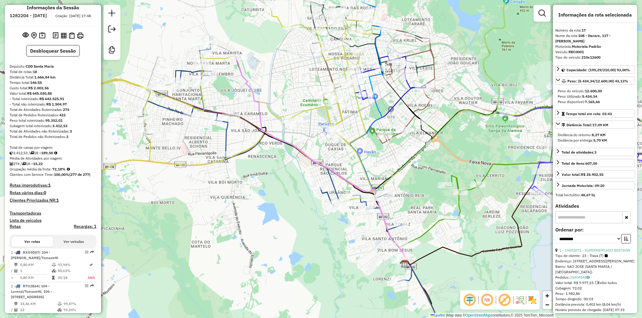
scroll to position [0, 0]
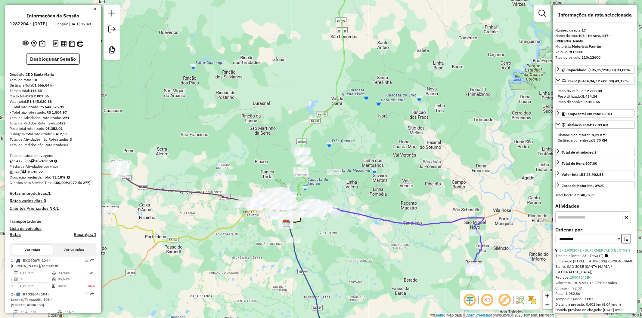
click at [249, 231] on div "Janela de atendimento Grade de atendimento Capacidade Transportadoras Veículos …" at bounding box center [321, 159] width 642 height 318
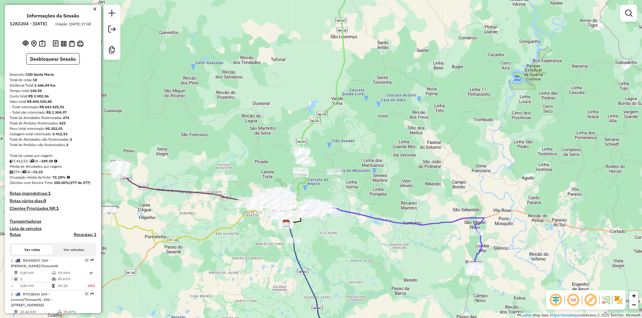
click at [231, 228] on icon at bounding box center [195, 218] width 174 height 53
select select "**********"
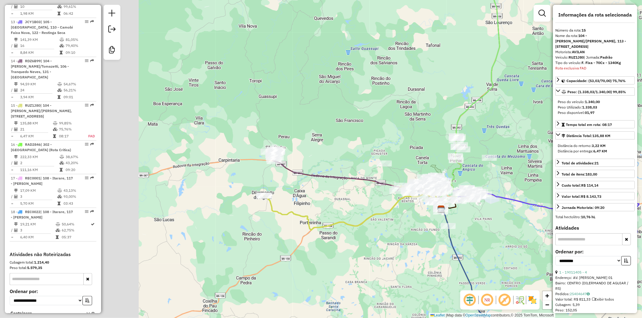
scroll to position [768, 0]
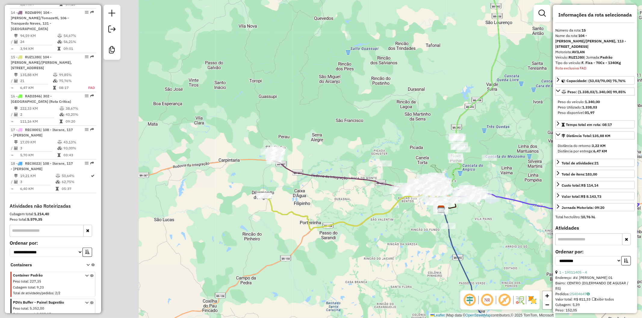
drag, startPoint x: 206, startPoint y: 256, endPoint x: 361, endPoint y: 242, distance: 155.7
click at [361, 242] on div "Janela de atendimento Grade de atendimento Capacidade Transportadoras Veículos …" at bounding box center [321, 159] width 642 height 318
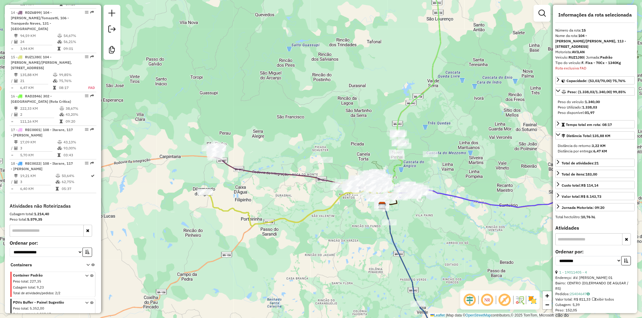
drag, startPoint x: 352, startPoint y: 252, endPoint x: 268, endPoint y: 246, distance: 84.2
click at [267, 248] on div "Janela de atendimento Grade de atendimento Capacidade Transportadoras Veículos …" at bounding box center [321, 159] width 642 height 318
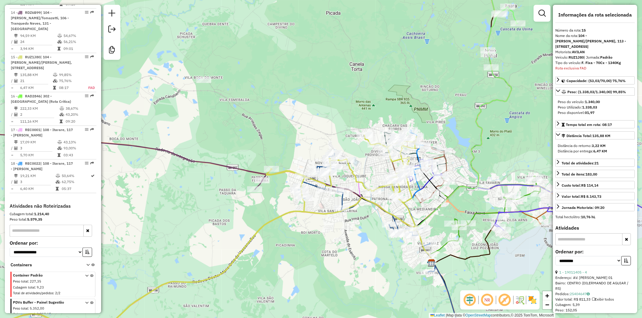
click at [313, 213] on icon at bounding box center [184, 266] width 497 height 139
click at [307, 225] on div "Janela de atendimento Grade de atendimento Capacidade Transportadoras Veículos …" at bounding box center [321, 159] width 642 height 318
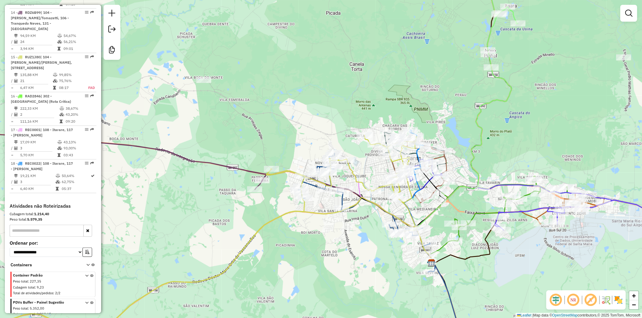
click at [306, 213] on icon at bounding box center [176, 235] width 481 height 201
select select "**********"
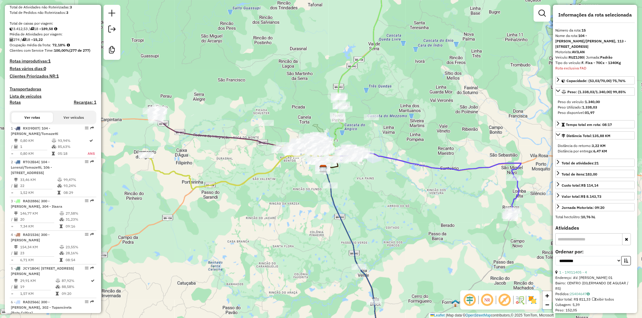
scroll to position [0, 0]
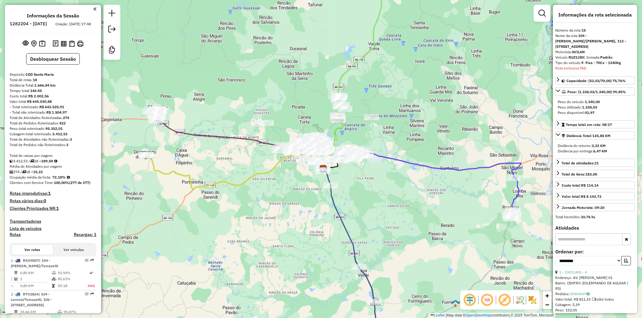
click at [259, 139] on icon at bounding box center [225, 130] width 151 height 42
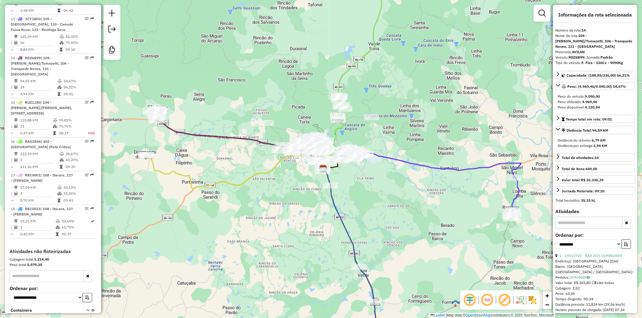
scroll to position [760, 0]
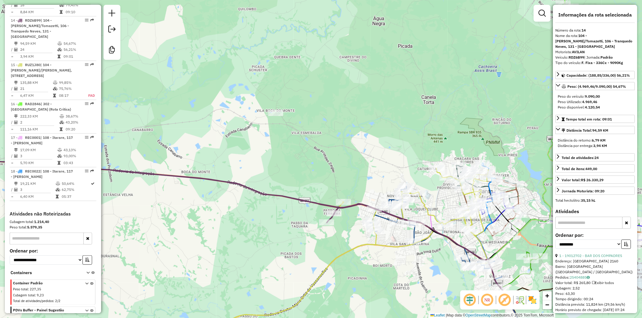
click at [353, 254] on div "Janela de atendimento Grade de atendimento Capacidade Transportadoras Veículos …" at bounding box center [321, 159] width 642 height 318
click at [353, 248] on icon at bounding box center [212, 259] width 552 height 183
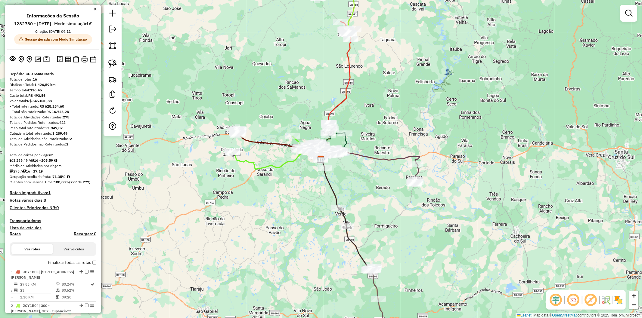
click at [290, 162] on icon at bounding box center [275, 153] width 87 height 34
select select "**********"
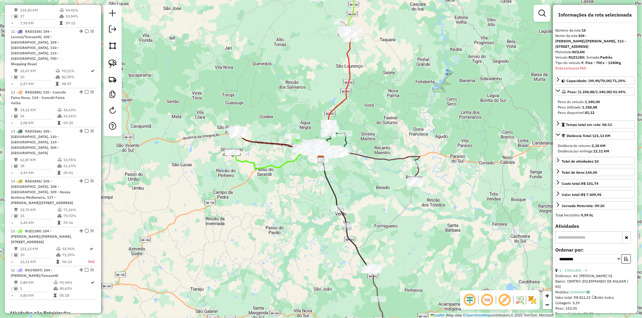
scroll to position [728, 0]
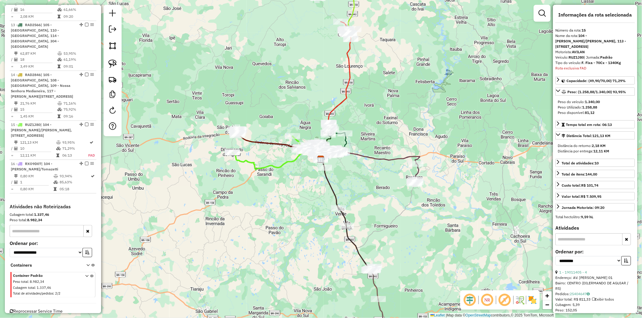
click at [294, 176] on div "Janela de atendimento Grade de atendimento Capacidade Transportadoras Veículos …" at bounding box center [321, 159] width 642 height 318
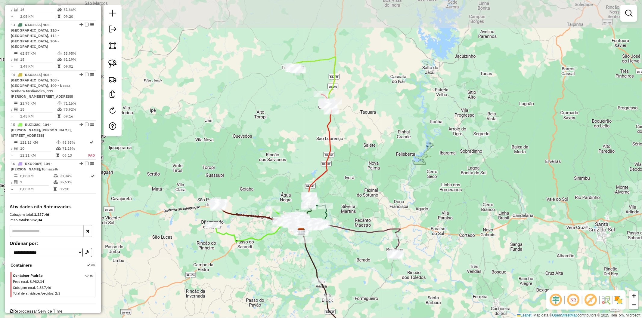
drag, startPoint x: 361, startPoint y: 120, endPoint x: 348, endPoint y: 175, distance: 56.8
click at [348, 175] on div "Janela de atendimento Grade de atendimento Capacidade Transportadoras Veículos …" at bounding box center [321, 159] width 642 height 318
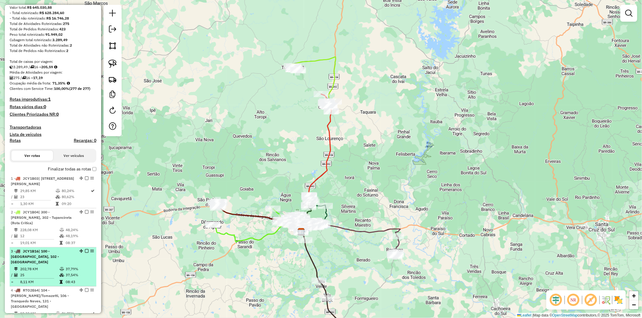
scroll to position [126, 0]
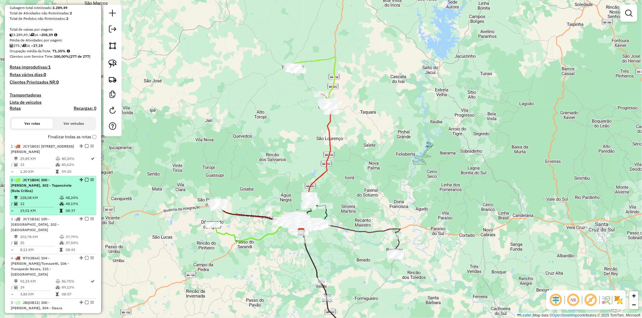
click at [44, 201] on td "228,08 KM" at bounding box center [39, 198] width 39 height 6
select select "**********"
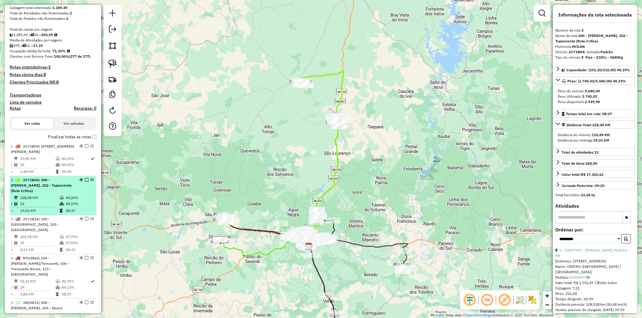
click at [43, 201] on td "228,08 KM" at bounding box center [39, 198] width 39 height 6
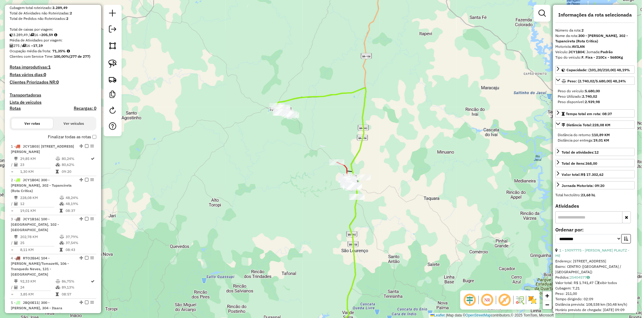
drag, startPoint x: 313, startPoint y: 165, endPoint x: 297, endPoint y: 154, distance: 19.3
click at [297, 154] on div "Janela de atendimento Grade de atendimento Capacidade Transportadoras Veículos …" at bounding box center [321, 159] width 642 height 318
click at [541, 16] on em at bounding box center [542, 13] width 7 height 7
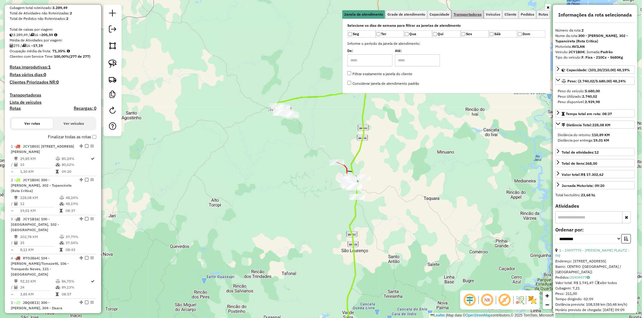
click at [466, 16] on span "Transportadoras" at bounding box center [468, 15] width 28 height 4
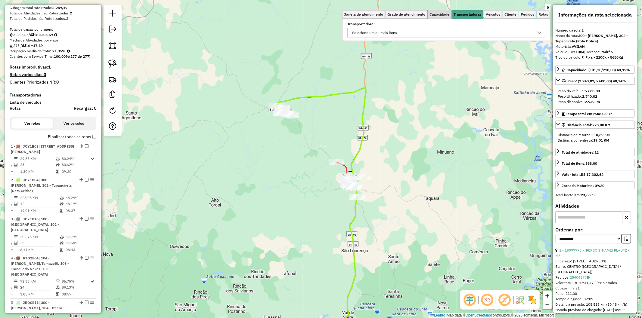
click at [440, 17] on link "Capacidade" at bounding box center [439, 14] width 23 height 8
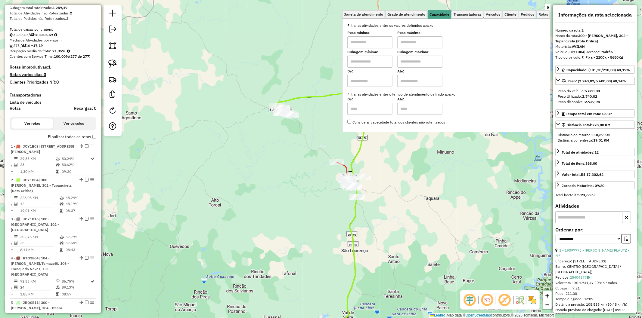
click at [368, 64] on input "text" at bounding box center [369, 62] width 45 height 12
type input "****"
click at [338, 135] on div "Limpar filtros Janela de atendimento Grade de atendimento Capacidade Transporta…" at bounding box center [321, 159] width 642 height 318
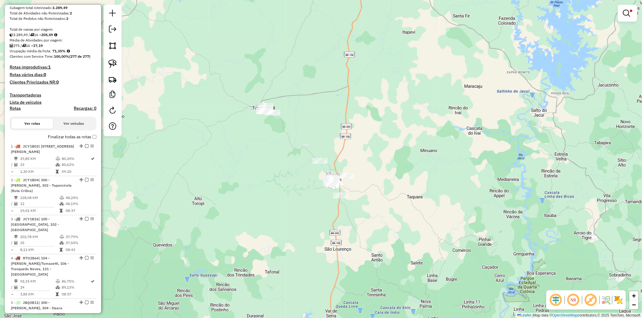
drag, startPoint x: 306, startPoint y: 139, endPoint x: 276, endPoint y: 135, distance: 29.8
click at [276, 135] on div "Limpar filtros Janela de atendimento Grade de atendimento Capacidade Transporta…" at bounding box center [321, 159] width 642 height 318
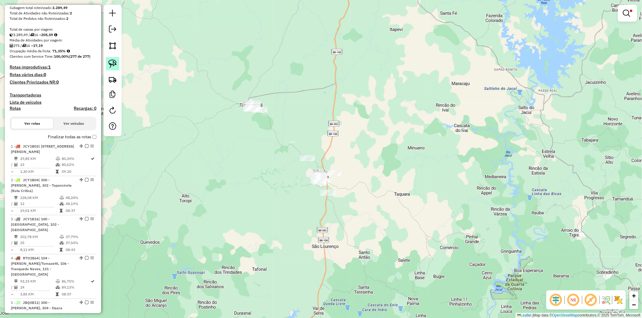
drag, startPoint x: 113, startPoint y: 64, endPoint x: 118, endPoint y: 67, distance: 6.5
click at [113, 64] on img at bounding box center [112, 64] width 8 height 8
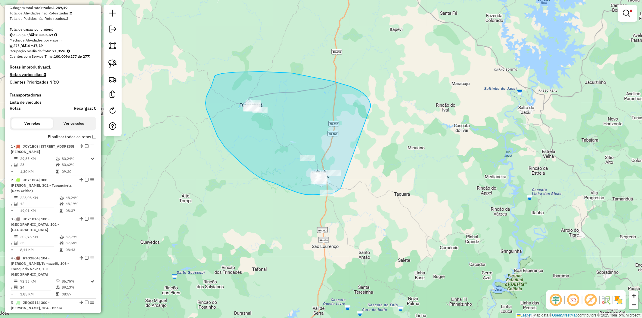
drag, startPoint x: 365, startPoint y: 95, endPoint x: 341, endPoint y: 188, distance: 96.2
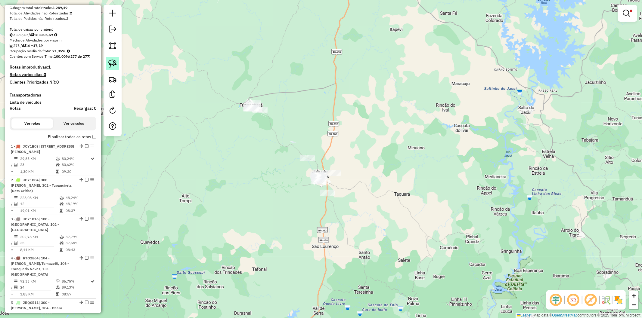
click at [110, 64] on img at bounding box center [112, 64] width 8 height 8
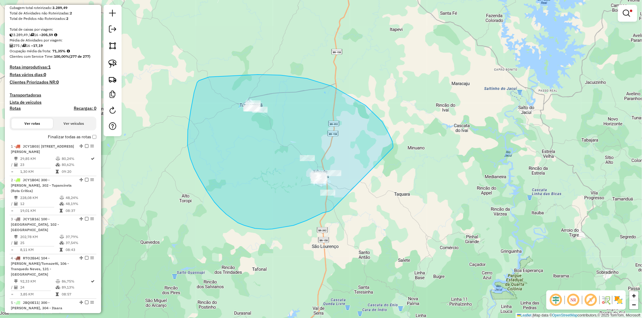
drag, startPoint x: 393, startPoint y: 142, endPoint x: 182, endPoint y: 165, distance: 212.3
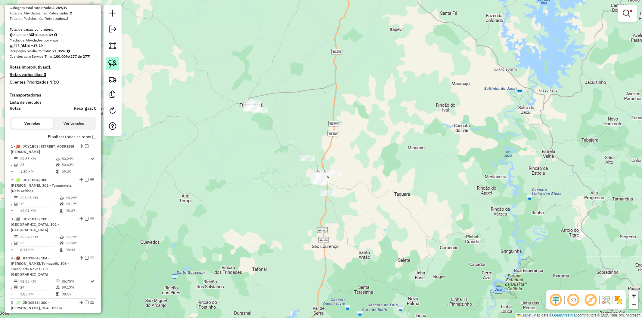
click at [115, 66] on img at bounding box center [112, 64] width 8 height 8
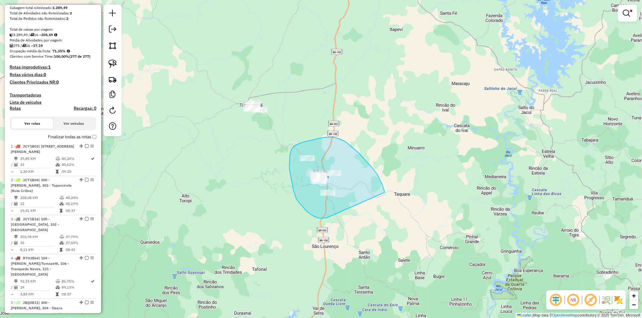
drag, startPoint x: 358, startPoint y: 153, endPoint x: 327, endPoint y: 218, distance: 72.8
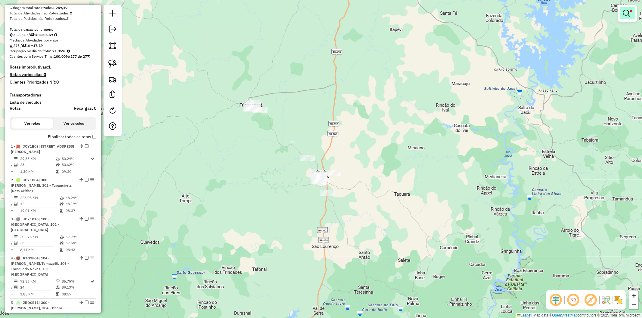
click at [628, 11] on em at bounding box center [626, 13] width 7 height 7
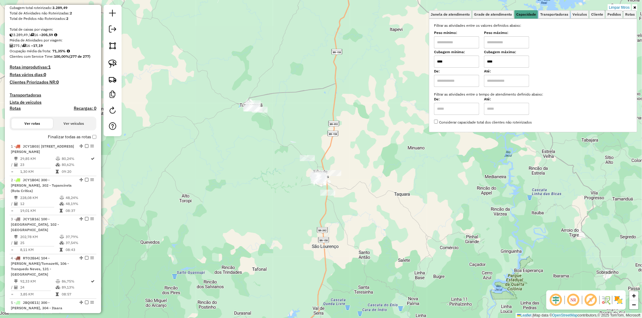
drag, startPoint x: 491, startPoint y: 60, endPoint x: 488, endPoint y: 60, distance: 3.4
click at [488, 60] on input "****" at bounding box center [506, 62] width 45 height 12
type input "****"
click at [393, 188] on div "Limpar filtros Janela de atendimento Grade de atendimento Capacidade Transporta…" at bounding box center [321, 159] width 642 height 318
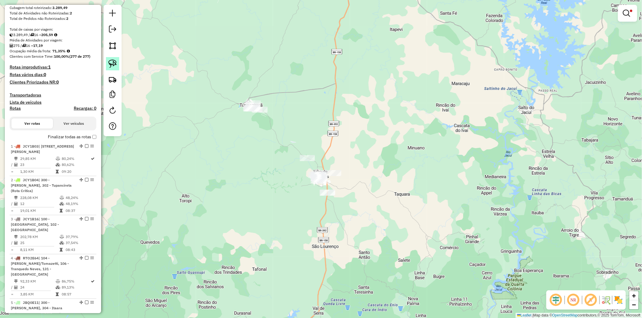
drag, startPoint x: 113, startPoint y: 61, endPoint x: 362, endPoint y: 191, distance: 280.5
click at [113, 61] on img at bounding box center [112, 64] width 8 height 8
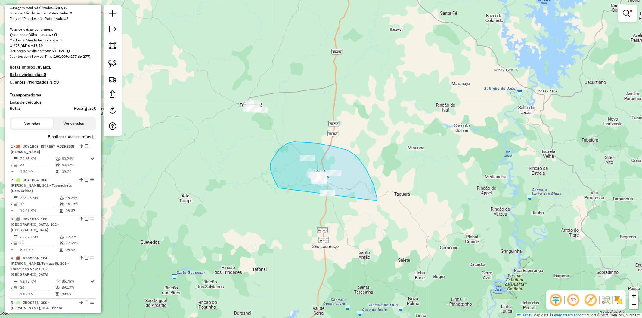
drag, startPoint x: 377, startPoint y: 201, endPoint x: 312, endPoint y: 207, distance: 65.0
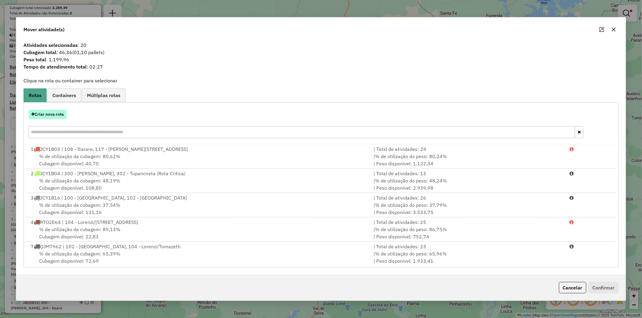
click at [47, 115] on button "Criar nova rota" at bounding box center [48, 114] width 38 height 9
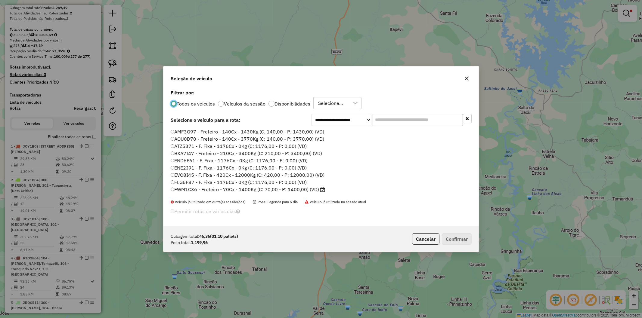
scroll to position [3, 2]
click at [291, 97] on div "Todos os veiculos Veículos da sessão Disponibilidades Selecione..." at bounding box center [321, 103] width 301 height 12
click at [288, 101] on label "Disponibilidades" at bounding box center [293, 103] width 36 height 5
click at [275, 132] on label "FWM1C36 - Freteiro - 70Cx - 1400Kg (C: 70,00 - P: 1400,00) (VD)" at bounding box center [248, 131] width 155 height 7
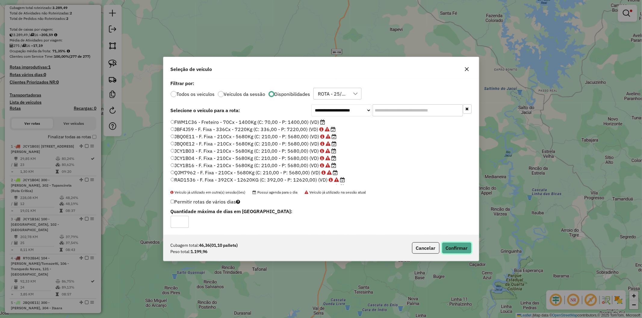
click at [464, 254] on button "Confirmar" at bounding box center [457, 248] width 30 height 11
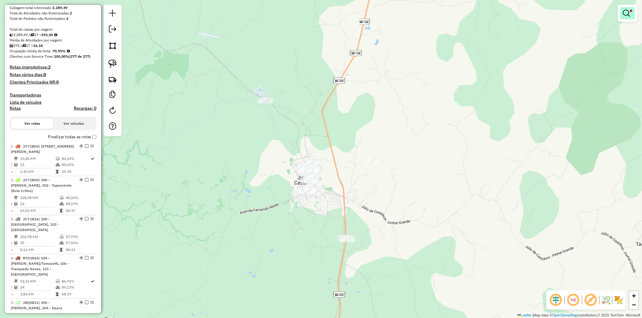
click at [627, 16] on em at bounding box center [626, 13] width 7 height 7
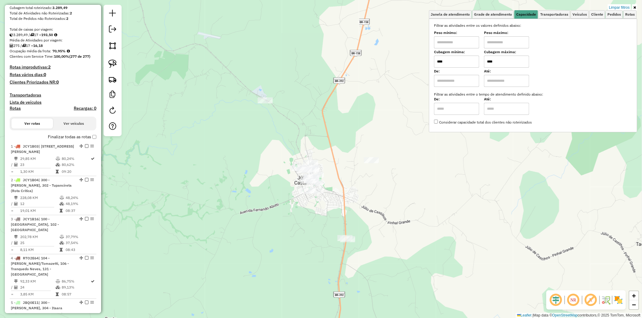
click at [489, 62] on input "****" at bounding box center [506, 62] width 45 height 12
type input "****"
click at [445, 177] on div "Limpar filtros Janela de atendimento Grade de atendimento Capacidade Transporta…" at bounding box center [321, 159] width 642 height 318
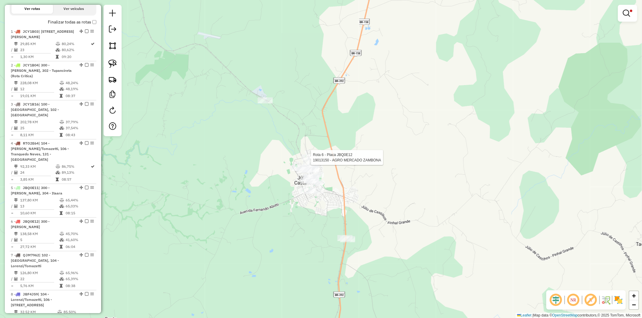
select select "**********"
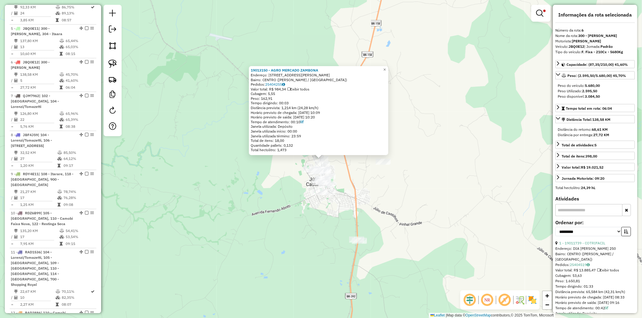
click at [311, 165] on div "Rota 6 - Placa JBQ0E12 19013150 - AGRO MERCADO ZAMBONA 19013150 - AGRO MERCADO …" at bounding box center [321, 159] width 642 height 318
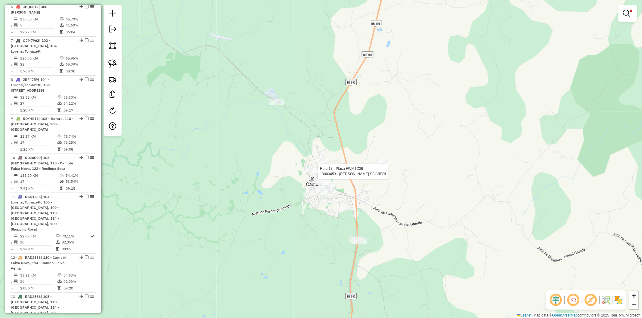
select select "**********"
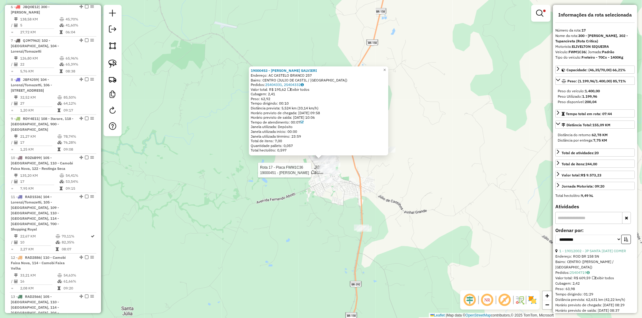
scroll to position [767, 0]
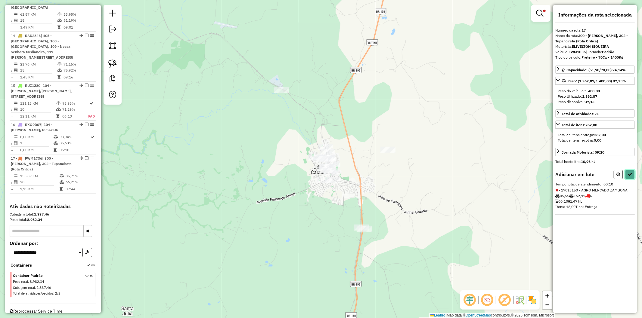
click at [631, 172] on button at bounding box center [630, 174] width 10 height 9
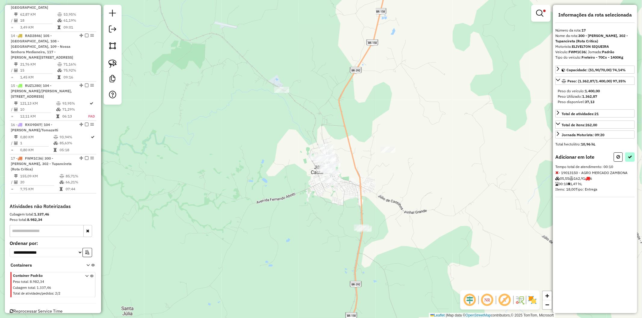
select select "**********"
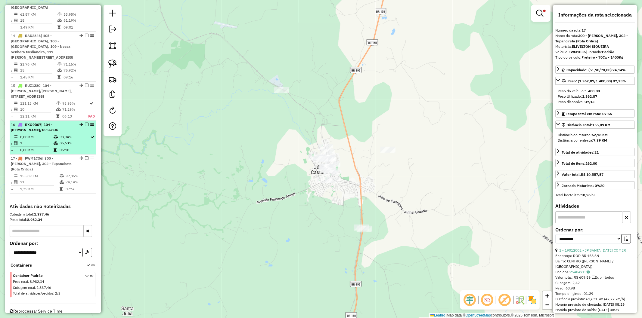
click at [85, 157] on em at bounding box center [87, 159] width 4 height 4
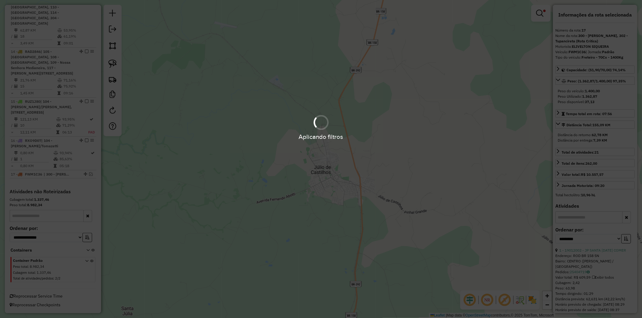
scroll to position [736, 0]
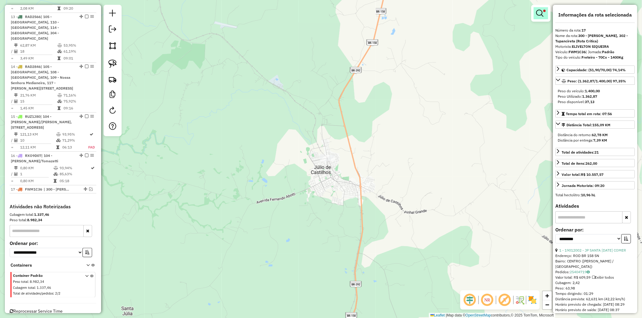
click at [539, 14] on em at bounding box center [539, 13] width 7 height 7
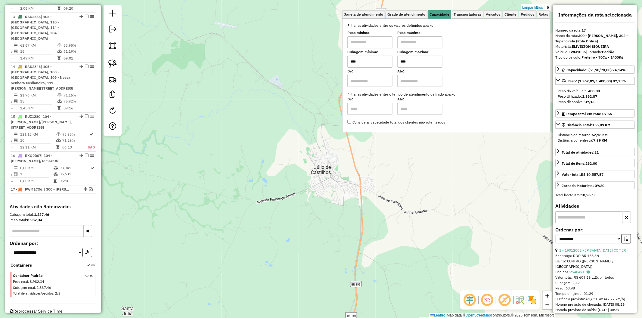
click at [528, 7] on link "Limpar filtros" at bounding box center [532, 7] width 23 height 7
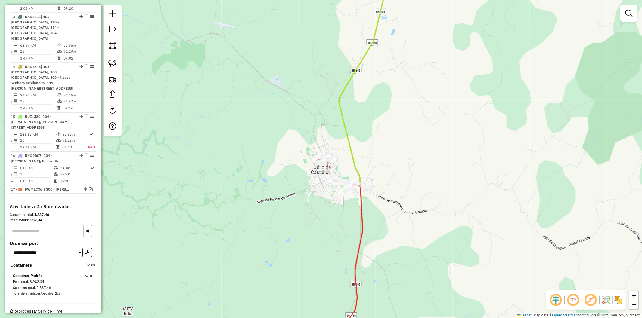
click at [365, 169] on div "Janela de atendimento Grade de atendimento Capacidade Transportadoras Veículos …" at bounding box center [321, 159] width 642 height 318
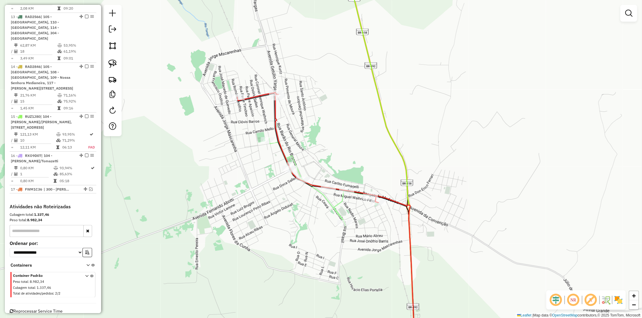
click at [323, 196] on icon at bounding box center [342, 244] width 146 height 213
select select "**********"
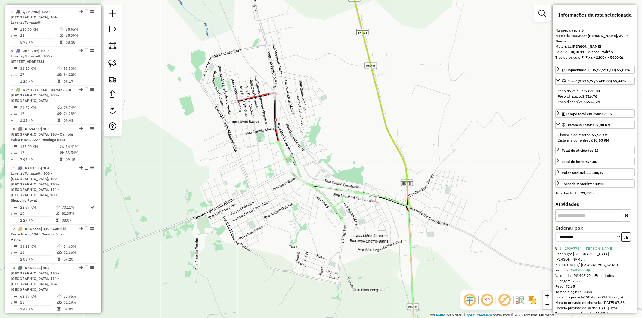
scroll to position [422, 0]
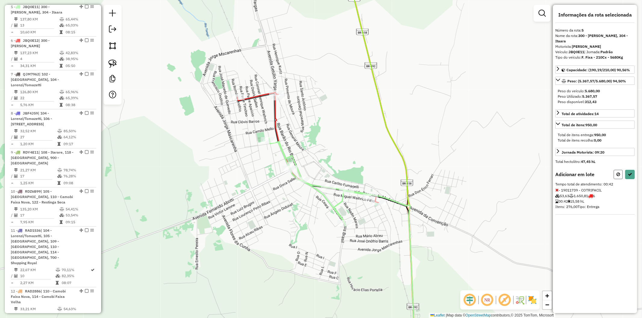
click at [617, 176] on icon at bounding box center [619, 174] width 4 height 4
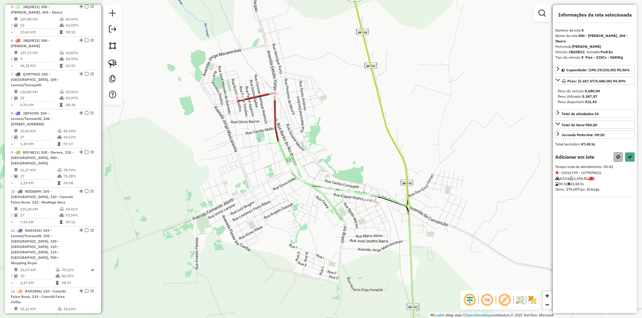
select select "**********"
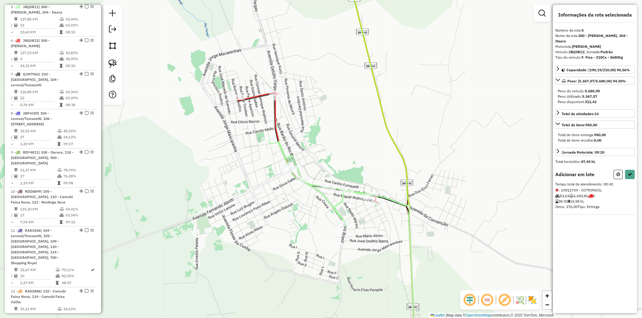
click at [632, 169] on div "Informações da rota selecionada Número da rota: 5 Nome da rota: 300 - [PERSON_N…" at bounding box center [595, 159] width 84 height 309
click at [631, 172] on button at bounding box center [630, 174] width 10 height 9
select select "**********"
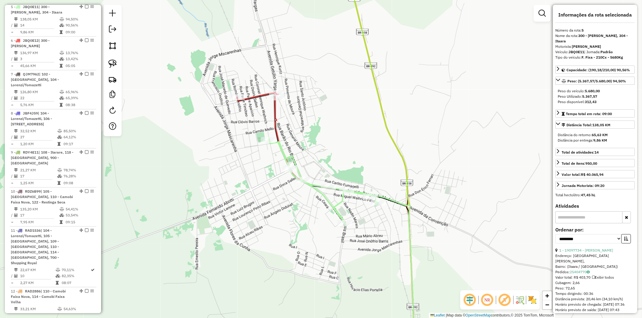
click at [276, 116] on icon at bounding box center [345, 223] width 140 height 256
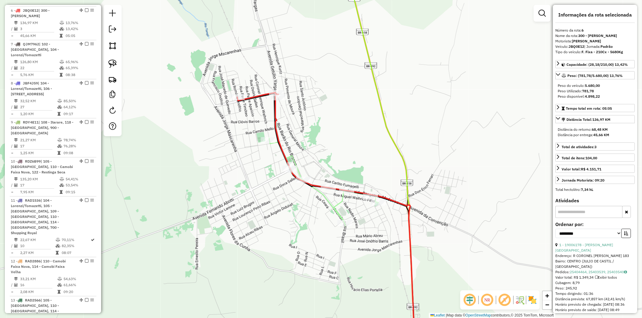
scroll to position [456, 0]
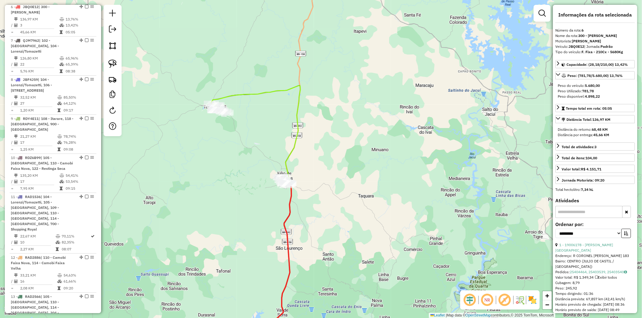
drag, startPoint x: 225, startPoint y: 88, endPoint x: 239, endPoint y: 146, distance: 59.4
click at [239, 146] on div "Rota 2 - Placa JCY1B04 19010456 - 9 Janela de atendimento Grade de atendimento …" at bounding box center [321, 159] width 642 height 318
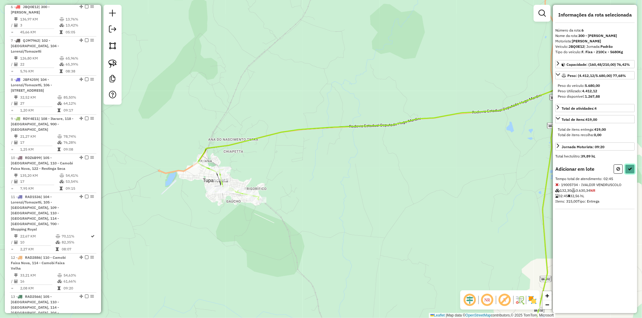
click at [626, 168] on button at bounding box center [630, 169] width 10 height 9
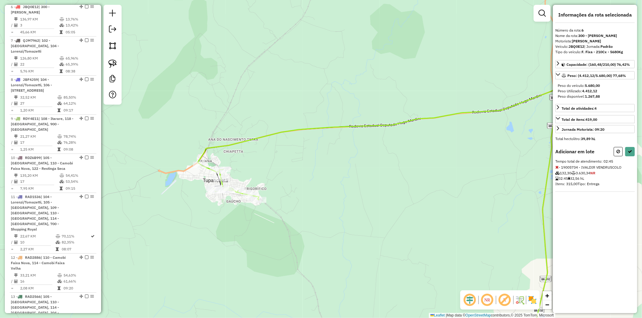
select select "**********"
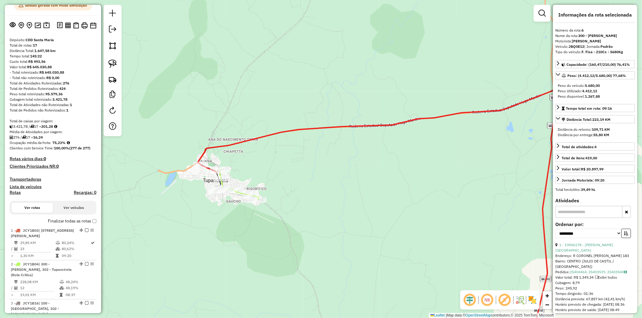
scroll to position [0, 0]
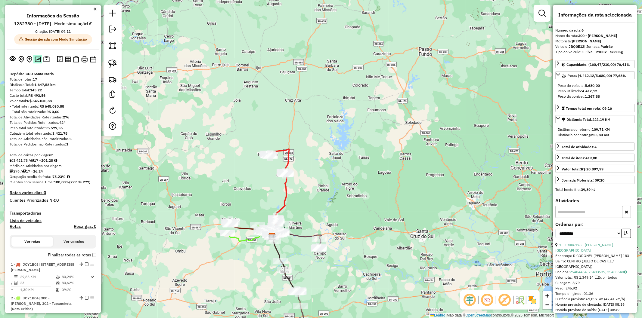
click at [39, 62] on img at bounding box center [38, 60] width 6 height 6
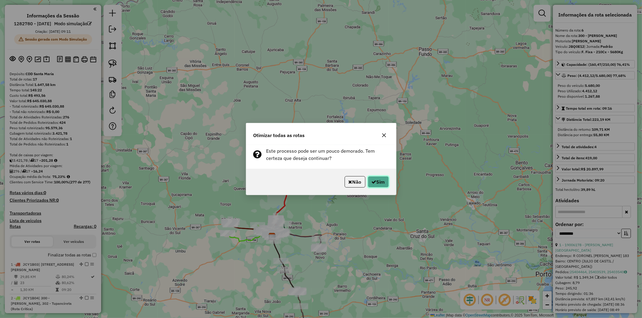
drag, startPoint x: 384, startPoint y: 183, endPoint x: 382, endPoint y: 201, distance: 18.2
click at [387, 184] on button "Sim" at bounding box center [378, 181] width 21 height 11
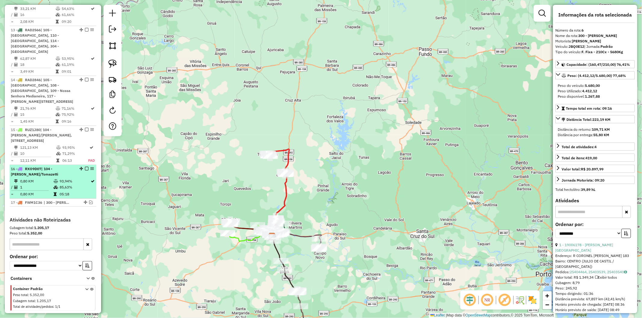
scroll to position [728, 0]
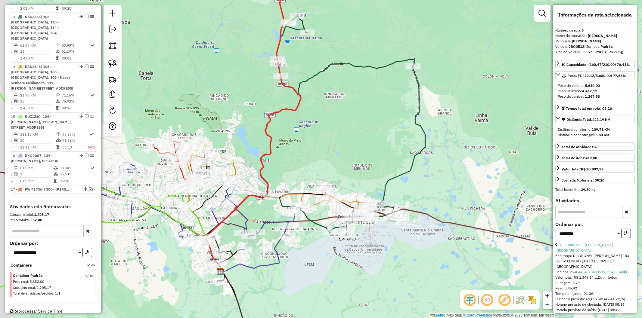
drag, startPoint x: 184, startPoint y: 137, endPoint x: 227, endPoint y: 138, distance: 43.1
click at [227, 137] on div "Janela de atendimento Grade de atendimento Capacidade Transportadoras Veículos …" at bounding box center [321, 159] width 642 height 318
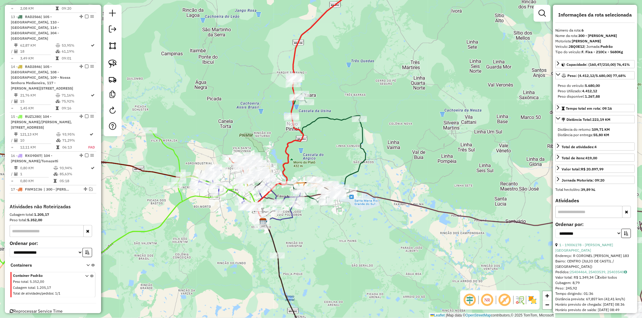
drag, startPoint x: 210, startPoint y: 240, endPoint x: 231, endPoint y: 233, distance: 22.1
click at [231, 233] on div "Janela de atendimento Grade de atendimento Capacidade Transportadoras Veículos …" at bounding box center [321, 159] width 642 height 318
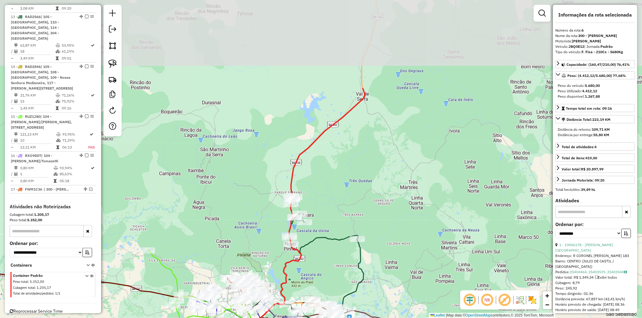
drag, startPoint x: 228, startPoint y: 85, endPoint x: 226, endPoint y: 203, distance: 117.7
click at [226, 203] on div "Janela de atendimento Grade de atendimento Capacidade Transportadoras Veículos …" at bounding box center [321, 159] width 642 height 318
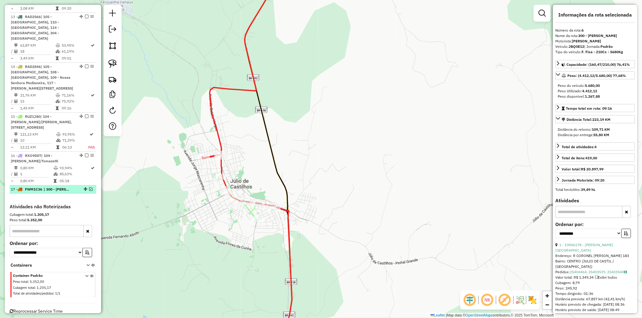
click at [90, 188] on em at bounding box center [91, 190] width 4 height 4
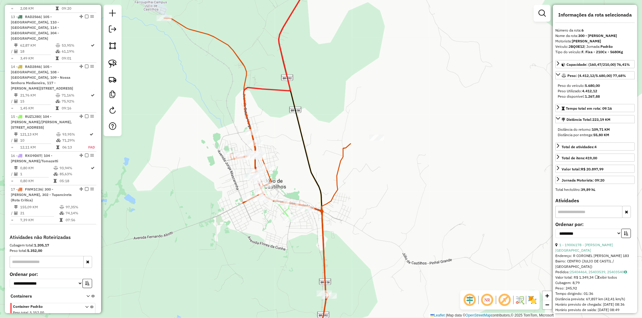
click at [281, 211] on icon at bounding box center [289, 264] width 74 height 174
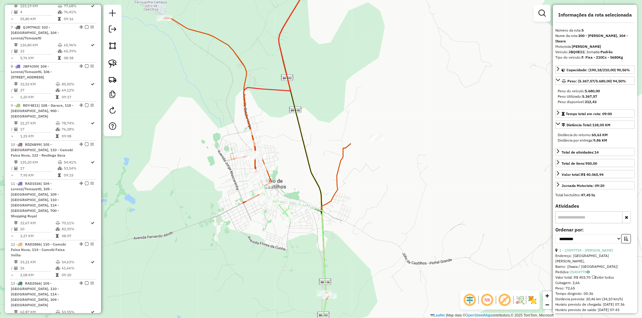
scroll to position [415, 0]
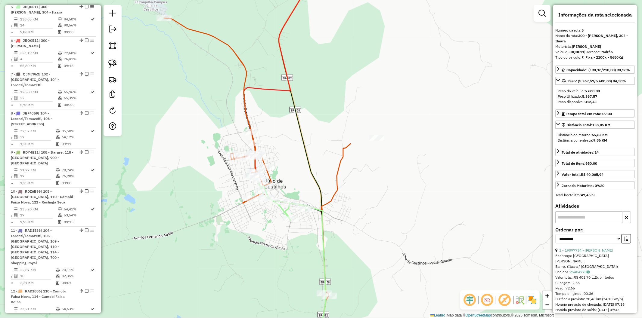
click at [243, 255] on div "Janela de atendimento Grade de atendimento Capacidade Transportadoras Veículos …" at bounding box center [321, 159] width 642 height 318
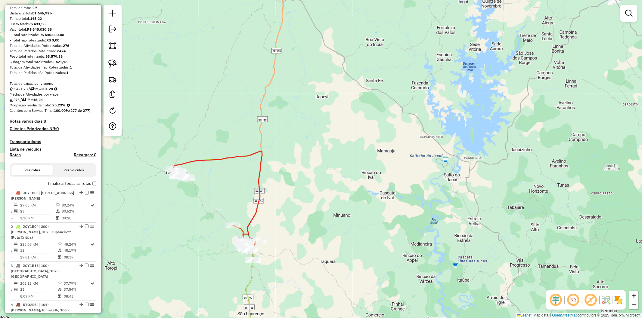
scroll to position [0, 0]
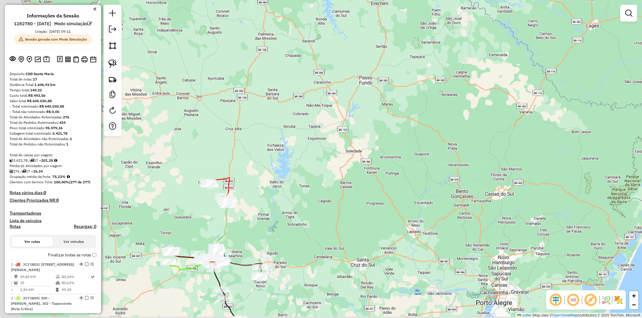
drag, startPoint x: 215, startPoint y: 246, endPoint x: 250, endPoint y: 213, distance: 48.1
click at [250, 213] on div "Janela de atendimento Grade de atendimento Capacidade Transportadoras Veículos …" at bounding box center [321, 159] width 642 height 318
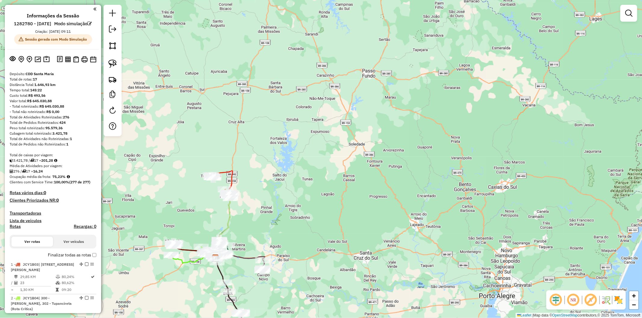
drag, startPoint x: 256, startPoint y: 226, endPoint x: 281, endPoint y: 166, distance: 64.2
click at [281, 166] on div "Janela de atendimento Grade de atendimento Capacidade Transportadoras Veículos …" at bounding box center [321, 159] width 642 height 318
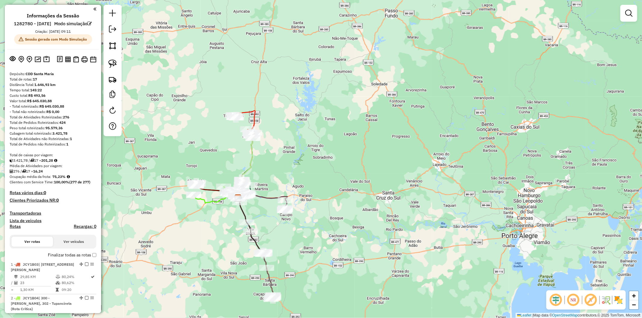
drag, startPoint x: 221, startPoint y: 246, endPoint x: 220, endPoint y: 241, distance: 5.3
click at [220, 241] on div "Janela de atendimento Grade de atendimento Capacidade Transportadoras Veículos …" at bounding box center [321, 159] width 642 height 318
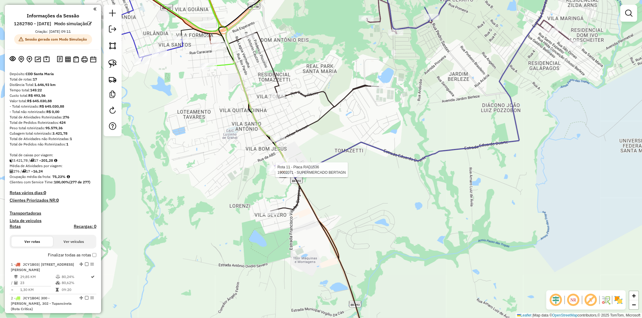
select select "**********"
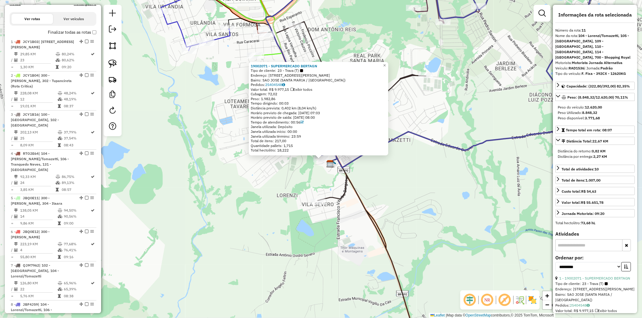
scroll to position [638, 0]
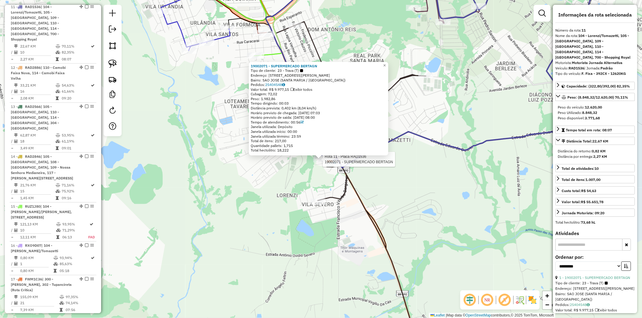
click at [296, 177] on div "Rota 11 - Placa RAD1536 19002071 - SUPERMERCADO BERTAGN 19002071 - SUPERMERCADO…" at bounding box center [321, 159] width 642 height 318
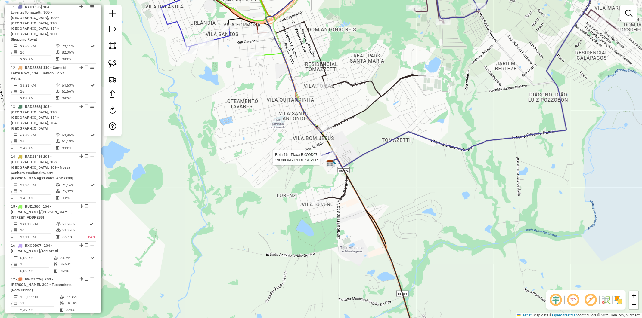
select select "**********"
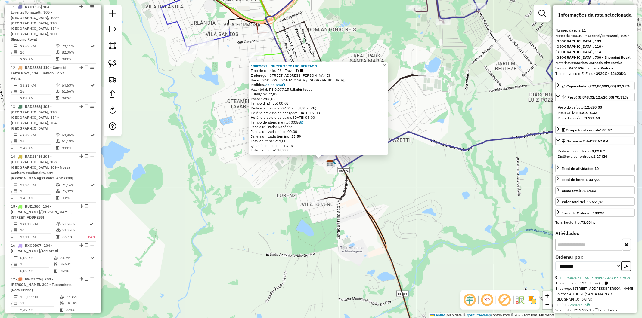
click at [318, 171] on div "19002071 - SUPERMERCADO BERTAGN Tipo de cliente: 23 - Trava (T) Endereço: [STRE…" at bounding box center [321, 159] width 642 height 318
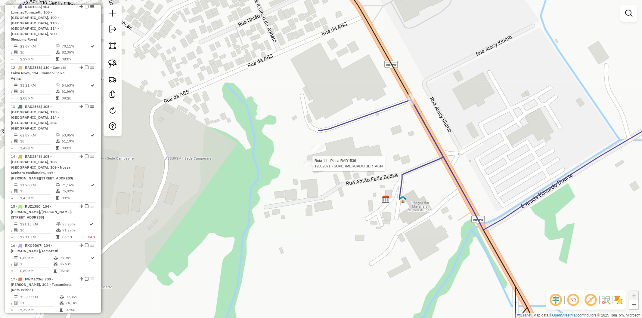
select select "**********"
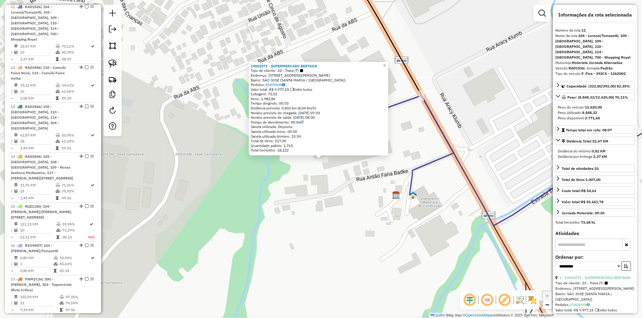
click at [346, 178] on div "19002071 - SUPERMERCADO BERTAGN Tipo de cliente: 23 - Trava (T) Endereço: [STRE…" at bounding box center [321, 159] width 642 height 318
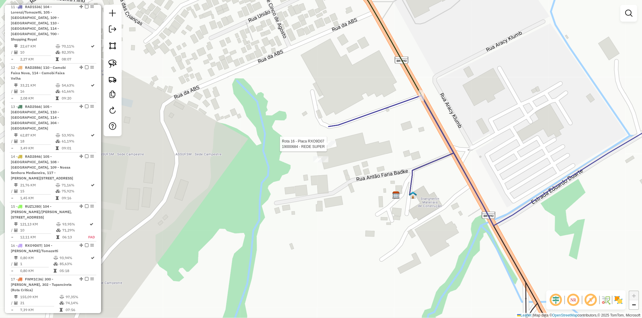
select select "**********"
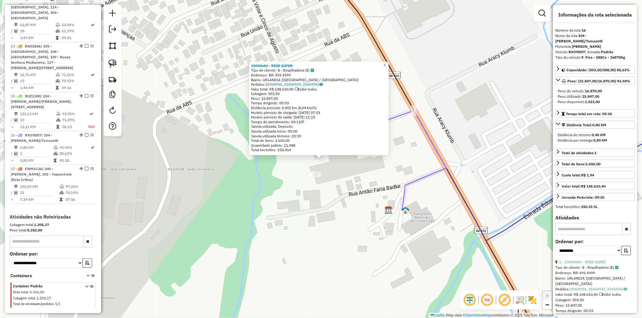
scroll to position [760, 0]
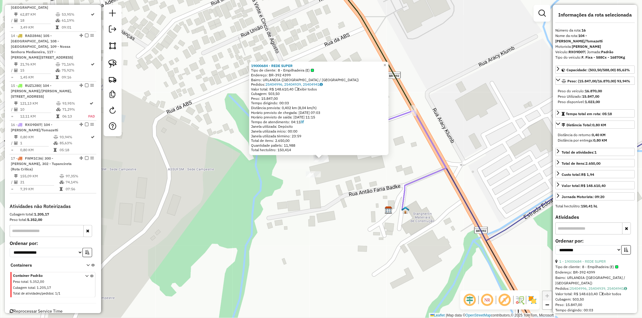
click at [345, 173] on div "19000684 - REDE SUPER Tipo de cliente: 8 - Empilhadeira (E) Endereço: BR-392 43…" at bounding box center [321, 159] width 642 height 318
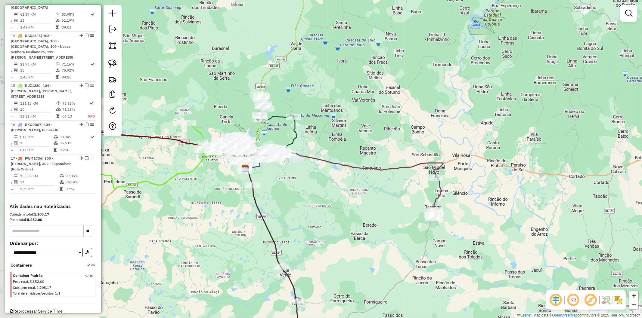
drag, startPoint x: 161, startPoint y: 198, endPoint x: 208, endPoint y: 190, distance: 47.6
click at [208, 190] on div "Janela de atendimento Grade de atendimento Capacidade Transportadoras Veículos …" at bounding box center [321, 159] width 642 height 318
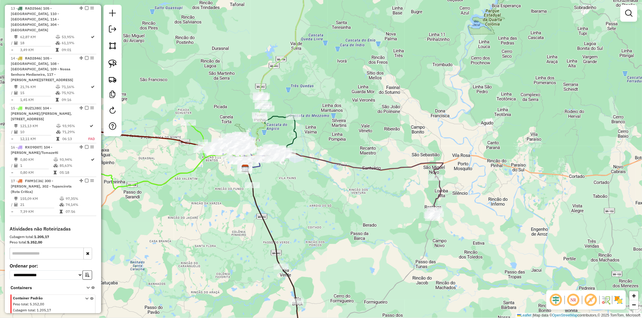
scroll to position [726, 0]
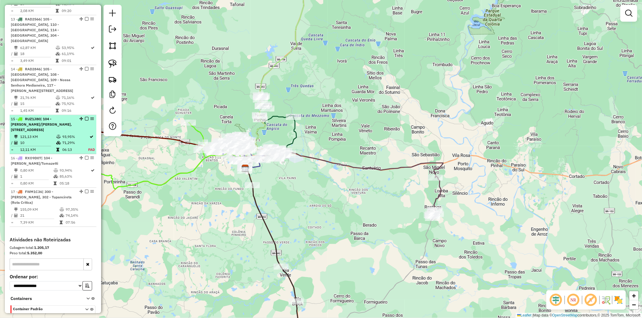
click at [53, 140] on td "10" at bounding box center [38, 143] width 36 height 6
select select "**********"
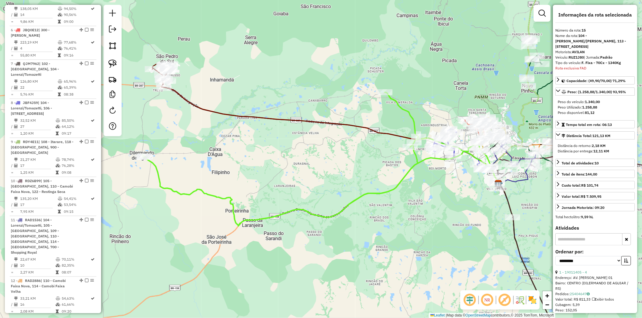
scroll to position [760, 0]
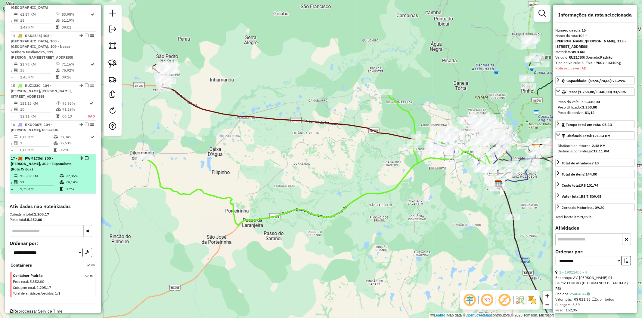
drag, startPoint x: 55, startPoint y: 168, endPoint x: 56, endPoint y: 171, distance: 3.0
click at [55, 179] on td "21" at bounding box center [39, 182] width 39 height 6
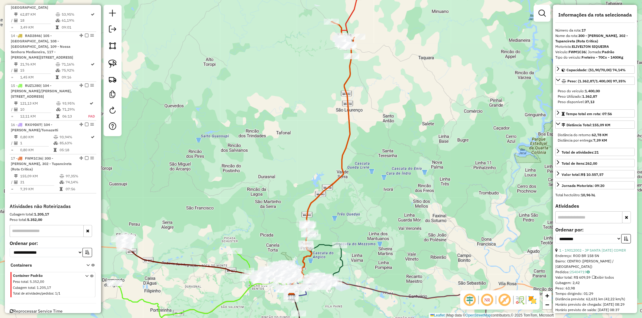
click at [321, 169] on div "Janela de atendimento Grade de atendimento Capacidade Transportadoras Veículos …" at bounding box center [321, 159] width 642 height 318
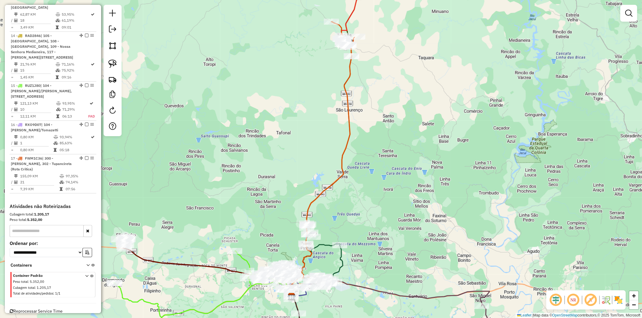
click at [348, 155] on div "Janela de atendimento Grade de atendimento Capacidade Transportadoras Veículos …" at bounding box center [321, 159] width 642 height 318
click at [372, 210] on div "Janela de atendimento Grade de atendimento Capacidade Transportadoras Veículos …" at bounding box center [321, 159] width 642 height 318
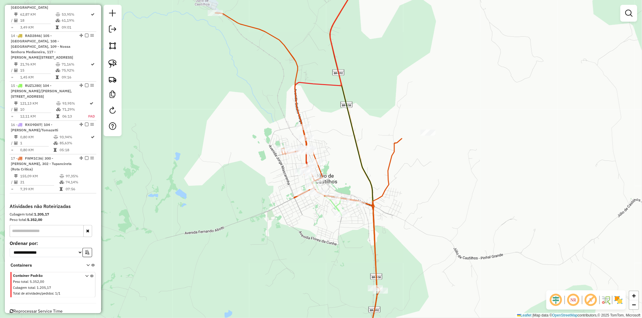
click at [335, 204] on icon at bounding box center [340, 261] width 74 height 179
select select "**********"
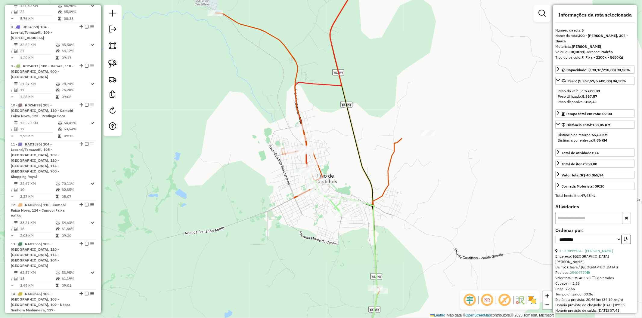
scroll to position [415, 0]
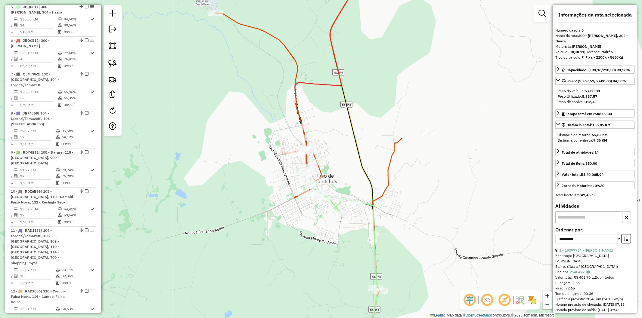
click at [298, 233] on div "Janela de atendimento Grade de atendimento Capacidade Transportadoras Veículos …" at bounding box center [321, 159] width 642 height 318
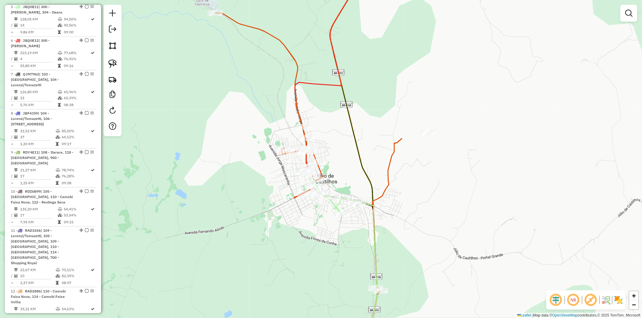
click at [294, 113] on icon at bounding box center [308, 152] width 187 height 278
select select "**********"
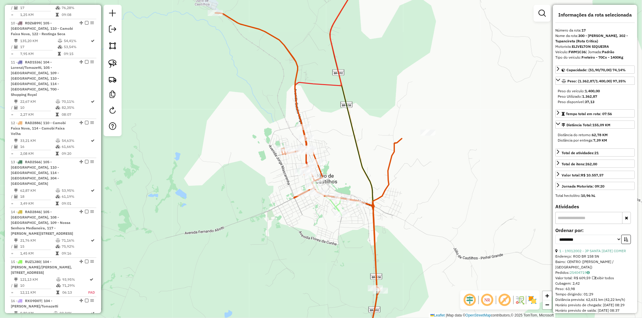
scroll to position [760, 0]
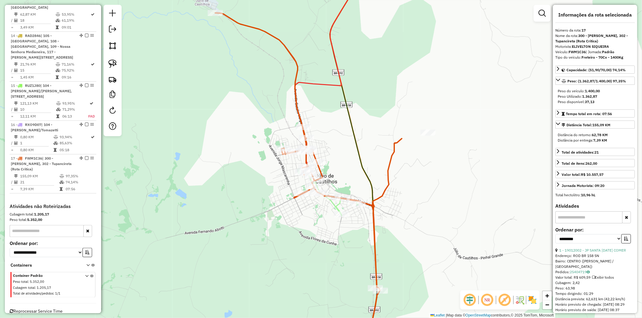
click at [267, 110] on div "Janela de atendimento Grade de atendimento Capacidade Transportadoras Veículos …" at bounding box center [321, 159] width 642 height 318
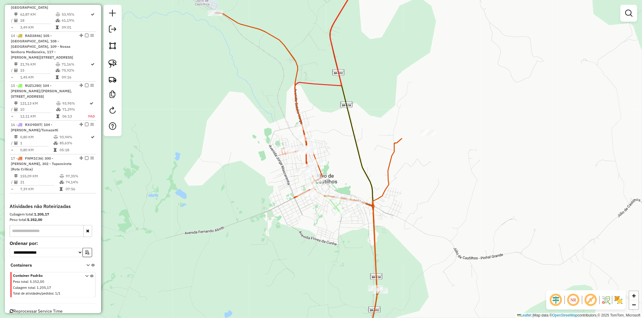
click at [332, 205] on icon at bounding box center [340, 261] width 74 height 179
select select "**********"
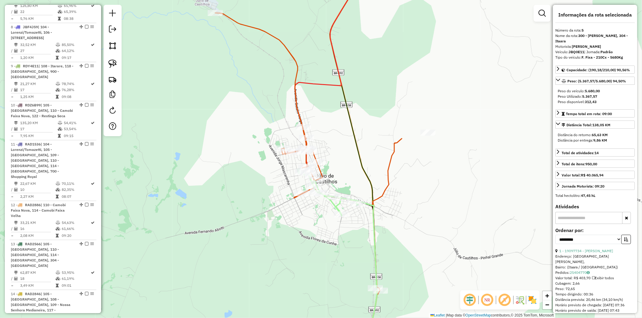
scroll to position [415, 0]
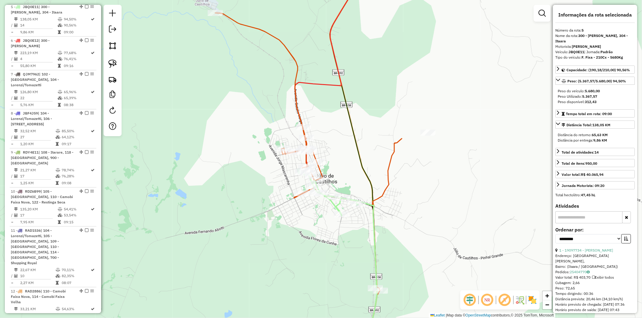
click at [297, 104] on icon at bounding box center [308, 152] width 187 height 278
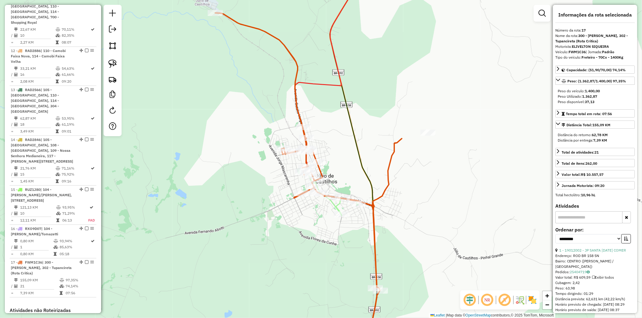
scroll to position [760, 0]
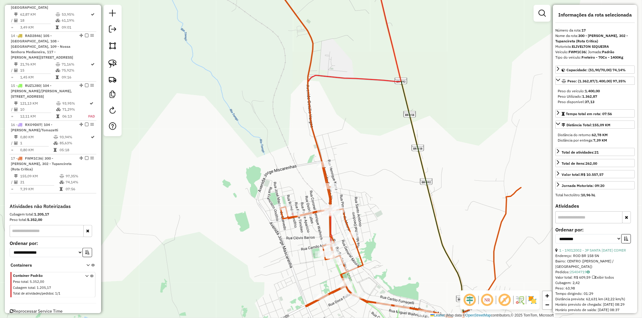
click at [348, 220] on icon at bounding box center [377, 159] width 288 height 383
click at [347, 221] on icon at bounding box center [377, 159] width 288 height 383
click at [346, 221] on icon at bounding box center [377, 159] width 288 height 383
click at [333, 227] on icon at bounding box center [377, 159] width 288 height 383
click at [329, 229] on icon at bounding box center [377, 159] width 288 height 383
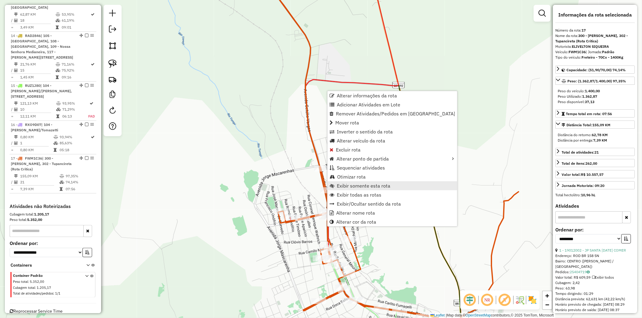
click at [372, 185] on span "Exibir somente esta rota" at bounding box center [364, 186] width 54 height 5
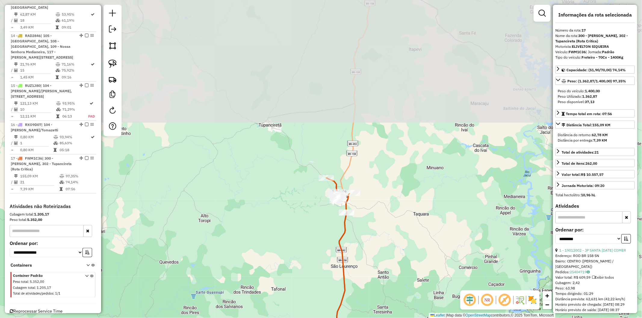
drag, startPoint x: 360, startPoint y: 103, endPoint x: 356, endPoint y: 260, distance: 156.6
click at [356, 260] on div "Janela de atendimento Grade de atendimento Capacidade Transportadoras Veículos …" at bounding box center [321, 159] width 642 height 318
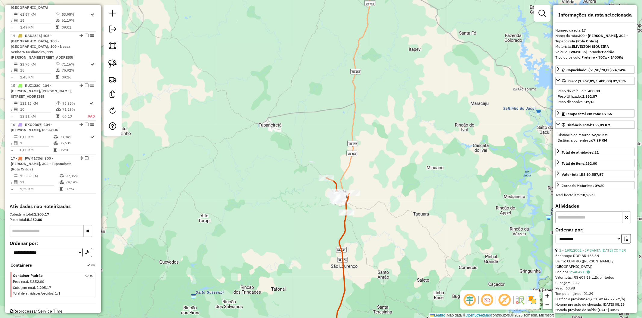
click at [531, 298] on img at bounding box center [533, 301] width 10 height 10
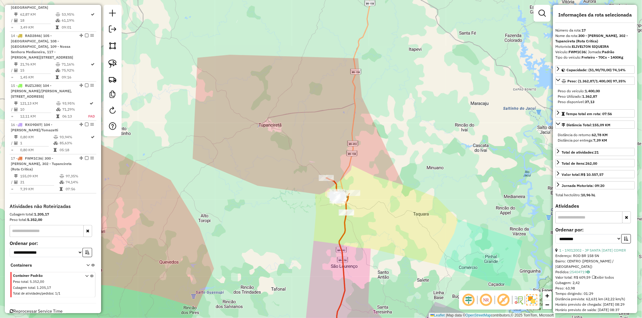
click at [532, 299] on img at bounding box center [532, 300] width 11 height 11
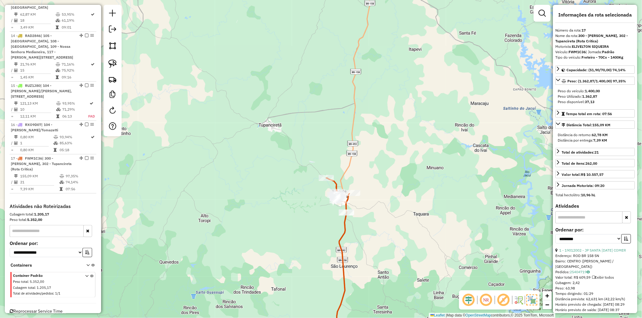
click at [533, 299] on img at bounding box center [532, 300] width 11 height 11
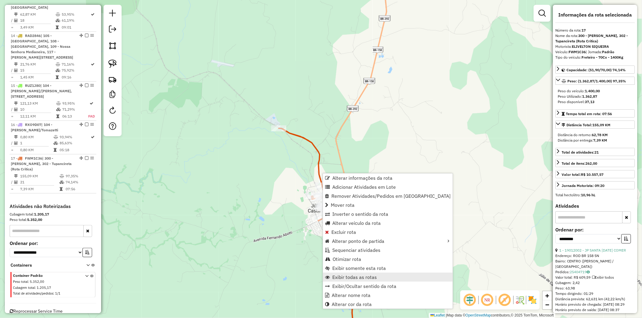
click at [367, 278] on span "Exibir todas as rotas" at bounding box center [354, 277] width 45 height 5
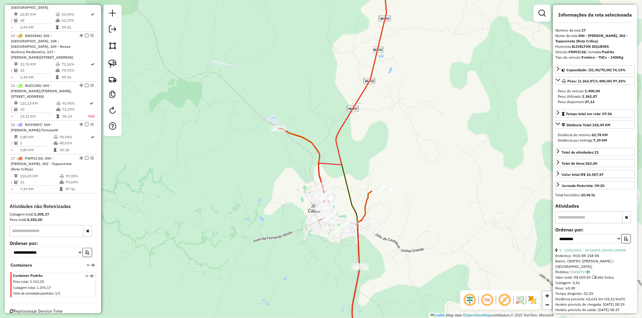
drag, startPoint x: 332, startPoint y: 260, endPoint x: 328, endPoint y: 253, distance: 8.4
click at [332, 259] on div "Rota 17 - Placa FWM1C36 19012002 - JP SANTA [DATE] COMER Janela de atendimento …" at bounding box center [321, 159] width 642 height 318
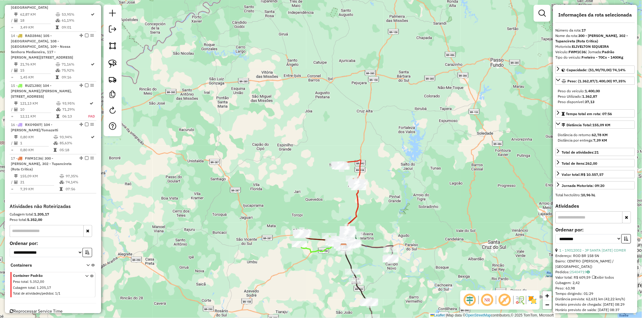
click at [353, 162] on icon at bounding box center [349, 171] width 23 height 23
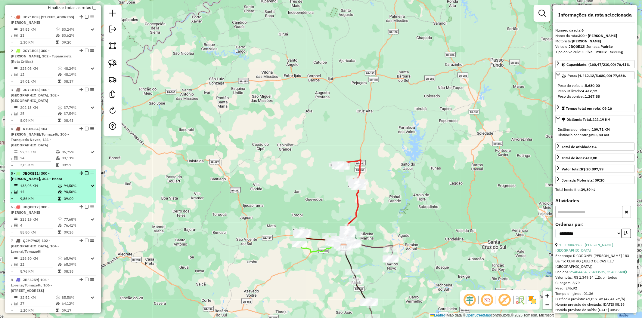
scroll to position [14, 0]
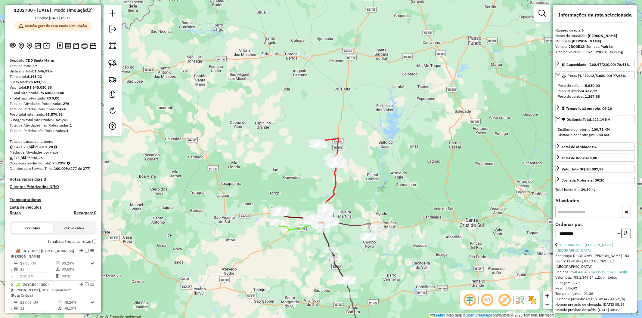
drag, startPoint x: 318, startPoint y: 273, endPoint x: 297, endPoint y: 252, distance: 30.0
click at [297, 252] on div "Janela de atendimento Grade de atendimento Capacidade Transportadoras Veículos …" at bounding box center [321, 159] width 642 height 318
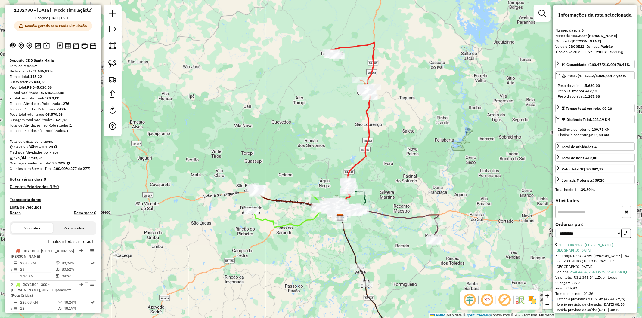
click at [298, 225] on icon at bounding box center [294, 212] width 87 height 34
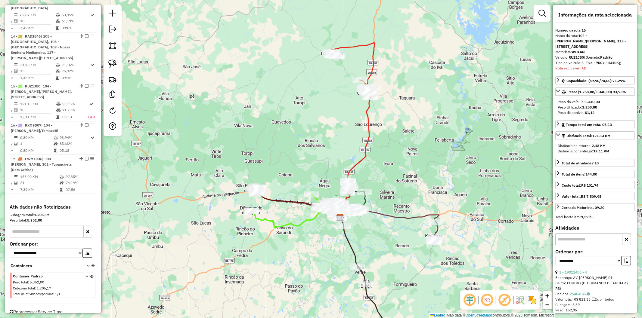
scroll to position [760, 0]
click at [384, 55] on div "Janela de atendimento Grade de atendimento Capacidade Transportadoras Veículos …" at bounding box center [321, 159] width 642 height 318
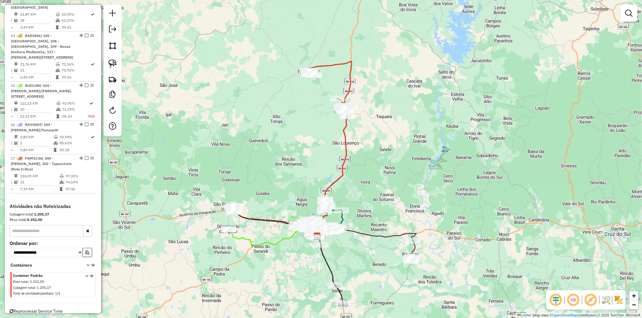
drag, startPoint x: 338, startPoint y: 188, endPoint x: 301, endPoint y: 144, distance: 57.0
click at [301, 144] on div "Janela de atendimento Grade de atendimento Capacidade Transportadoras Veículos …" at bounding box center [321, 159] width 642 height 318
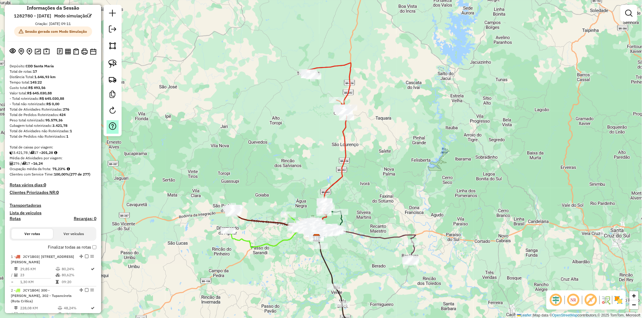
scroll to position [0, 0]
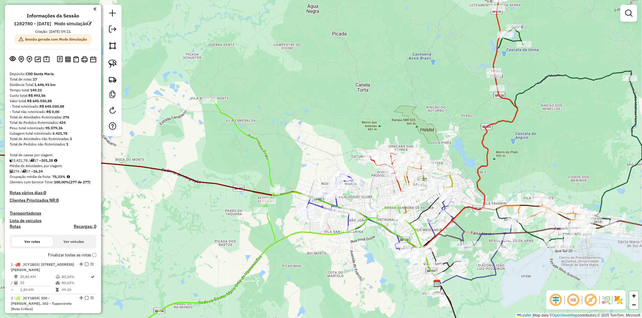
click at [317, 206] on icon at bounding box center [357, 215] width 107 height 82
select select "**********"
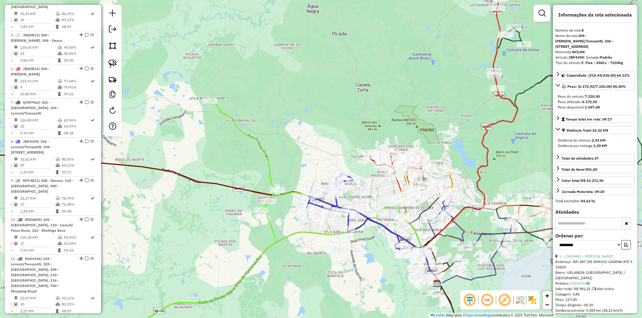
scroll to position [516, 0]
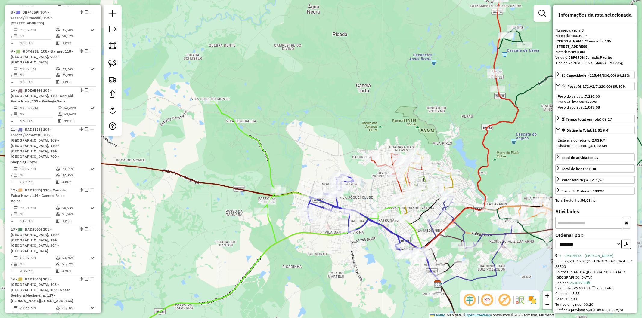
click at [297, 255] on div "Janela de atendimento Grade de atendimento Capacidade Transportadoras Veículos …" at bounding box center [321, 159] width 642 height 318
click at [293, 236] on icon at bounding box center [214, 285] width 451 height 132
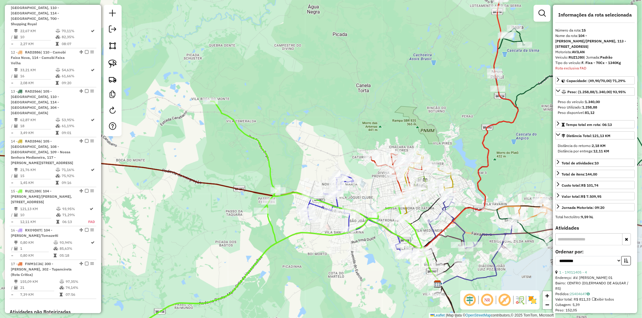
scroll to position [760, 0]
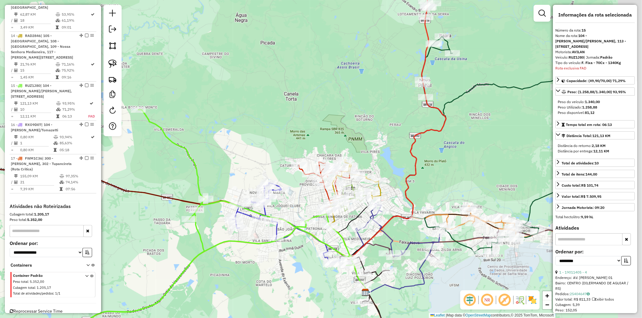
drag, startPoint x: 350, startPoint y: 269, endPoint x: 250, endPoint y: 282, distance: 101.4
click at [250, 282] on div "Janela de atendimento Grade de atendimento Capacidade Transportadoras Veículos …" at bounding box center [321, 159] width 642 height 318
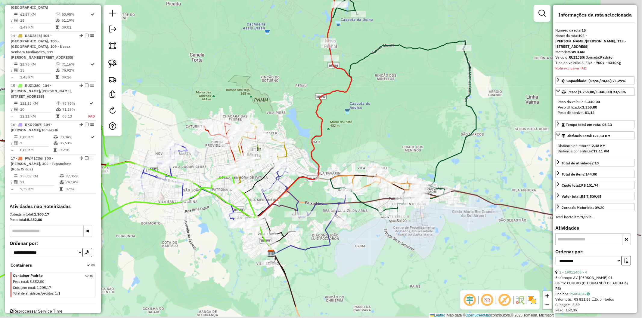
drag, startPoint x: 415, startPoint y: 168, endPoint x: 359, endPoint y: 138, distance: 63.4
click at [359, 138] on div "Janela de atendimento Grade de atendimento Capacidade Transportadoras Veículos …" at bounding box center [321, 159] width 642 height 318
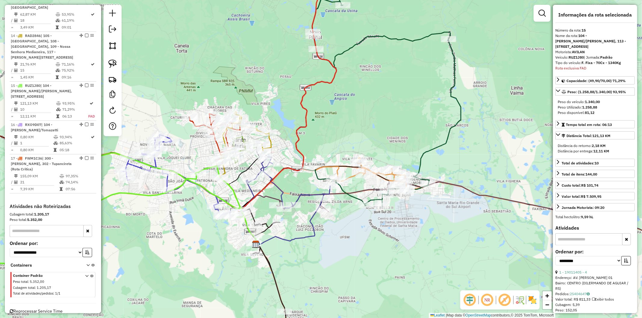
click at [360, 193] on icon at bounding box center [492, 212] width 430 height 62
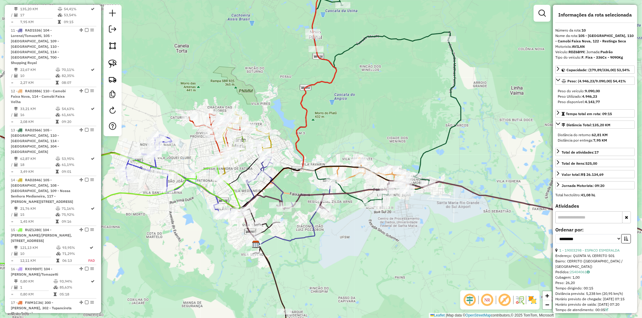
scroll to position [599, 0]
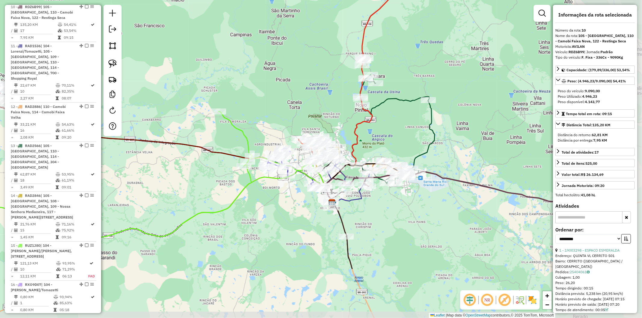
drag, startPoint x: 419, startPoint y: 293, endPoint x: 302, endPoint y: 212, distance: 142.4
click at [302, 212] on div "Janela de atendimento Grade de atendimento Capacidade Transportadoras Veículos …" at bounding box center [321, 159] width 642 height 318
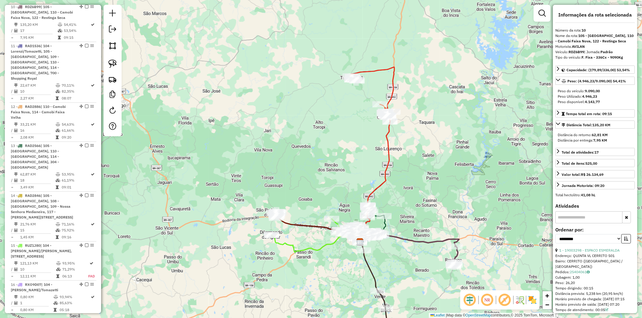
click at [320, 260] on div "Janela de atendimento Grade de atendimento Capacidade Transportadoras Veículos …" at bounding box center [321, 159] width 642 height 318
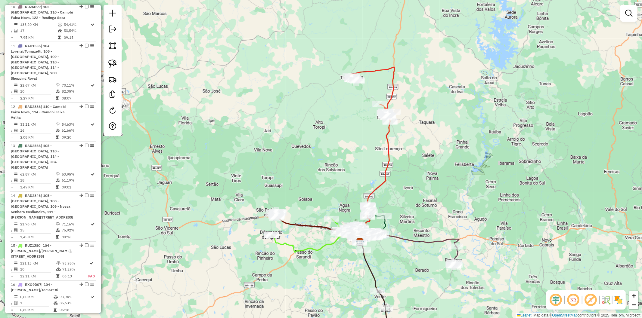
click at [322, 249] on icon at bounding box center [314, 236] width 87 height 34
select select "**********"
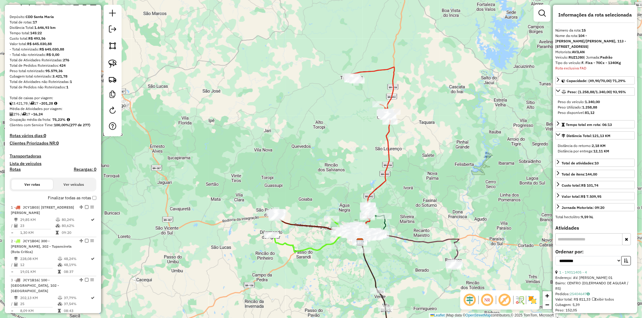
scroll to position [0, 0]
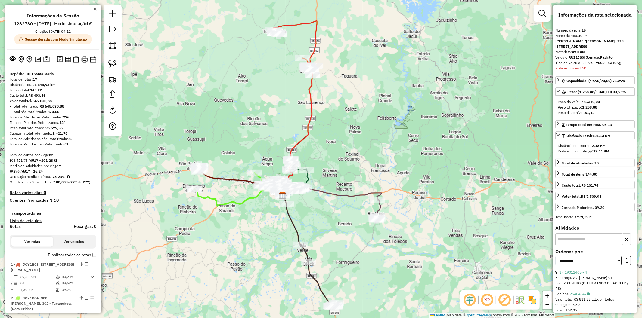
drag, startPoint x: 327, startPoint y: 181, endPoint x: 255, endPoint y: 142, distance: 81.2
click at [255, 142] on div "Janela de atendimento Grade de atendimento Capacidade Transportadoras Veículos …" at bounding box center [321, 159] width 642 height 318
drag, startPoint x: 39, startPoint y: 89, endPoint x: 34, endPoint y: 88, distance: 5.5
click at [34, 82] on div "Total de rotas: 17" at bounding box center [53, 79] width 87 height 5
click at [72, 82] on div "Total de rotas: 17" at bounding box center [53, 79] width 87 height 5
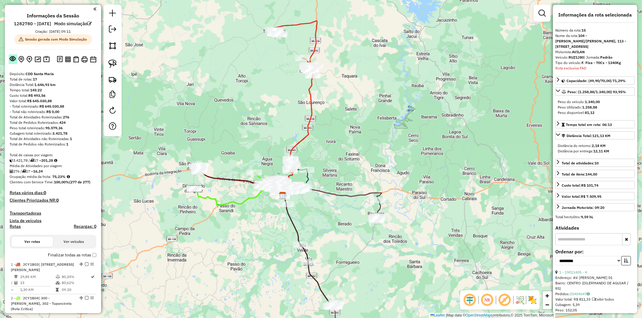
click at [14, 62] on em at bounding box center [13, 59] width 6 height 6
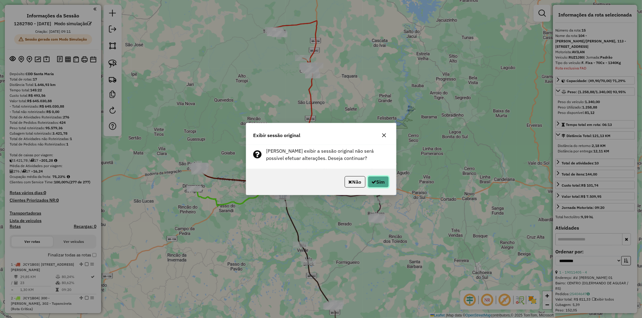
click at [379, 185] on button "Sim" at bounding box center [378, 181] width 21 height 11
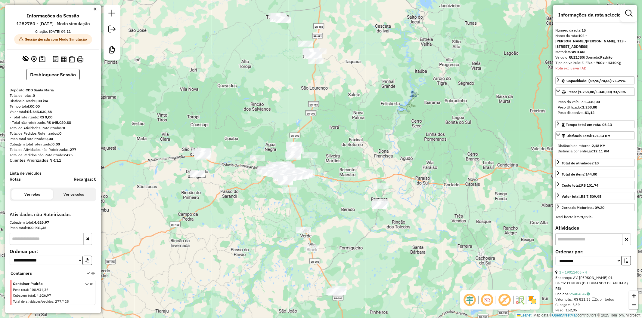
drag, startPoint x: 275, startPoint y: 215, endPoint x: 257, endPoint y: 216, distance: 18.4
click at [257, 216] on div "Janela de atendimento Grade de atendimento Capacidade Transportadoras Veículos …" at bounding box center [321, 159] width 642 height 318
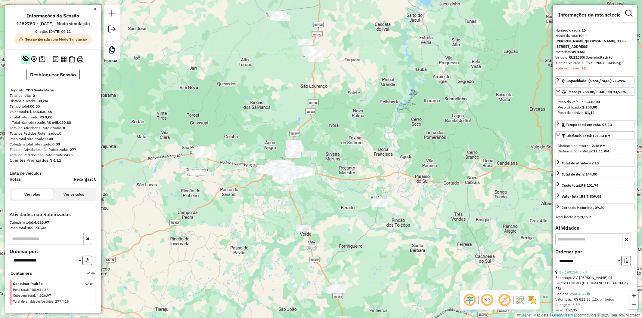
click at [26, 59] on em at bounding box center [26, 59] width 6 height 6
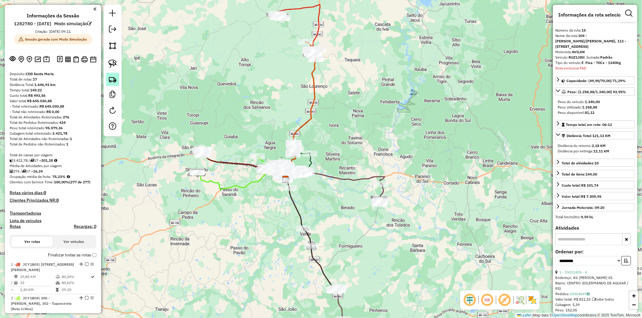
click at [113, 80] on img at bounding box center [112, 79] width 8 height 8
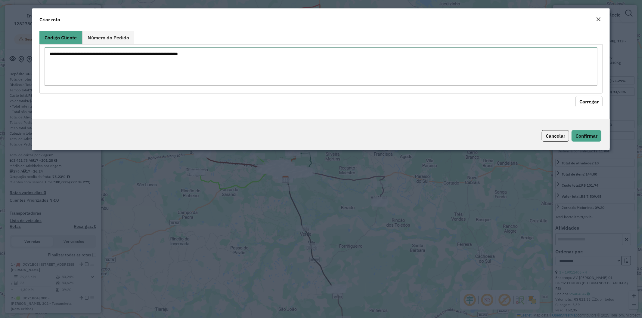
click at [176, 58] on textarea at bounding box center [321, 67] width 553 height 38
click at [598, 19] on em "Close" at bounding box center [598, 19] width 5 height 5
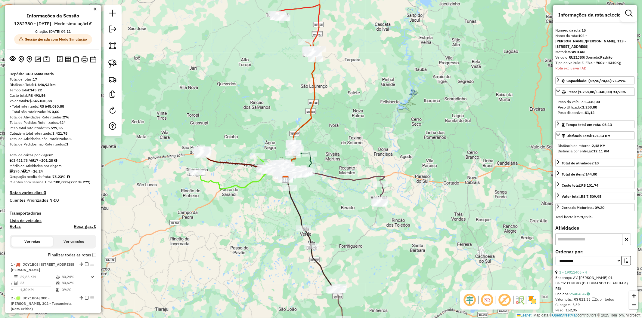
click at [61, 203] on h4 "Clientes Priorizados NR: 0" at bounding box center [53, 200] width 87 height 5
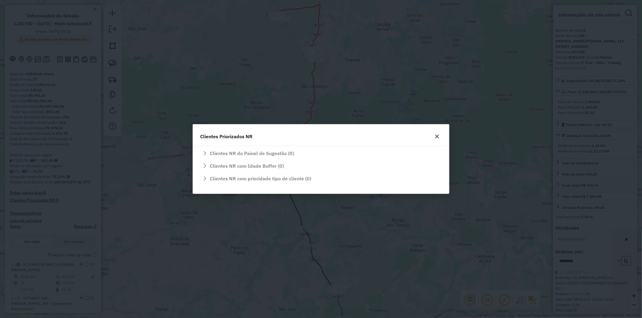
click at [436, 137] on icon "button" at bounding box center [437, 136] width 5 height 5
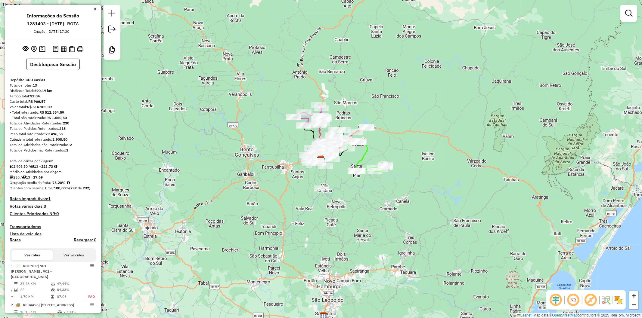
click at [86, 142] on div "Total de Atividades não Roteirizadas: 2" at bounding box center [53, 144] width 87 height 5
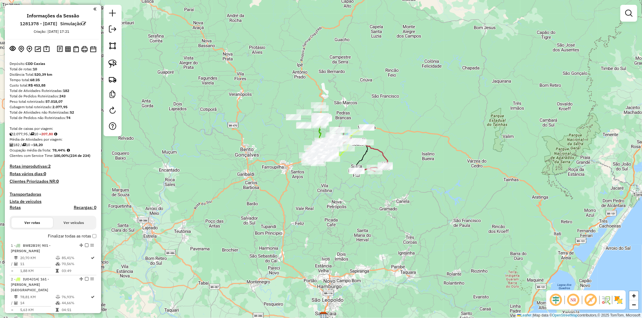
click at [74, 118] on div "Total de Pedidos não Roteirizados: 74" at bounding box center [53, 117] width 87 height 5
drag, startPoint x: 75, startPoint y: 113, endPoint x: 71, endPoint y: 113, distance: 3.9
click at [71, 113] on div "Total de Atividades não Roteirizadas: 52" at bounding box center [53, 112] width 87 height 5
drag, startPoint x: 41, startPoint y: 70, endPoint x: 34, endPoint y: 69, distance: 6.7
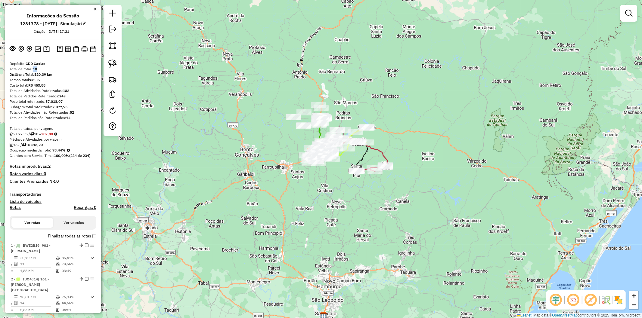
click at [34, 69] on div "Total de rotas: 10" at bounding box center [53, 69] width 87 height 5
click at [74, 68] on div "Total de rotas: 10" at bounding box center [53, 69] width 87 height 5
click at [75, 81] on div "Tempo total: 68:35" at bounding box center [53, 79] width 87 height 5
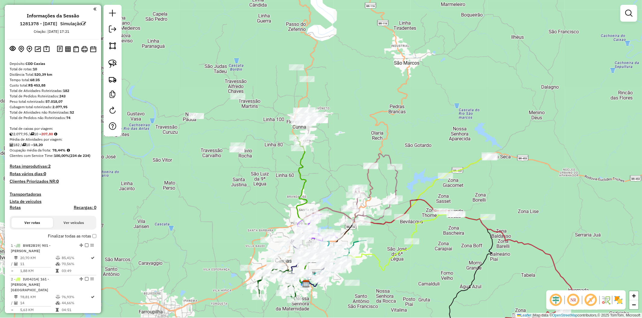
drag, startPoint x: 280, startPoint y: 86, endPoint x: 285, endPoint y: 94, distance: 9.4
click at [285, 94] on div "Janela de atendimento Grade de atendimento Capacidade Transportadoras Veículos …" at bounding box center [321, 159] width 642 height 318
click at [106, 64] on link at bounding box center [112, 63] width 13 height 13
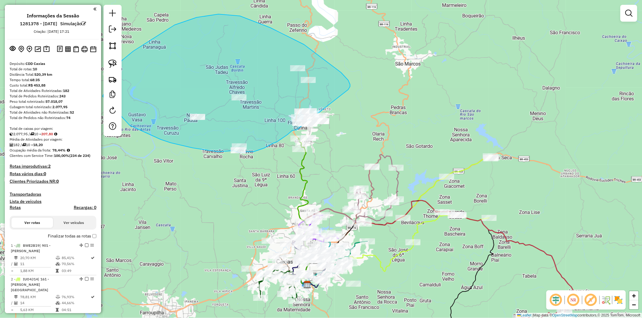
drag, startPoint x: 350, startPoint y: 85, endPoint x: 339, endPoint y: 125, distance: 42.1
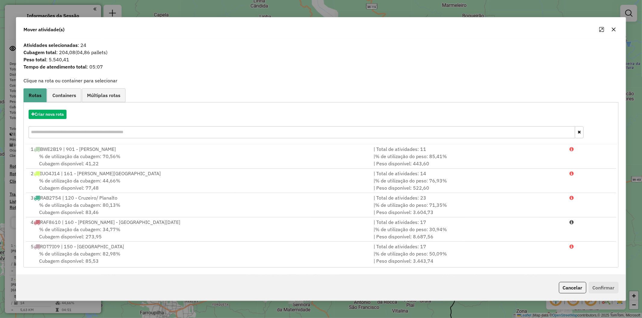
click at [617, 33] on div at bounding box center [608, 30] width 22 height 10
click at [616, 32] on button "button" at bounding box center [614, 30] width 10 height 10
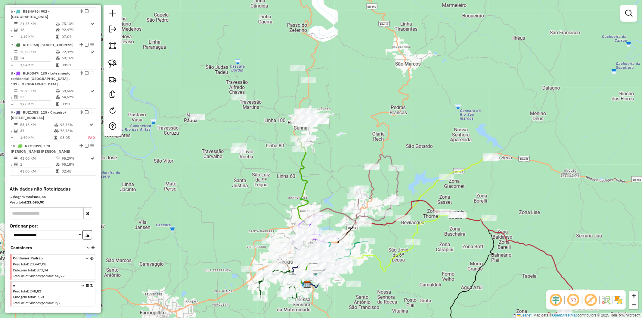
scroll to position [432, 0]
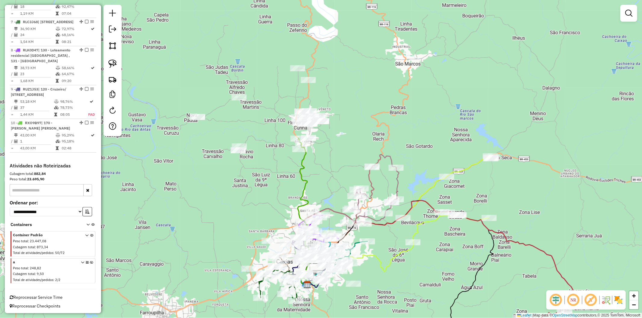
click at [86, 261] on icon at bounding box center [87, 272] width 3 height 23
click at [81, 261] on icon at bounding box center [82, 272] width 3 height 23
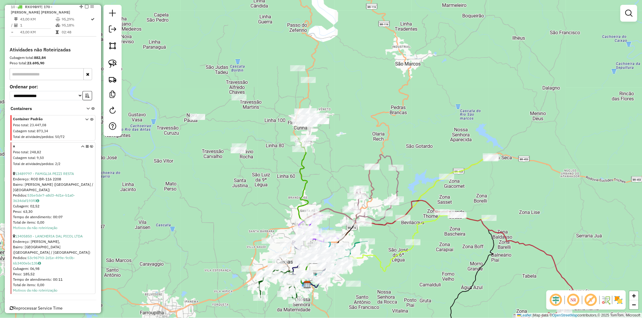
click at [86, 148] on icon at bounding box center [87, 156] width 3 height 23
click at [100, 156] on link "Alterar container" at bounding box center [109, 152] width 48 height 9
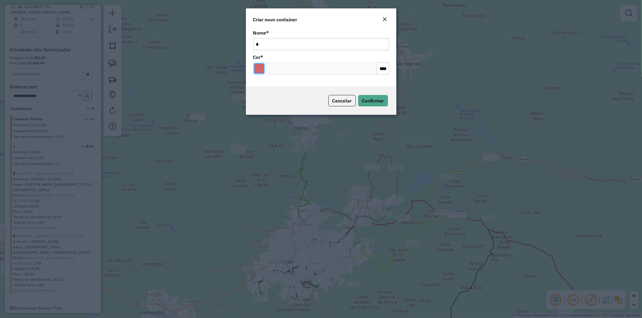
drag, startPoint x: 256, startPoint y: 68, endPoint x: 259, endPoint y: 73, distance: 5.3
click at [256, 69] on input "Select a color" at bounding box center [259, 69] width 10 height 10
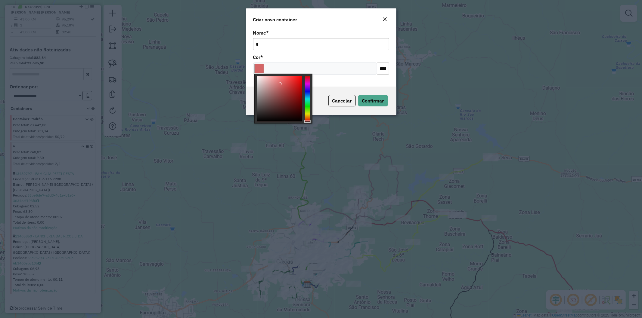
type input "*******"
drag, startPoint x: 261, startPoint y: 118, endPoint x: 250, endPoint y: 116, distance: 11.2
click at [250, 116] on body "Aguarde... Pop-up bloqueado! Seu navegador bloqueou automáticamente a abertura …" at bounding box center [321, 159] width 642 height 318
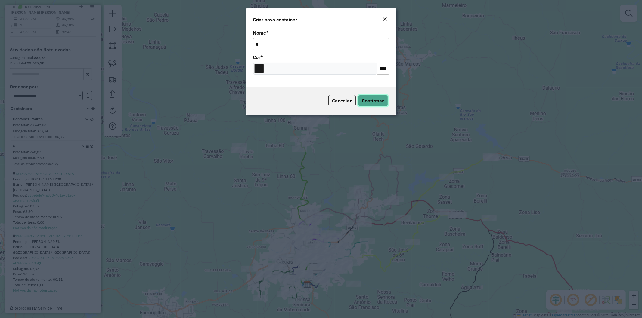
click at [374, 97] on button "Confirmar" at bounding box center [373, 100] width 30 height 11
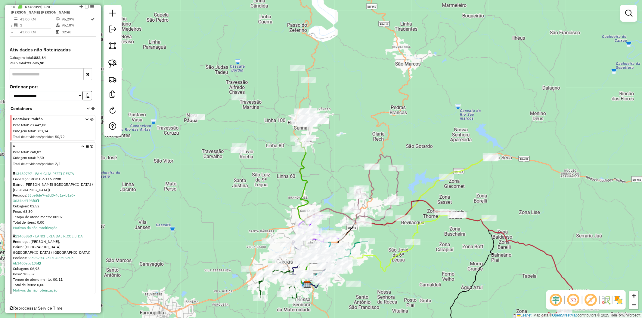
click at [90, 145] on icon at bounding box center [91, 156] width 3 height 23
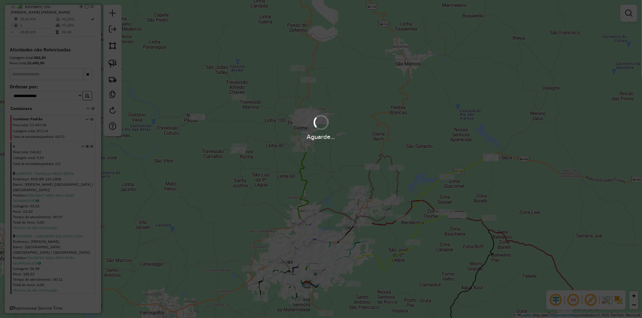
drag, startPoint x: 208, startPoint y: 258, endPoint x: 185, endPoint y: 155, distance: 106.2
click at [184, 154] on div "Aguarde..." at bounding box center [321, 159] width 642 height 318
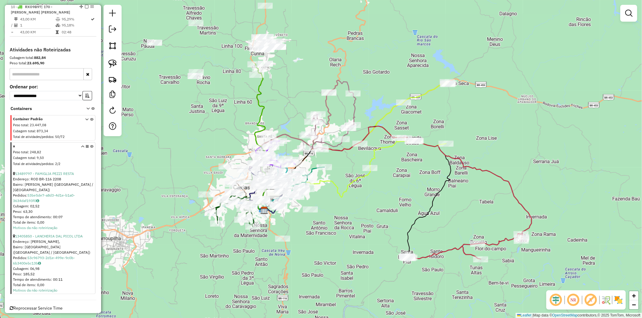
drag, startPoint x: 223, startPoint y: 242, endPoint x: 346, endPoint y: 255, distance: 124.4
click at [182, 169] on div "Janela de atendimento Grade de atendimento Capacidade Transportadoras Veículos …" at bounding box center [321, 159] width 642 height 318
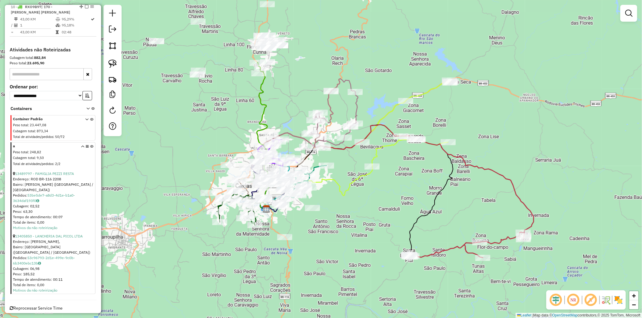
drag, startPoint x: 294, startPoint y: 256, endPoint x: 278, endPoint y: 203, distance: 55.5
click at [289, 208] on div "Janela de atendimento Grade de atendimento Capacidade Transportadoras Veículos …" at bounding box center [321, 159] width 642 height 318
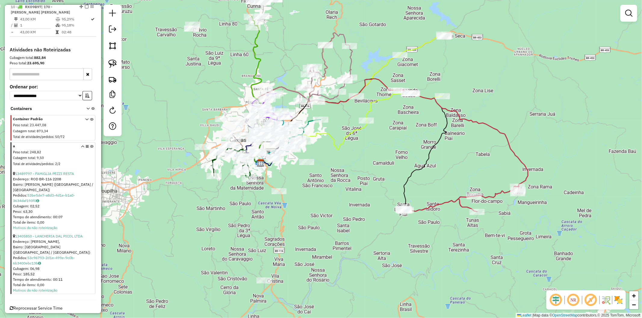
click at [90, 147] on icon at bounding box center [91, 156] width 3 height 23
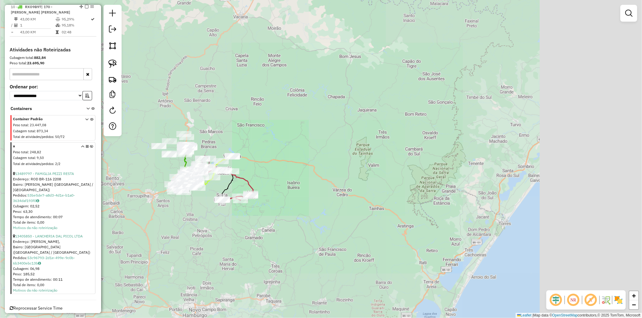
drag, startPoint x: 167, startPoint y: 214, endPoint x: 169, endPoint y: 219, distance: 5.5
click at [172, 219] on div "Janela de atendimento Grade de atendimento Capacidade Transportadoras Veículos …" at bounding box center [321, 159] width 642 height 318
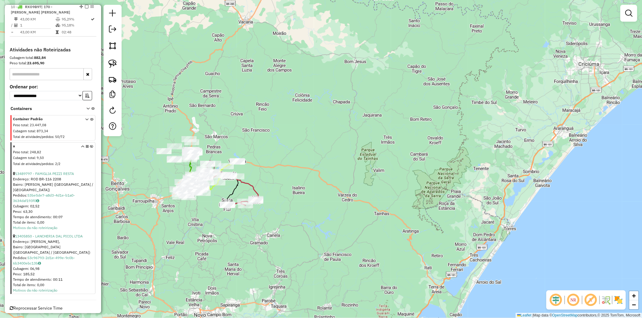
click at [81, 145] on icon at bounding box center [82, 156] width 3 height 23
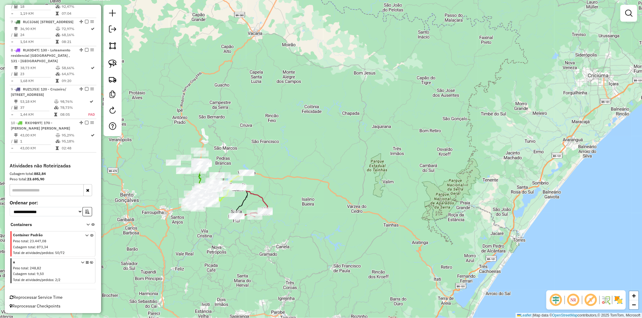
drag, startPoint x: 164, startPoint y: 206, endPoint x: 173, endPoint y: 218, distance: 14.8
click at [173, 218] on div "Janela de atendimento Grade de atendimento Capacidade Transportadoras Veículos …" at bounding box center [321, 159] width 642 height 318
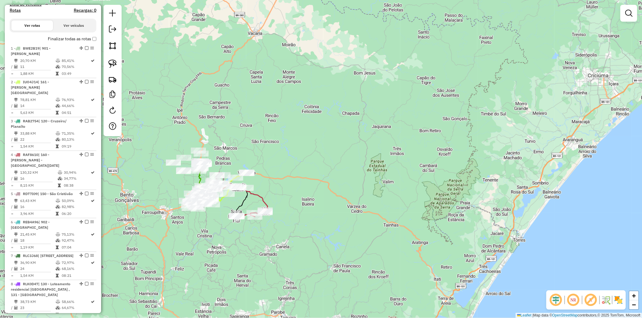
scroll to position [0, 0]
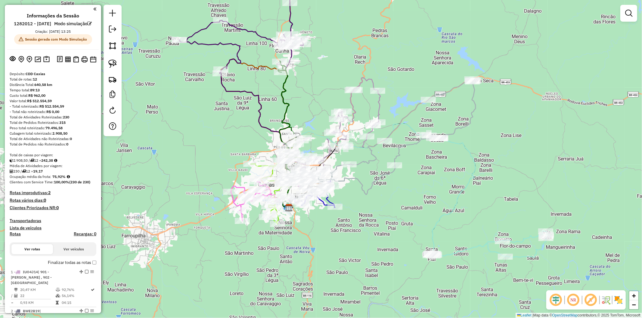
drag, startPoint x: 252, startPoint y: 96, endPoint x: 178, endPoint y: 144, distance: 87.8
click at [252, 96] on icon at bounding box center [241, 68] width 124 height 154
select select "**********"
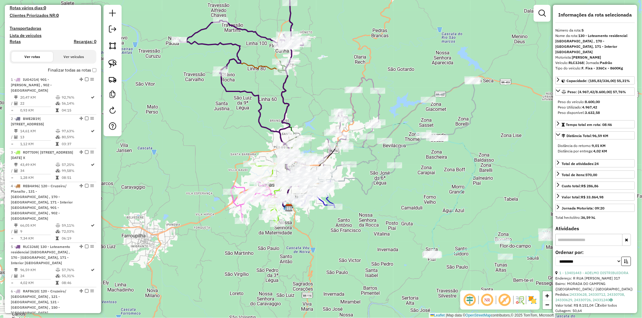
scroll to position [427, 0]
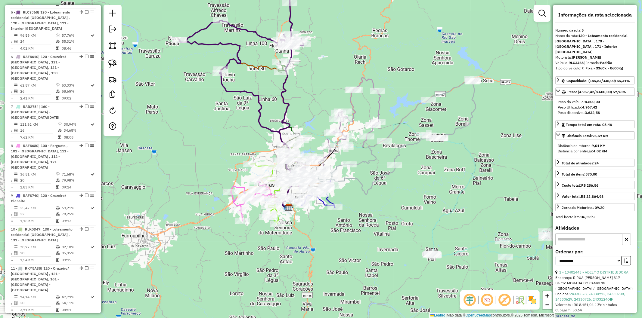
click at [197, 155] on div "Janela de atendimento Grade de atendimento Capacidade Transportadoras Veículos …" at bounding box center [321, 159] width 642 height 318
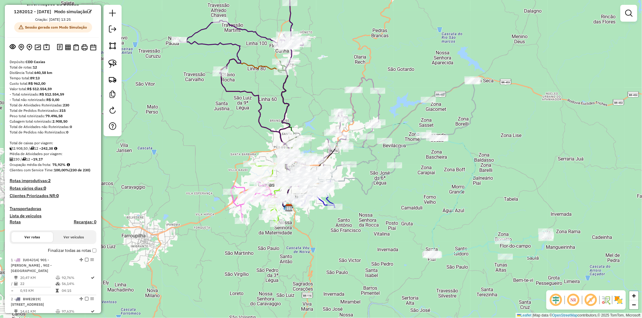
scroll to position [0, 0]
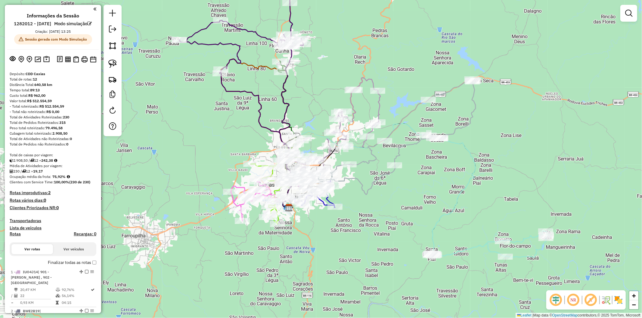
click at [194, 133] on div "Janela de atendimento Grade de atendimento Capacidade Transportadoras Veículos …" at bounding box center [321, 159] width 642 height 318
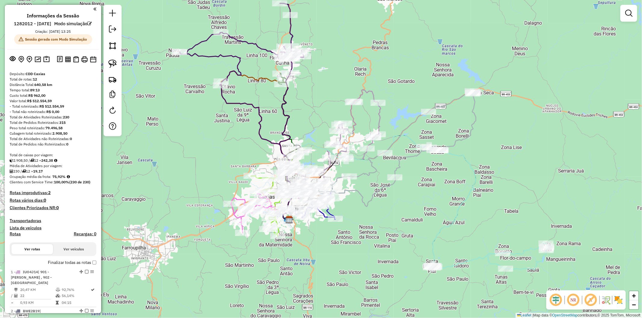
drag, startPoint x: 369, startPoint y: 219, endPoint x: 369, endPoint y: 228, distance: 8.4
click at [369, 228] on div "Janela de atendimento Grade de atendimento Capacidade Transportadoras Veículos …" at bounding box center [321, 159] width 642 height 318
drag, startPoint x: 70, startPoint y: 147, endPoint x: 74, endPoint y: 148, distance: 4.4
click at [74, 142] on div "Total de Atividades não Roteirizadas: 0" at bounding box center [53, 138] width 87 height 5
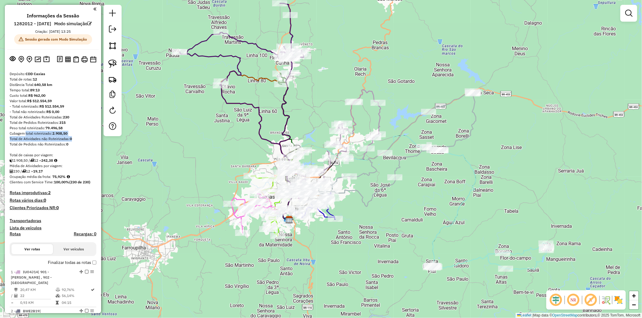
drag, startPoint x: 75, startPoint y: 144, endPoint x: 173, endPoint y: 107, distance: 104.5
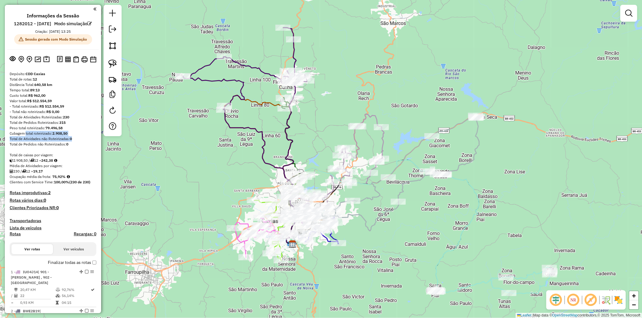
drag, startPoint x: 327, startPoint y: 89, endPoint x: 330, endPoint y: 110, distance: 22.2
click at [330, 110] on div "Janela de atendimento Grade de atendimento Capacidade Transportadoras Veículos …" at bounding box center [321, 159] width 642 height 318
click at [266, 73] on icon at bounding box center [245, 105] width 124 height 154
select select "**********"
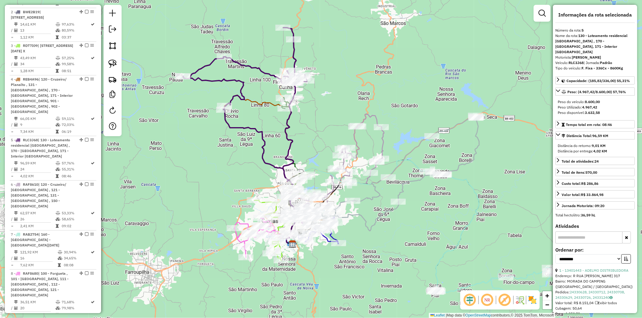
scroll to position [427, 0]
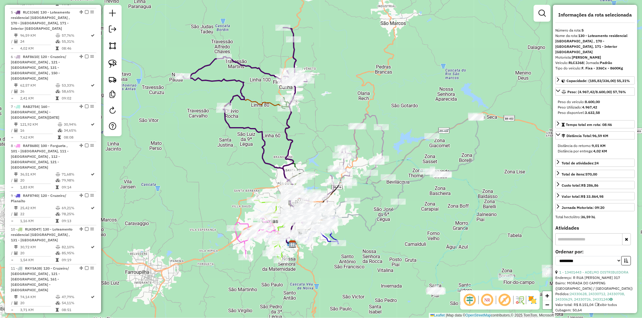
click at [260, 83] on div "Janela de atendimento Grade de atendimento Capacidade Transportadoras Veículos …" at bounding box center [321, 159] width 642 height 318
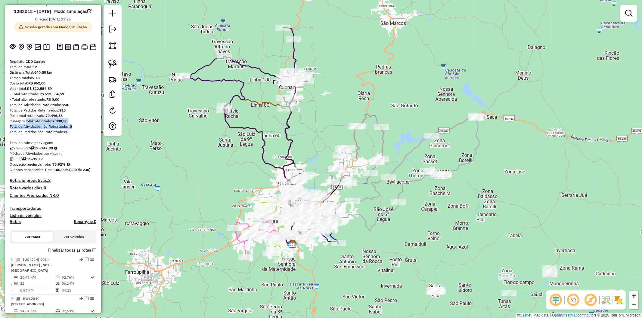
scroll to position [0, 0]
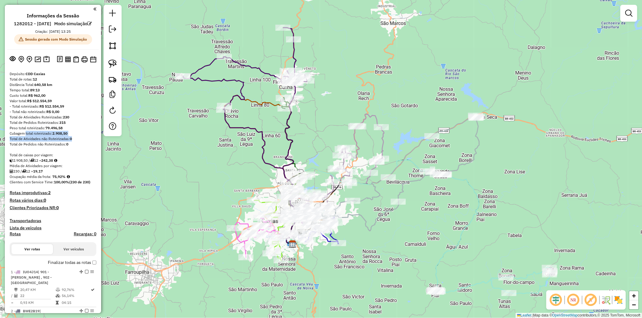
click at [225, 180] on div "Janela de atendimento Grade de atendimento Capacidade Transportadoras Veículos …" at bounding box center [321, 159] width 642 height 318
click at [79, 158] on div "Total de caixas por viagem:" at bounding box center [53, 155] width 87 height 5
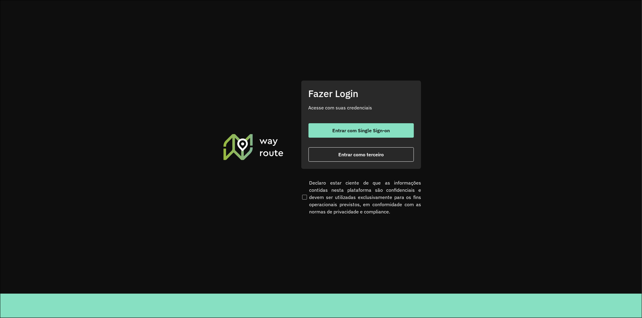
click at [255, 106] on section "Fazer Login Acesse com suas credenciais Entrar com Single Sign-on Entrar como t…" at bounding box center [320, 147] width 641 height 294
click at [332, 131] on button "Entrar com Single Sign-on" at bounding box center [361, 130] width 105 height 14
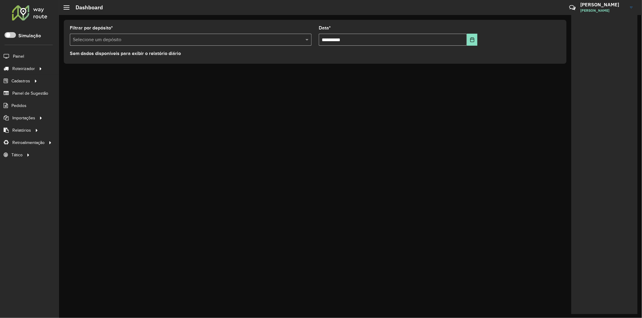
click at [245, 49] on formly-field "Filtrar por depósito * Selecione um depósito" at bounding box center [190, 38] width 249 height 25
click at [74, 69] on span "Entregas" at bounding box center [76, 69] width 17 height 6
click at [81, 73] on link "Entregas" at bounding box center [101, 69] width 74 height 12
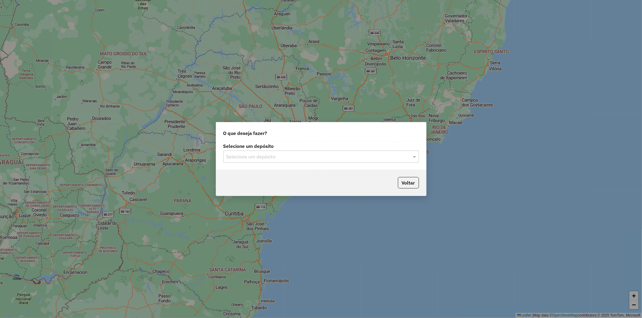
click at [272, 156] on input "text" at bounding box center [315, 157] width 178 height 7
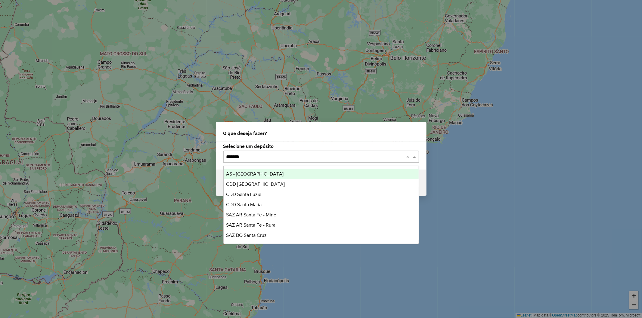
type input "********"
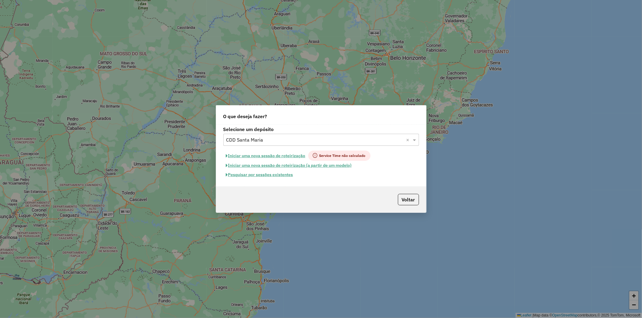
click at [282, 155] on button "Iniciar uma nova sessão de roteirização" at bounding box center [265, 156] width 85 height 10
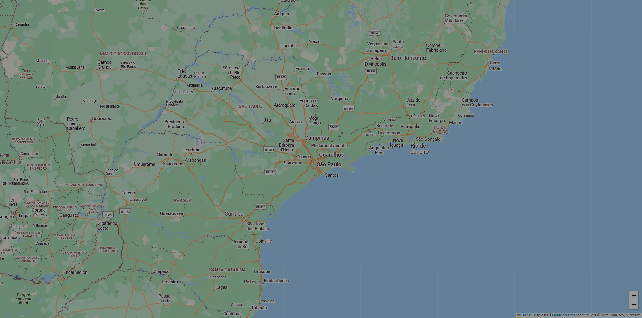
select select "*"
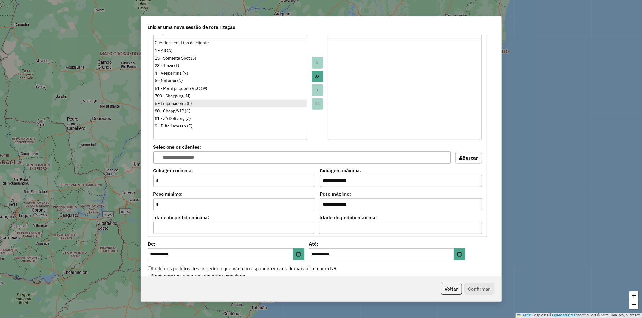
scroll to position [334, 0]
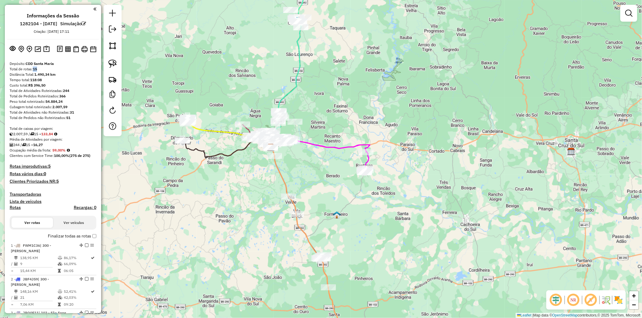
drag, startPoint x: 39, startPoint y: 68, endPoint x: 34, endPoint y: 67, distance: 4.6
click at [34, 67] on div "Total de rotas: 15" at bounding box center [53, 69] width 87 height 5
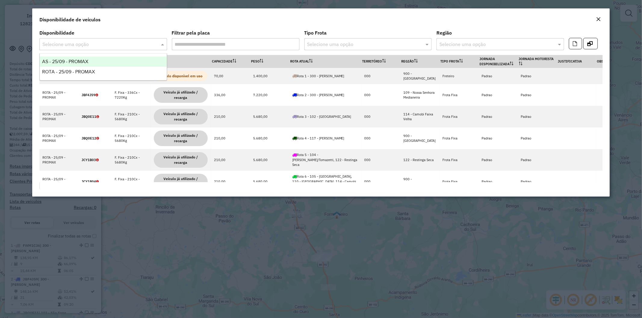
click at [82, 48] on div "Selecione uma opção" at bounding box center [103, 44] width 128 height 12
drag, startPoint x: 249, startPoint y: 23, endPoint x: 416, endPoint y: 30, distance: 167.5
click at [249, 23] on div "Disponibilidade de veículos" at bounding box center [321, 18] width 578 height 20
click at [599, 17] on em "Close" at bounding box center [598, 19] width 5 height 5
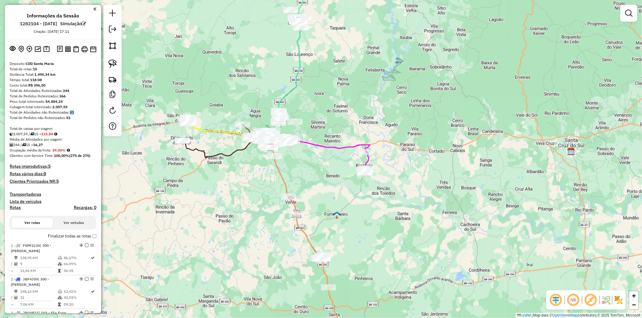
drag, startPoint x: 70, startPoint y: 110, endPoint x: 76, endPoint y: 111, distance: 6.0
click at [76, 111] on div "Total de Atividades não Roteirizadas: 31" at bounding box center [53, 112] width 87 height 5
drag, startPoint x: 74, startPoint y: 112, endPoint x: 70, endPoint y: 112, distance: 4.2
click at [70, 112] on div "Total de Atividades não Roteirizadas: 31" at bounding box center [53, 112] width 87 height 5
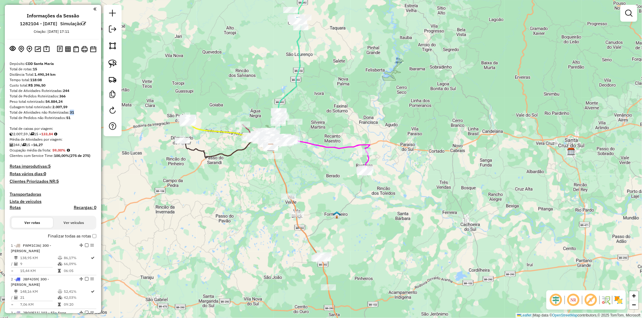
click at [72, 112] on strong "31" at bounding box center [72, 112] width 4 height 5
click at [74, 110] on div "Total de Atividades não Roteirizadas: 31" at bounding box center [53, 112] width 87 height 5
click at [75, 110] on div "Total de Atividades não Roteirizadas: 31" at bounding box center [53, 112] width 87 height 5
click at [71, 112] on strong "31" at bounding box center [72, 112] width 4 height 5
click at [74, 112] on strong "31" at bounding box center [72, 112] width 4 height 5
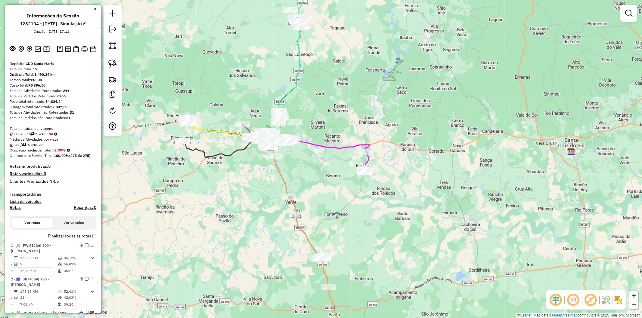
click at [71, 112] on strong "31" at bounding box center [72, 112] width 4 height 5
click at [74, 115] on strong "31" at bounding box center [72, 112] width 4 height 5
drag, startPoint x: 74, startPoint y: 113, endPoint x: 70, endPoint y: 112, distance: 4.3
click at [70, 112] on strong "31" at bounding box center [72, 112] width 4 height 5
click at [74, 114] on strong "31" at bounding box center [72, 112] width 4 height 5
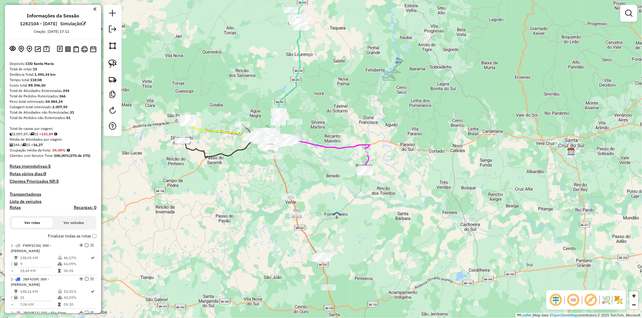
click at [74, 114] on strong "31" at bounding box center [72, 112] width 4 height 5
drag, startPoint x: 66, startPoint y: 134, endPoint x: 44, endPoint y: 136, distance: 22.7
click at [45, 136] on div "2.007,59 / 15 = 133,84" at bounding box center [53, 134] width 87 height 5
click at [53, 134] on strong "133,84" at bounding box center [47, 134] width 12 height 5
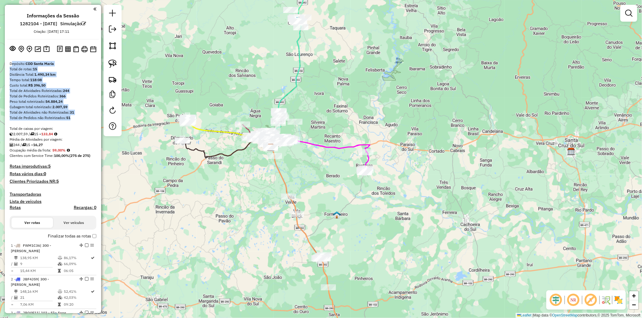
drag, startPoint x: 73, startPoint y: 117, endPoint x: 8, endPoint y: 65, distance: 83.4
click at [77, 95] on div "Total de Pedidos Roteirizados: 366" at bounding box center [53, 96] width 87 height 5
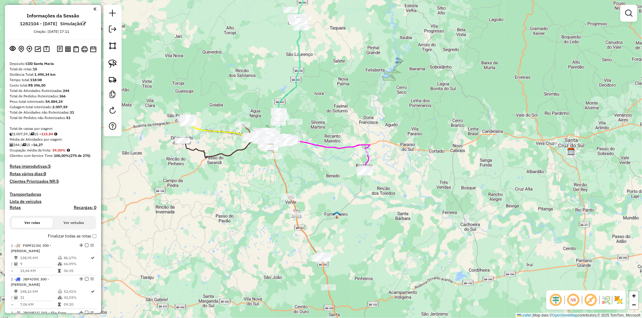
drag, startPoint x: 64, startPoint y: 22, endPoint x: 56, endPoint y: 104, distance: 82.0
click at [84, 22] on h6 "Simulação" at bounding box center [73, 23] width 26 height 5
click at [69, 79] on div "Tempo total: 118:08" at bounding box center [53, 79] width 87 height 5
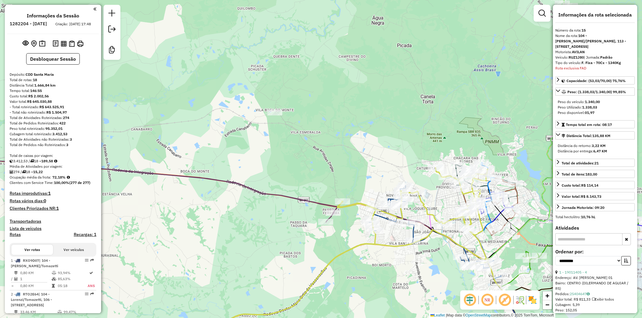
select select "**********"
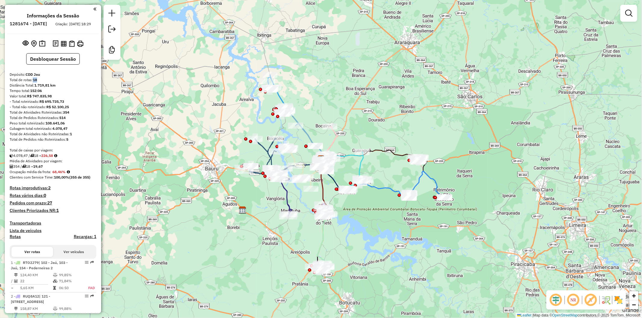
drag, startPoint x: 38, startPoint y: 85, endPoint x: 34, endPoint y: 85, distance: 3.3
click at [34, 82] on strong "18" at bounding box center [35, 80] width 4 height 5
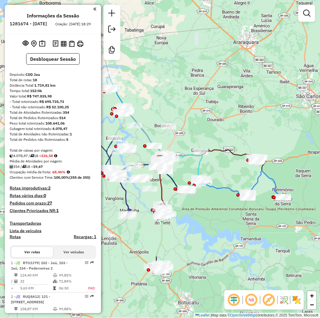
click at [64, 88] on div "Distância Total: 1.719,81 km" at bounding box center [53, 85] width 87 height 5
drag, startPoint x: 49, startPoint y: 92, endPoint x: 35, endPoint y: 91, distance: 14.2
click at [35, 88] on strong "1.719,81 km" at bounding box center [44, 85] width 21 height 5
drag, startPoint x: 45, startPoint y: 161, endPoint x: 56, endPoint y: 162, distance: 11.4
click at [53, 158] on strong "226,58" at bounding box center [47, 156] width 12 height 5
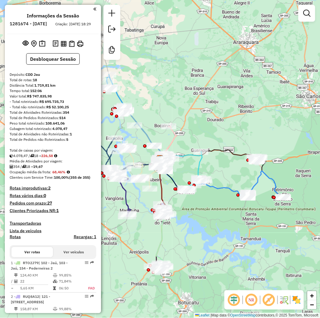
drag, startPoint x: 75, startPoint y: 141, endPoint x: 71, endPoint y: 140, distance: 3.4
click at [71, 137] on div "Total de Atividades não Roteirizadas: 1" at bounding box center [53, 134] width 87 height 5
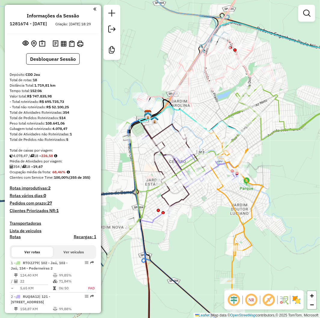
click at [185, 161] on icon at bounding box center [185, 223] width 112 height 254
select select "**********"
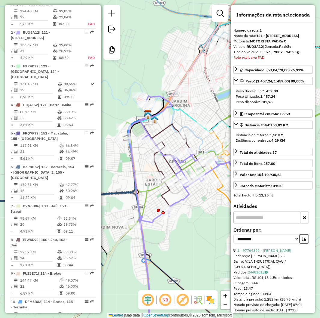
scroll to position [293, 0]
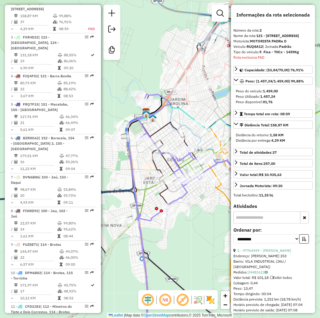
click at [200, 214] on div "Janela de atendimento Grade de atendimento Capacidade Transportadoras Veículos …" at bounding box center [160, 159] width 320 height 318
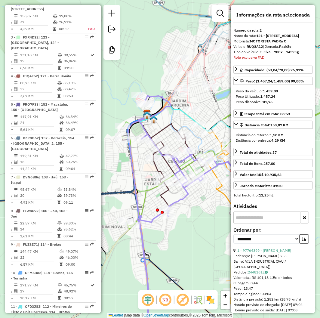
click at [200, 214] on div "Janela de atendimento Grade de atendimento Capacidade Transportadoras Veículos …" at bounding box center [160, 159] width 320 height 318
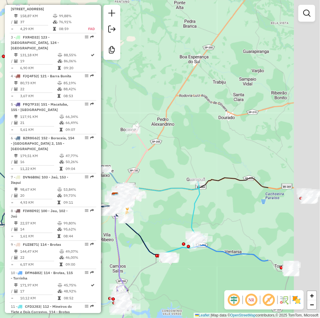
drag, startPoint x: 246, startPoint y: 223, endPoint x: 168, endPoint y: 216, distance: 78.9
click at [168, 216] on div "Janela de atendimento Grade de atendimento Capacidade Transportadoras Veículos …" at bounding box center [160, 159] width 320 height 318
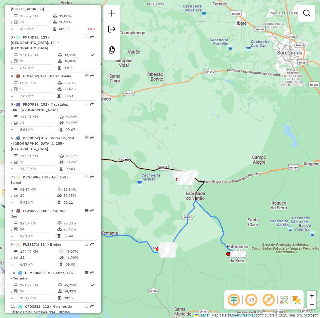
drag, startPoint x: 286, startPoint y: 227, endPoint x: 175, endPoint y: 210, distance: 112.2
click at [175, 210] on div "Janela de atendimento Grade de atendimento Capacidade Transportadoras Veículos …" at bounding box center [160, 159] width 320 height 318
drag, startPoint x: 223, startPoint y: 201, endPoint x: 221, endPoint y: 199, distance: 3.1
click at [224, 201] on div "Janela de atendimento Grade de atendimento Capacidade Transportadoras Veículos …" at bounding box center [160, 159] width 320 height 318
click at [192, 190] on icon at bounding box center [181, 210] width 29 height 74
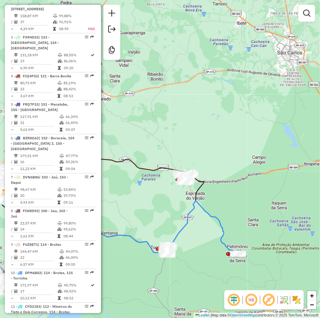
select select "**********"
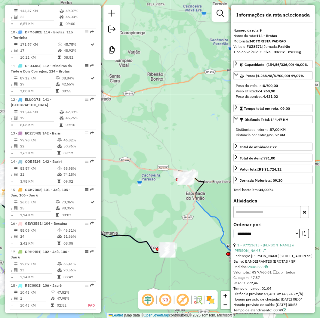
scroll to position [534, 0]
click at [211, 213] on icon at bounding box center [202, 228] width 73 height 54
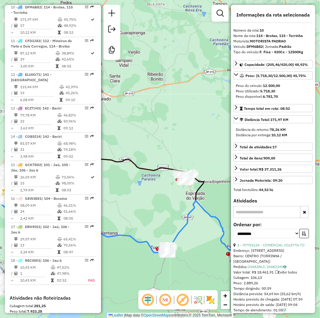
scroll to position [562, 0]
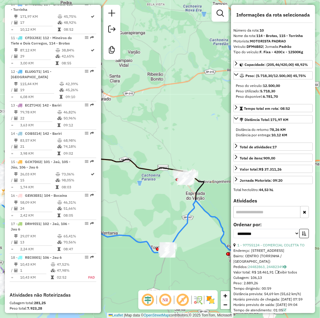
click at [216, 198] on div "Janela de atendimento Grade de atendimento Capacidade Transportadoras Veículos …" at bounding box center [160, 159] width 320 height 318
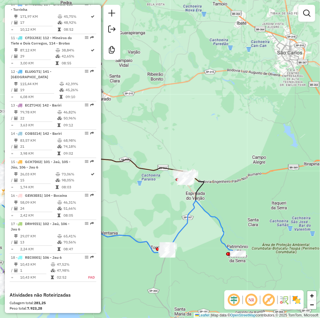
click at [216, 199] on div "Janela de atendimento Grade de atendimento Capacidade Transportadoras Veículos …" at bounding box center [160, 159] width 320 height 318
click at [269, 163] on div "Janela de atendimento Grade de atendimento Capacidade Transportadoras Veículos …" at bounding box center [160, 159] width 320 height 318
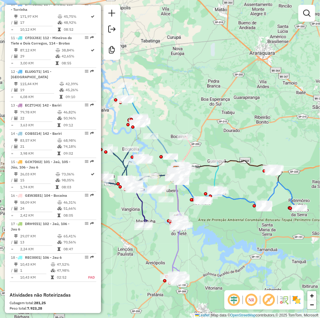
drag, startPoint x: 187, startPoint y: 204, endPoint x: 238, endPoint y: 191, distance: 52.8
click at [237, 191] on div "Janela de atendimento Grade de atendimento Capacidade Transportadoras Veículos …" at bounding box center [160, 159] width 320 height 318
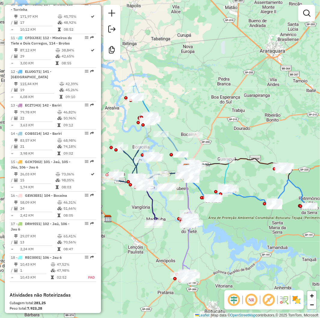
drag, startPoint x: 251, startPoint y: 258, endPoint x: 259, endPoint y: 256, distance: 9.0
click at [259, 247] on div "Janela de atendimento Grade de atendimento Capacidade Transportadoras Veículos …" at bounding box center [160, 159] width 320 height 318
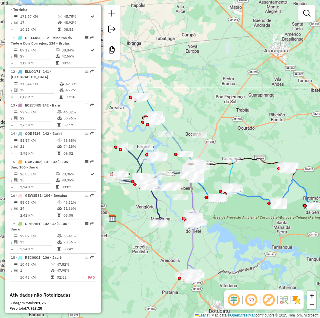
drag, startPoint x: 257, startPoint y: 263, endPoint x: 261, endPoint y: 263, distance: 4.5
click at [261, 247] on div "Janela de atendimento Grade de atendimento Capacidade Transportadoras Veículos …" at bounding box center [160, 159] width 320 height 318
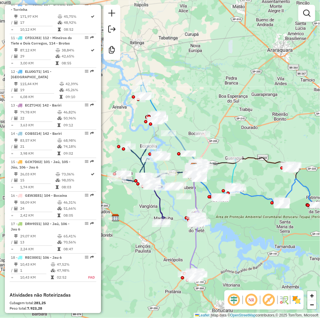
drag, startPoint x: 242, startPoint y: 243, endPoint x: 245, endPoint y: 242, distance: 3.1
click at [245, 242] on div "Janela de atendimento Grade de atendimento Capacidade Transportadoras Veículos …" at bounding box center [160, 159] width 320 height 318
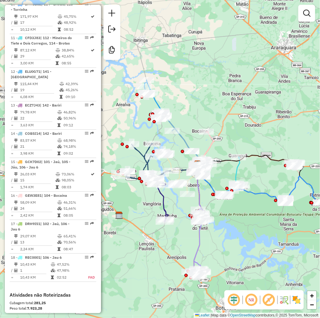
drag, startPoint x: 245, startPoint y: 242, endPoint x: 249, endPoint y: 240, distance: 4.3
click at [249, 240] on div "Janela de atendimento Grade de atendimento Capacidade Transportadoras Veículos …" at bounding box center [160, 159] width 320 height 318
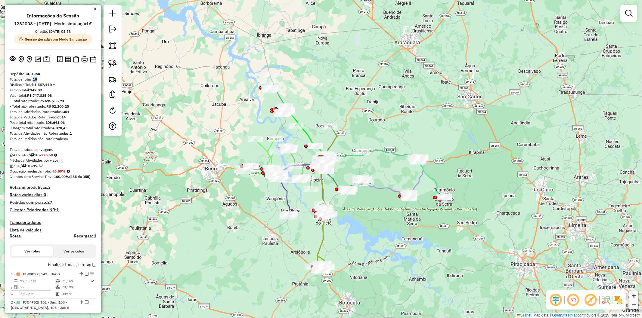
drag, startPoint x: 38, startPoint y: 89, endPoint x: 33, endPoint y: 88, distance: 4.9
click at [33, 82] on div "Total de rotas: 18" at bounding box center [53, 79] width 87 height 5
drag, startPoint x: 34, startPoint y: 94, endPoint x: 50, endPoint y: 92, distance: 16.1
click at [50, 88] on div "Distância Total: 1.557,44 km" at bounding box center [53, 84] width 87 height 5
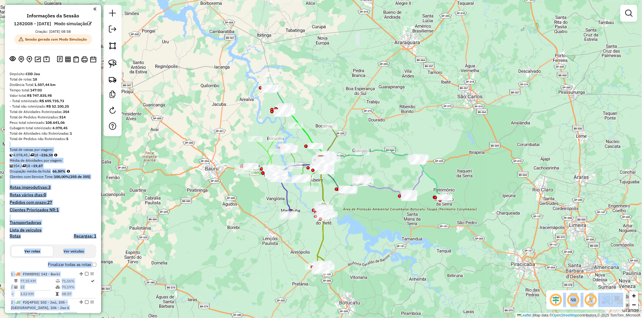
drag, startPoint x: 68, startPoint y: 145, endPoint x: 4, endPoint y: 137, distance: 64.7
click at [4, 137] on hb-router-mapa "Informações da Sessão 1282008 - [DATE] Modo simulação Criação: [DATE] 08:58 Ses…" at bounding box center [321, 159] width 642 height 318
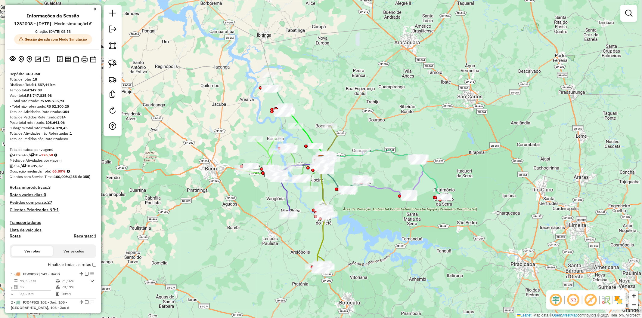
click at [64, 142] on div "Total de Pedidos não Roteirizados: 5" at bounding box center [53, 138] width 87 height 5
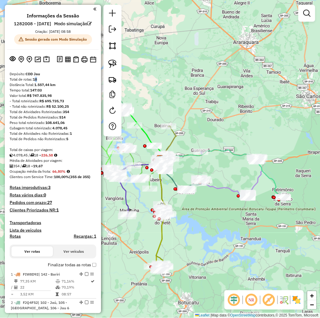
click at [35, 82] on strong "18" at bounding box center [35, 79] width 4 height 5
click at [45, 87] on strong "1.557,44 km" at bounding box center [44, 84] width 21 height 5
drag, startPoint x: 35, startPoint y: 94, endPoint x: 50, endPoint y: 92, distance: 14.9
click at [50, 87] on strong "1.557,44 km" at bounding box center [44, 84] width 21 height 5
click at [49, 93] on div "Tempo total: 147:03" at bounding box center [53, 90] width 87 height 5
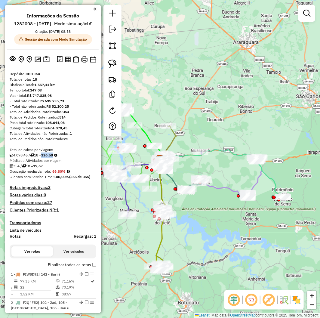
drag, startPoint x: 56, startPoint y: 165, endPoint x: 13, endPoint y: 158, distance: 43.9
click at [45, 157] on strong "226,58" at bounding box center [47, 155] width 12 height 5
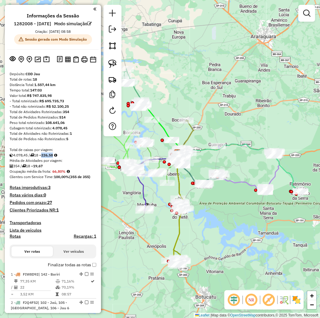
drag, startPoint x: 154, startPoint y: 115, endPoint x: 172, endPoint y: 110, distance: 18.4
click at [172, 110] on div "Janela de atendimento Grade de atendimento Capacidade Transportadoras Veículos …" at bounding box center [160, 159] width 320 height 318
click at [78, 109] on div "- Total não roteirizado: R$ 52.100,25" at bounding box center [53, 106] width 87 height 5
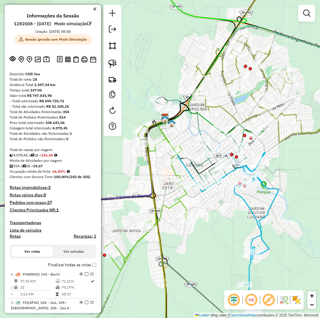
drag, startPoint x: 193, startPoint y: 221, endPoint x: 223, endPoint y: 225, distance: 30.4
click at [223, 225] on div "Janela de atendimento Grade de atendimento Capacidade Transportadoras Veículos …" at bounding box center [160, 159] width 320 height 318
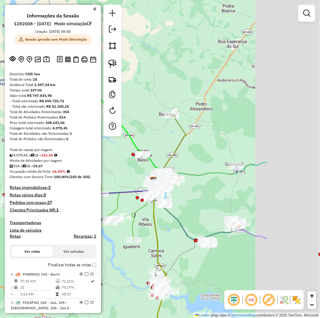
drag, startPoint x: 281, startPoint y: 203, endPoint x: 89, endPoint y: 190, distance: 193.1
click at [81, 188] on hb-router-mapa "Informações da Sessão 1282008 - [DATE] Modo simulação Criação: [DATE] 08:58 Ses…" at bounding box center [160, 159] width 320 height 318
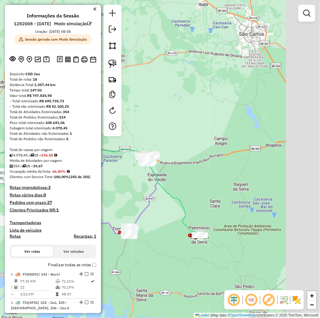
drag, startPoint x: 219, startPoint y: 204, endPoint x: 133, endPoint y: 195, distance: 86.0
click at [133, 195] on div "Rota 5 - Placa FXR4D32 97760283 - RICARDO DO CARMO 214 Janela de atendimento Gr…" at bounding box center [160, 159] width 320 height 318
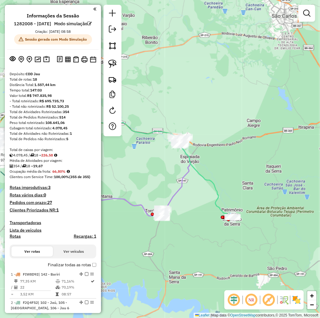
drag, startPoint x: 170, startPoint y: 200, endPoint x: 198, endPoint y: 189, distance: 29.7
click at [198, 189] on div "Rota 5 - Placa FXR4D32 97760283 - RICARDO DO CARMO 214 Janela de atendimento Gr…" at bounding box center [160, 159] width 320 height 318
click at [142, 205] on icon at bounding box center [72, 178] width 179 height 75
select select "**********"
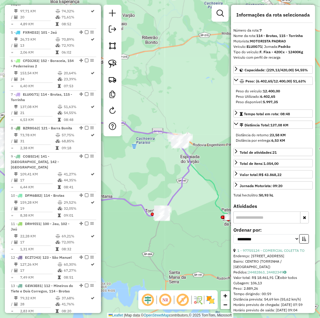
scroll to position [464, 0]
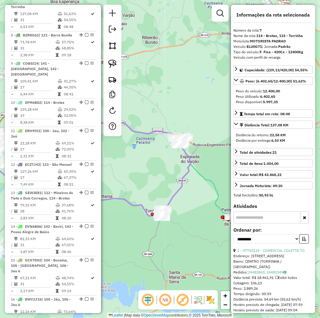
click at [205, 178] on icon at bounding box center [204, 177] width 57 height 81
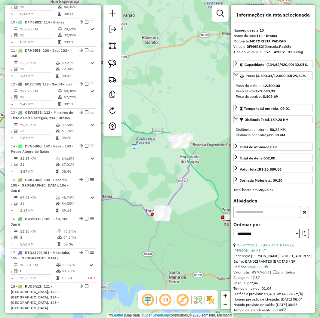
scroll to position [565, 0]
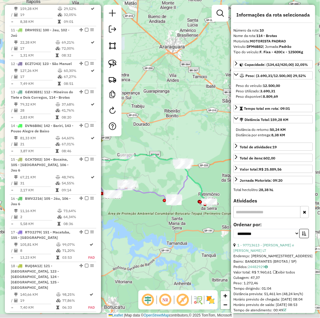
drag, startPoint x: 130, startPoint y: 219, endPoint x: 154, endPoint y: 212, distance: 24.2
click at [154, 212] on div "Janela de atendimento Grade de atendimento Capacidade Transportadoras Veículos …" at bounding box center [160, 159] width 320 height 318
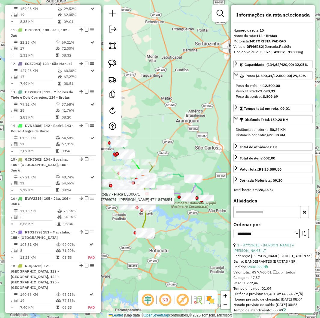
drag, startPoint x: 147, startPoint y: 237, endPoint x: 170, endPoint y: 228, distance: 24.9
click at [170, 228] on div "Rota 7 - Placa ELU0G71 97766074 - [PERSON_NAME] 47118476854 Janela de atendimen…" at bounding box center [160, 159] width 320 height 318
click at [123, 246] on div "Rota 7 - Placa ELU0G71 97766074 - [PERSON_NAME] 47118476854 Janela de atendimen…" at bounding box center [160, 159] width 320 height 318
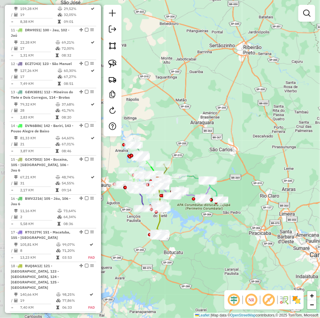
drag, startPoint x: 129, startPoint y: 261, endPoint x: 144, endPoint y: 263, distance: 14.6
click at [144, 246] on div "Janela de atendimento Grade de atendimento Capacidade Transportadoras Veículos …" at bounding box center [160, 159] width 320 height 318
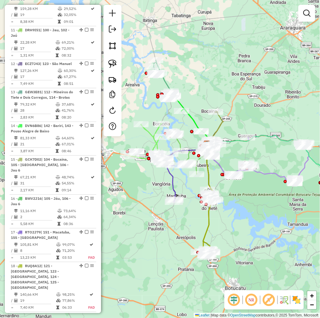
drag, startPoint x: 139, startPoint y: 234, endPoint x: 184, endPoint y: 242, distance: 46.2
click at [184, 242] on div "Janela de atendimento Grade de atendimento Capacidade Transportadoras Veículos …" at bounding box center [160, 159] width 320 height 318
